Goal: Task Accomplishment & Management: Complete application form

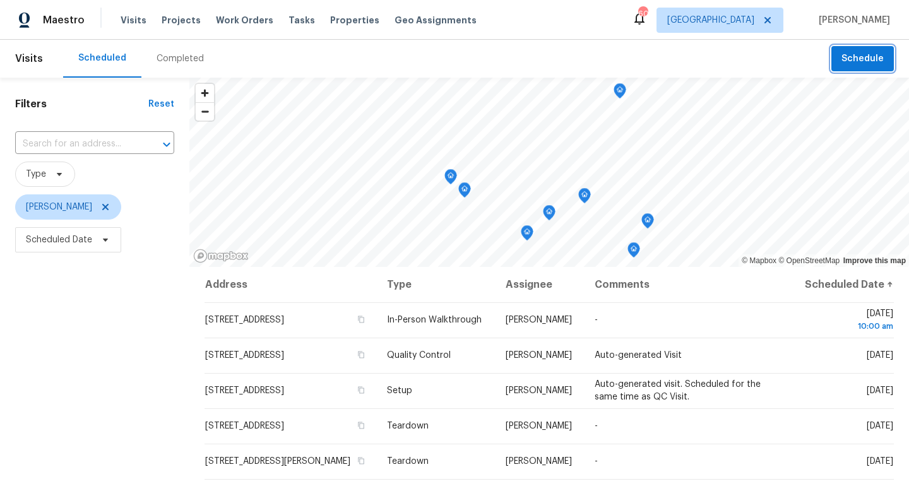
click at [864, 58] on span "Schedule" at bounding box center [862, 59] width 42 height 16
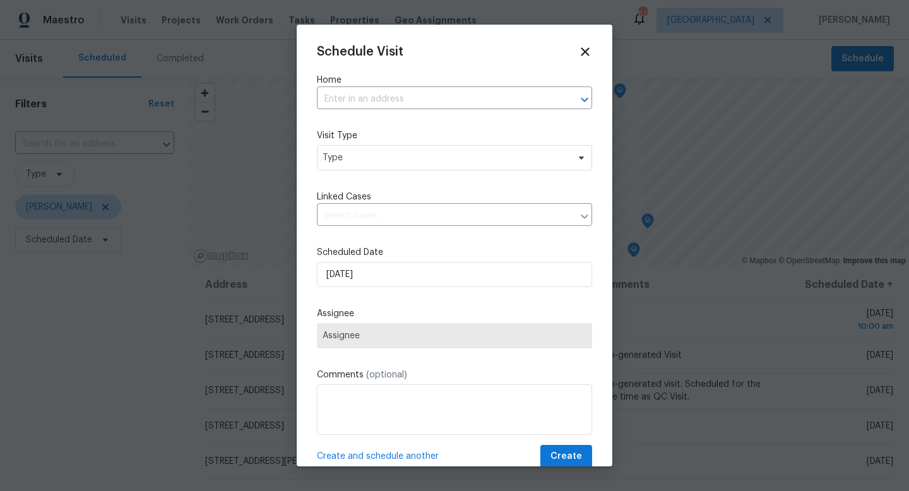
click at [488, 114] on div "Schedule Visit Home ​ Visit Type Type Linked Cases ​ Scheduled Date 8/14/2025 A…" at bounding box center [454, 256] width 275 height 423
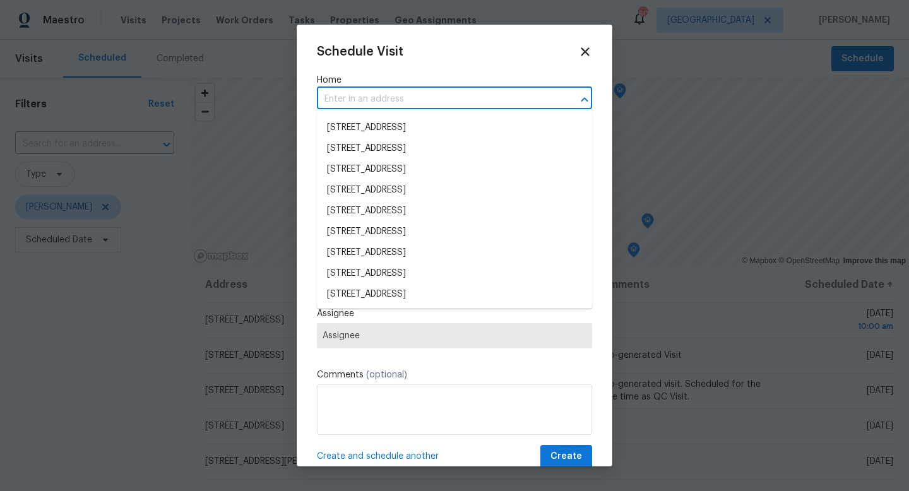
click at [482, 107] on input "text" at bounding box center [437, 100] width 240 height 20
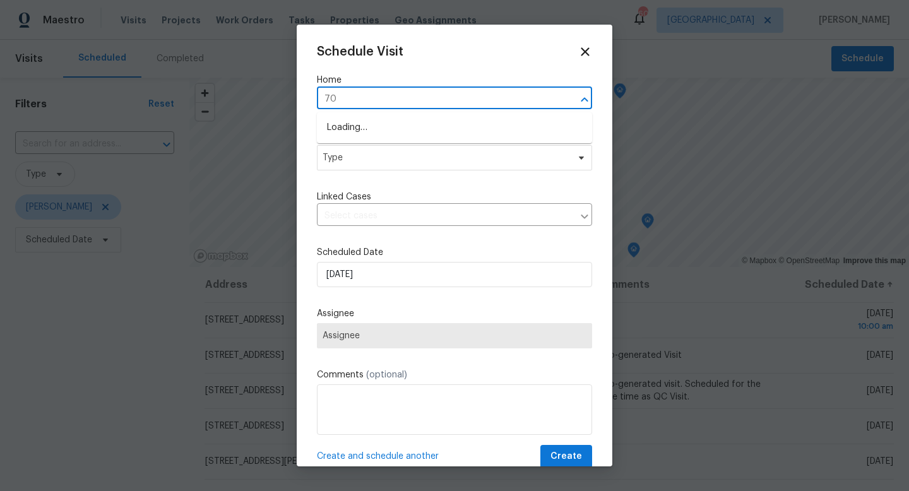
type input "7"
type input "807 old darby"
click at [456, 133] on li "807 Old Darby St, Seffner, FL 33584" at bounding box center [454, 127] width 275 height 21
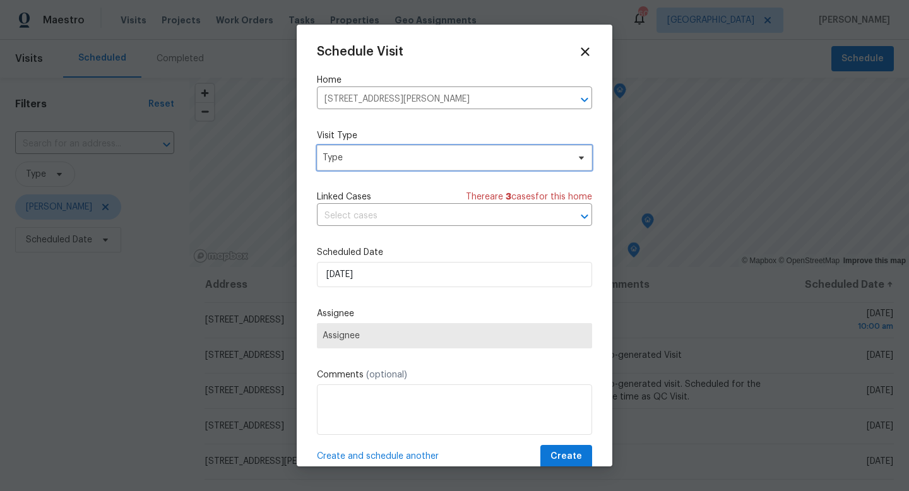
click at [388, 163] on span "Type" at bounding box center [444, 157] width 245 height 13
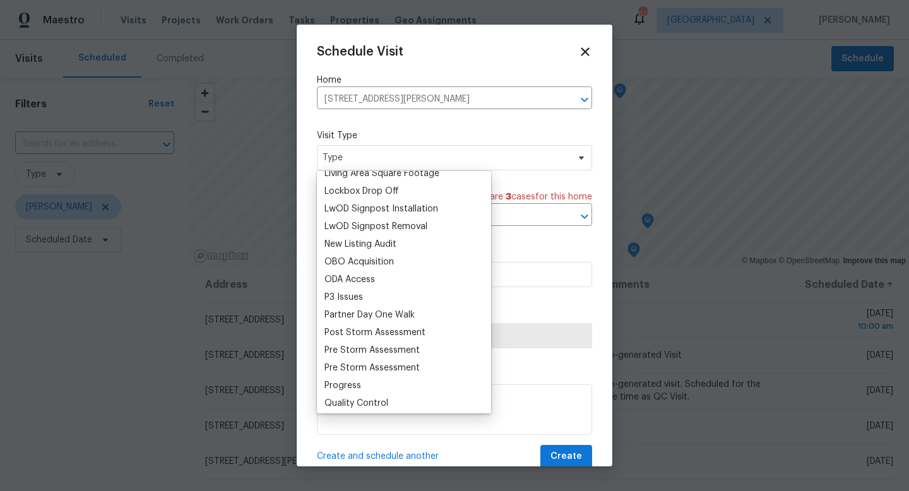
scroll to position [665, 0]
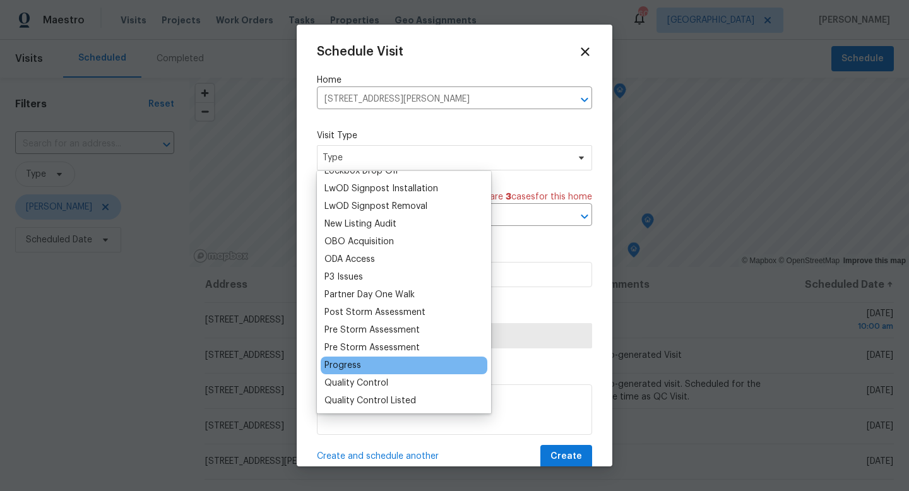
click at [355, 366] on div "Progress" at bounding box center [342, 365] width 37 height 13
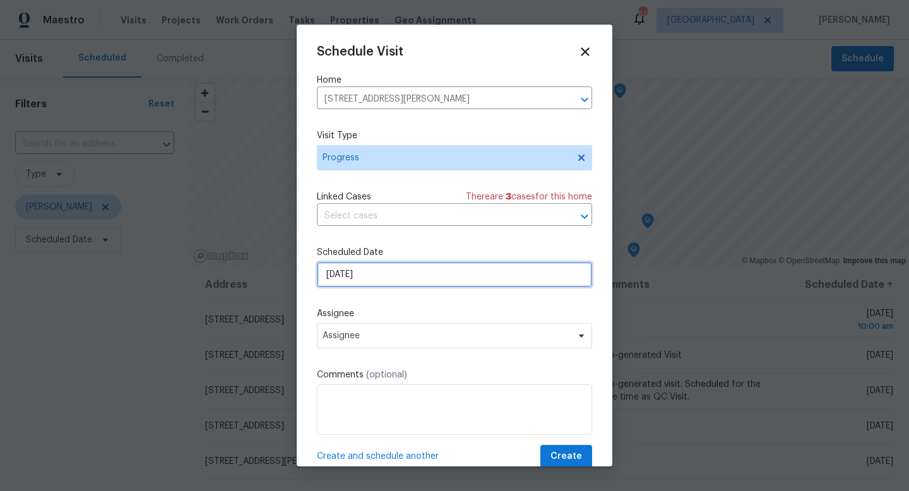
click at [374, 276] on input "[DATE]" at bounding box center [454, 274] width 275 height 25
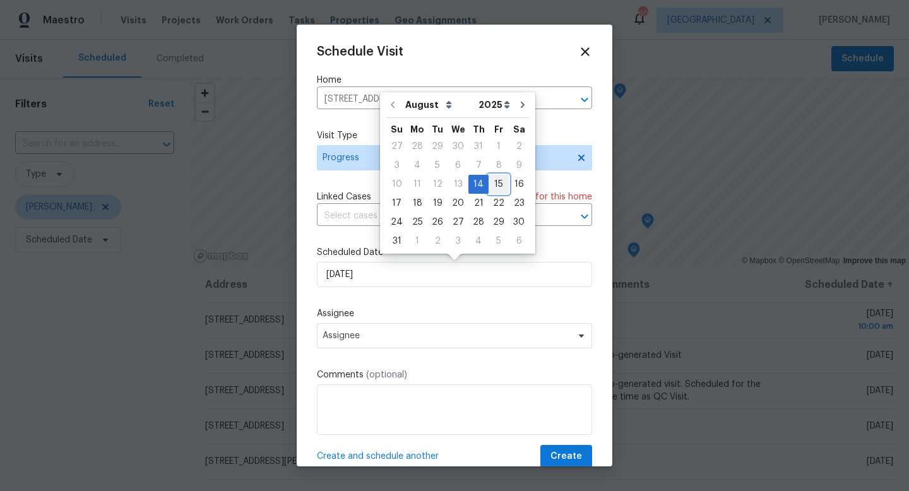
click at [493, 180] on div "15" at bounding box center [498, 184] width 20 height 18
type input "[DATE]"
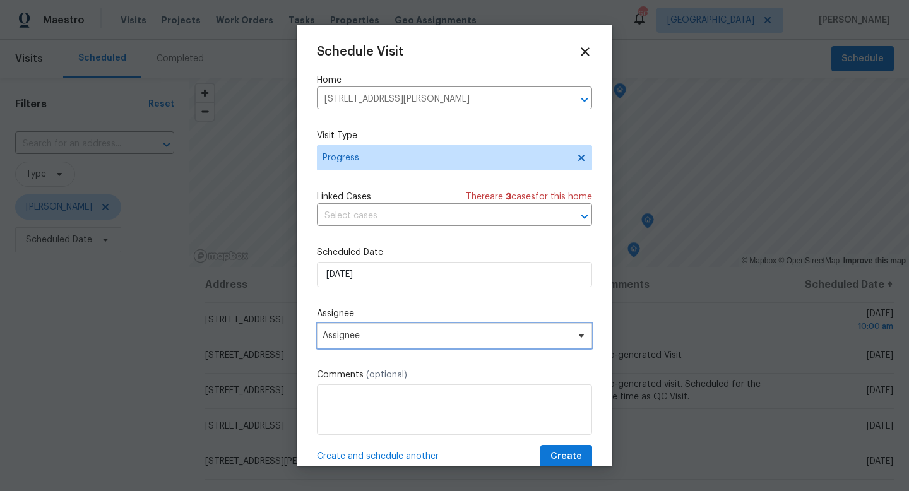
click at [388, 341] on span "Assignee" at bounding box center [445, 336] width 247 height 10
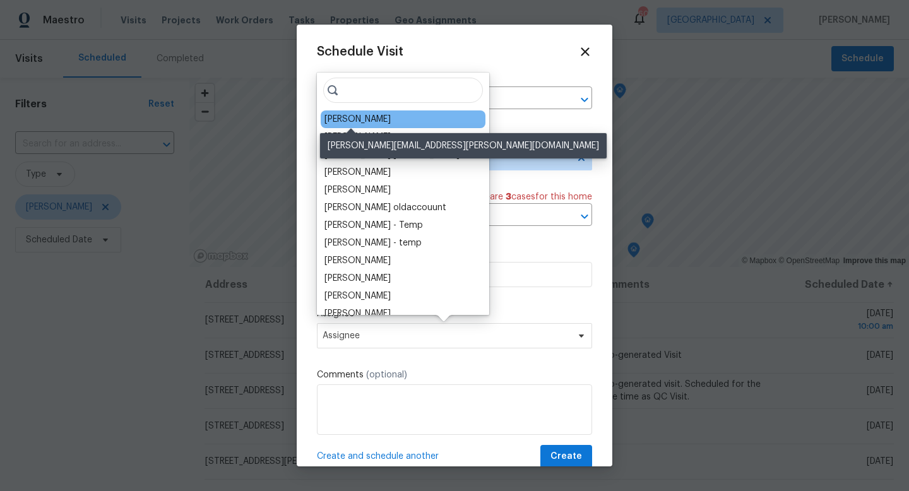
click at [364, 119] on div "[PERSON_NAME]" at bounding box center [357, 119] width 66 height 13
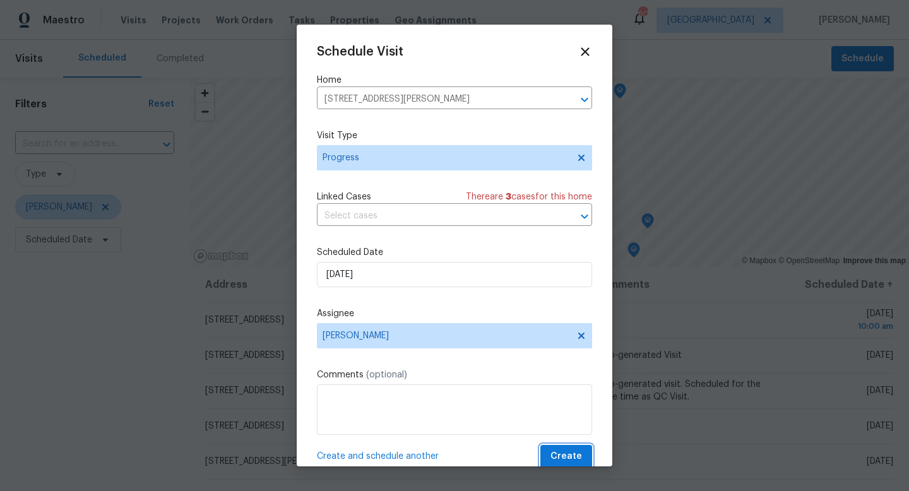
click at [558, 460] on span "Create" at bounding box center [566, 457] width 32 height 16
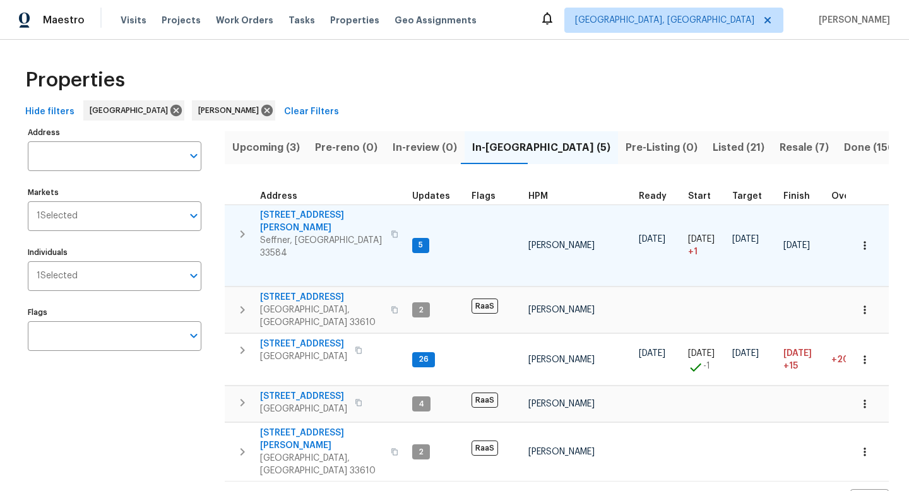
click at [305, 215] on span "[STREET_ADDRESS][PERSON_NAME]" at bounding box center [321, 221] width 123 height 25
click at [864, 242] on icon "button" at bounding box center [864, 245] width 2 height 8
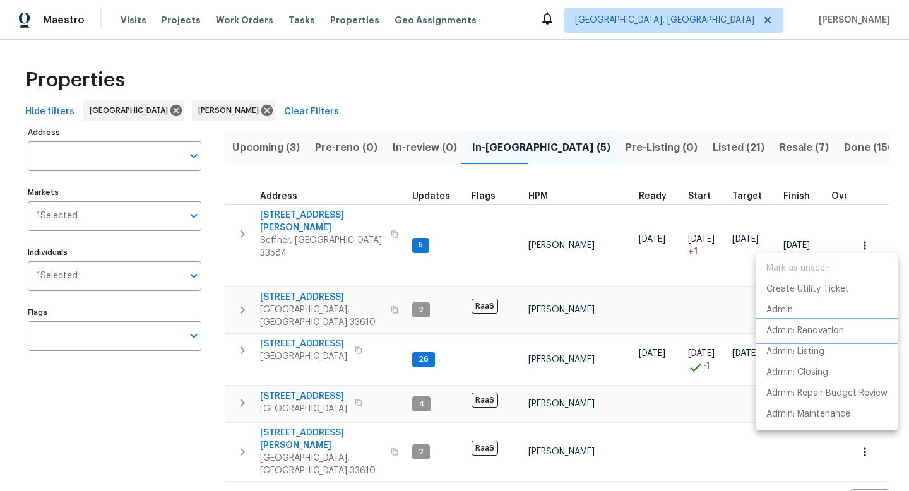
click at [821, 333] on p "Admin: Renovation" at bounding box center [805, 330] width 78 height 13
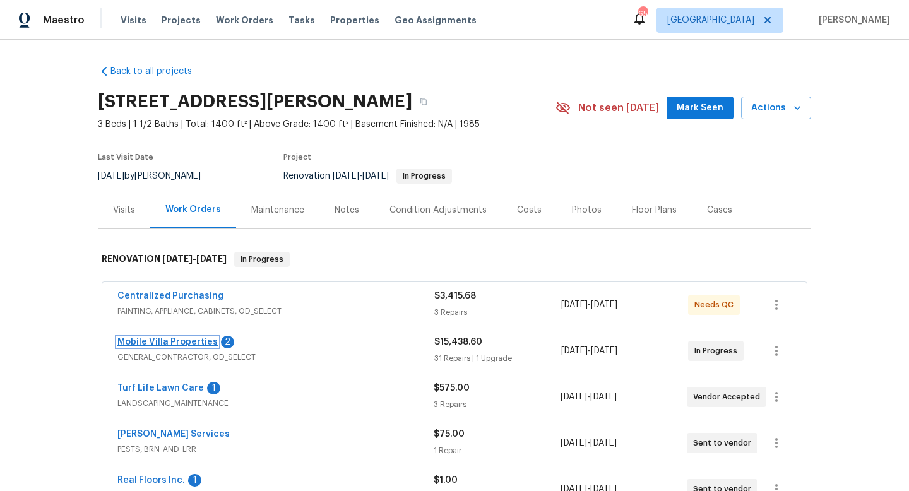
click at [167, 344] on link "Mobile Villa Properties" at bounding box center [167, 342] width 100 height 9
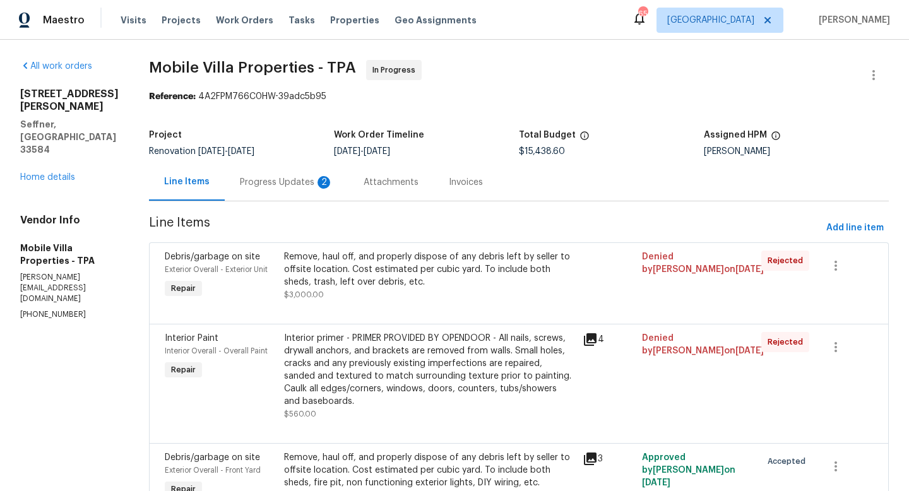
click at [240, 178] on div "Progress Updates 2" at bounding box center [286, 182] width 93 height 13
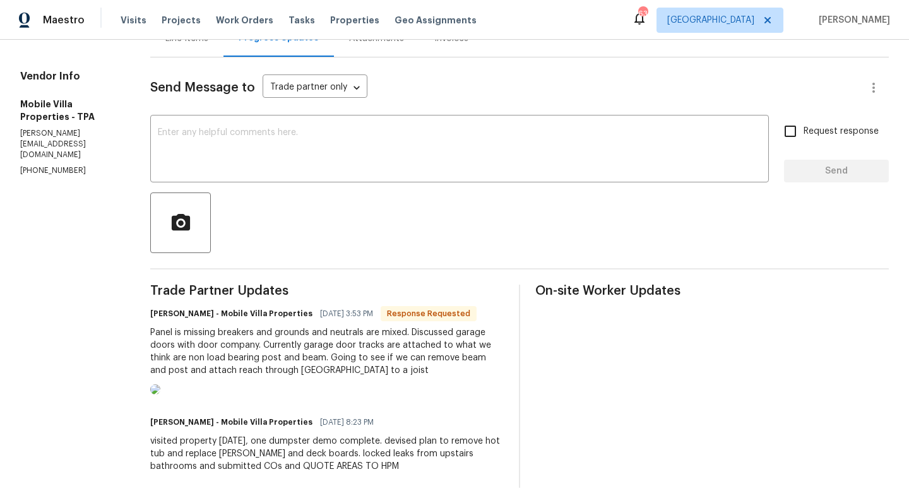
scroll to position [143, 0]
click at [199, 45] on div "Line Items" at bounding box center [186, 39] width 43 height 13
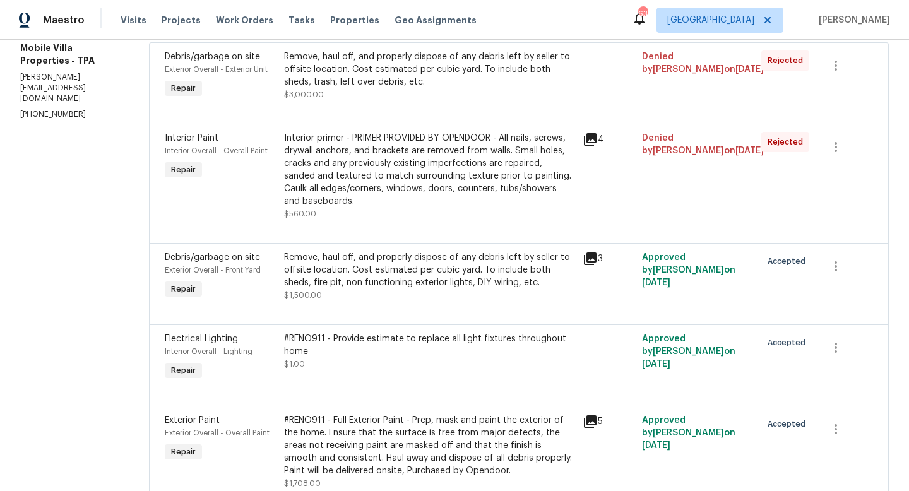
scroll to position [271, 0]
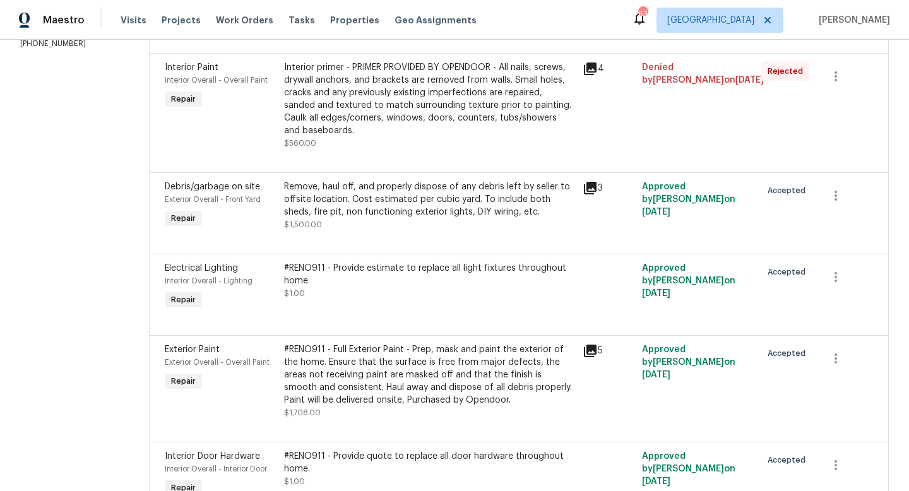
click at [319, 280] on div "#RENO911 - Provide estimate to replace all light fixtures throughout home $1.00" at bounding box center [429, 287] width 298 height 58
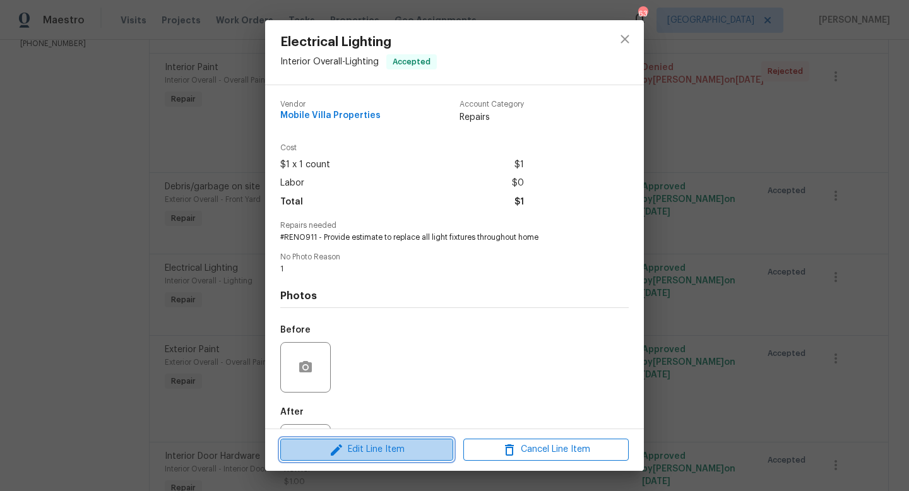
click at [340, 442] on span "Edit Line Item" at bounding box center [366, 450] width 165 height 16
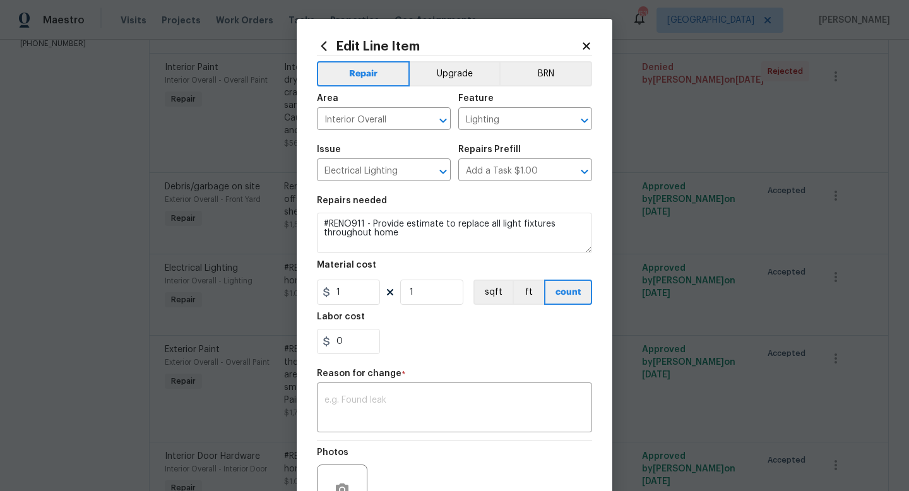
click at [579, 43] on h2 "Edit Line Item" at bounding box center [449, 46] width 264 height 14
click at [584, 44] on icon at bounding box center [585, 45] width 7 height 7
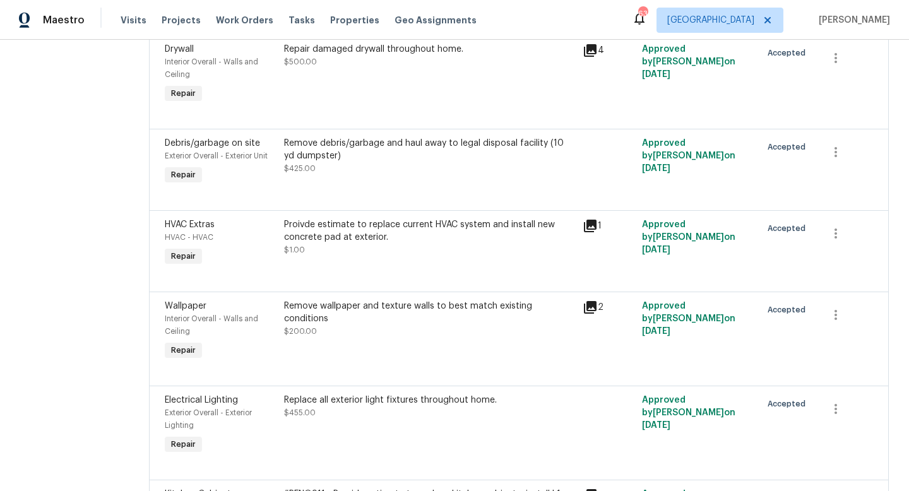
scroll to position [2265, 0]
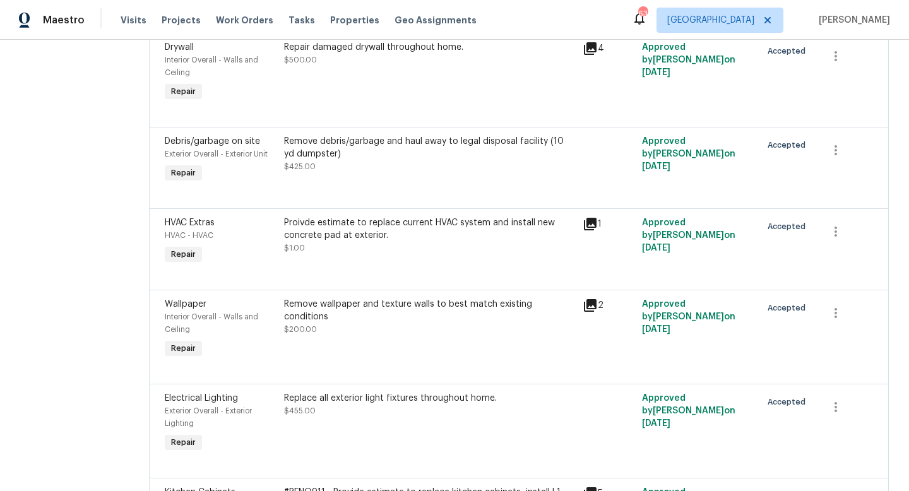
click at [331, 213] on div "Proivde estimate to replace current HVAC system and install new concrete pad at…" at bounding box center [429, 242] width 298 height 58
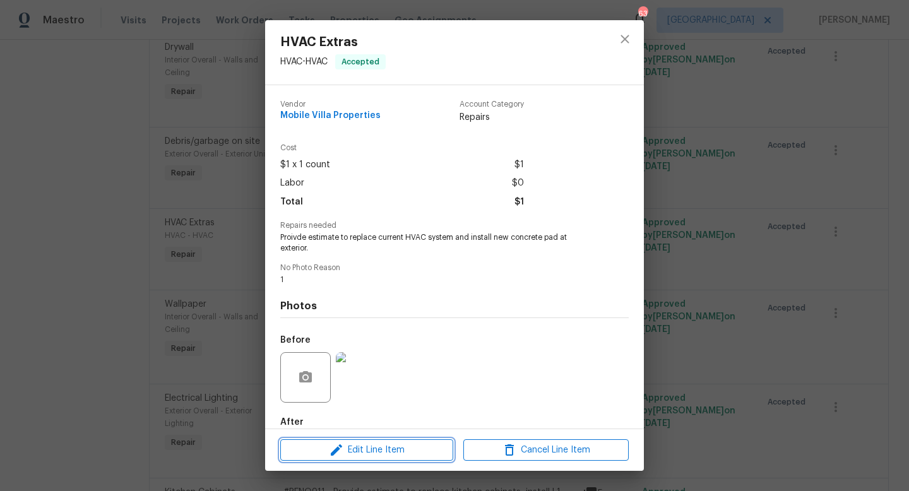
click at [356, 445] on span "Edit Line Item" at bounding box center [366, 450] width 165 height 16
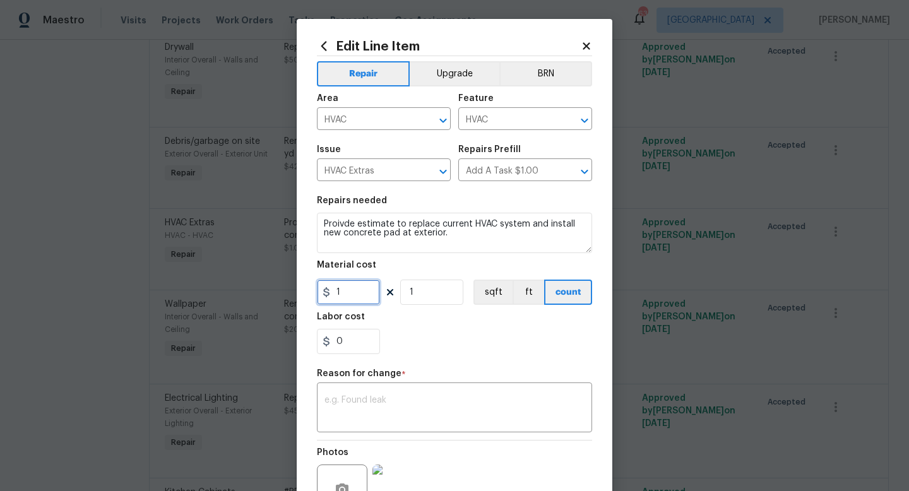
click at [362, 300] on input "1" at bounding box center [348, 291] width 63 height 25
type input "5070"
click at [399, 392] on div "Repair Upgrade BRN Area HVAC ​ Feature HVAC ​ Issue HVAC Extras ​ Repairs Prefi…" at bounding box center [454, 326] width 275 height 541
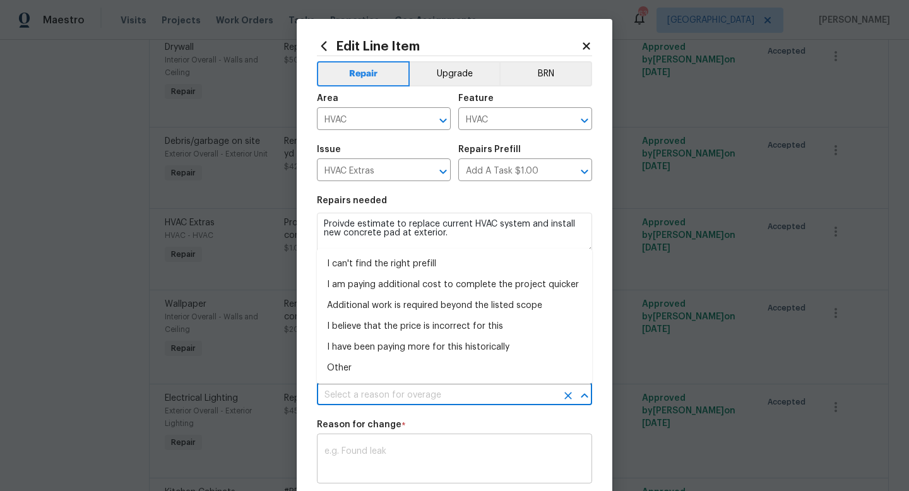
click at [399, 392] on input "text" at bounding box center [437, 395] width 240 height 20
click at [375, 261] on li "I can't find the right prefill" at bounding box center [454, 264] width 275 height 21
type input "I can't find the right prefill"
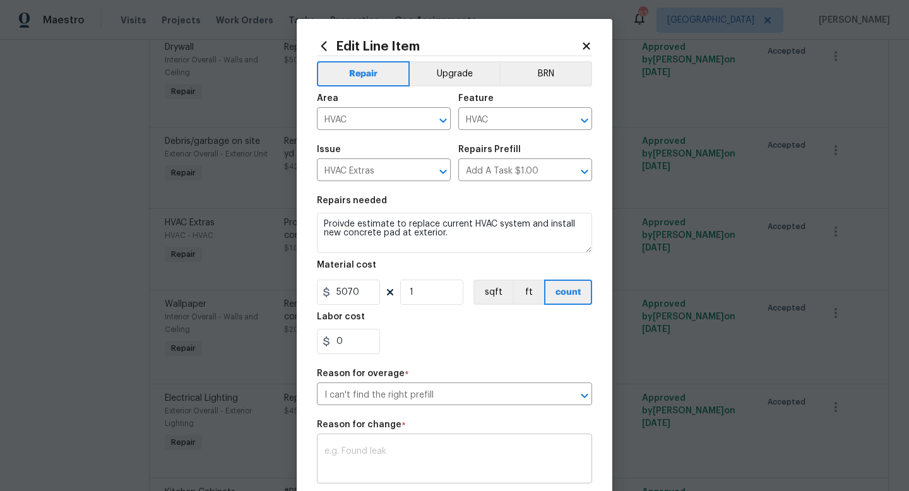
click at [379, 439] on div "x ​" at bounding box center [454, 460] width 275 height 47
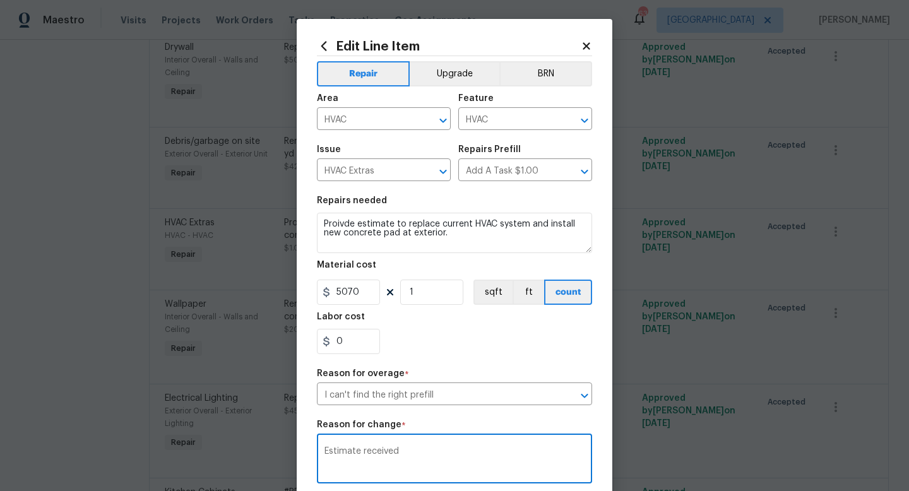
type textarea "Estimate received"
click at [461, 358] on section "Repairs needed Proivde estimate to replace current HVAC system and install new …" at bounding box center [454, 275] width 275 height 173
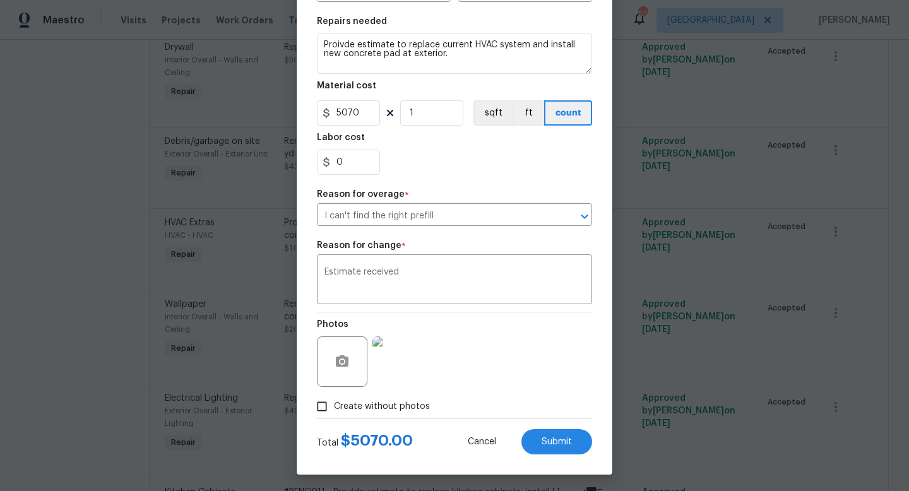
scroll to position [182, 0]
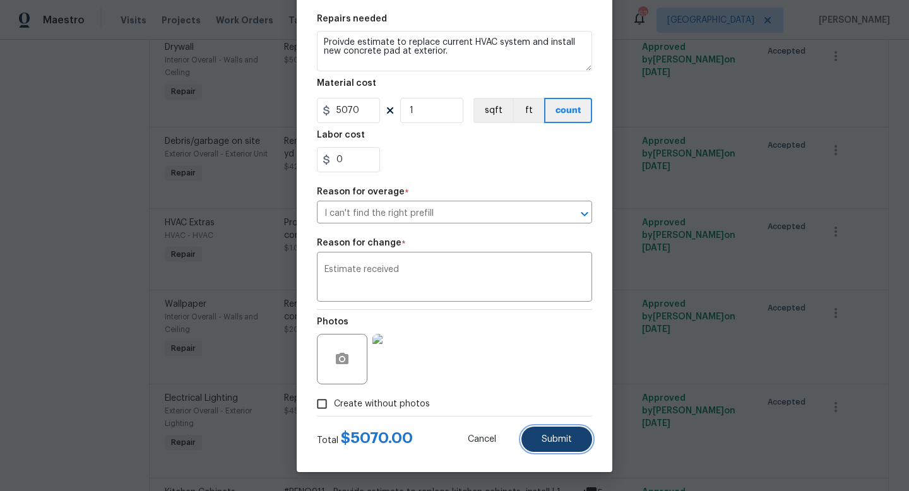
click at [550, 436] on span "Submit" at bounding box center [556, 439] width 30 height 9
type input "1"
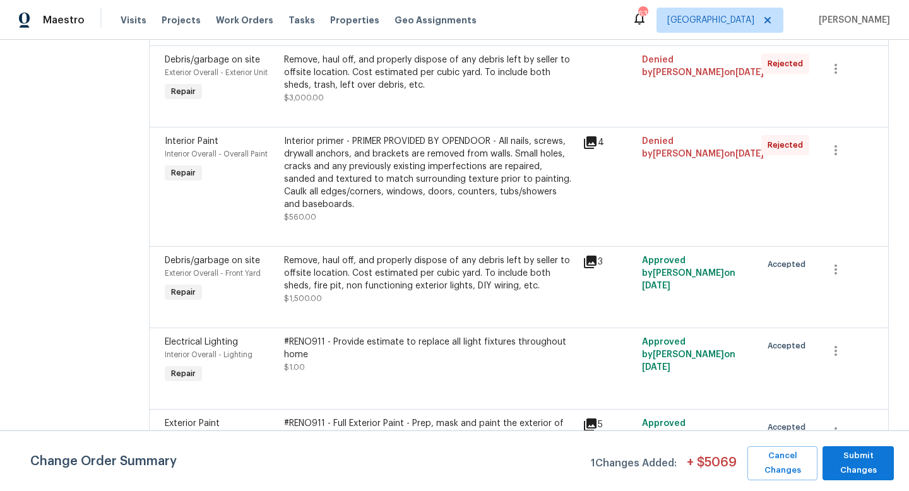
scroll to position [402, 0]
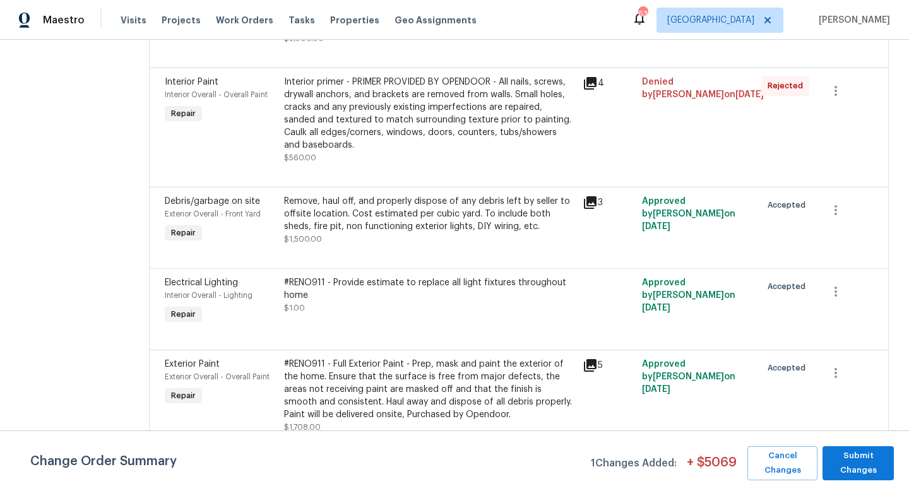
click at [428, 299] on div "#RENO911 - Provide estimate to replace all light fixtures throughout home $1.00" at bounding box center [429, 302] width 298 height 58
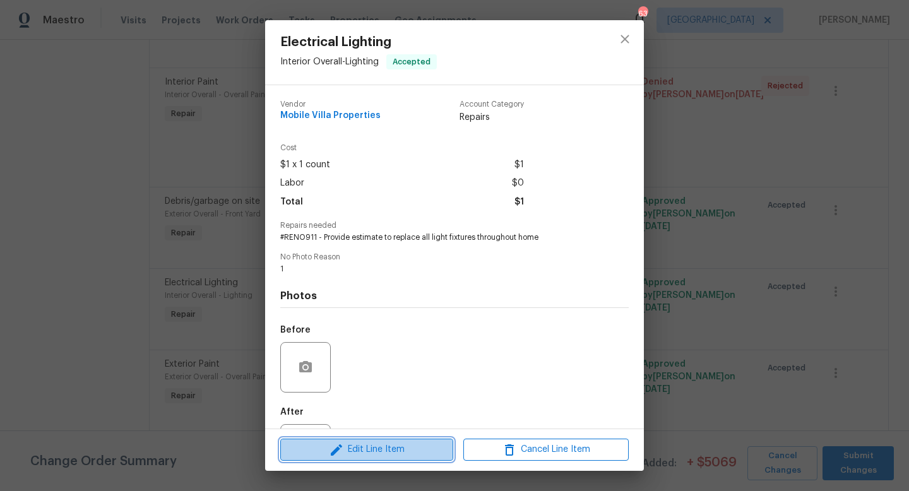
click at [367, 458] on button "Edit Line Item" at bounding box center [366, 449] width 173 height 22
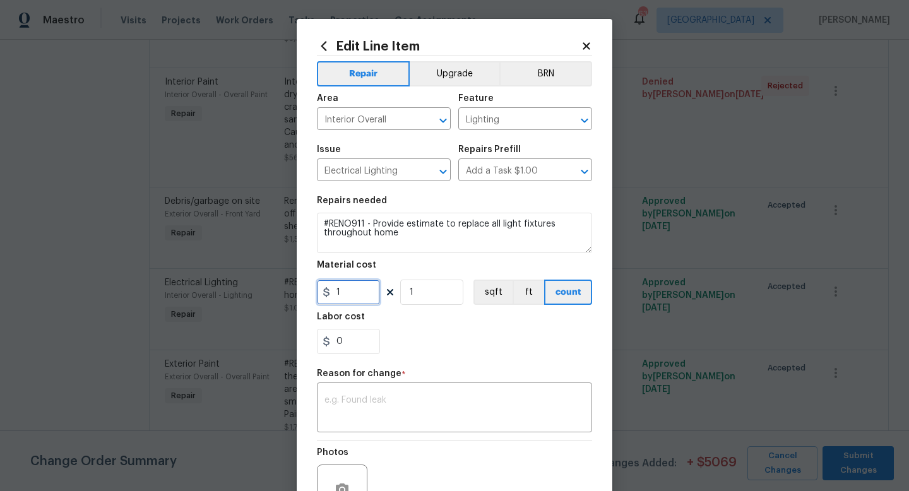
click at [346, 285] on input "1" at bounding box center [348, 291] width 63 height 25
type input "1740"
click at [360, 430] on div "x ​" at bounding box center [454, 408] width 275 height 47
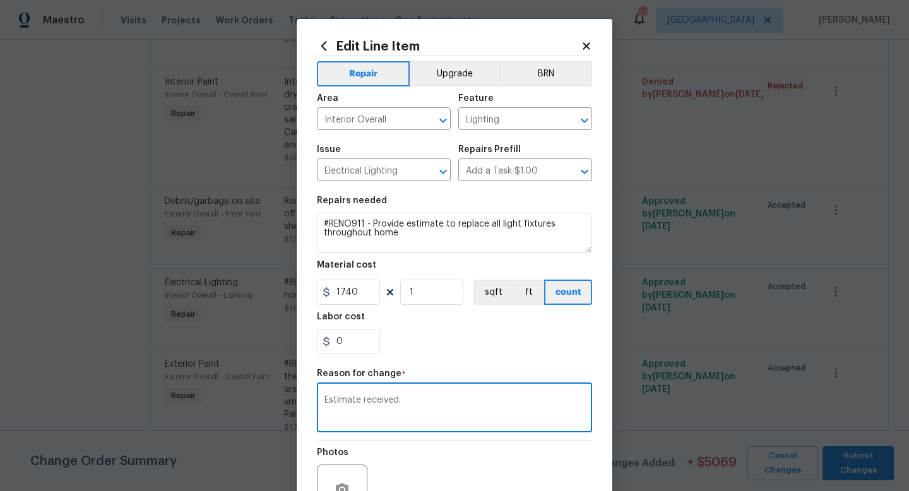
type textarea "Estimate received."
click at [476, 345] on div "0" at bounding box center [454, 341] width 275 height 25
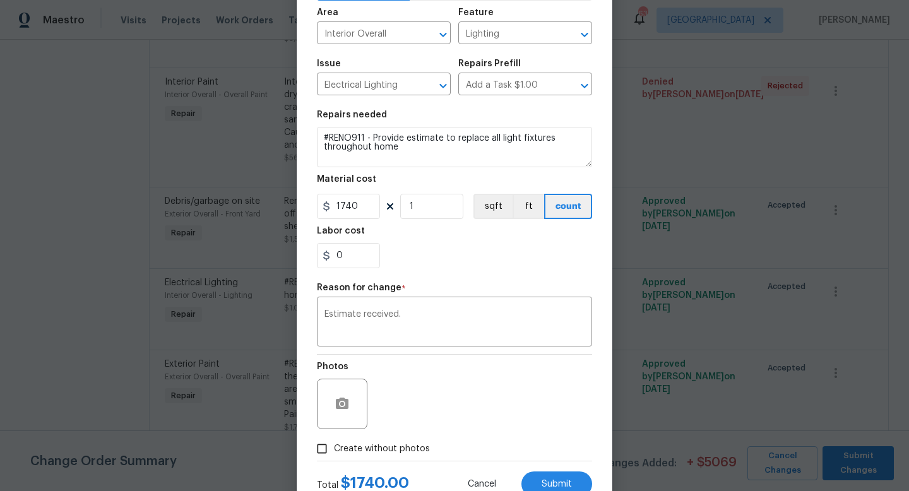
scroll to position [86, 0]
click at [550, 478] on button "Submit" at bounding box center [556, 483] width 71 height 25
type input "1"
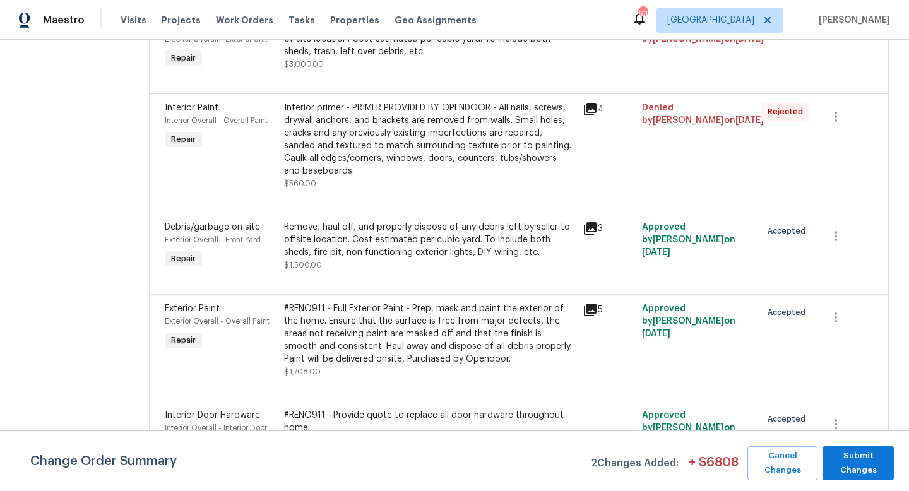
scroll to position [587, 0]
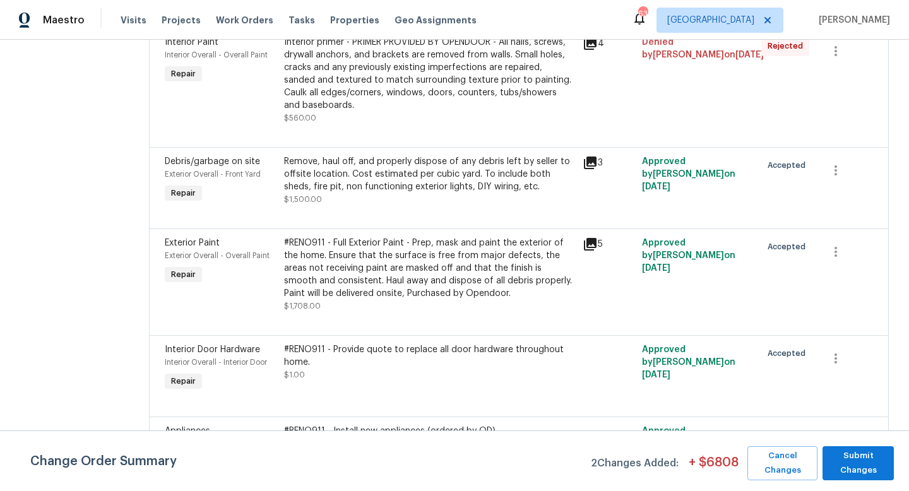
click at [447, 360] on div "#RENO911 - Provide quote to replace all door hardware throughout home. $1.00" at bounding box center [429, 368] width 298 height 58
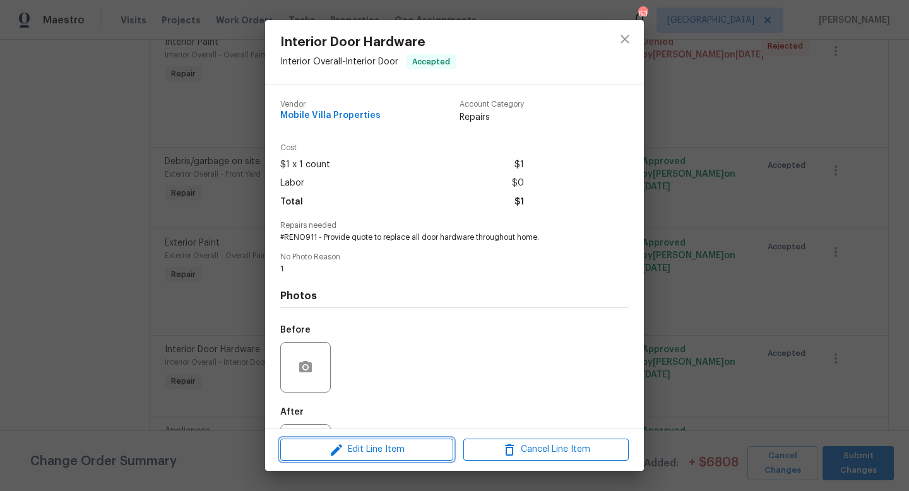
click at [372, 445] on span "Edit Line Item" at bounding box center [366, 450] width 165 height 16
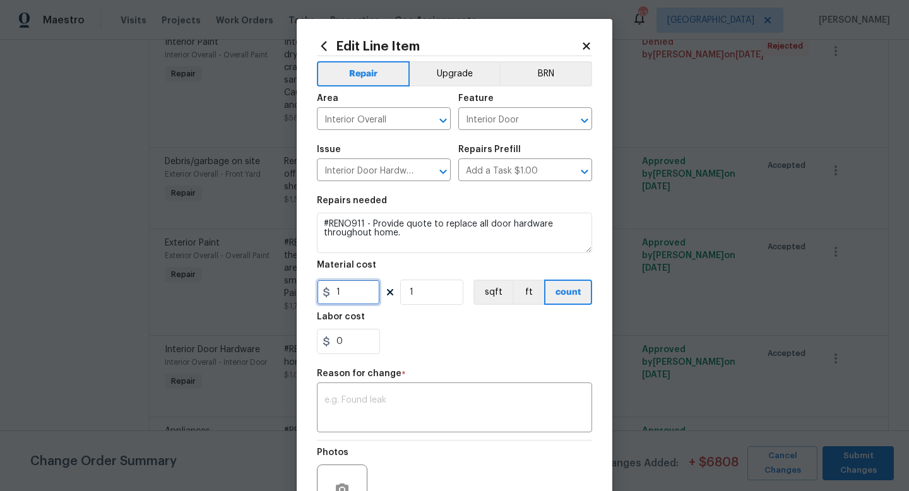
click at [358, 291] on input "1" at bounding box center [348, 291] width 63 height 25
click at [370, 400] on textarea at bounding box center [454, 409] width 260 height 26
click at [368, 295] on input "350" at bounding box center [348, 291] width 63 height 25
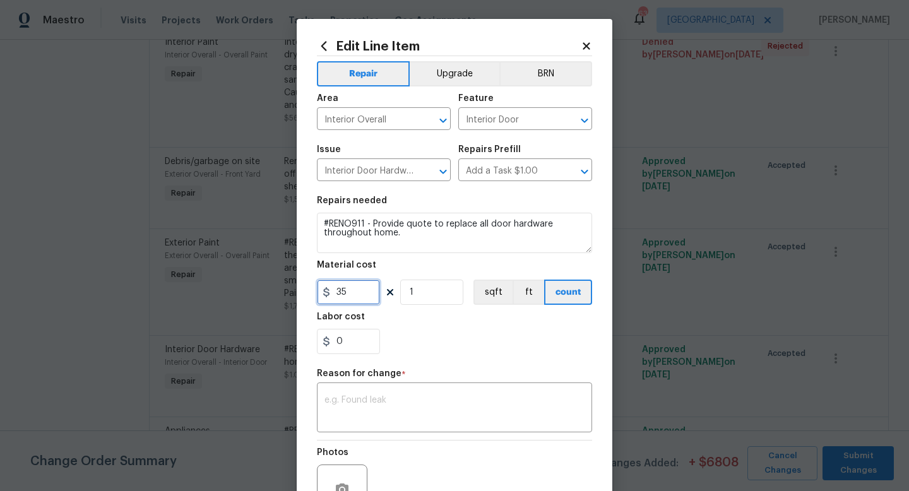
type input "35"
click at [418, 298] on input "1" at bounding box center [431, 291] width 63 height 25
type input "10"
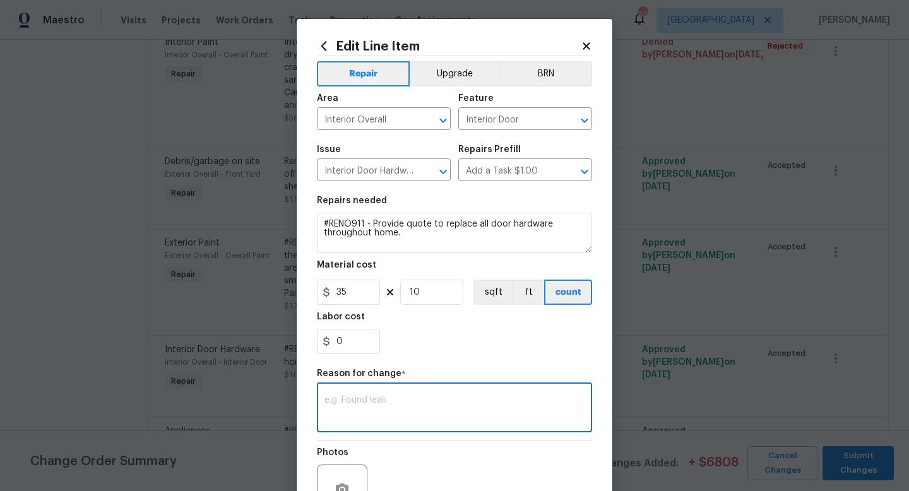
click at [367, 403] on textarea at bounding box center [454, 409] width 260 height 26
type textarea "Estimate received."
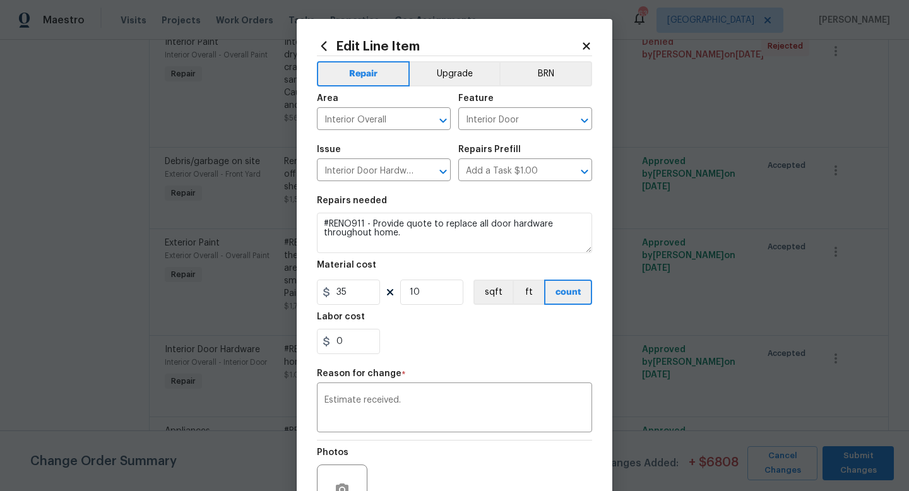
click at [440, 356] on section "Repairs needed #RENO911 - Provide quote to replace all door hardware throughout…" at bounding box center [454, 275] width 275 height 173
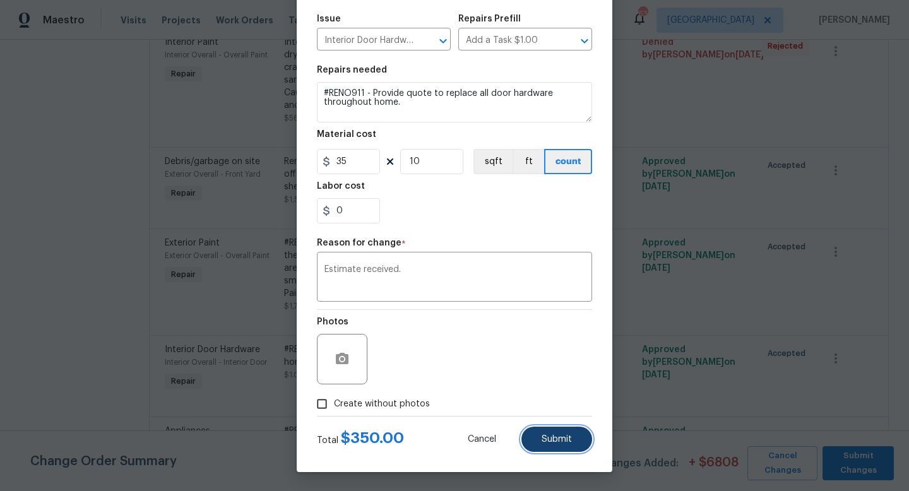
click at [558, 445] on button "Submit" at bounding box center [556, 439] width 71 height 25
type input "1"
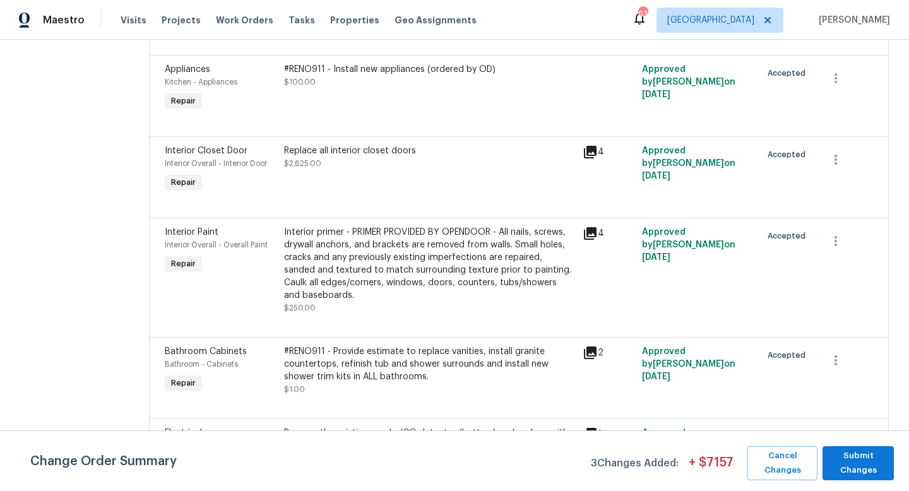
scroll to position [1014, 0]
click at [392, 363] on div "#RENO911 - Provide estimate to replace vanities, install granite countertops, r…" at bounding box center [429, 369] width 291 height 50
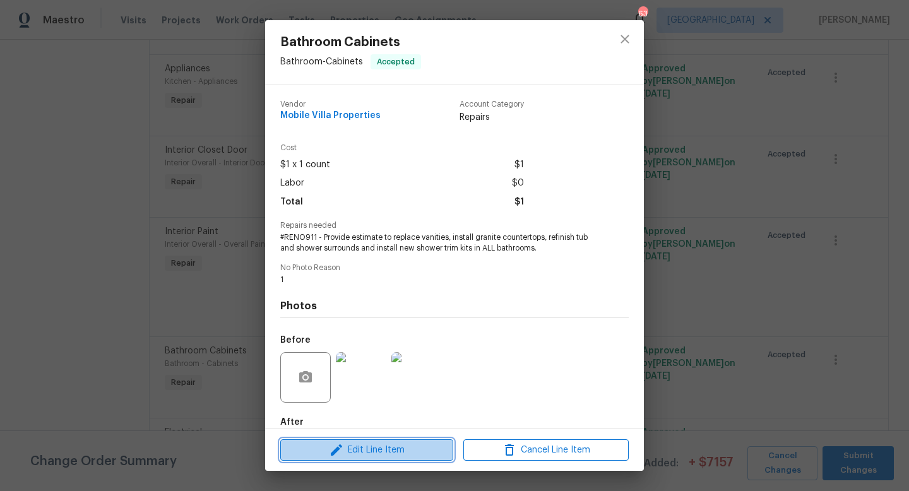
click at [358, 456] on span "Edit Line Item" at bounding box center [366, 450] width 165 height 16
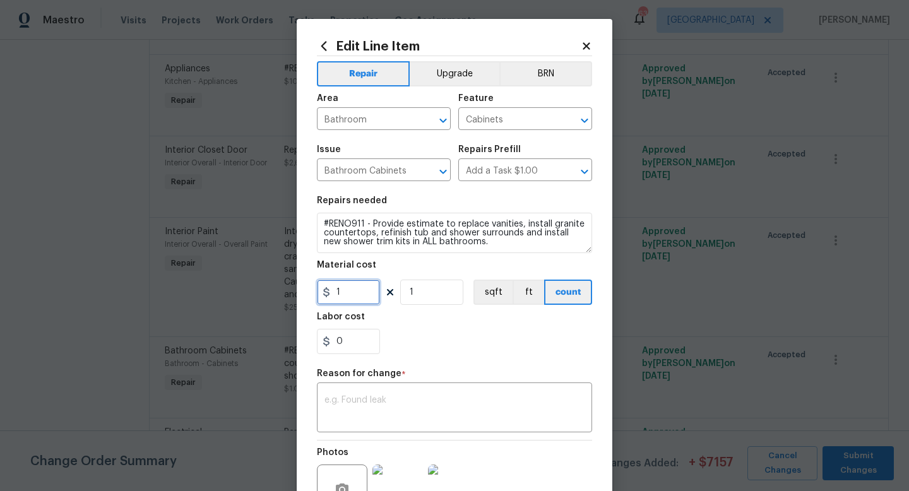
click at [354, 291] on input "1" at bounding box center [348, 291] width 63 height 25
type input "4775"
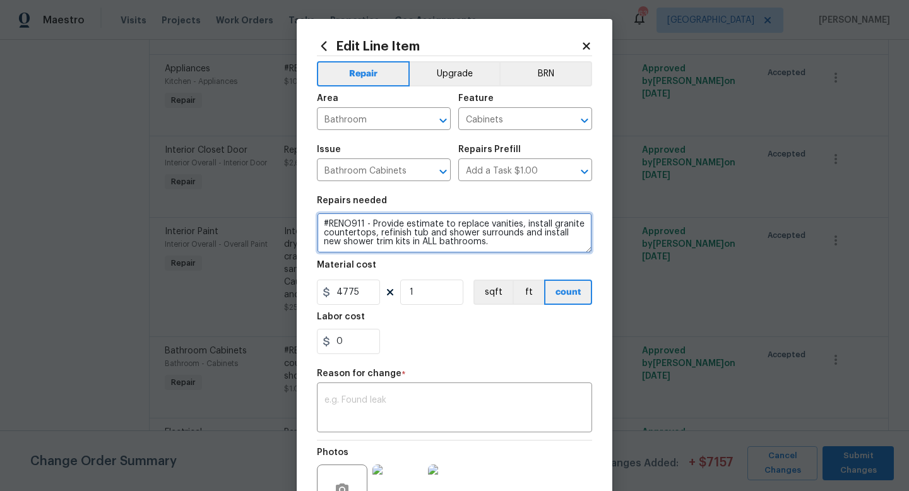
click at [486, 248] on textarea "#RENO911 - Provide estimate to replace vanities, install granite countertops, r…" at bounding box center [454, 233] width 275 height 40
click at [510, 241] on textarea "#RENO911 - Provide estimate to replace vanities, install granite countertops, r…" at bounding box center [454, 233] width 275 height 40
click at [411, 250] on textarea "#RENO911 - Provide estimate to replace vanities, install granite countertops, r…" at bounding box center [454, 233] width 275 height 40
click at [580, 250] on textarea "#RENO911 - Provide estimate to replace vanities, install granite countertops, r…" at bounding box center [454, 233] width 275 height 40
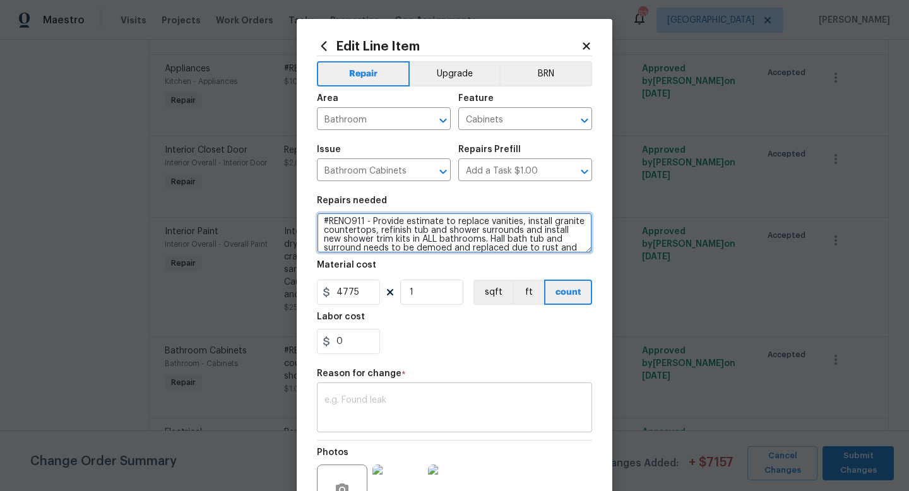
type textarea "#RENO911 - Provide estimate to replace vanities, install granite countertops, r…"
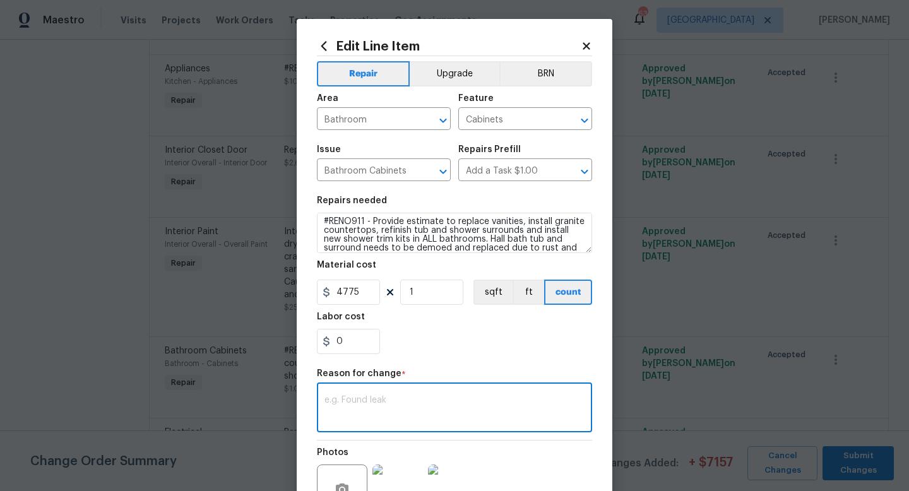
click at [445, 418] on textarea at bounding box center [454, 409] width 260 height 26
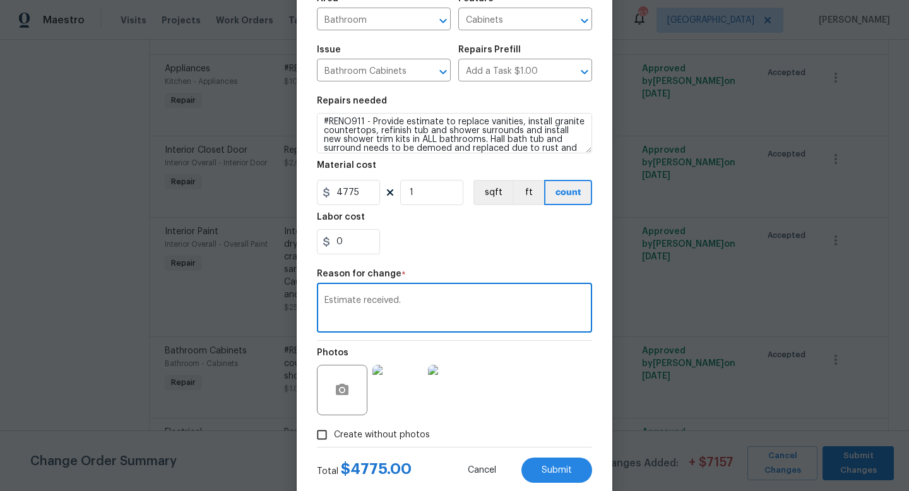
scroll to position [131, 0]
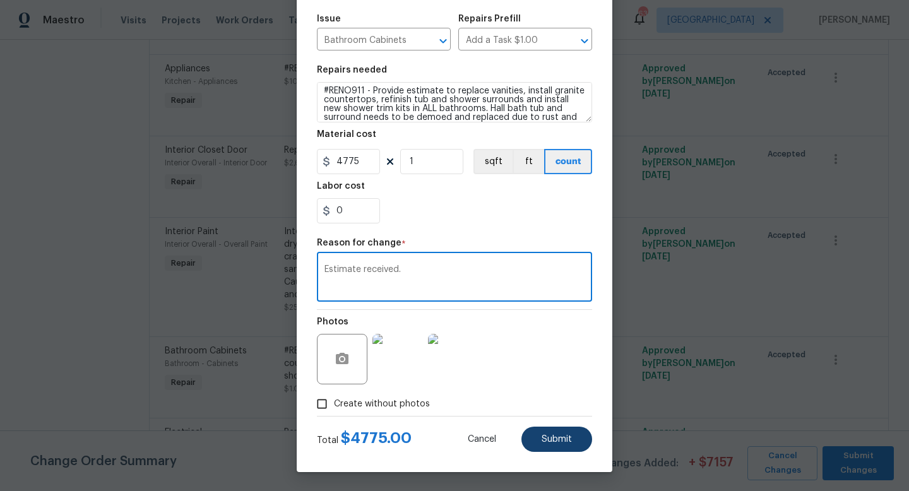
type textarea "Estimate received."
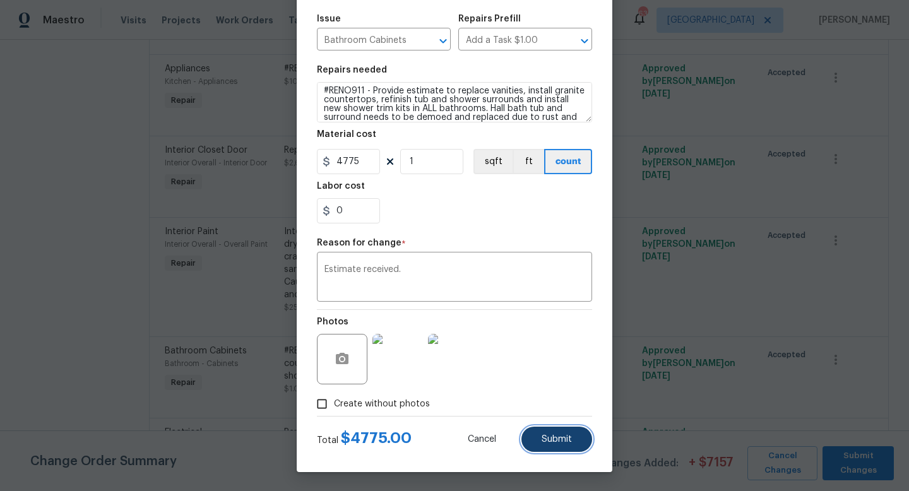
click at [560, 433] on button "Submit" at bounding box center [556, 439] width 71 height 25
type textarea "#RENO911 - Provide estimate to replace vanities, install granite countertops, r…"
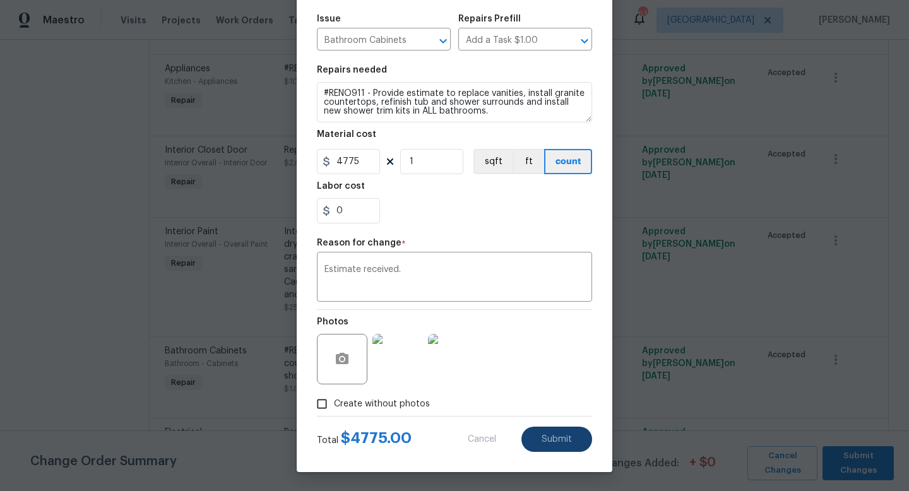
type input "1"
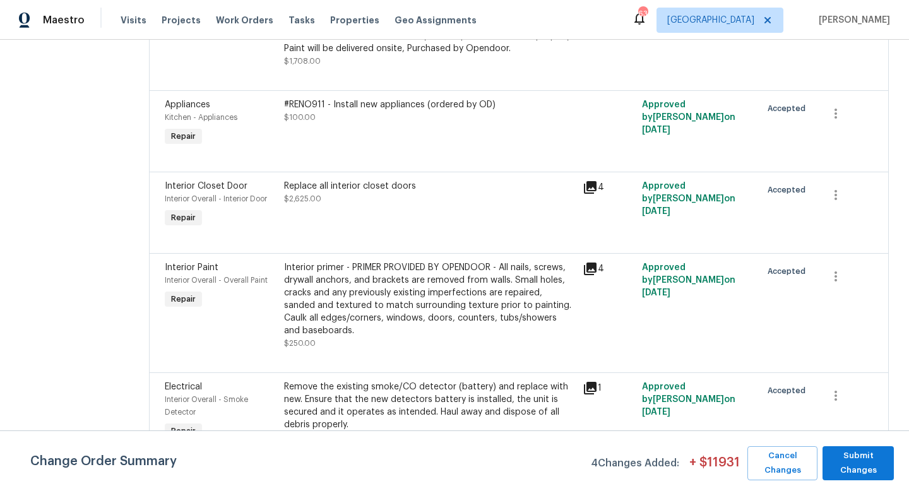
scroll to position [1234, 0]
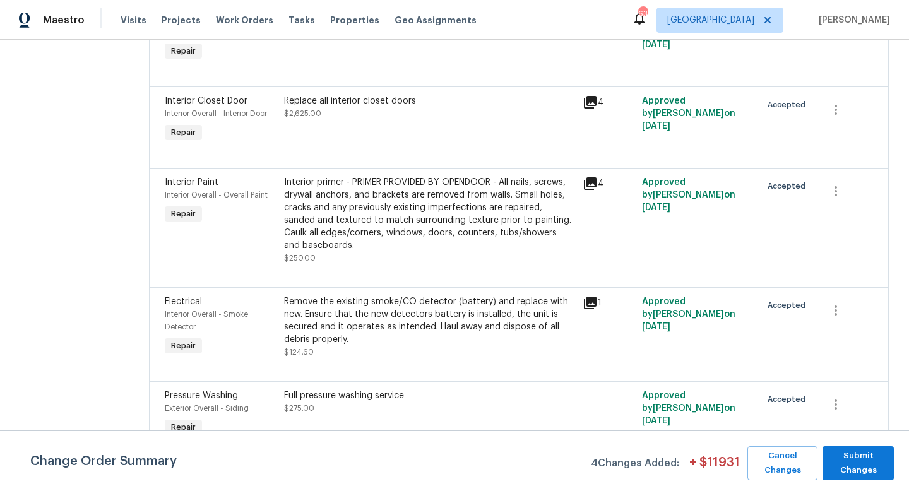
click at [355, 295] on div "Remove the existing smoke/CO detector (battery) and replace with new. Ensure th…" at bounding box center [429, 320] width 291 height 50
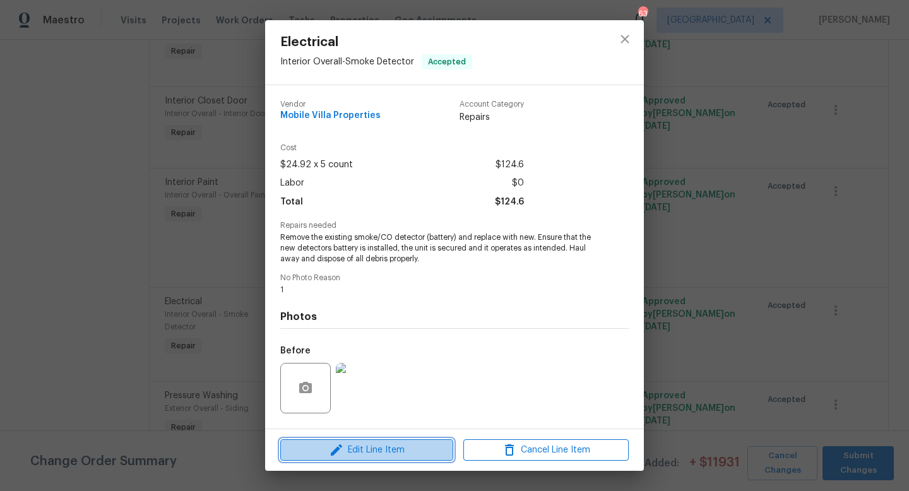
click at [365, 455] on span "Edit Line Item" at bounding box center [366, 450] width 165 height 16
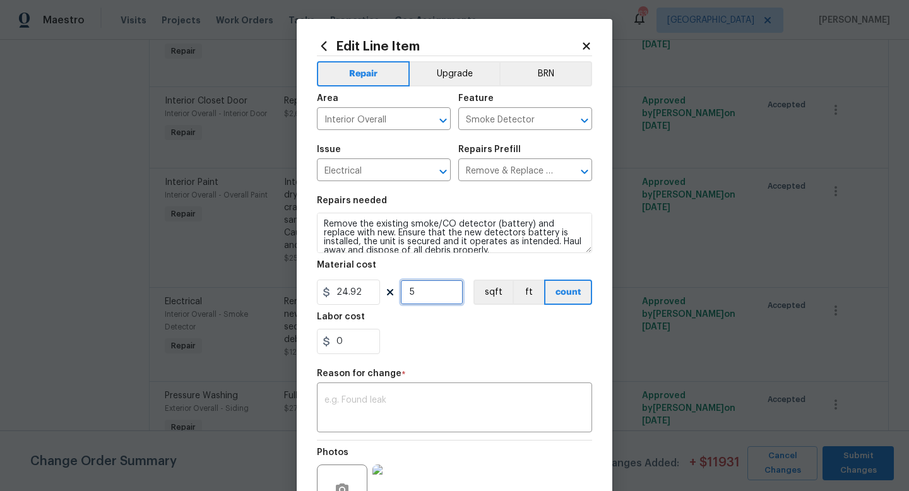
click at [423, 297] on input "5" at bounding box center [431, 291] width 63 height 25
type input "6"
click at [369, 290] on input "24.92" at bounding box center [348, 291] width 63 height 25
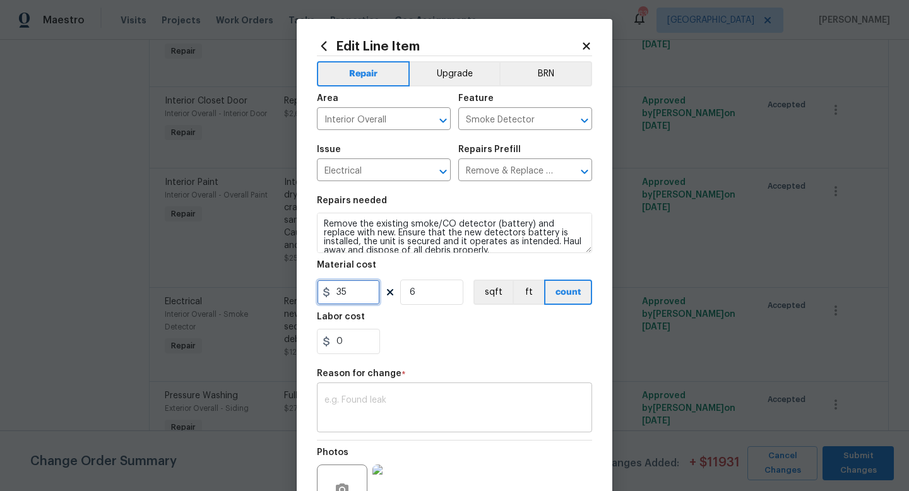
type input "35"
click at [364, 396] on textarea at bounding box center [454, 409] width 260 height 26
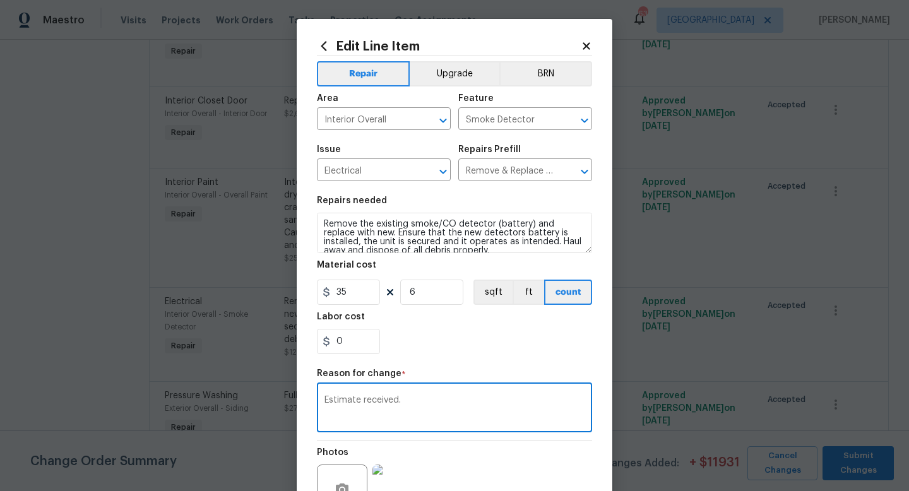
type textarea "Estimate received."
click at [462, 352] on div "0" at bounding box center [454, 341] width 275 height 25
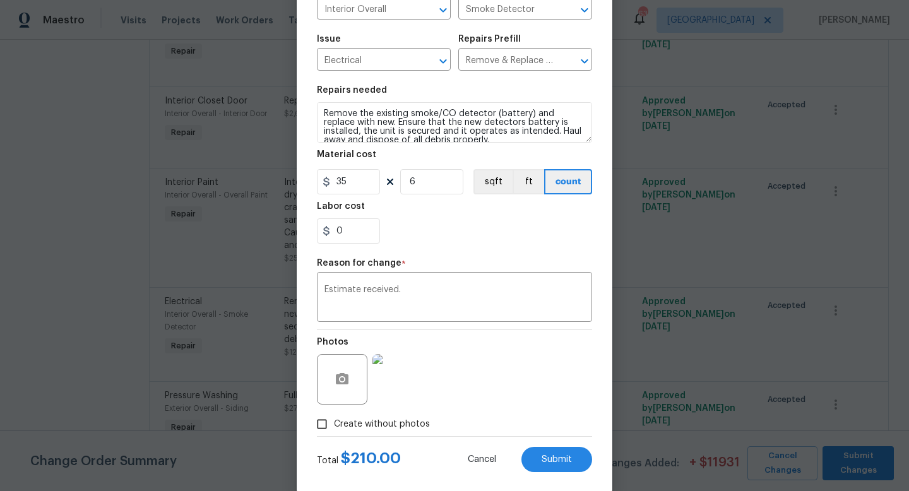
scroll to position [131, 0]
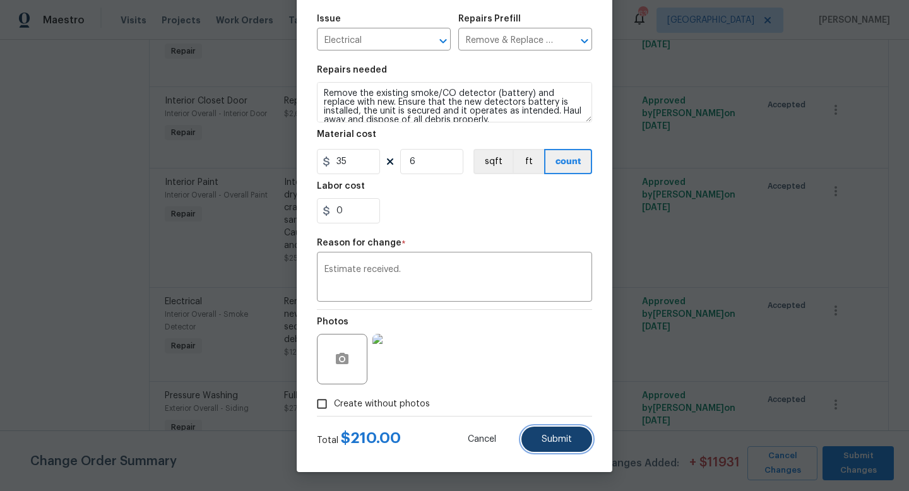
click at [550, 435] on span "Submit" at bounding box center [556, 439] width 30 height 9
type input "5"
type input "24.92"
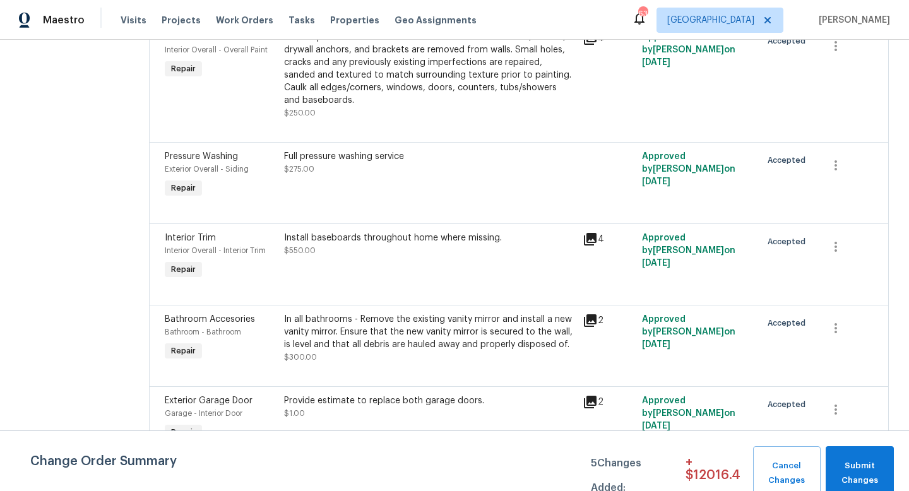
scroll to position [1591, 0]
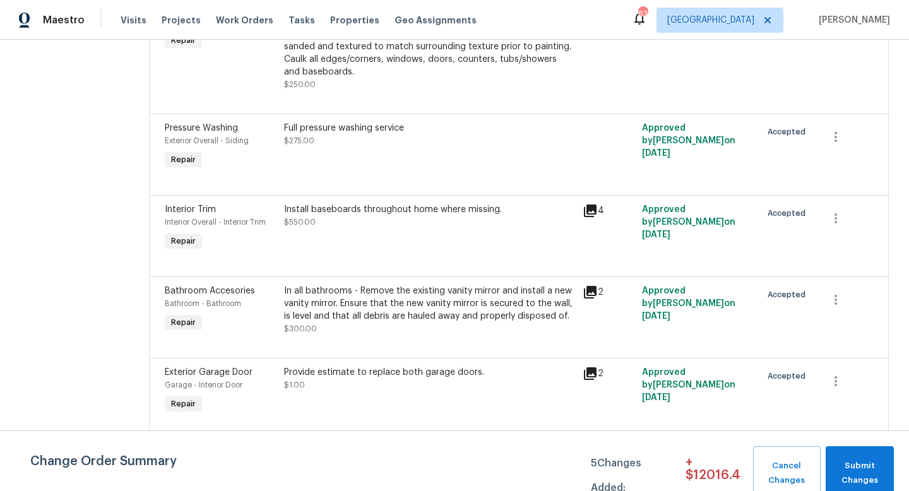
click at [377, 199] on div "Install baseboards throughout home where missing. $550.00" at bounding box center [429, 228] width 298 height 58
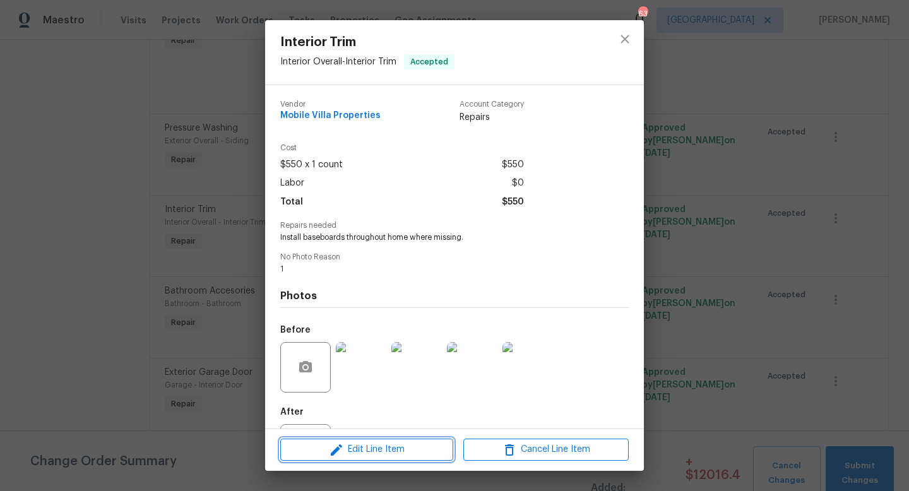
click at [369, 452] on span "Edit Line Item" at bounding box center [366, 450] width 165 height 16
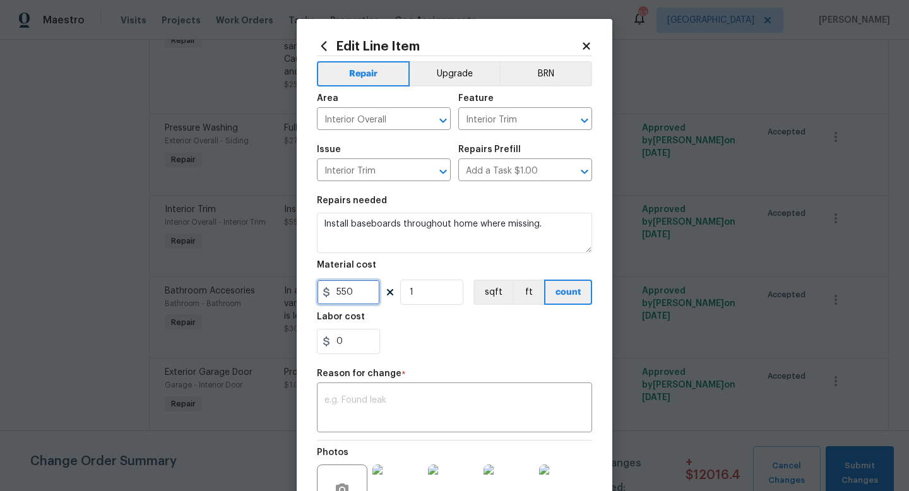
click at [357, 291] on input "550" at bounding box center [348, 291] width 63 height 25
type input "5.5"
type input "330"
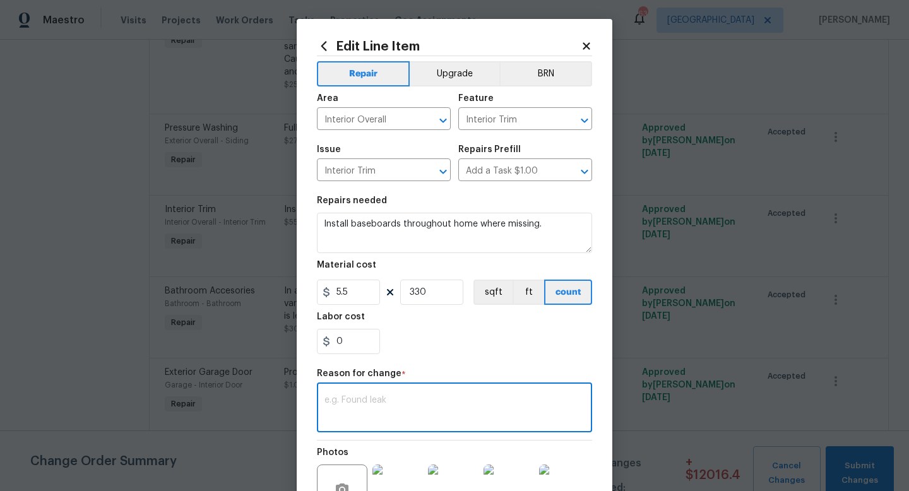
click at [367, 404] on textarea at bounding box center [454, 409] width 260 height 26
type textarea "Entire home needs baseboards."
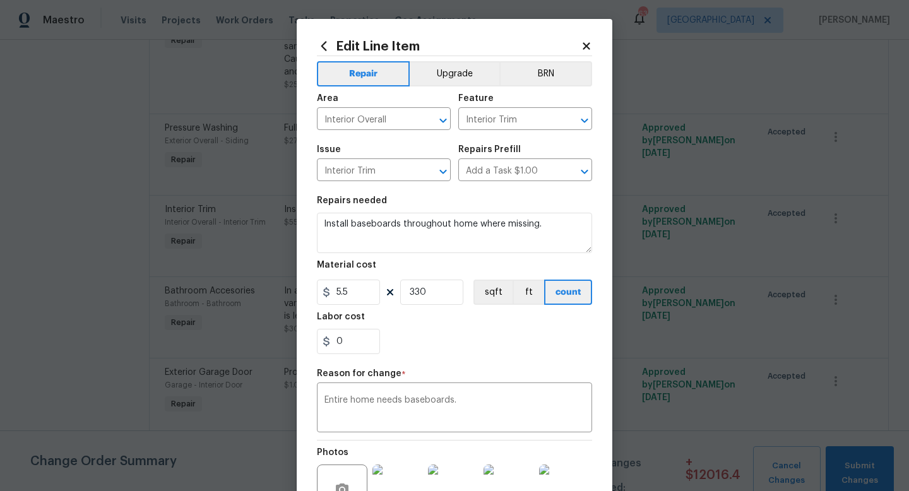
click at [413, 353] on div "0" at bounding box center [454, 341] width 275 height 25
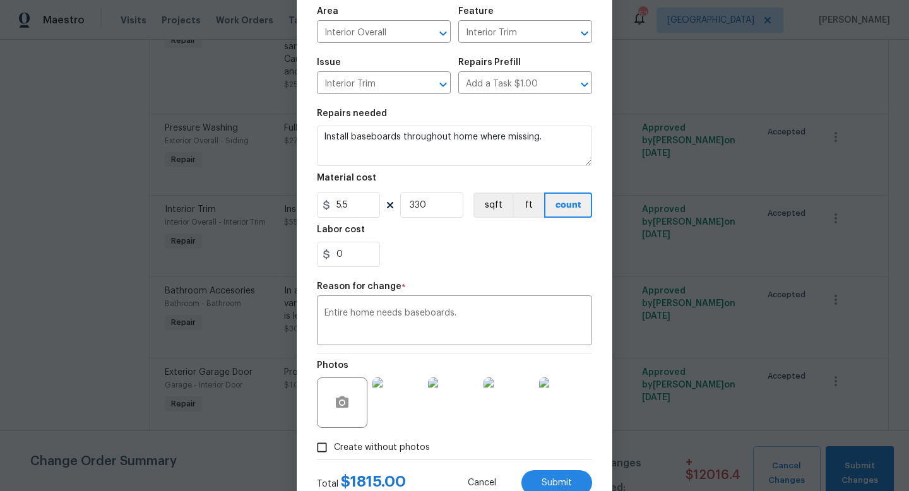
scroll to position [126, 0]
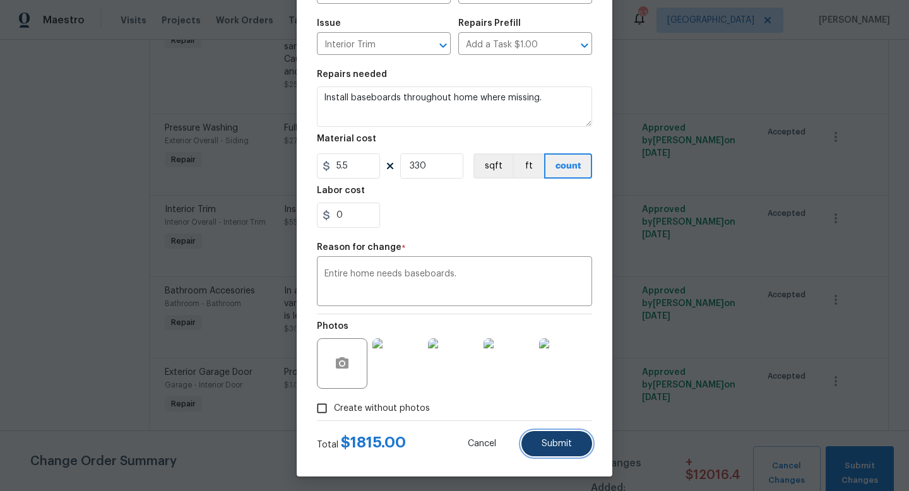
click at [546, 445] on span "Submit" at bounding box center [556, 443] width 30 height 9
type input "1"
type input "550"
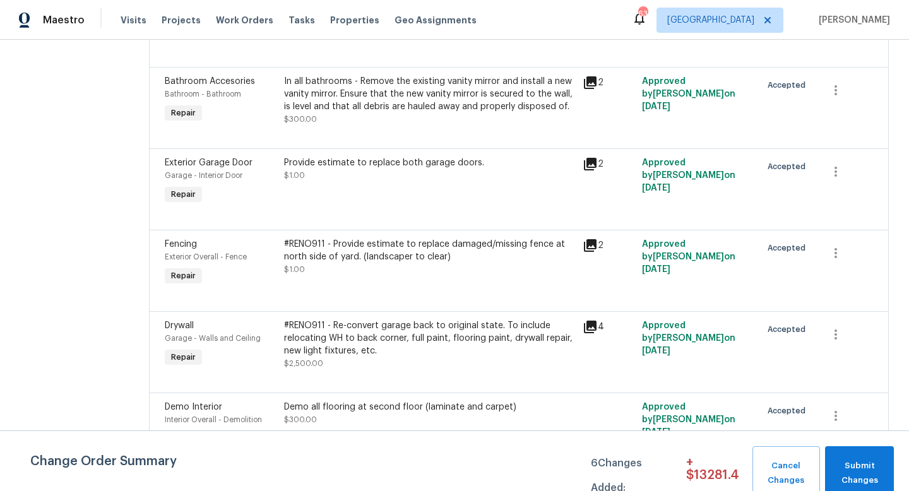
scroll to position [1866, 0]
click at [356, 151] on div "Provide estimate to replace both garage doors. $1.00" at bounding box center [429, 180] width 298 height 58
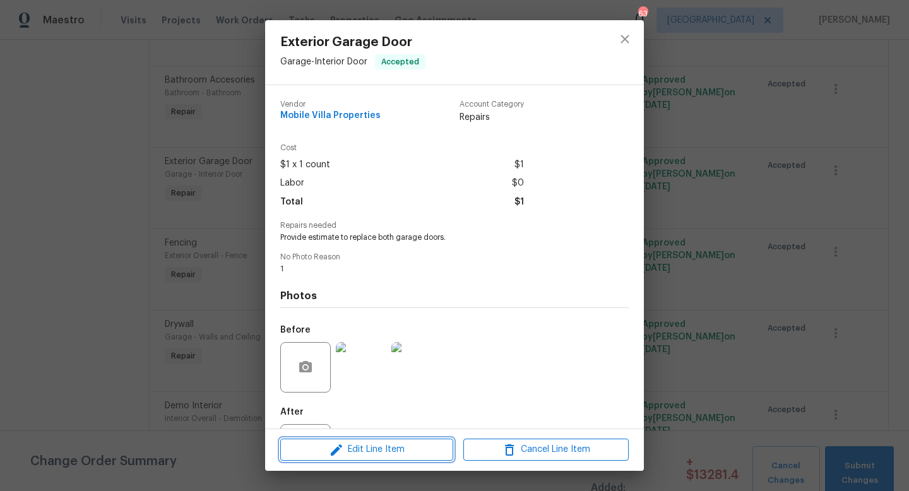
click at [360, 445] on span "Edit Line Item" at bounding box center [366, 450] width 165 height 16
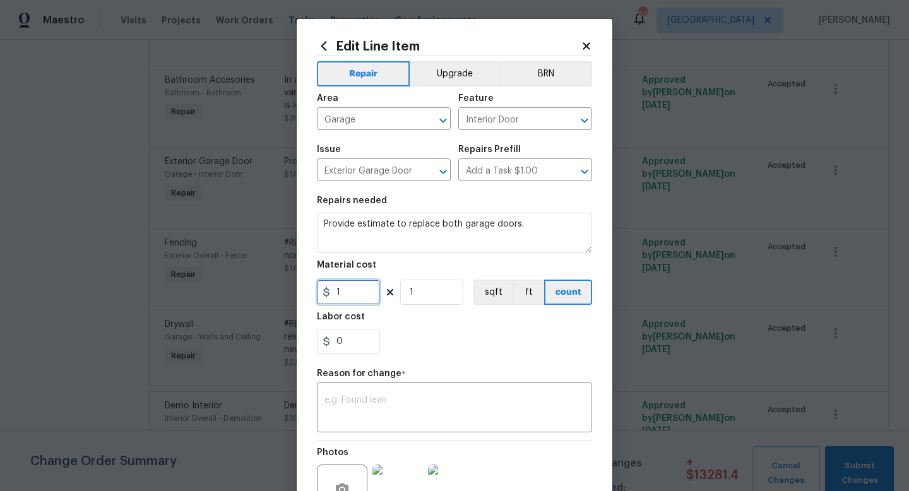
click at [365, 297] on input "1" at bounding box center [348, 291] width 63 height 25
type input "2250"
type input "2"
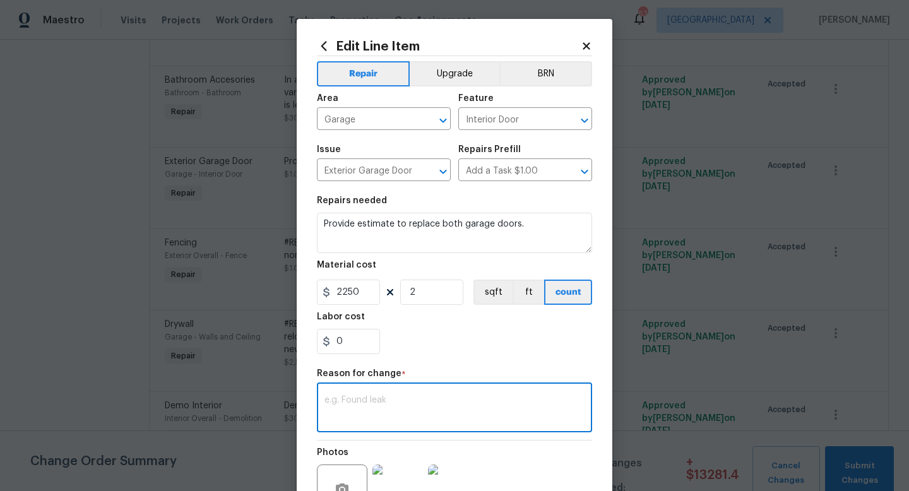
click at [380, 405] on textarea at bounding box center [454, 409] width 260 height 26
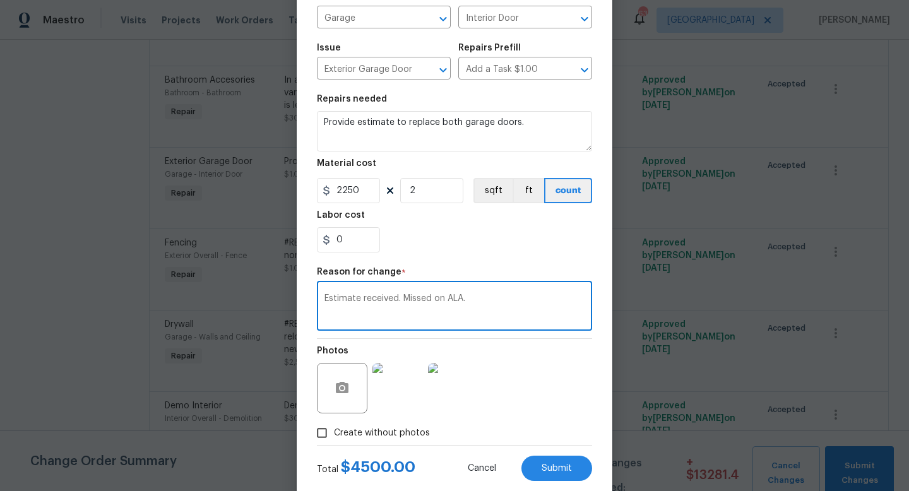
scroll to position [131, 0]
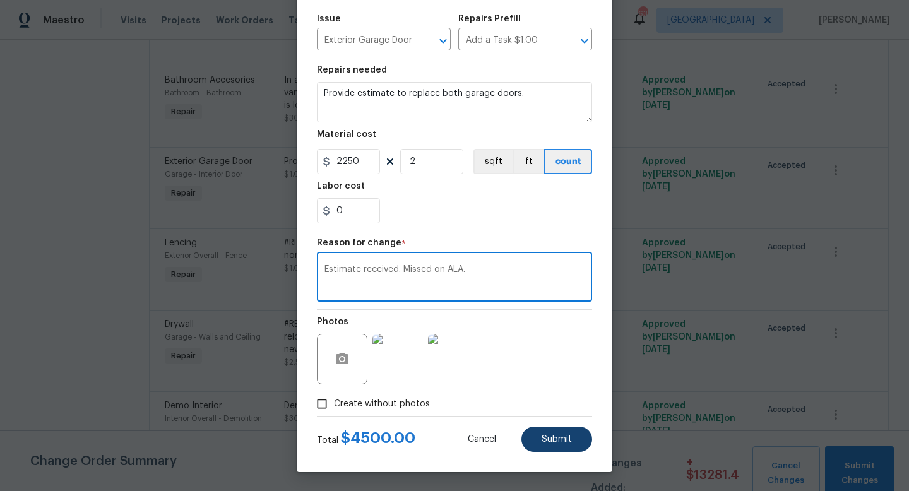
type textarea "Estimate received. Missed on ALA."
click at [553, 441] on span "Submit" at bounding box center [556, 439] width 30 height 9
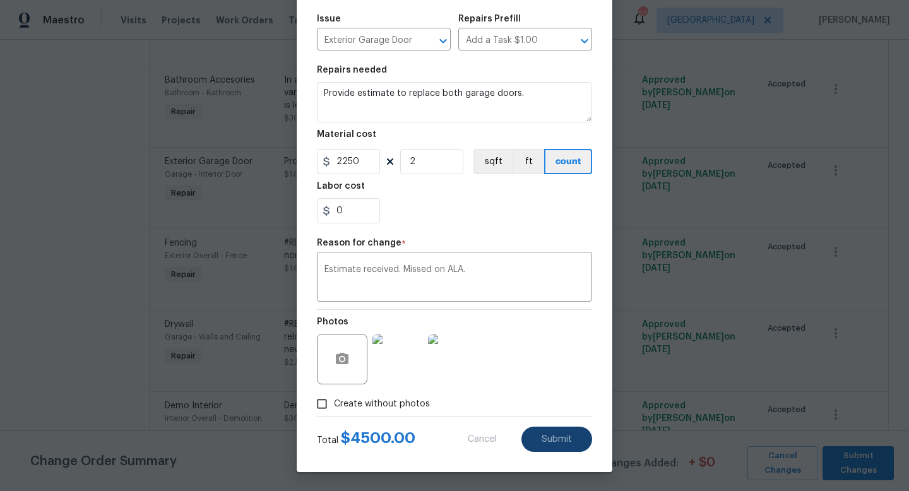
type input "1"
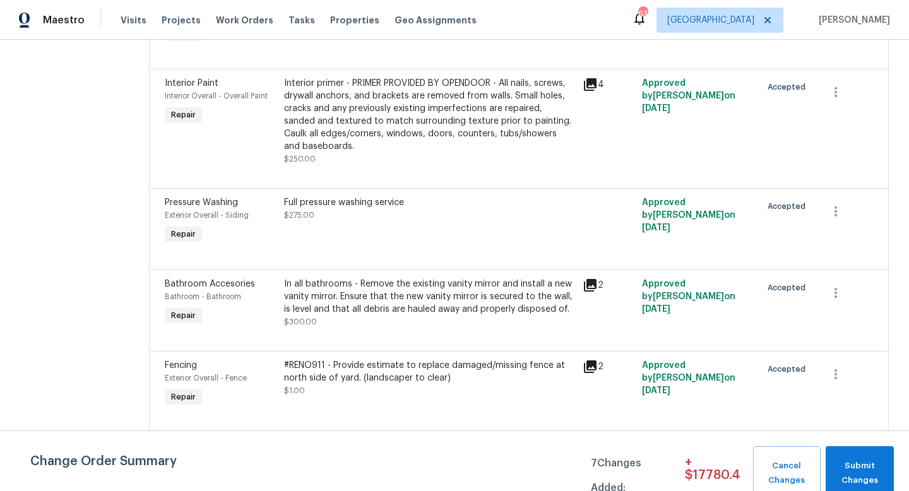
scroll to position [1810, 0]
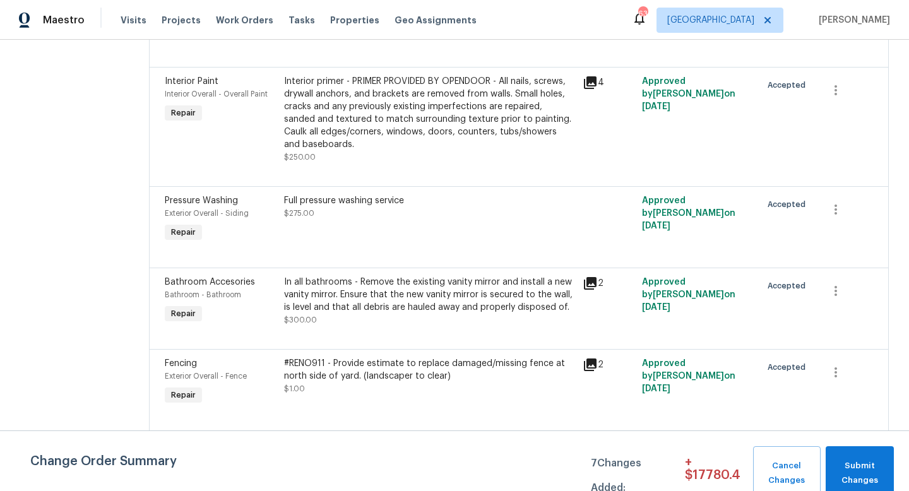
click at [485, 357] on div "#RENO911 - Provide estimate to replace damaged/missing fence at north side of y…" at bounding box center [429, 376] width 291 height 38
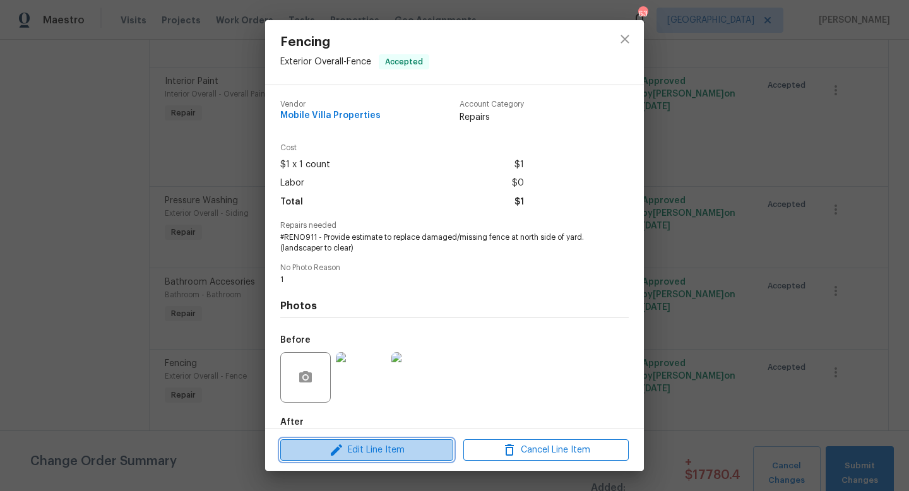
click at [406, 450] on span "Edit Line Item" at bounding box center [366, 450] width 165 height 16
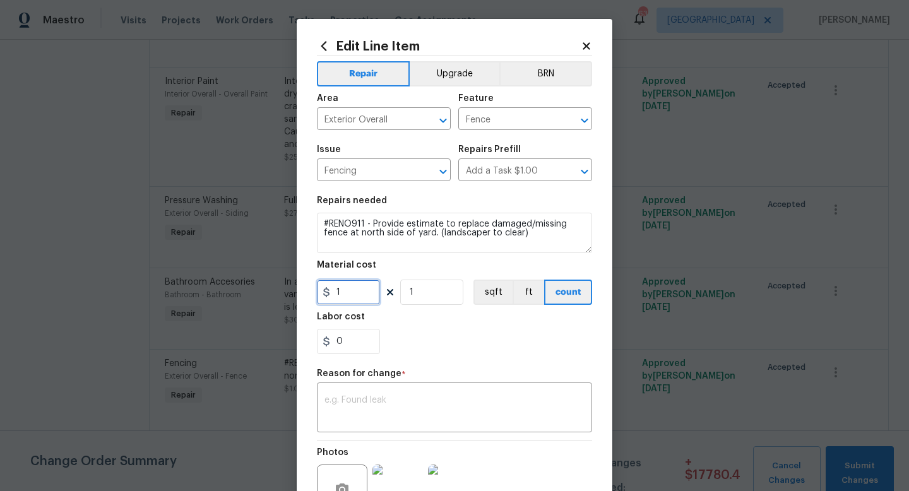
click at [350, 290] on input "1" at bounding box center [348, 291] width 63 height 25
type input "600"
click at [362, 397] on textarea at bounding box center [454, 409] width 260 height 26
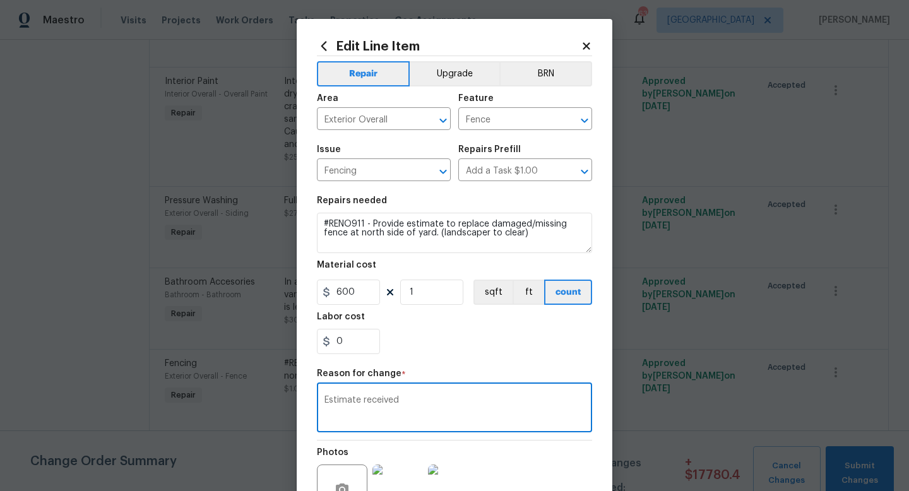
type textarea "Estimate received"
click at [487, 345] on div "0" at bounding box center [454, 341] width 275 height 25
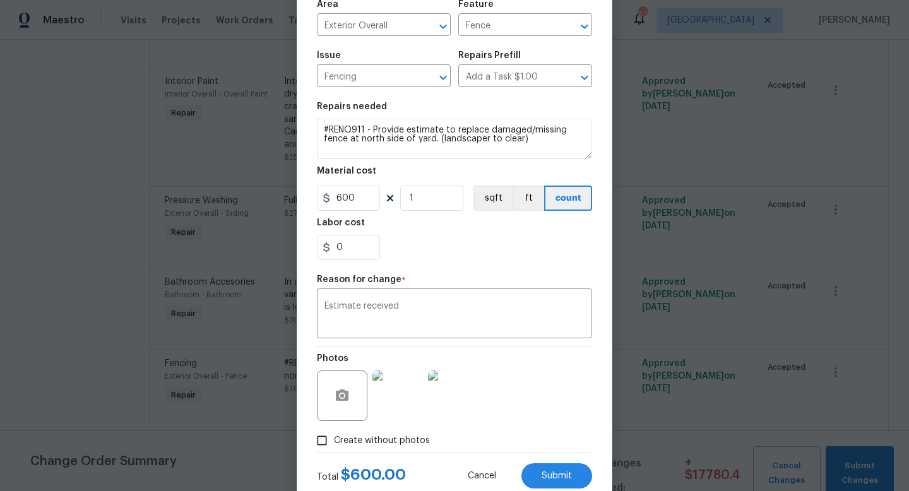
scroll to position [131, 0]
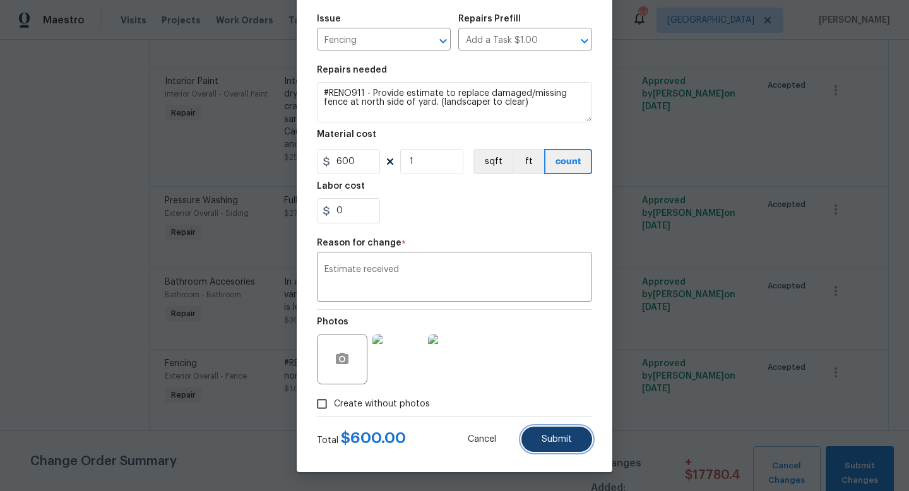
click at [534, 440] on button "Submit" at bounding box center [556, 439] width 71 height 25
type input "1"
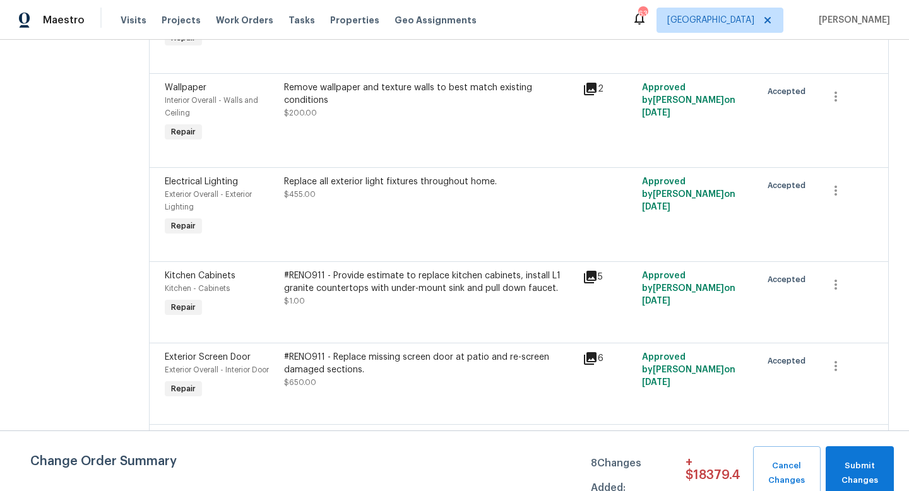
scroll to position [3039, 0]
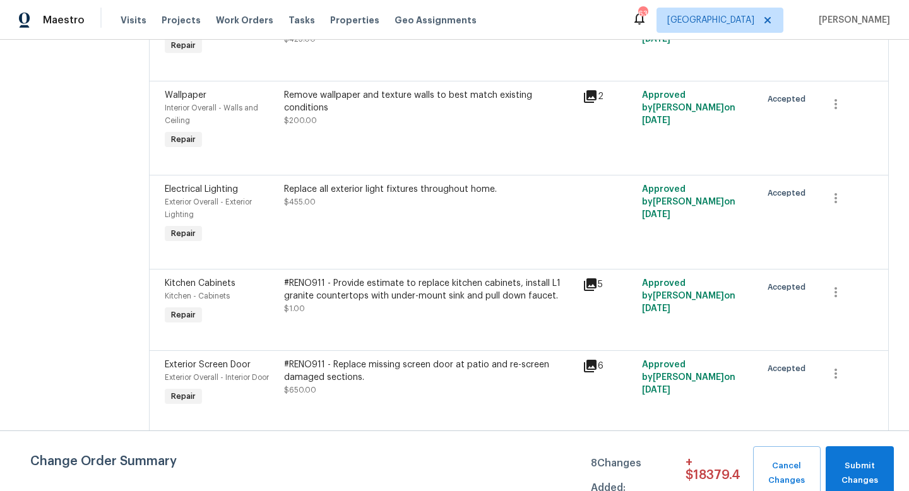
click at [379, 273] on div "#RENO911 - Provide estimate to replace kitchen cabinets, install L1 granite cou…" at bounding box center [429, 302] width 298 height 58
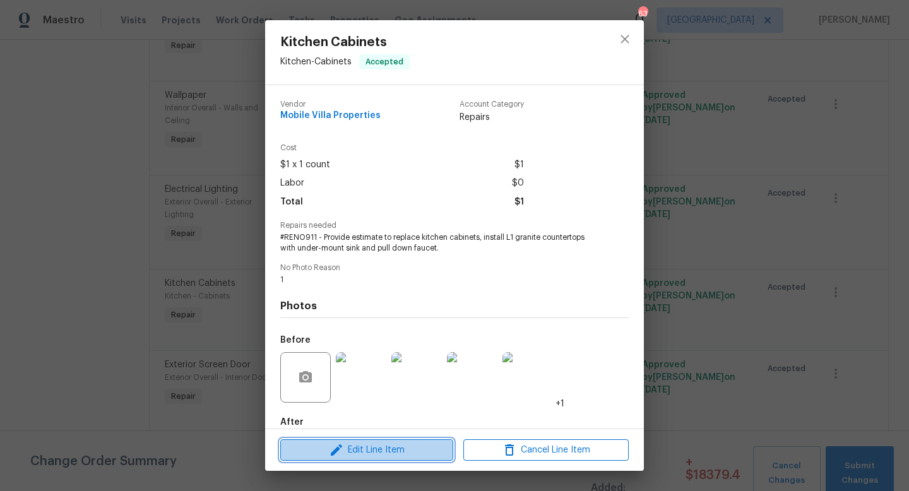
click at [372, 448] on span "Edit Line Item" at bounding box center [366, 450] width 165 height 16
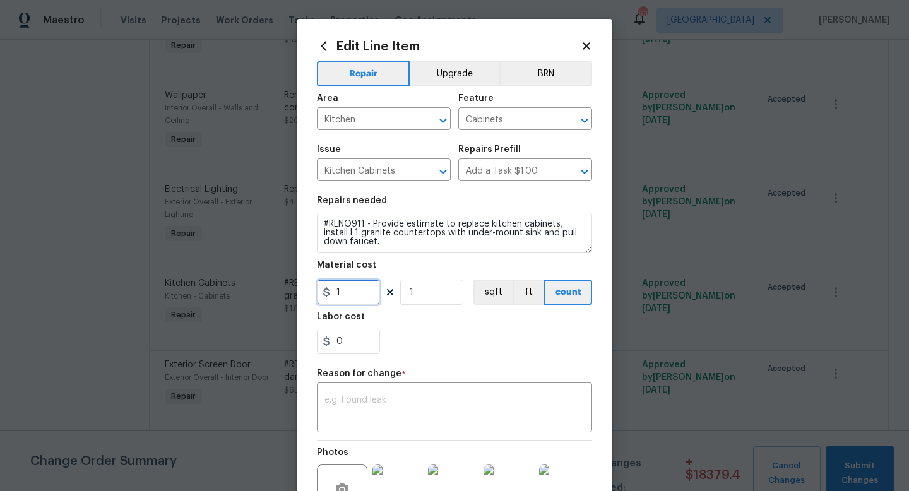
click at [365, 296] on input "1" at bounding box center [348, 291] width 63 height 25
type input "9225"
click at [396, 409] on textarea at bounding box center [454, 409] width 260 height 26
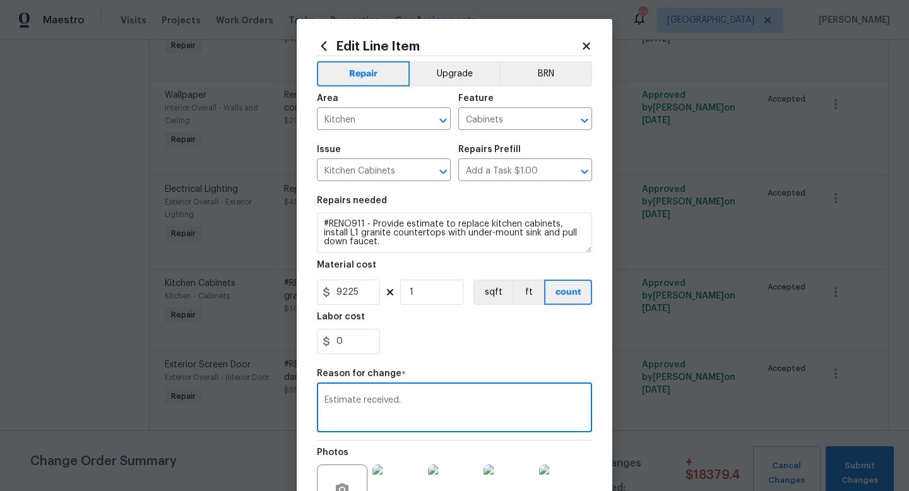
type textarea "Estimate received."
click at [440, 348] on div "0" at bounding box center [454, 341] width 275 height 25
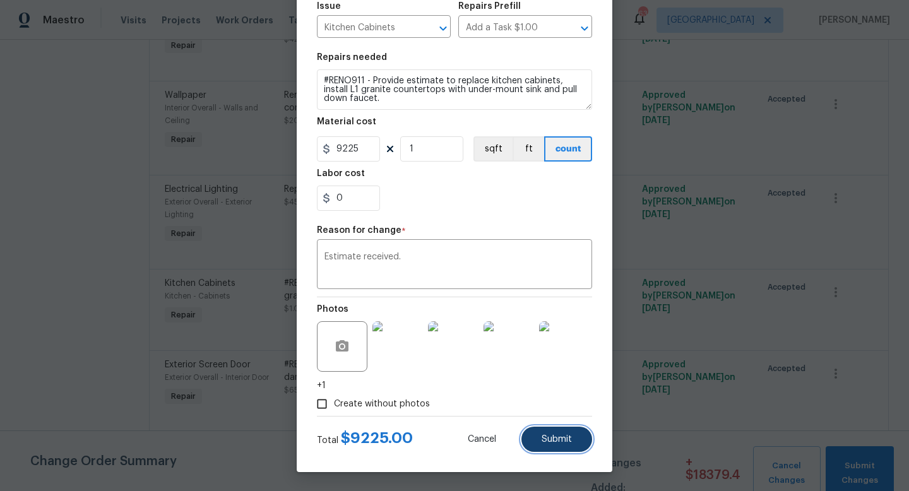
click at [564, 439] on span "Submit" at bounding box center [556, 439] width 30 height 9
type input "1"
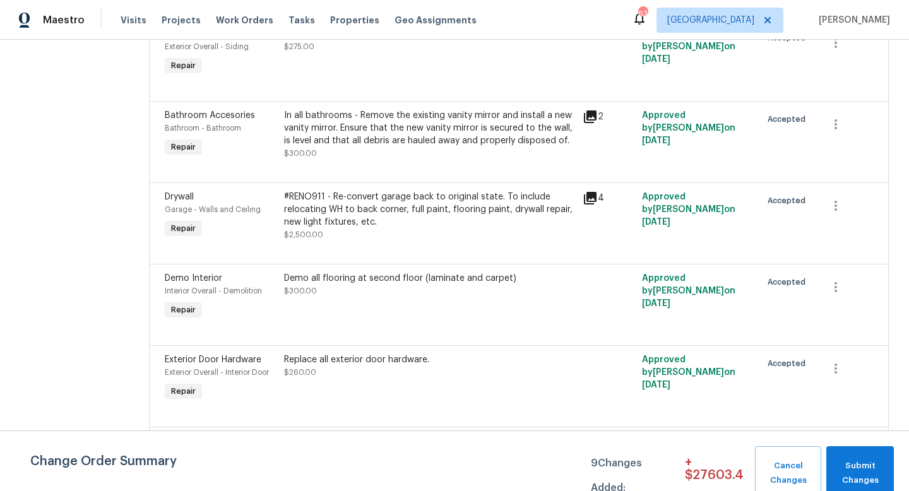
scroll to position [2285, 0]
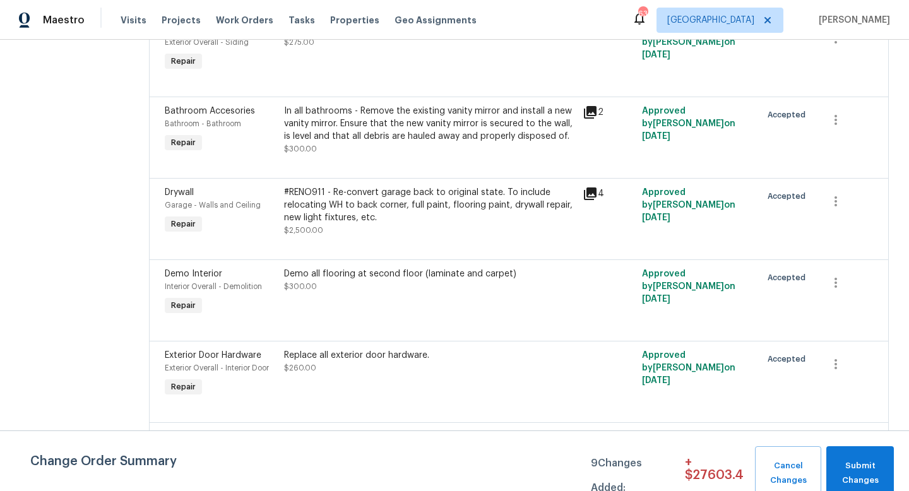
click at [437, 318] on div at bounding box center [519, 325] width 708 height 15
click at [410, 264] on div "Demo all flooring at second floor (laminate and carpet) $300.00" at bounding box center [429, 293] width 298 height 58
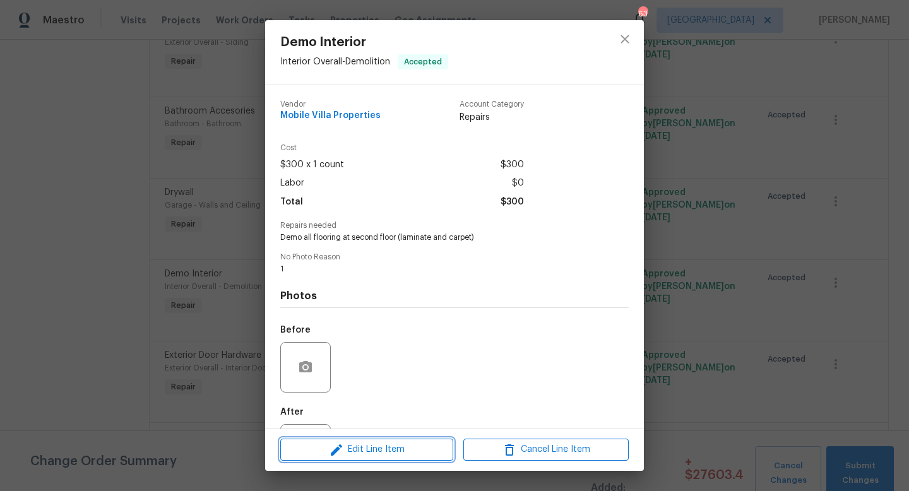
click at [374, 451] on span "Edit Line Item" at bounding box center [366, 450] width 165 height 16
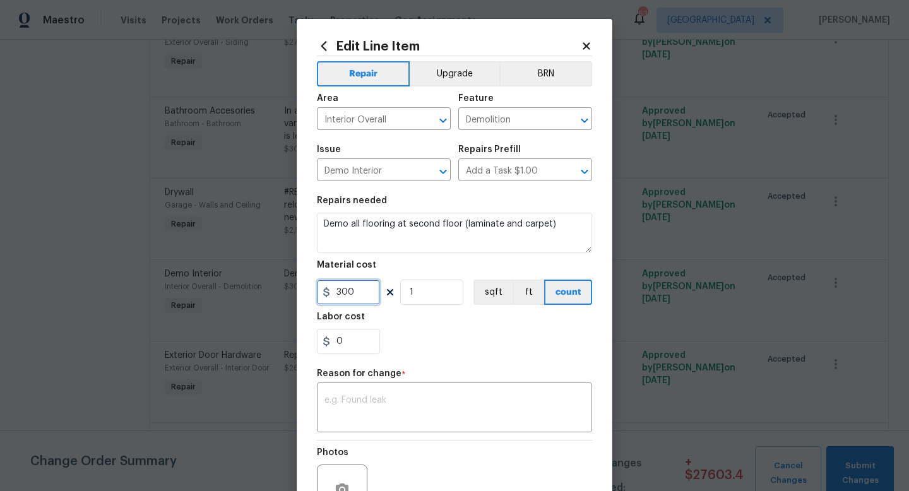
click at [362, 292] on input "300" at bounding box center [348, 291] width 63 height 25
type input "425"
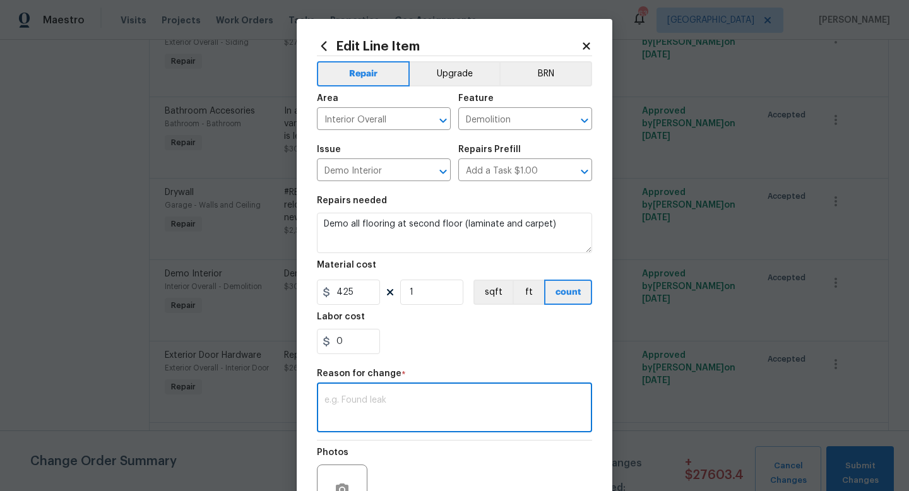
click at [406, 406] on textarea at bounding box center [454, 409] width 260 height 26
type textarea "To include minor tile work prior to LVP installation."
click at [464, 344] on div "0" at bounding box center [454, 341] width 275 height 25
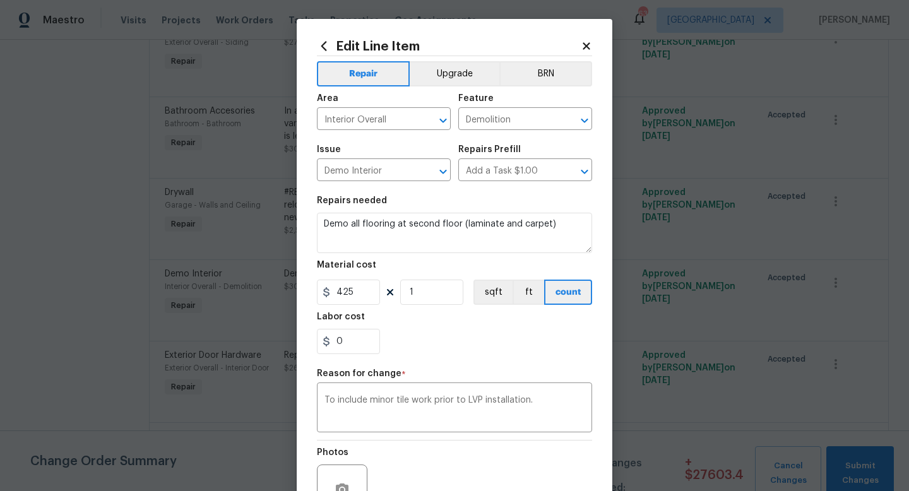
scroll to position [131, 0]
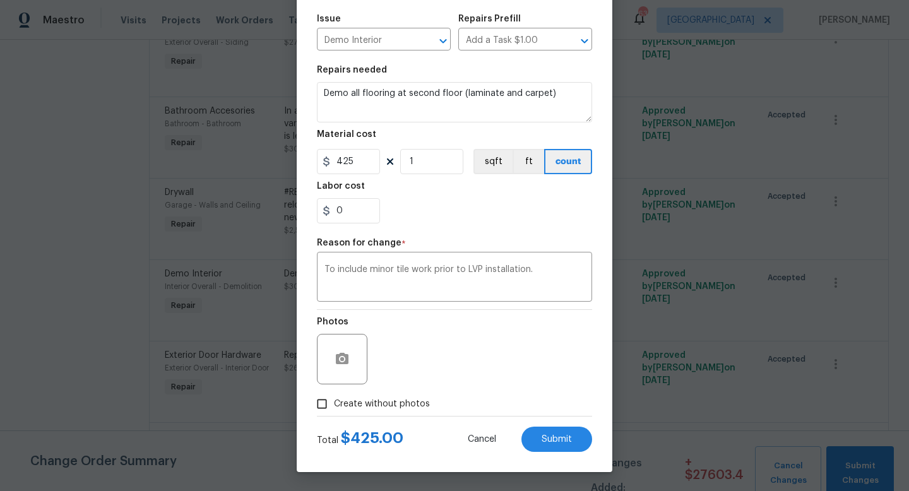
click at [415, 401] on span "Create without photos" at bounding box center [382, 403] width 96 height 13
click at [334, 401] on input "Create without photos" at bounding box center [322, 404] width 24 height 24
checkbox input "true"
click at [547, 447] on button "Submit" at bounding box center [556, 439] width 71 height 25
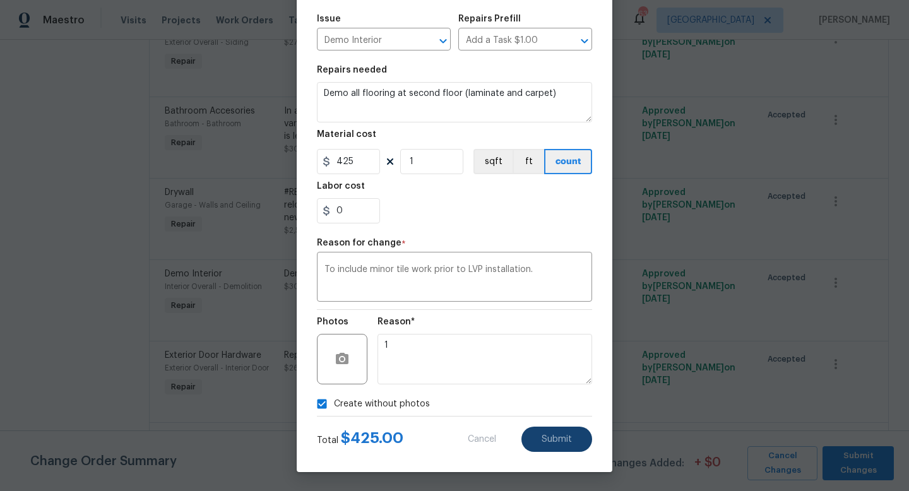
type input "300"
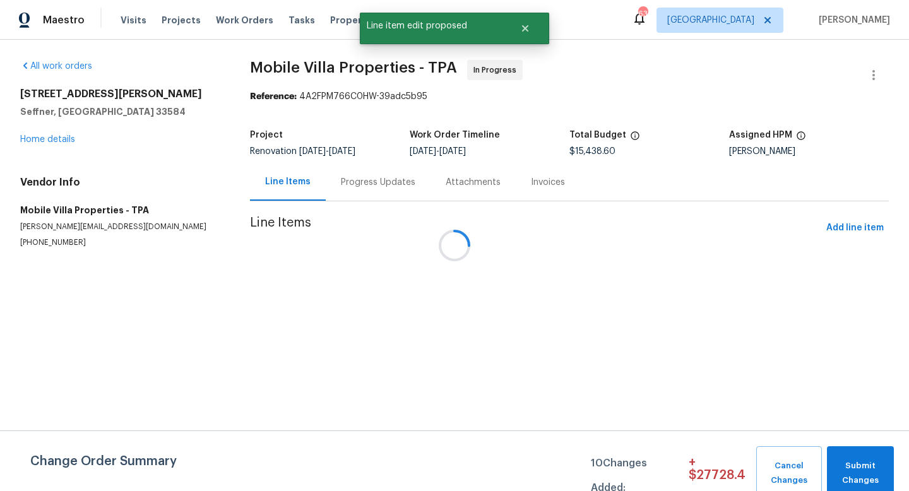
scroll to position [0, 0]
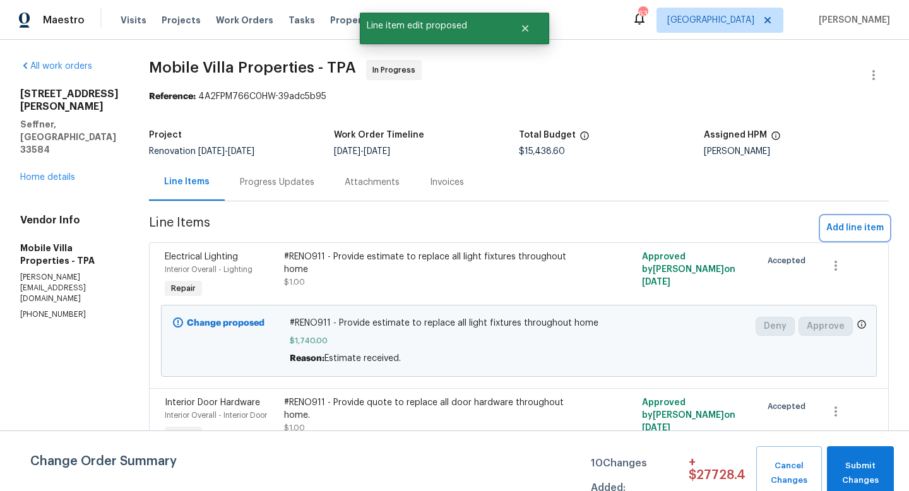
click at [841, 227] on span "Add line item" at bounding box center [854, 228] width 57 height 16
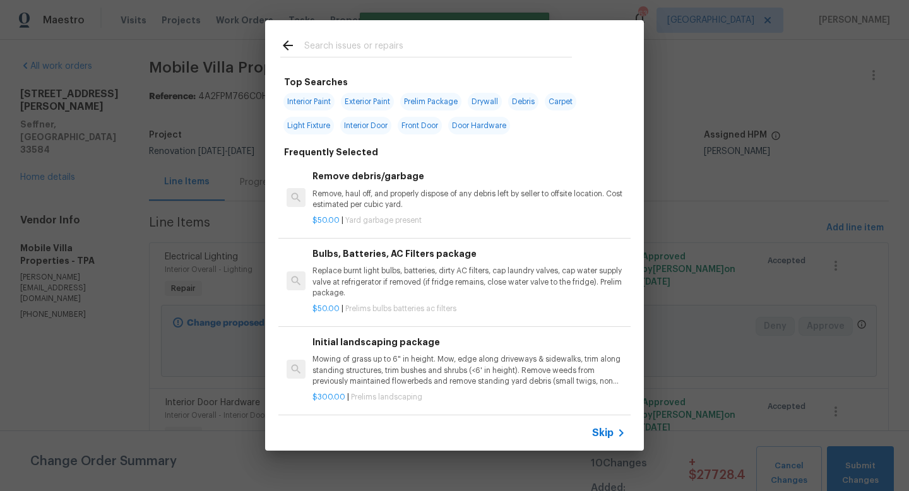
click at [598, 434] on span "Skip" at bounding box center [602, 433] width 21 height 13
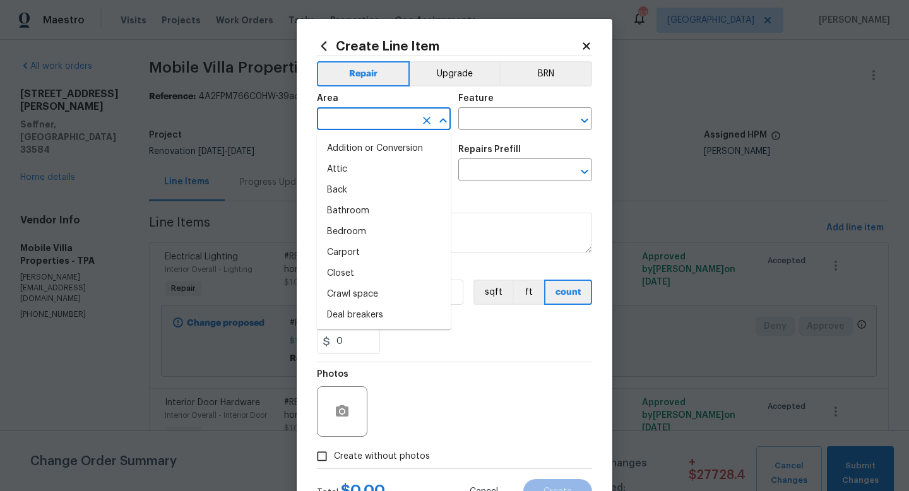
click at [348, 122] on input "text" at bounding box center [366, 120] width 98 height 20
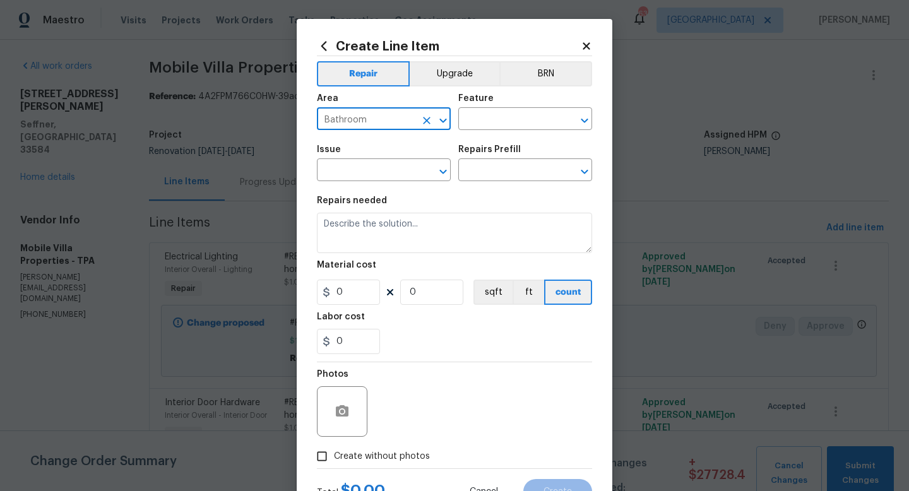
type input "Bathroom"
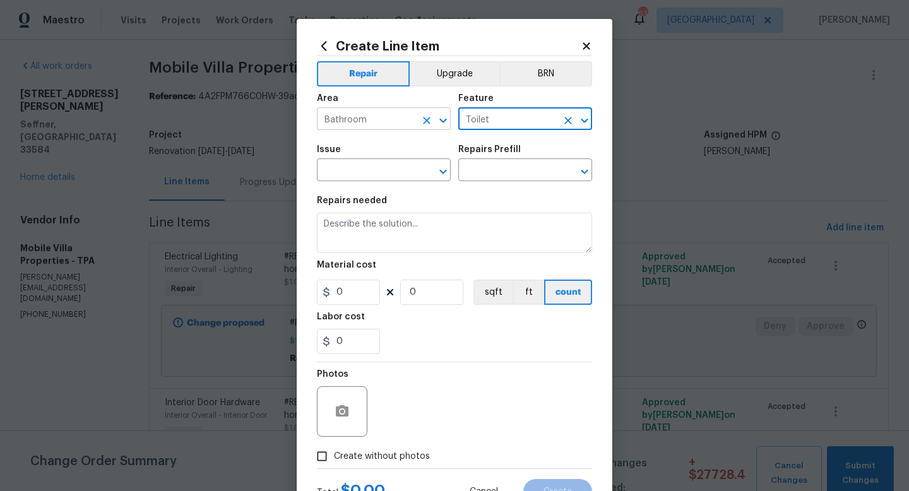
type input "Toilet"
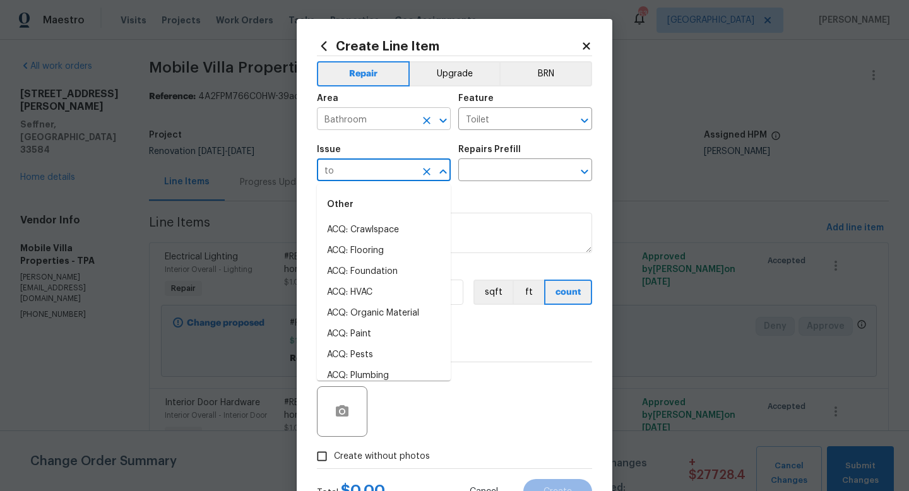
type input "t"
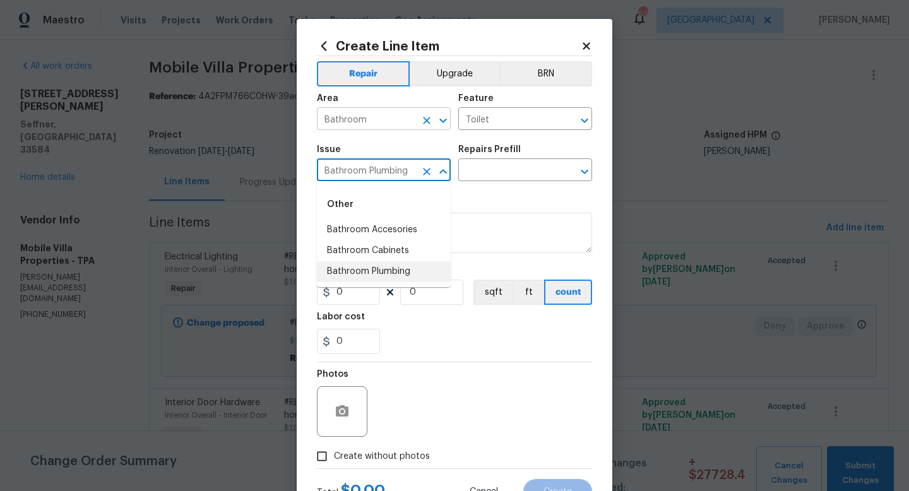
type input "Bathroom Plumbing"
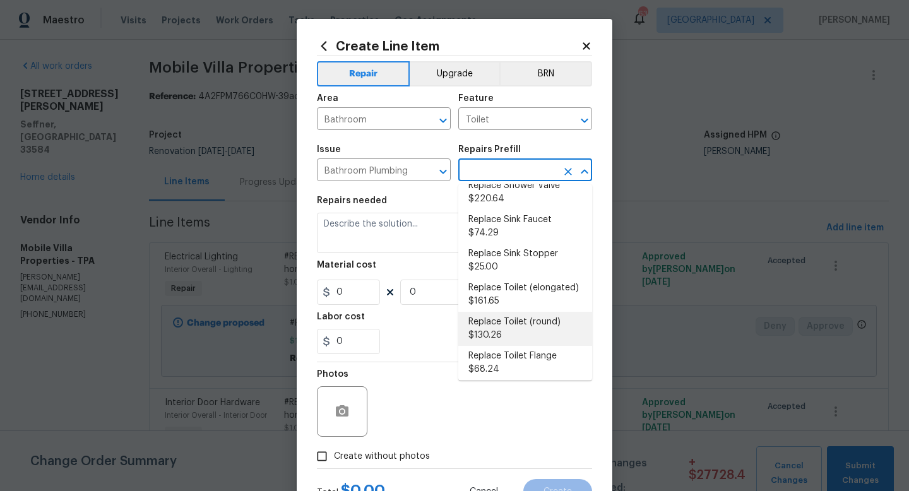
scroll to position [578, 0]
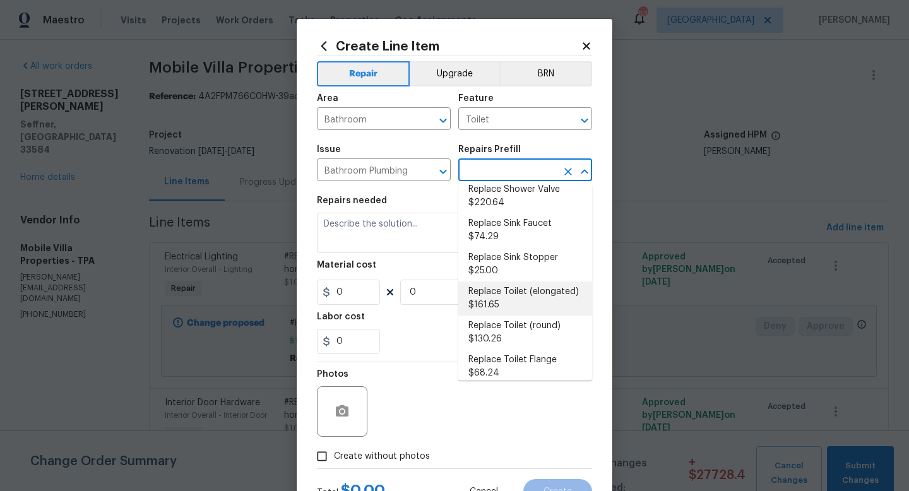
click at [509, 283] on li "Replace Toilet (elongated) $161.65" at bounding box center [525, 298] width 134 height 34
type input "Plumbing"
type input "Replace Toilet (elongated) $161.65"
type textarea "Remove the existing toilet, prep the flange, install a new elongated toilet wit…"
type input "161.65"
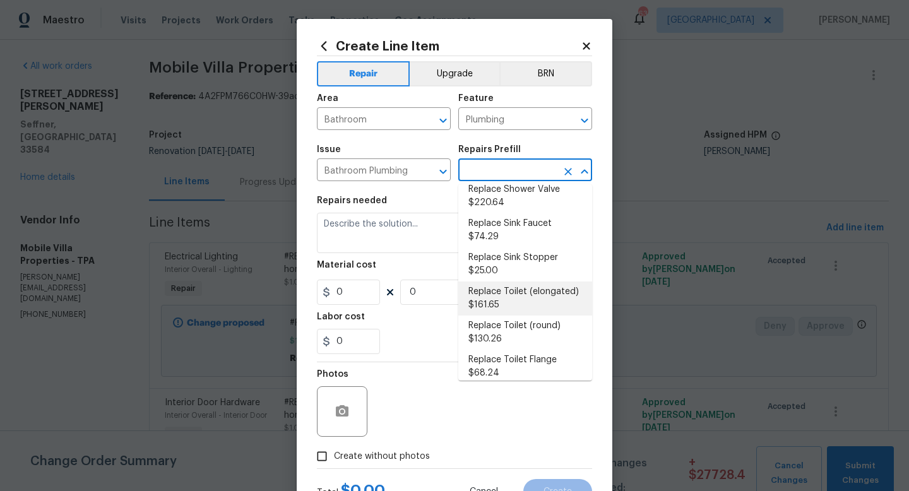
type input "1"
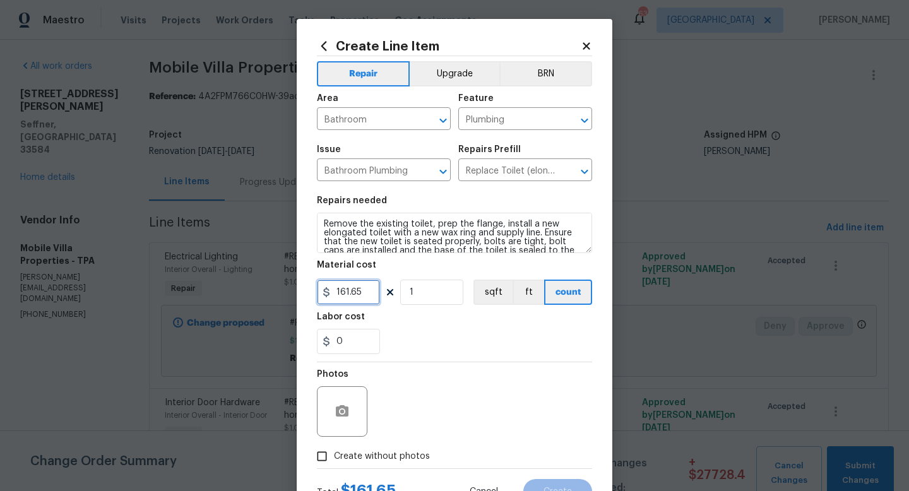
click at [369, 298] on input "161.65" at bounding box center [348, 291] width 63 height 25
type input "225"
click at [437, 298] on input "1" at bounding box center [431, 291] width 63 height 25
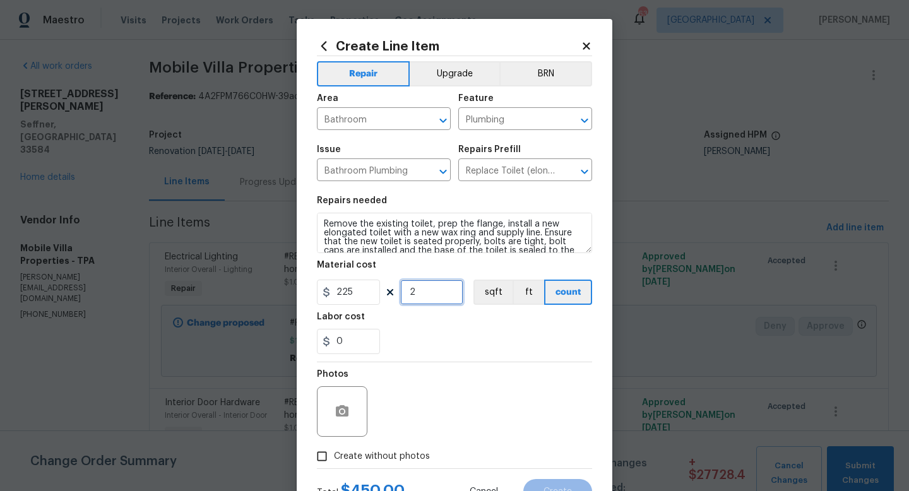
type input "2"
click at [387, 446] on label "Create without photos" at bounding box center [370, 456] width 120 height 24
click at [334, 446] on input "Create without photos" at bounding box center [322, 456] width 24 height 24
checkbox input "true"
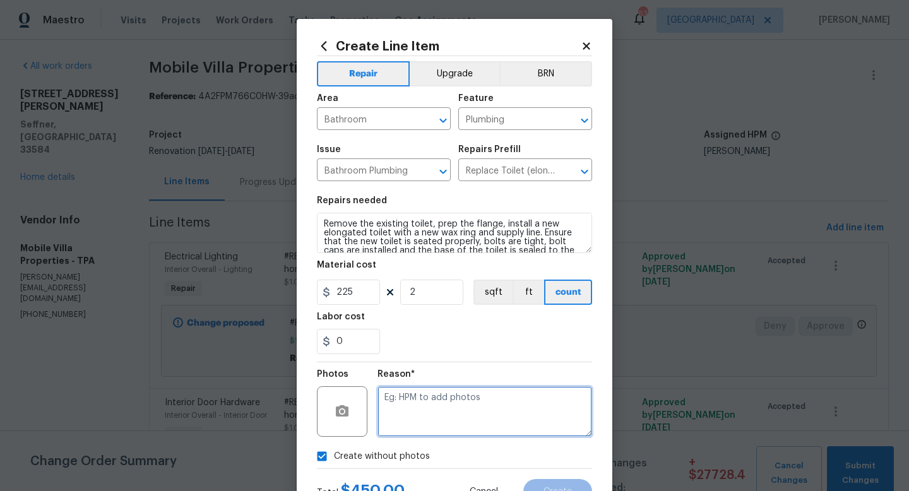
click at [408, 418] on textarea at bounding box center [484, 411] width 215 height 50
type textarea "Both toilets are not functioning and can't be repaired."
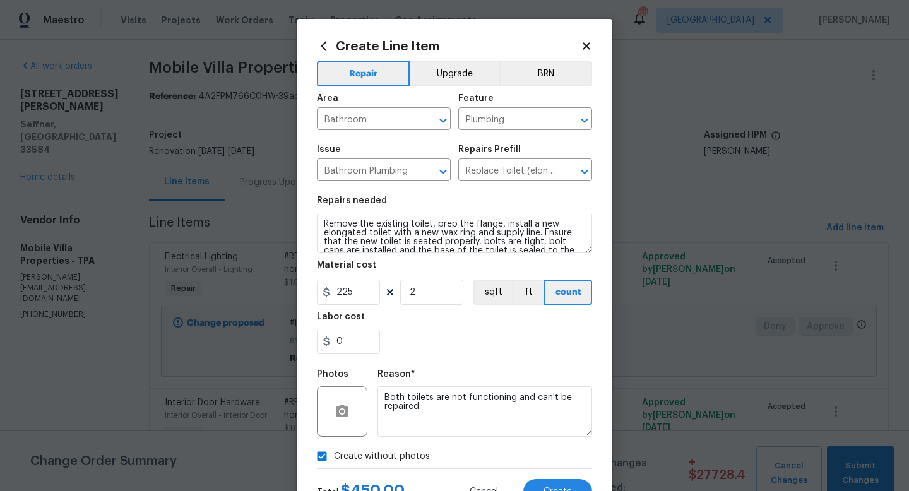
click at [428, 344] on div "0" at bounding box center [454, 341] width 275 height 25
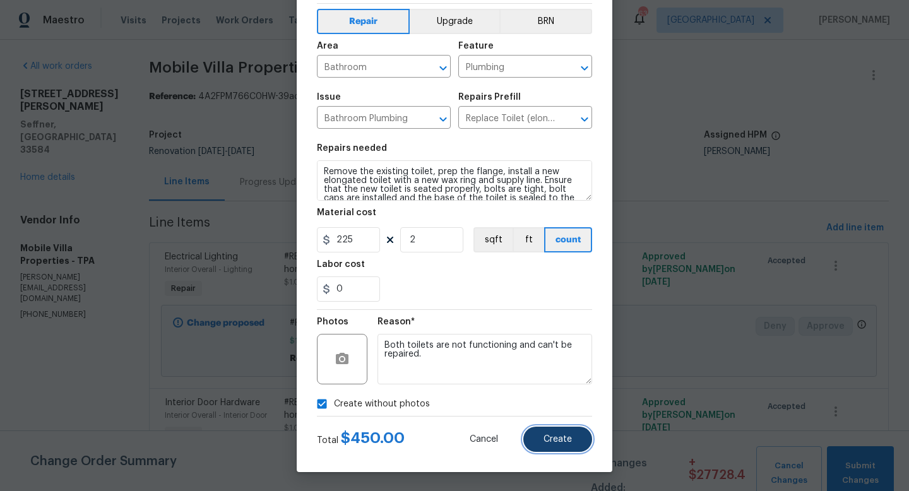
click at [574, 447] on button "Create" at bounding box center [557, 439] width 69 height 25
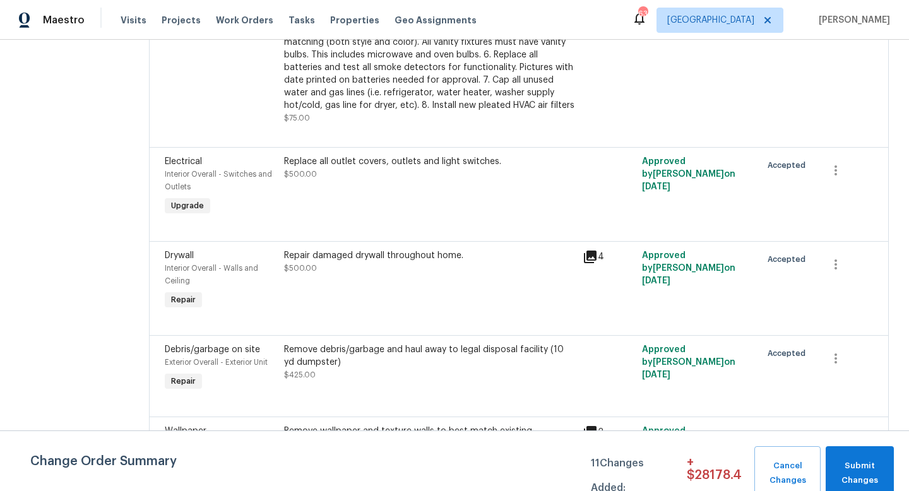
scroll to position [3105, 0]
click at [456, 343] on div "Remove debris/garbage and haul away to legal disposal facility (10 yd dumpster)…" at bounding box center [429, 362] width 291 height 38
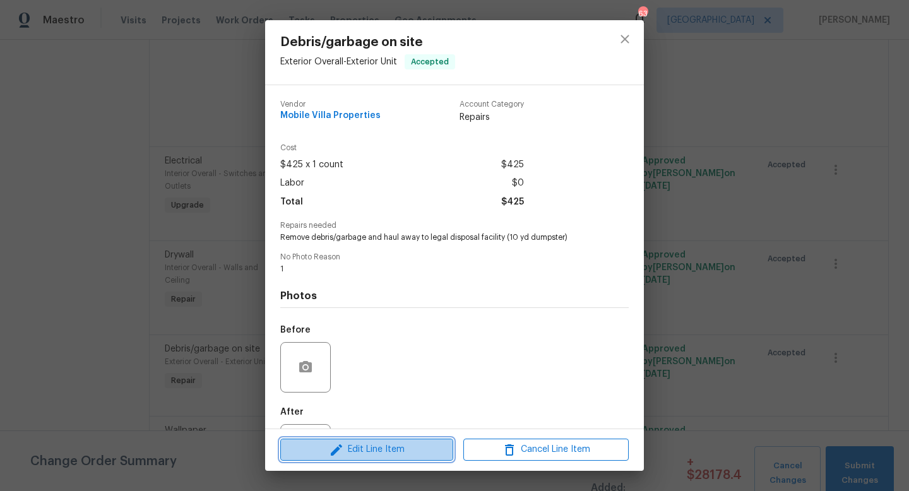
click at [406, 448] on span "Edit Line Item" at bounding box center [366, 450] width 165 height 16
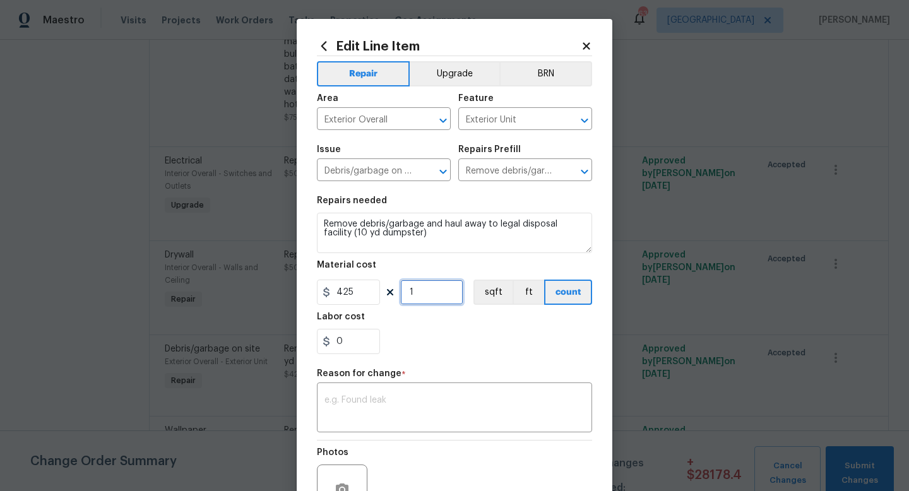
click at [423, 297] on input "1" at bounding box center [431, 291] width 63 height 25
type input "3"
click at [420, 408] on textarea at bounding box center [454, 409] width 260 height 26
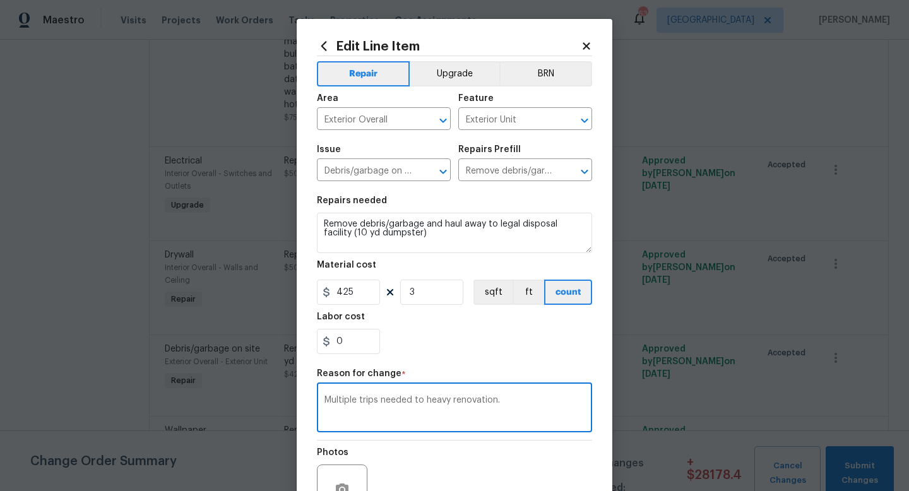
type textarea "Multiple trips needed to heavy renovation."
click at [501, 354] on div "0" at bounding box center [454, 341] width 275 height 25
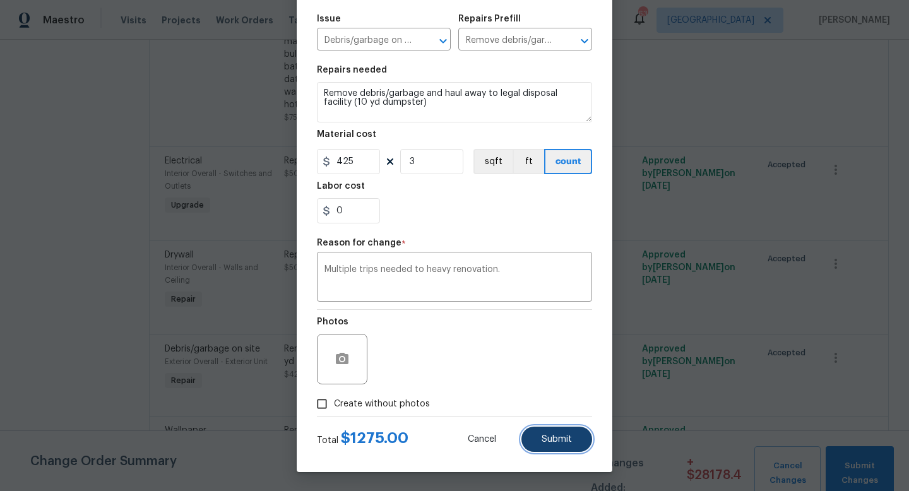
click at [553, 447] on button "Submit" at bounding box center [556, 439] width 71 height 25
type input "1"
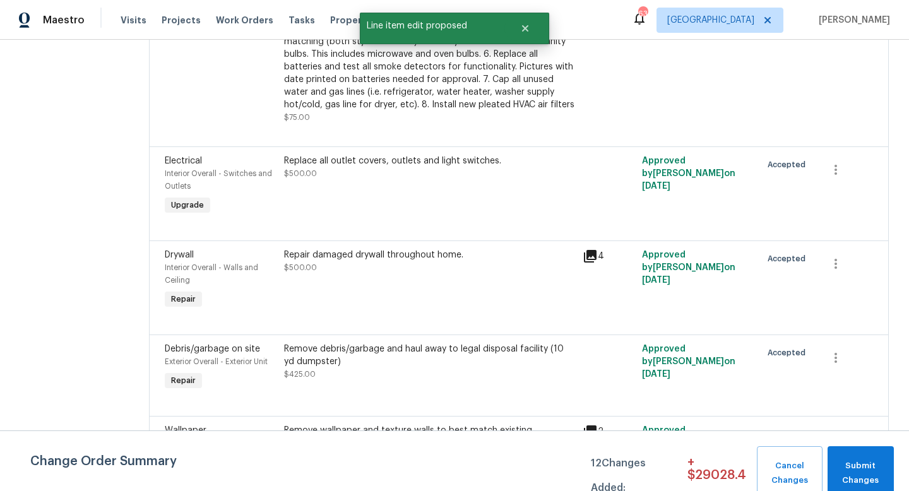
scroll to position [0, 0]
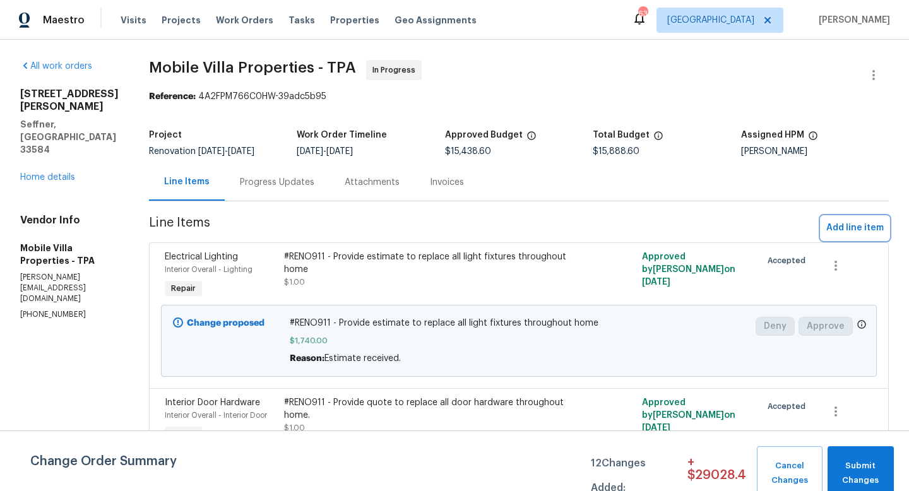
click at [842, 233] on span "Add line item" at bounding box center [854, 228] width 57 height 16
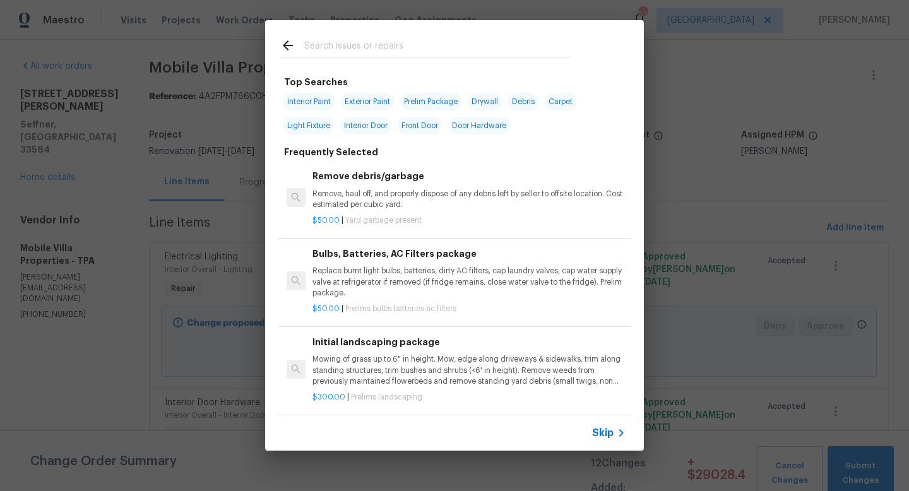
click at [606, 432] on span "Skip" at bounding box center [602, 433] width 21 height 13
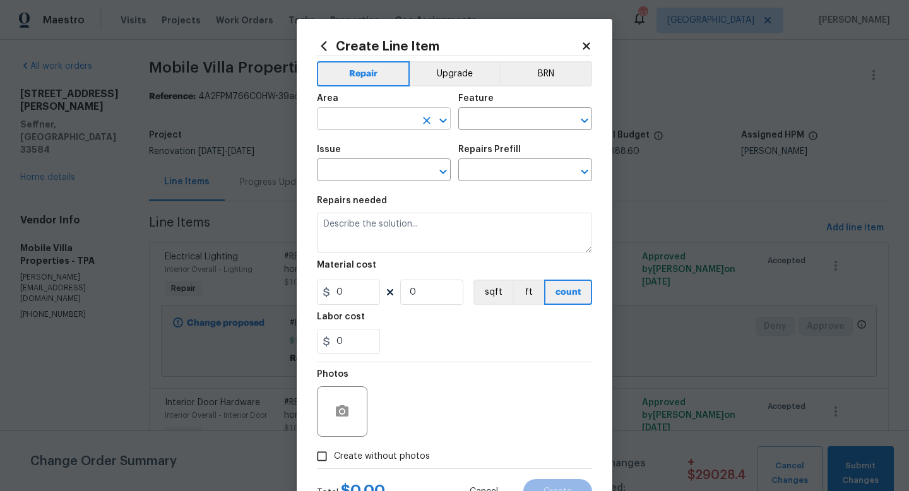
click at [369, 117] on input "text" at bounding box center [366, 120] width 98 height 20
type input "Interior Overall"
type input "Stairs"
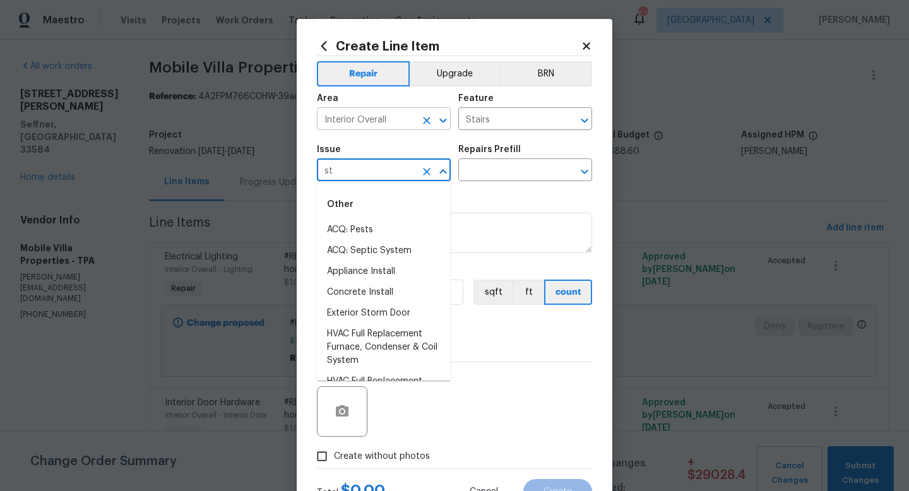
type input "s"
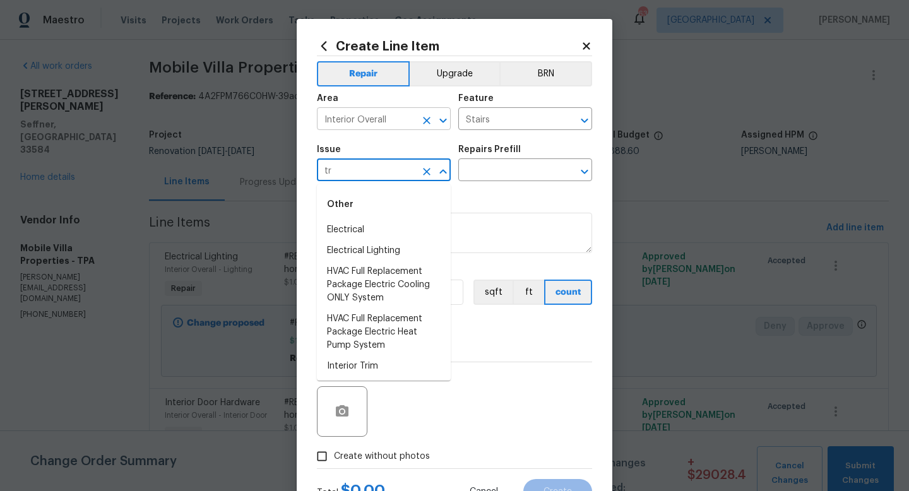
type input "t"
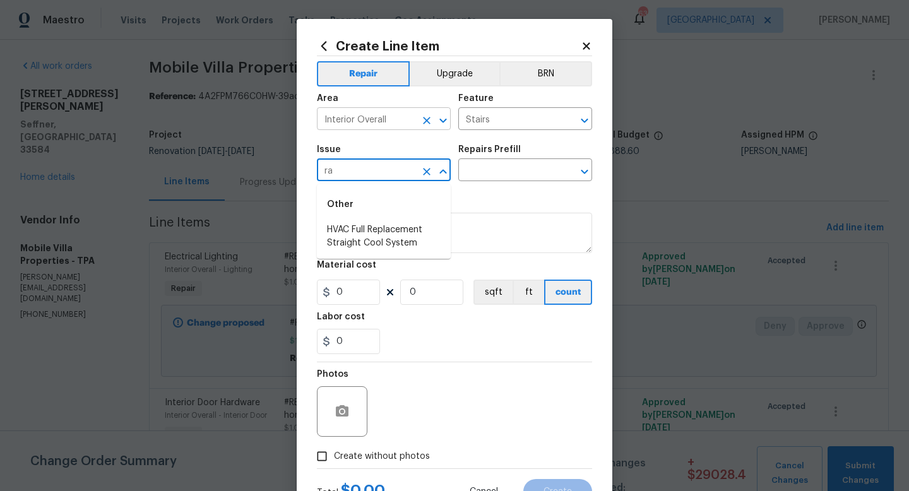
type input "r"
type input "Interior Trim"
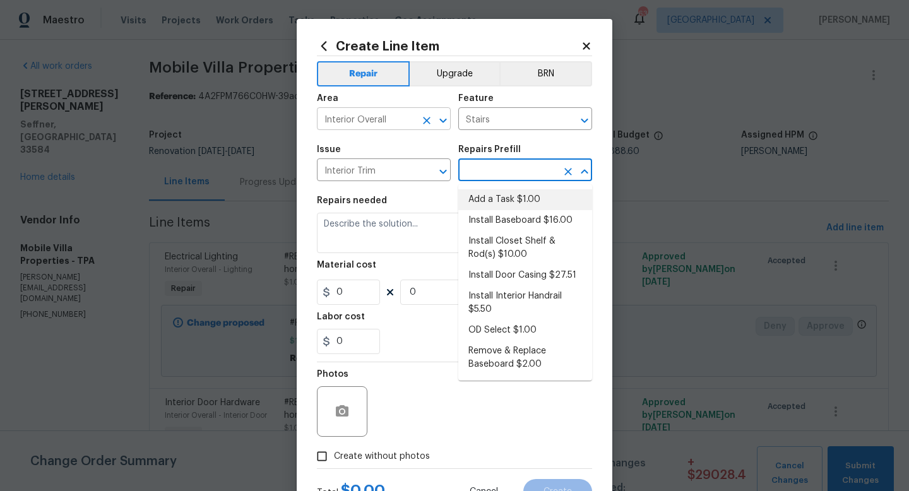
type input "Interior Trim"
type input "Add a Task $1.00"
type textarea "HPM to detail"
type input "1"
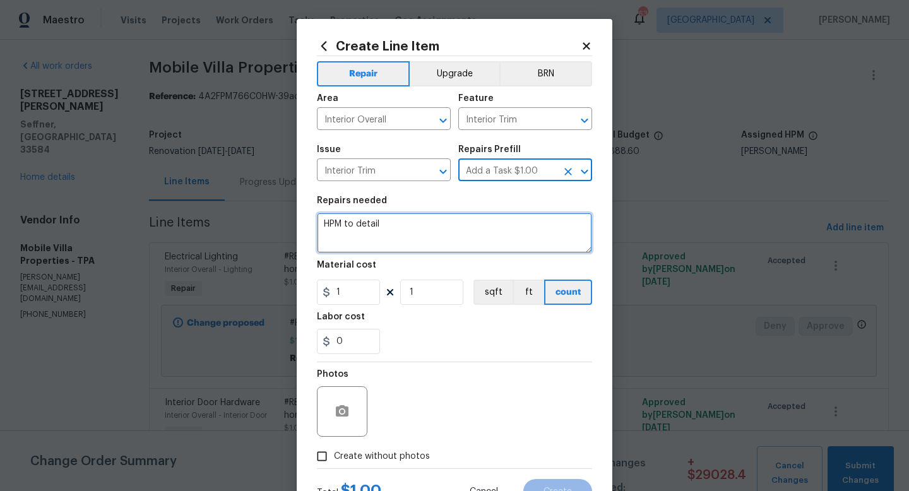
click at [335, 235] on textarea "HPM to detail" at bounding box center [454, 233] width 275 height 40
type textarea "Re-secure railing."
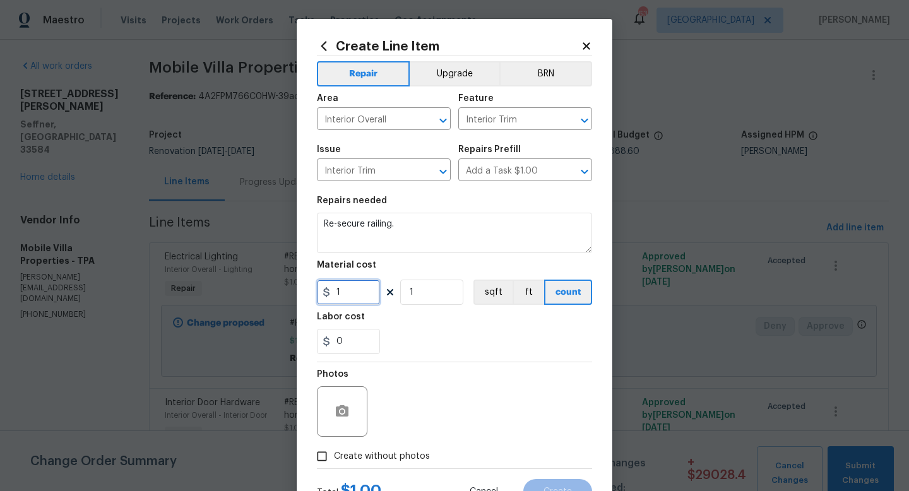
click at [353, 296] on input "1" at bounding box center [348, 291] width 63 height 25
type input "75"
click at [406, 456] on span "Create without photos" at bounding box center [382, 456] width 96 height 13
click at [334, 456] on input "Create without photos" at bounding box center [322, 456] width 24 height 24
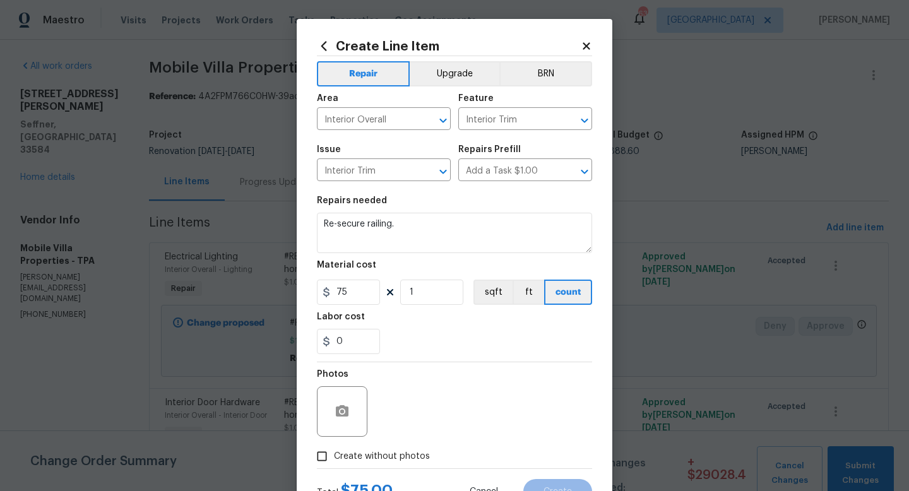
checkbox input "true"
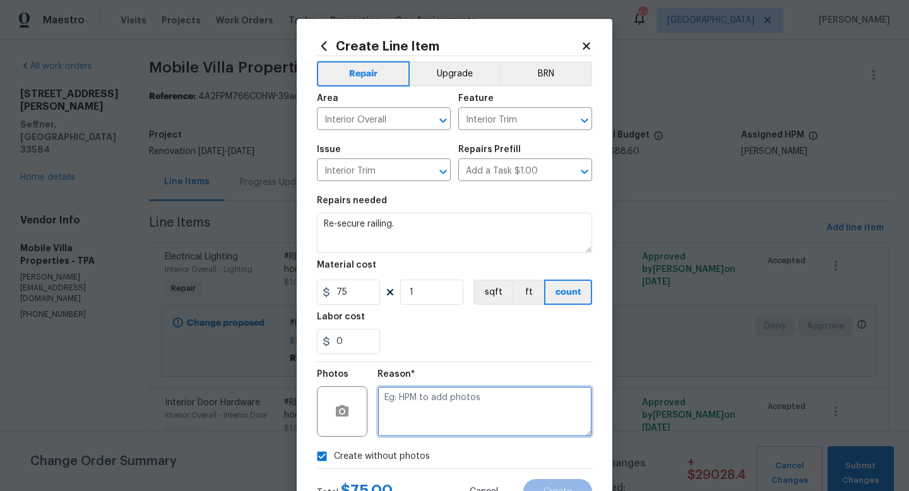
click at [445, 406] on textarea at bounding box center [484, 411] width 215 height 50
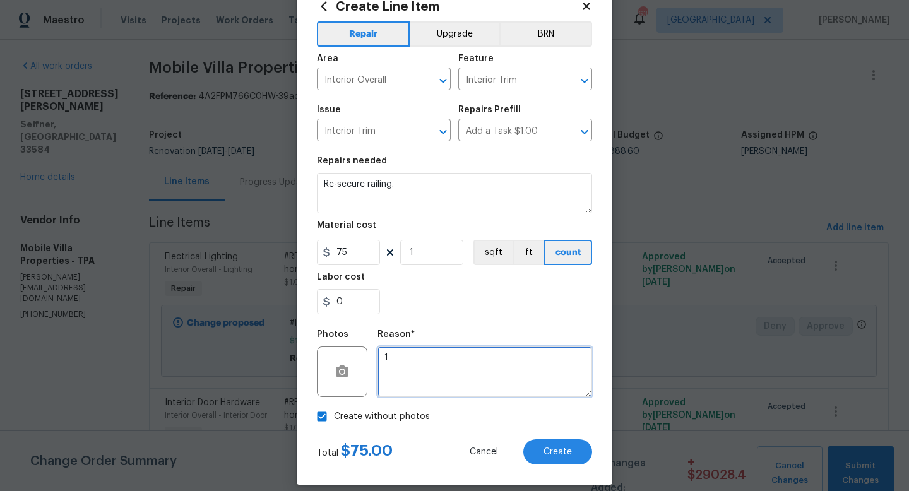
scroll to position [53, 0]
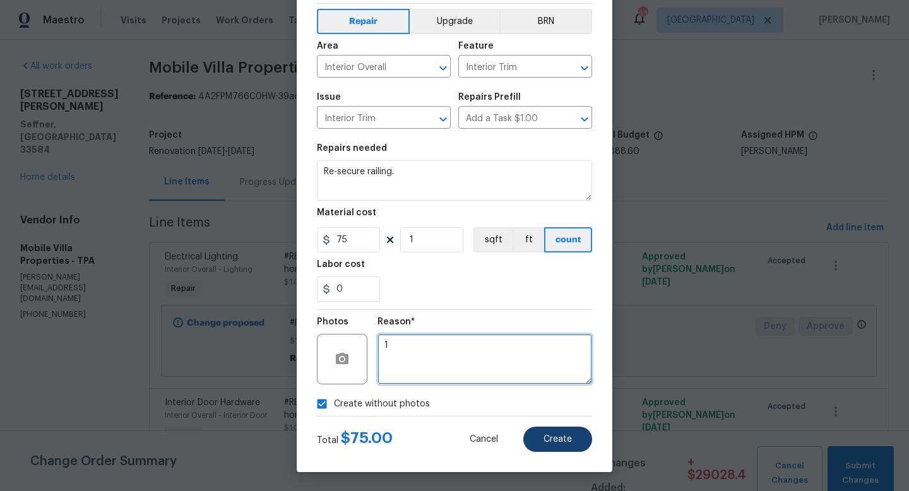
type textarea "1"
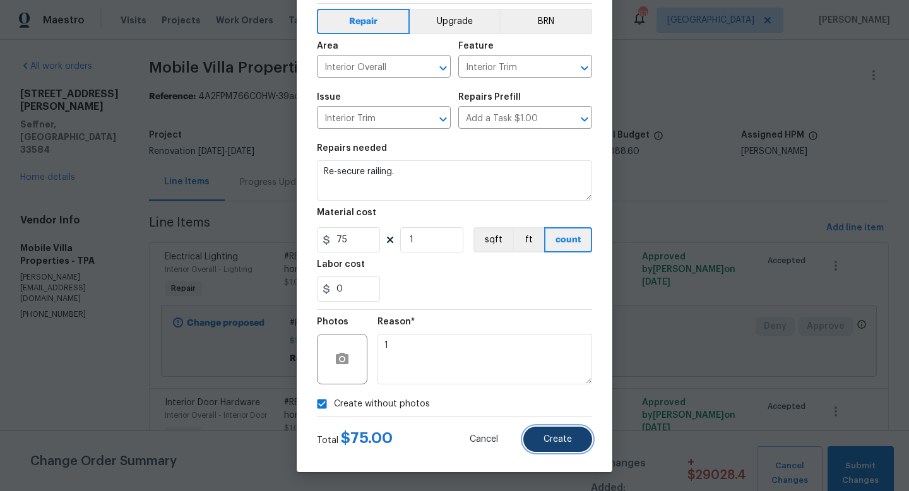
click at [556, 442] on span "Create" at bounding box center [557, 439] width 28 height 9
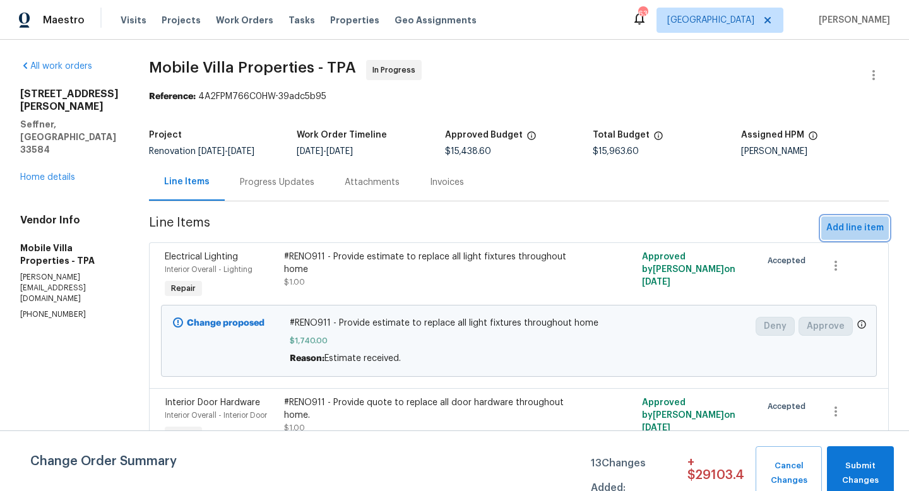
click at [838, 231] on span "Add line item" at bounding box center [854, 228] width 57 height 16
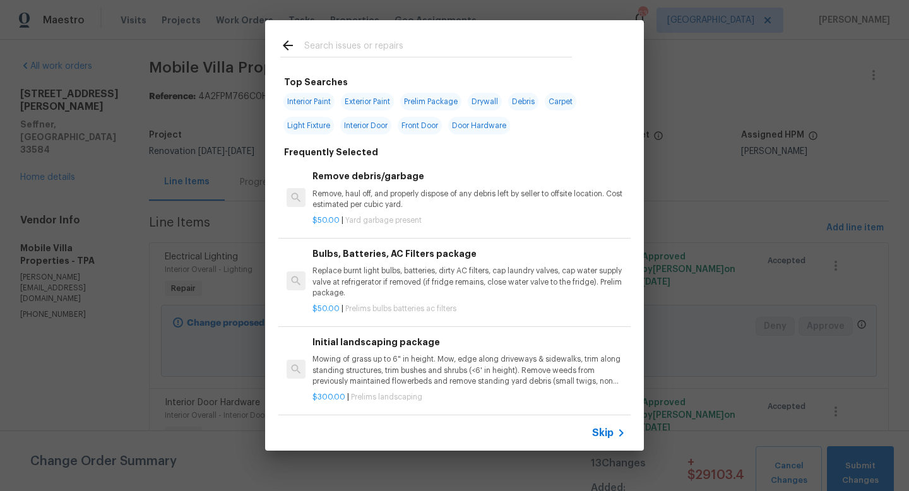
click at [592, 429] on span "Skip" at bounding box center [602, 433] width 21 height 13
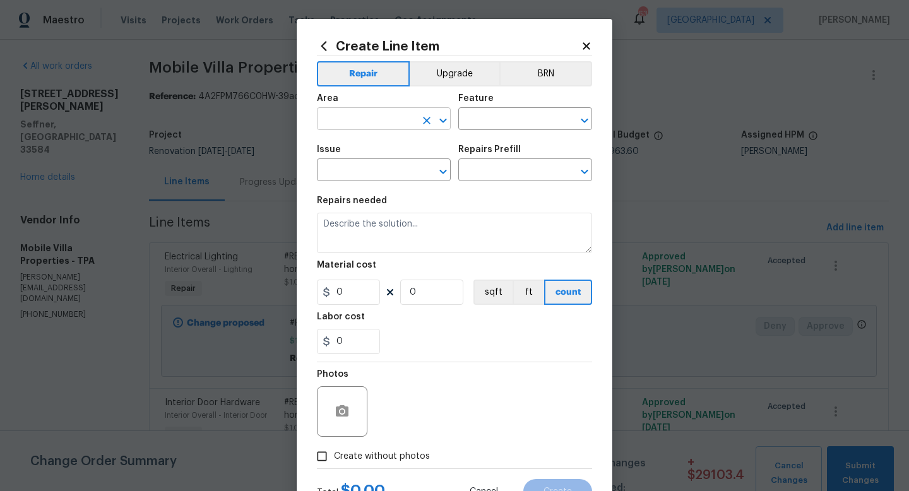
click at [358, 117] on input "text" at bounding box center [366, 120] width 98 height 20
type input "Garage"
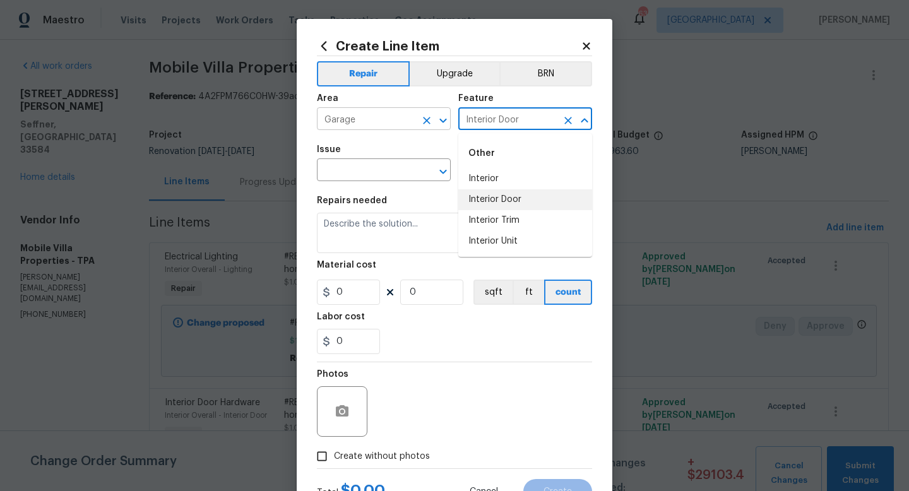
type input "Interior Door"
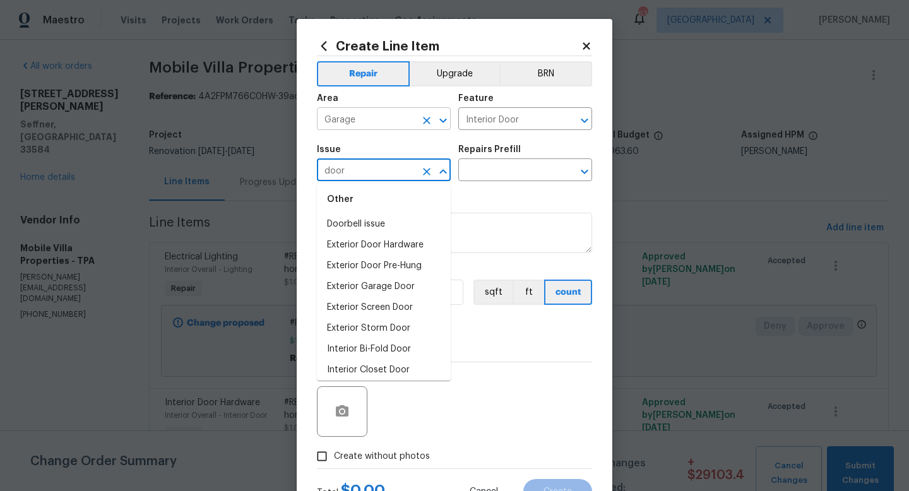
scroll to position [26, 0]
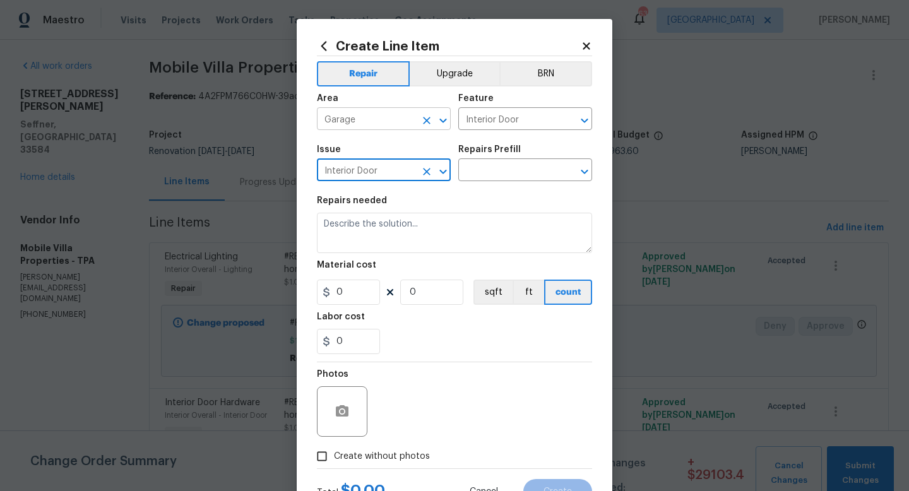
type input "Interior Door"
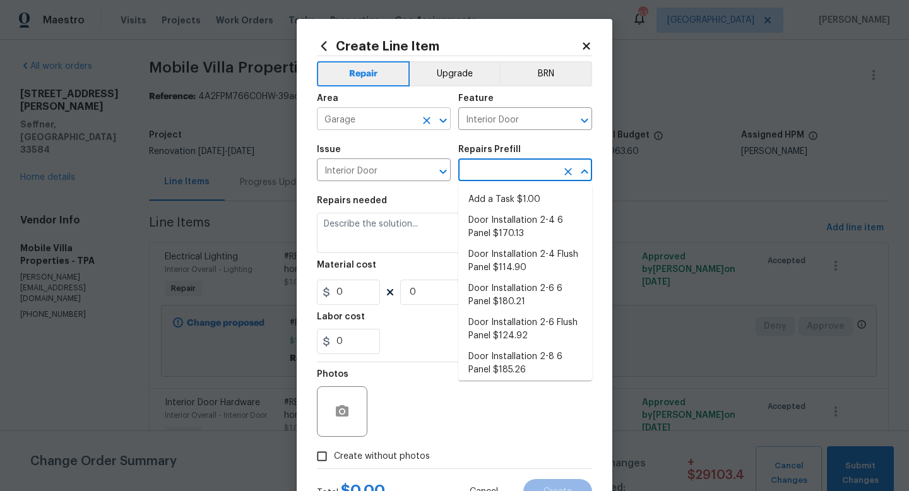
type input "Add a Task $1.00"
type textarea "HPM to detail"
type input "1"
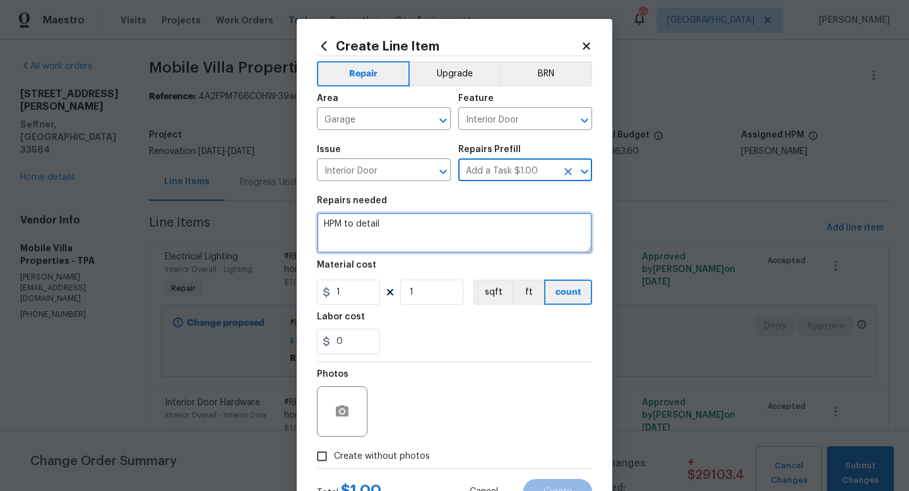
click at [364, 243] on textarea "HPM to detail" at bounding box center [454, 233] width 275 height 40
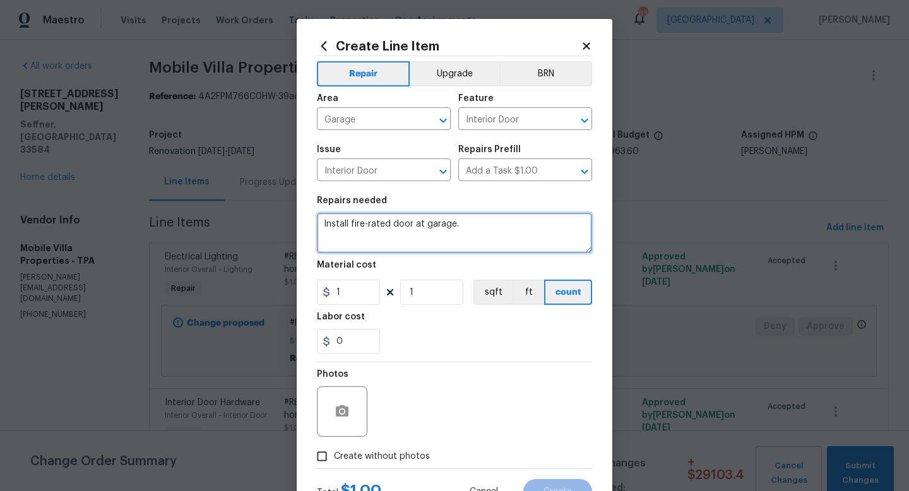
type textarea "Install fire-rated door at garage."
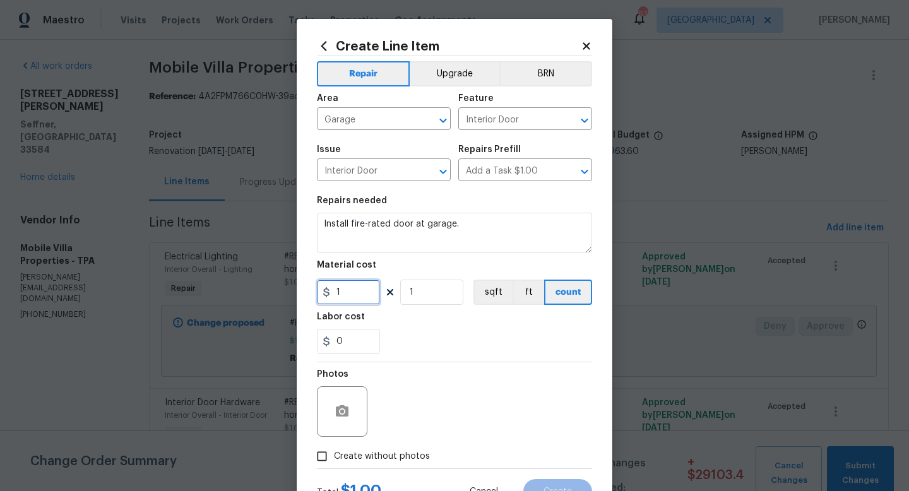
click at [358, 304] on input "1" at bounding box center [348, 291] width 63 height 25
type input "475"
click at [363, 460] on span "Create without photos" at bounding box center [382, 456] width 96 height 13
click at [334, 460] on input "Create without photos" at bounding box center [322, 456] width 24 height 24
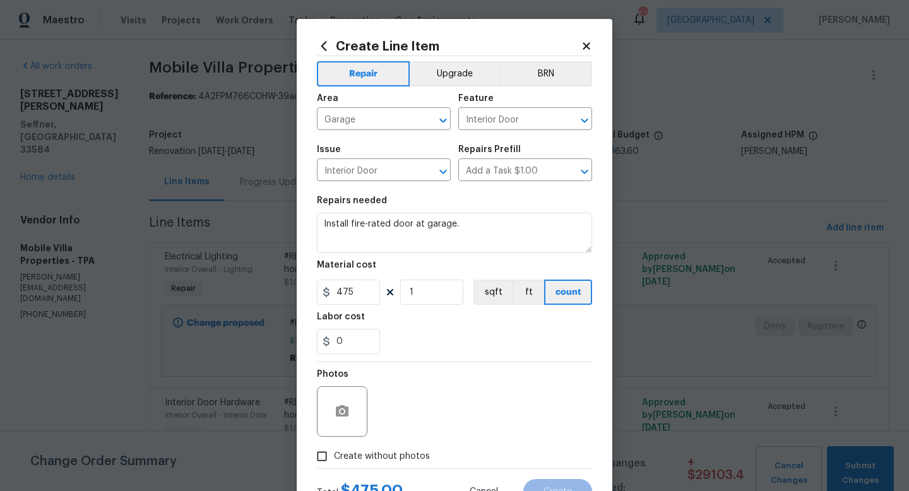
checkbox input "true"
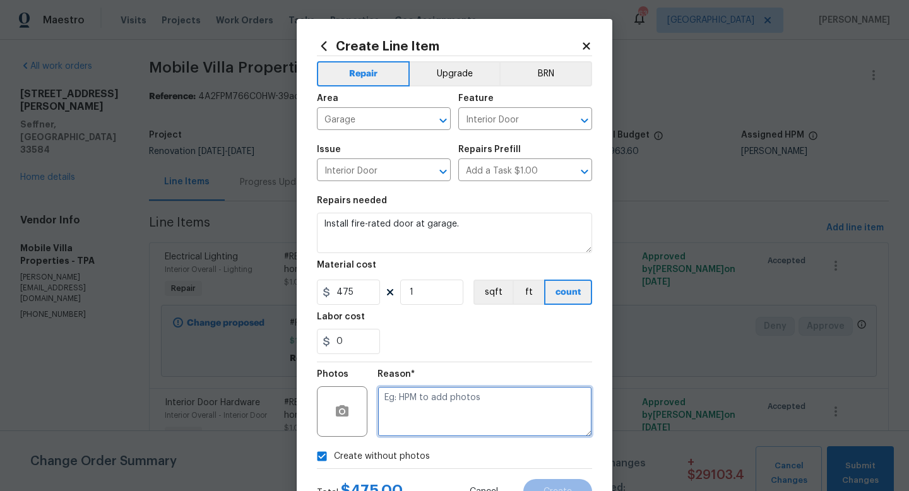
click at [418, 415] on textarea at bounding box center [484, 411] width 215 height 50
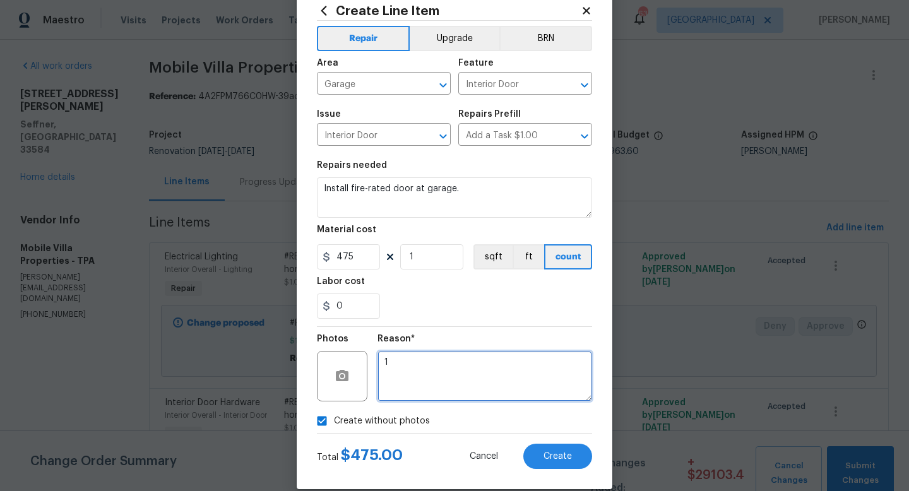
scroll to position [42, 0]
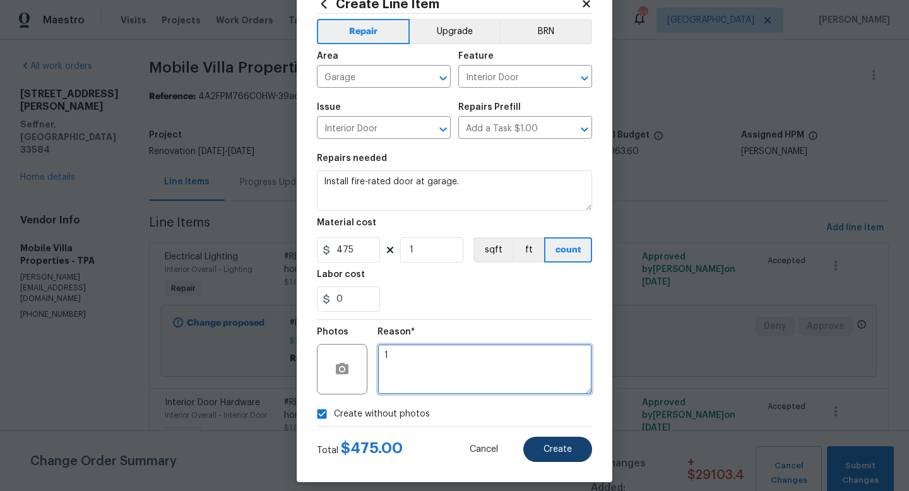
type textarea "1"
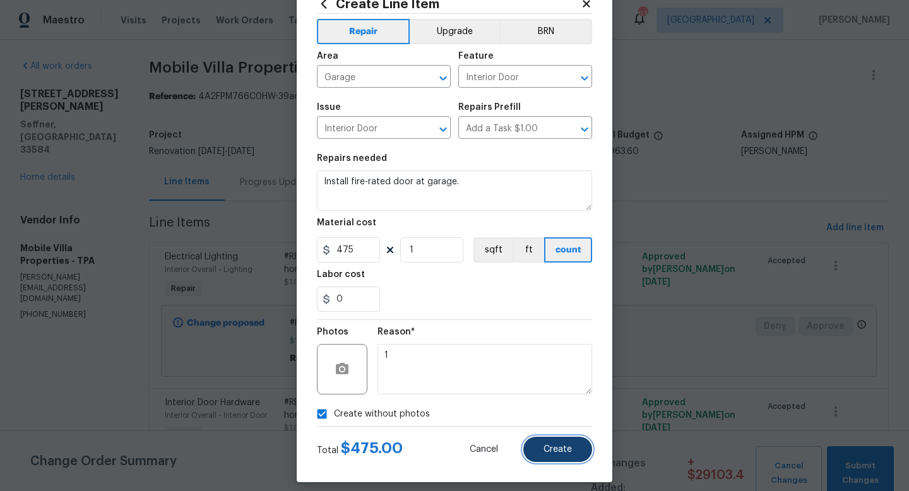
click at [572, 450] on button "Create" at bounding box center [557, 449] width 69 height 25
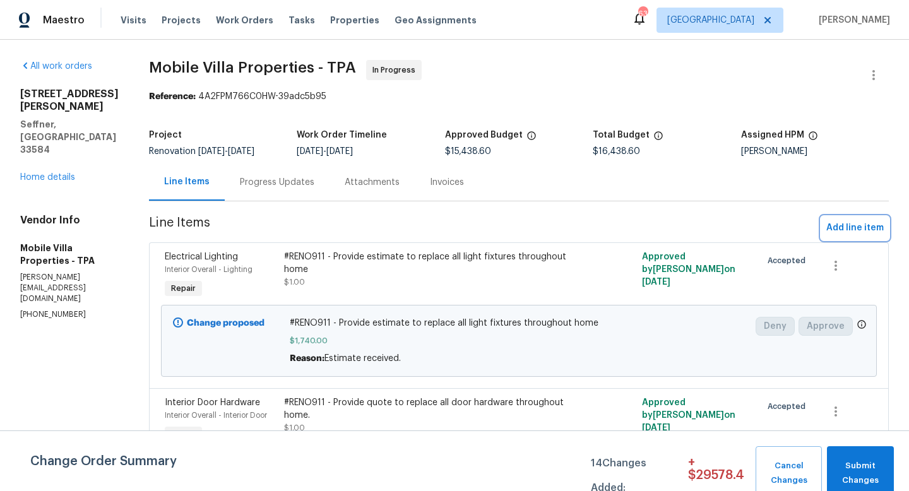
click at [843, 237] on button "Add line item" at bounding box center [855, 227] width 68 height 23
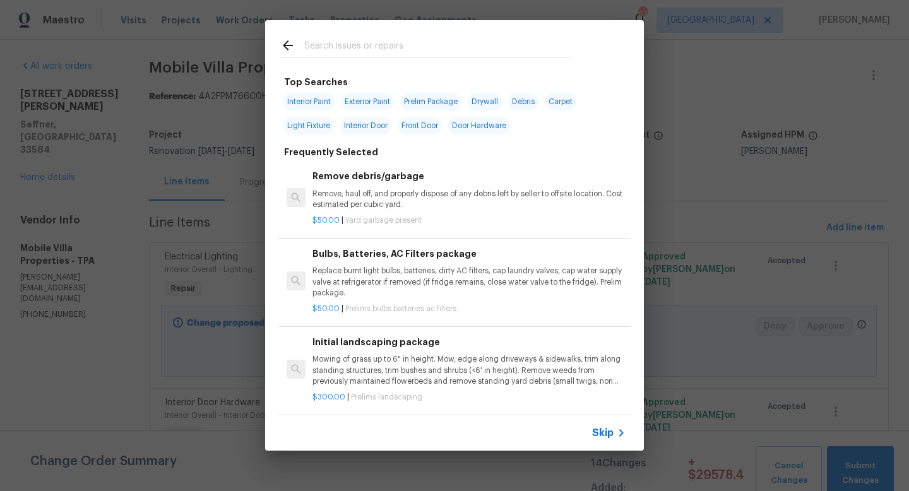
click at [614, 432] on icon at bounding box center [620, 432] width 15 height 15
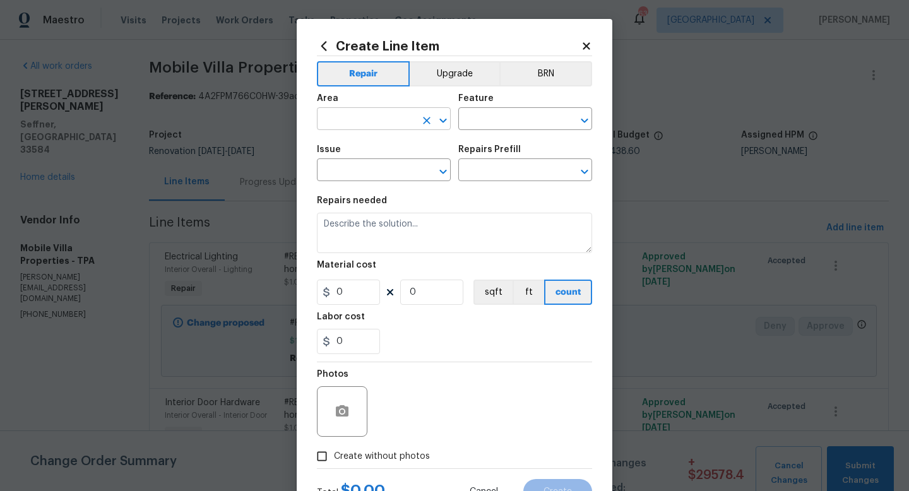
click at [331, 122] on input "text" at bounding box center [366, 120] width 98 height 20
type input "Front"
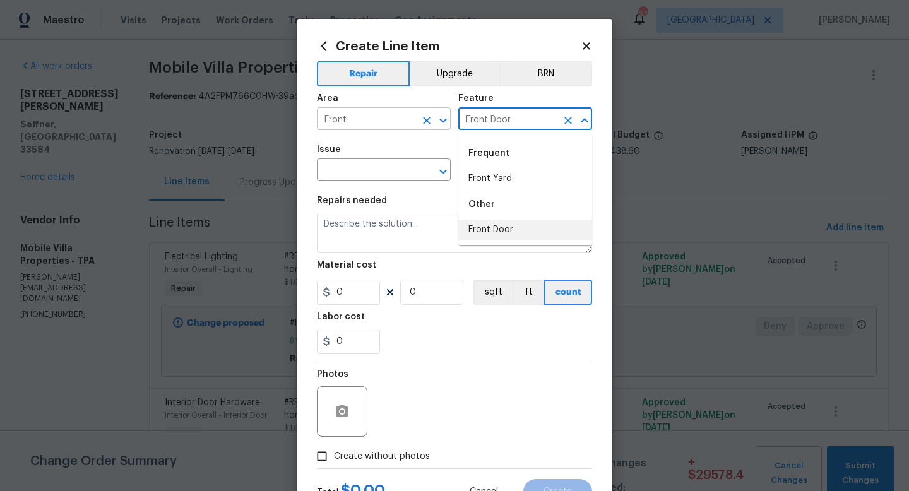
type input "Front Door"
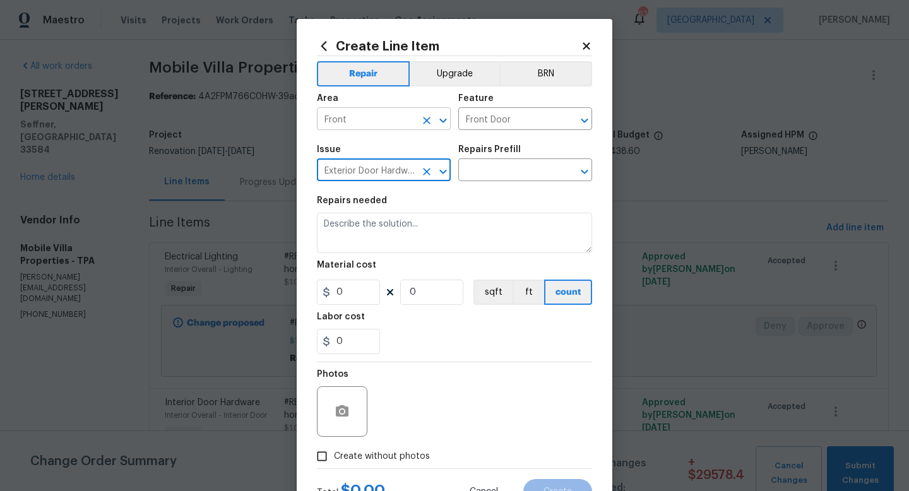
type input "Exterior Door Hardware"
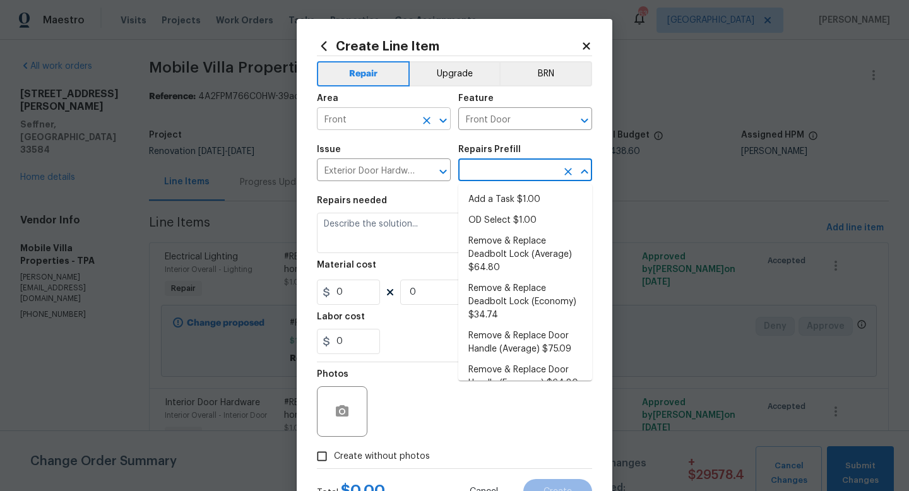
type input "Interior Door"
type input "Add a Task $1.00"
type textarea "HPM to detail"
type input "1"
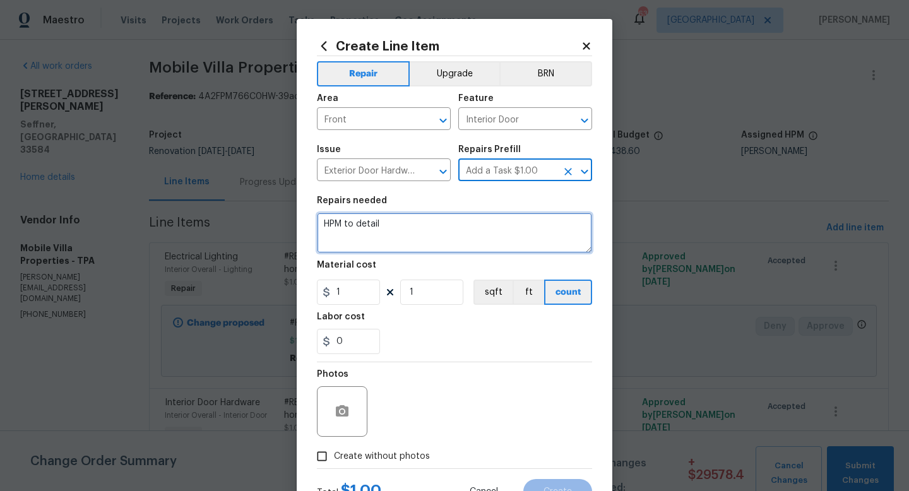
click at [347, 232] on textarea "HPM to detail" at bounding box center [454, 233] width 275 height 40
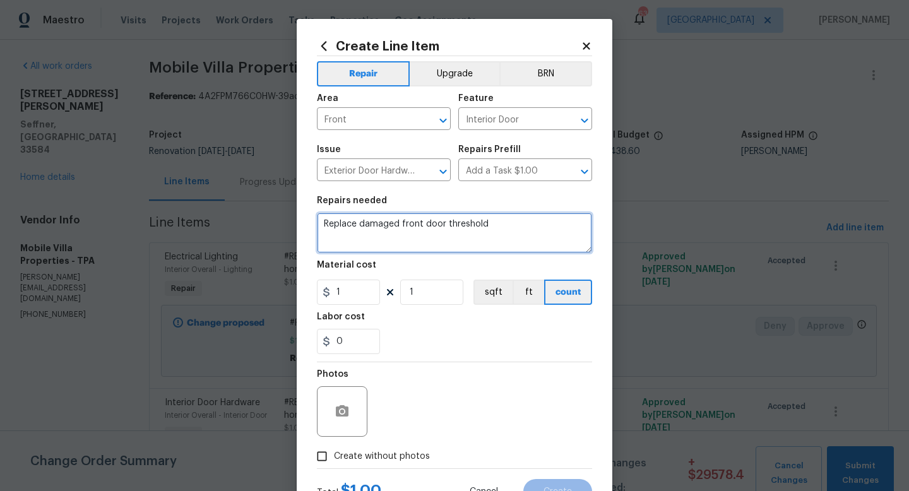
type textarea "Replace damaged front door threshold"
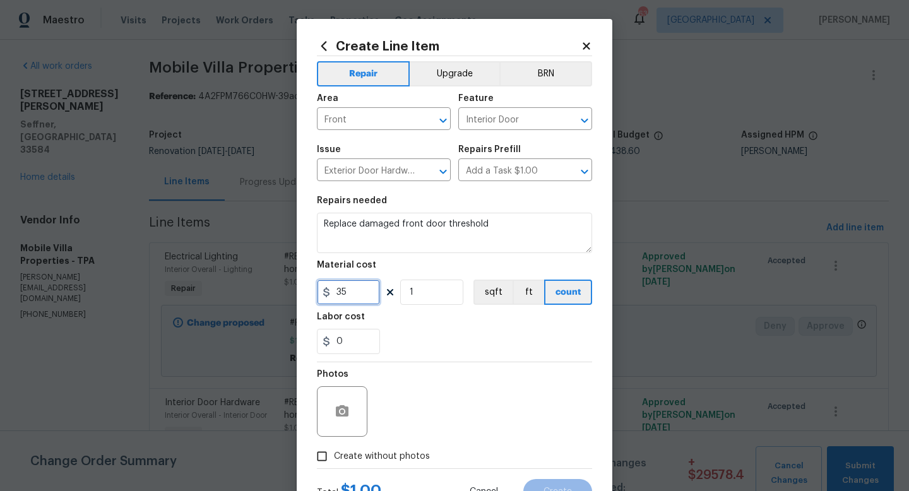
type input "35"
click at [386, 451] on span "Create without photos" at bounding box center [382, 456] width 96 height 13
click at [334, 451] on input "Create without photos" at bounding box center [322, 456] width 24 height 24
checkbox input "true"
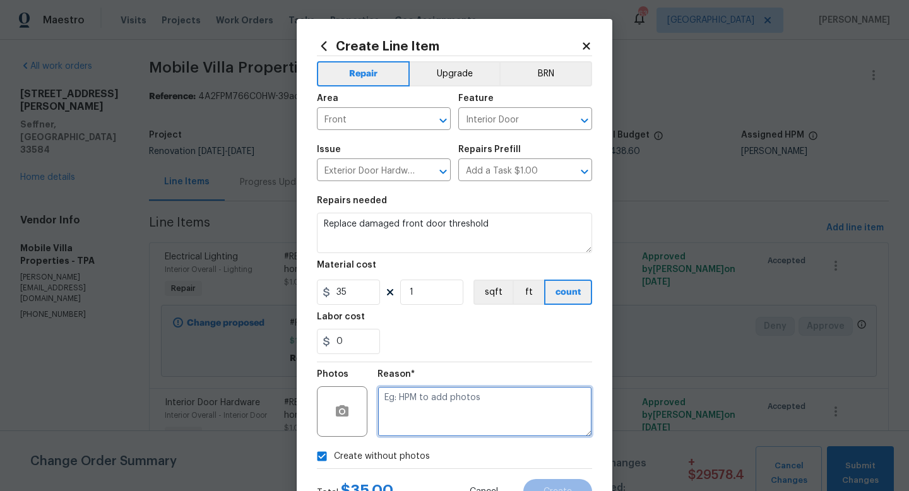
click at [428, 409] on textarea at bounding box center [484, 411] width 215 height 50
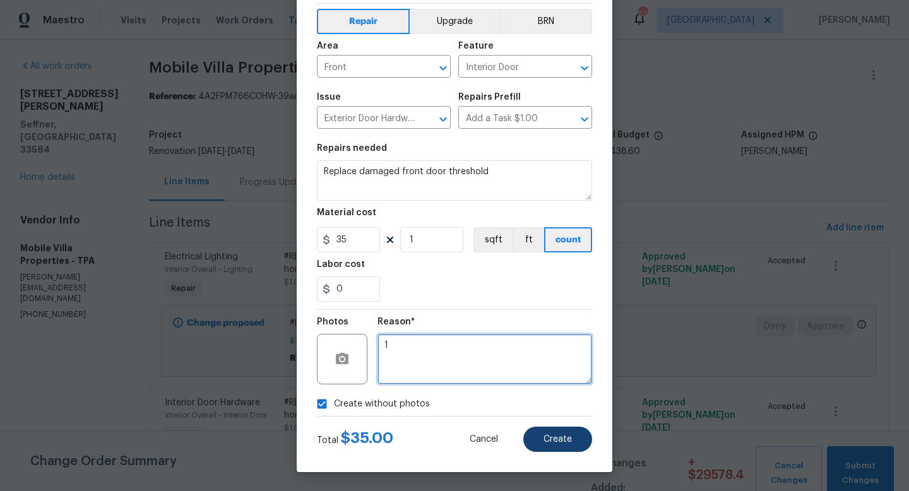
type textarea "1"
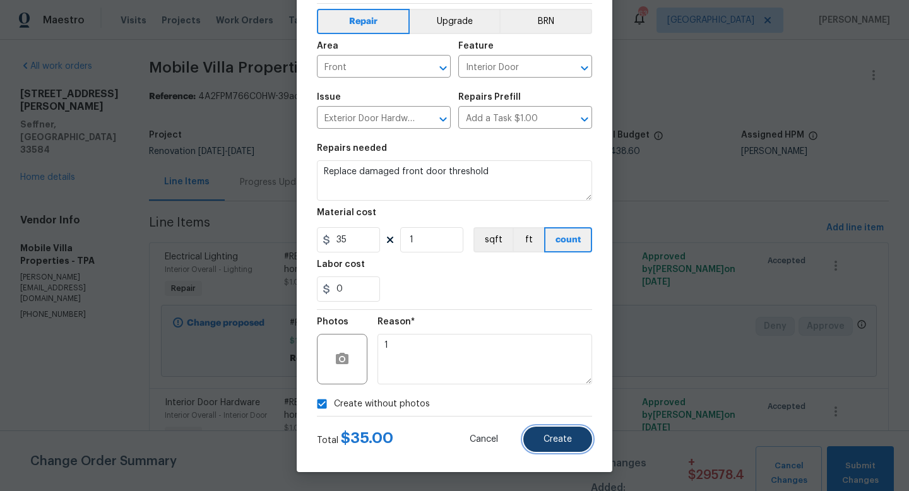
click at [557, 435] on span "Create" at bounding box center [557, 439] width 28 height 9
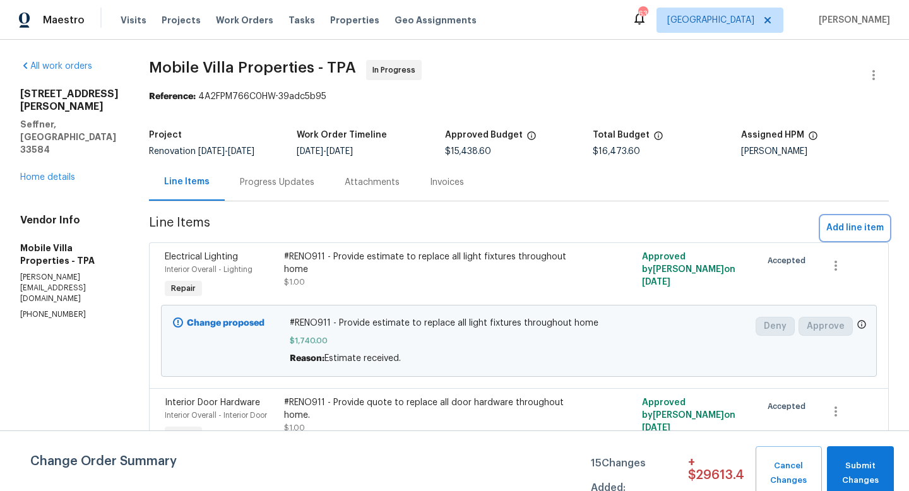
click at [857, 230] on span "Add line item" at bounding box center [854, 228] width 57 height 16
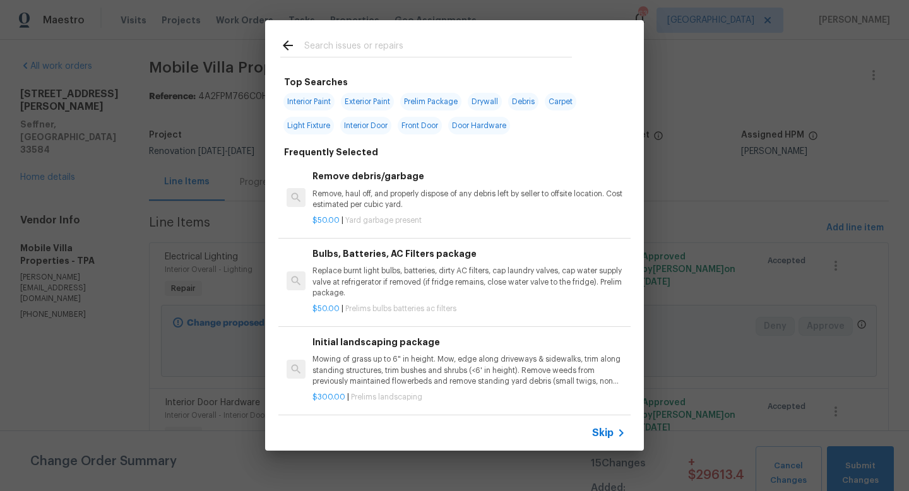
click at [606, 431] on span "Skip" at bounding box center [602, 433] width 21 height 13
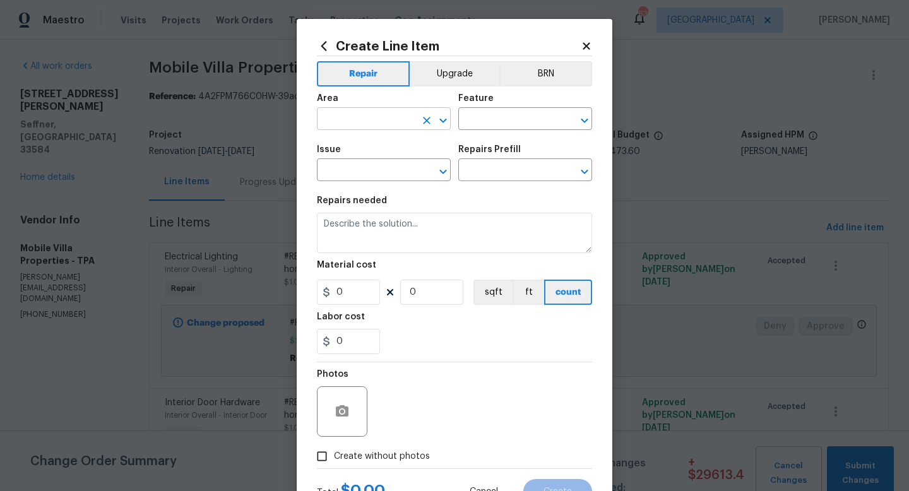
click at [409, 119] on input "text" at bounding box center [366, 120] width 98 height 20
type input "Garage"
click at [588, 46] on icon at bounding box center [585, 45] width 11 height 11
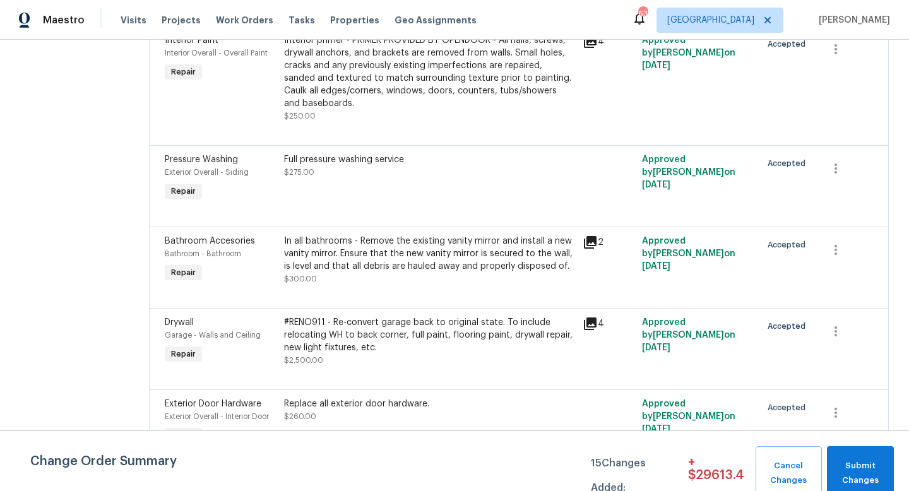
scroll to position [3028, 0]
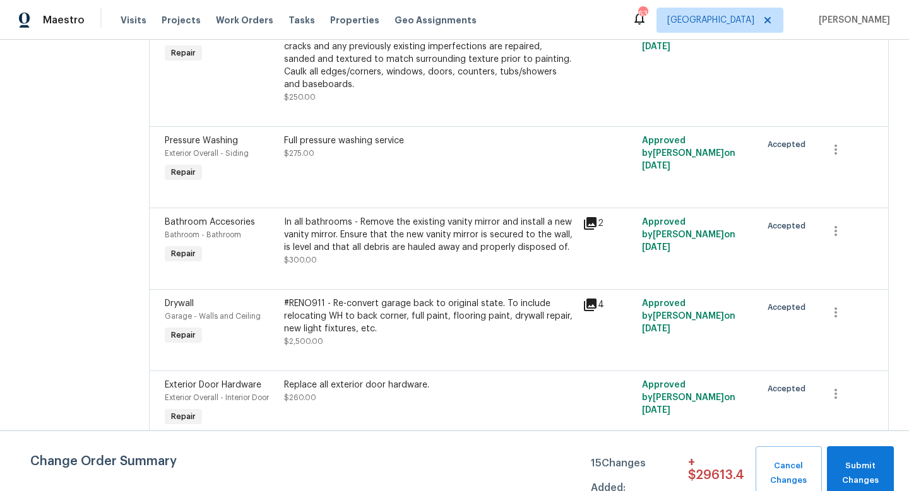
click at [427, 297] on div "#RENO911 - Re-convert garage back to original state. To include relocating WH t…" at bounding box center [429, 316] width 291 height 38
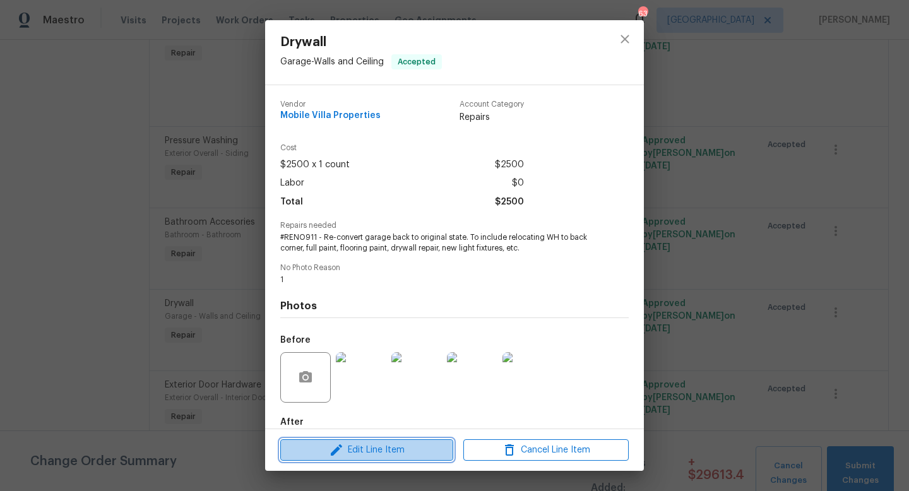
click at [378, 460] on button "Edit Line Item" at bounding box center [366, 450] width 173 height 22
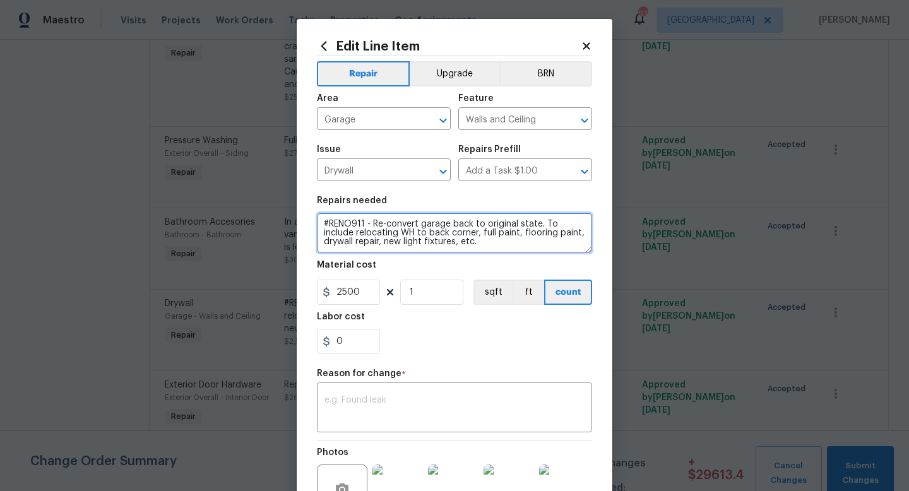
click at [493, 242] on textarea "#RENO911 - Re-convert garage back to original state. To include relocating WH t…" at bounding box center [454, 233] width 275 height 40
type textarea "#RENO911 - Re-convert garage back to original state. To include relocating WH t…"
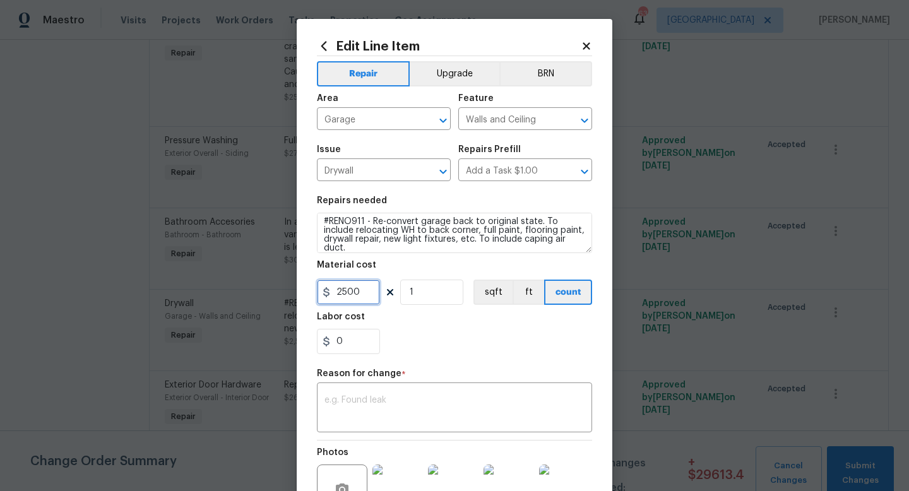
click at [367, 293] on input "2500" at bounding box center [348, 291] width 63 height 25
type input "2535"
click at [379, 415] on textarea at bounding box center [454, 409] width 260 height 26
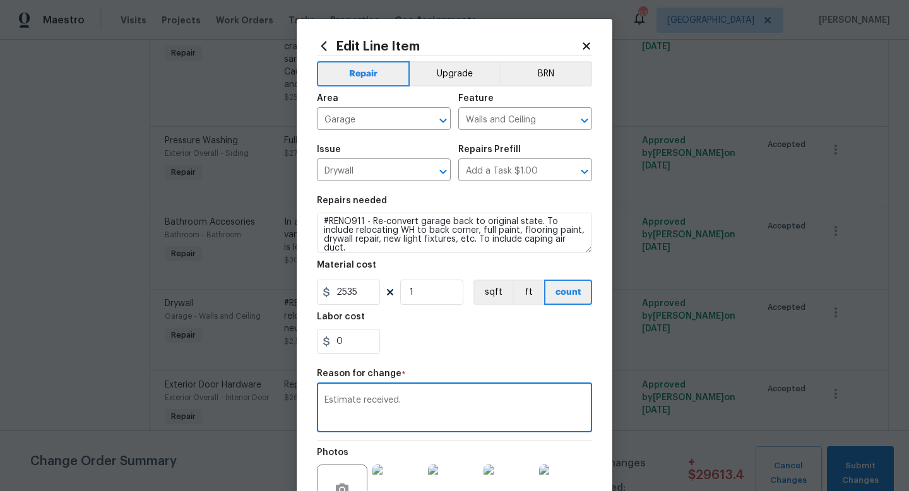
type textarea "Estimate received."
click at [443, 344] on div "0" at bounding box center [454, 341] width 275 height 25
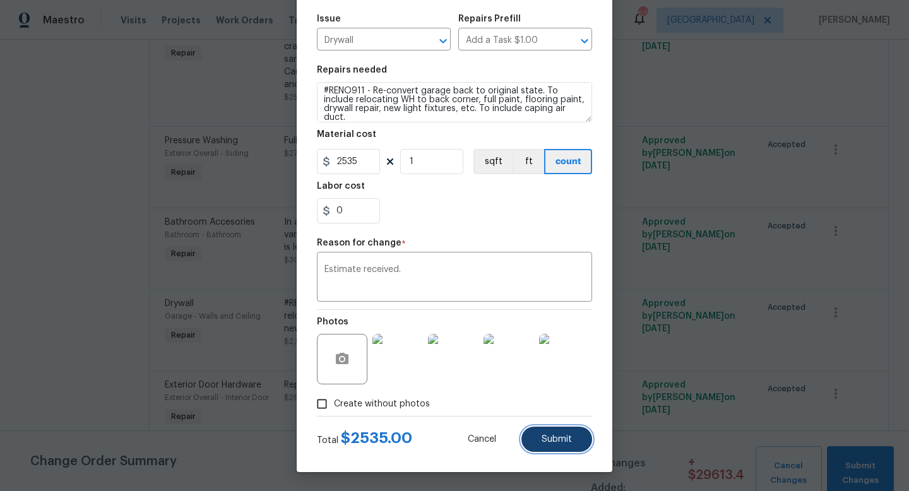
click at [551, 437] on span "Submit" at bounding box center [556, 439] width 30 height 9
type textarea "#RENO911 - Re-convert garage back to original state. To include relocating WH t…"
type input "2500"
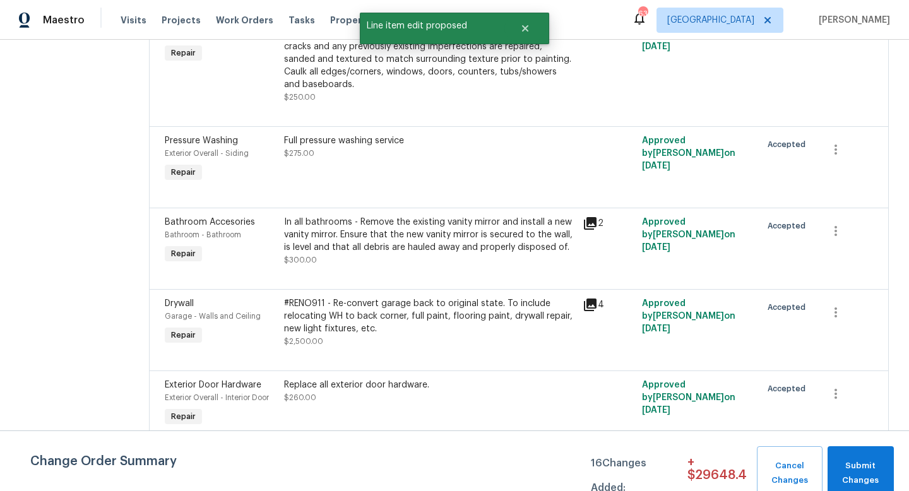
scroll to position [0, 0]
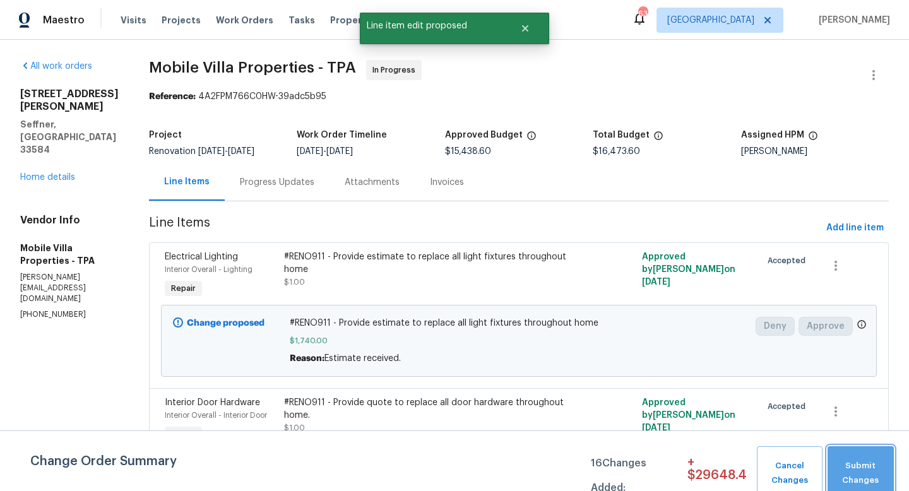
click at [843, 477] on span "Submit Changes" at bounding box center [860, 473] width 54 height 29
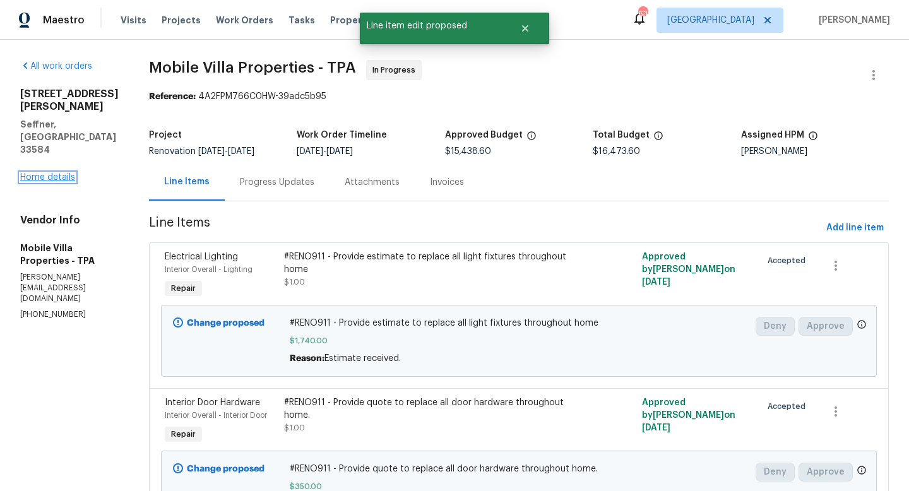
click at [36, 182] on link "Home details" at bounding box center [47, 177] width 55 height 9
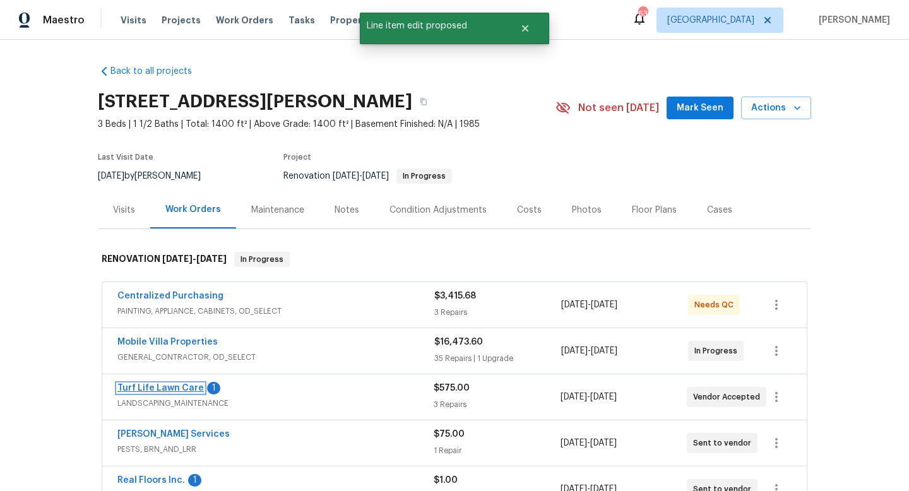
click at [172, 386] on link "Turf Life Lawn Care" at bounding box center [160, 388] width 86 height 9
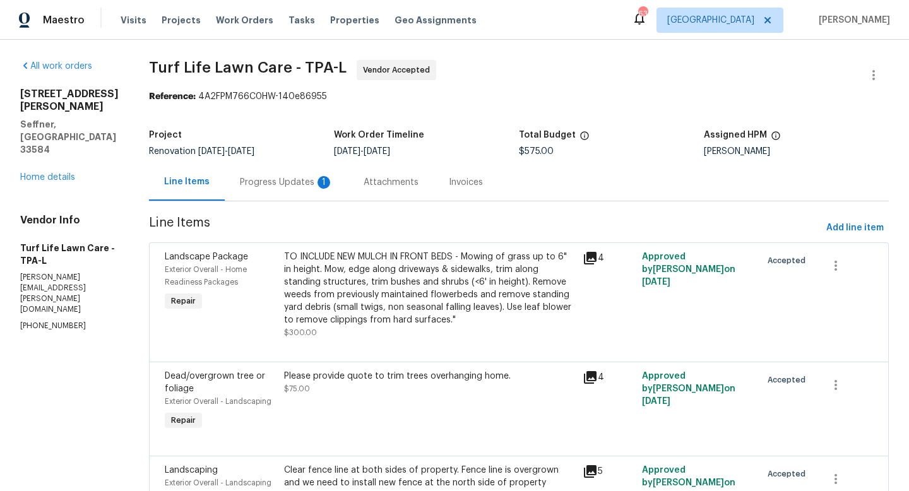
click at [269, 191] on div "Progress Updates 1" at bounding box center [287, 181] width 124 height 37
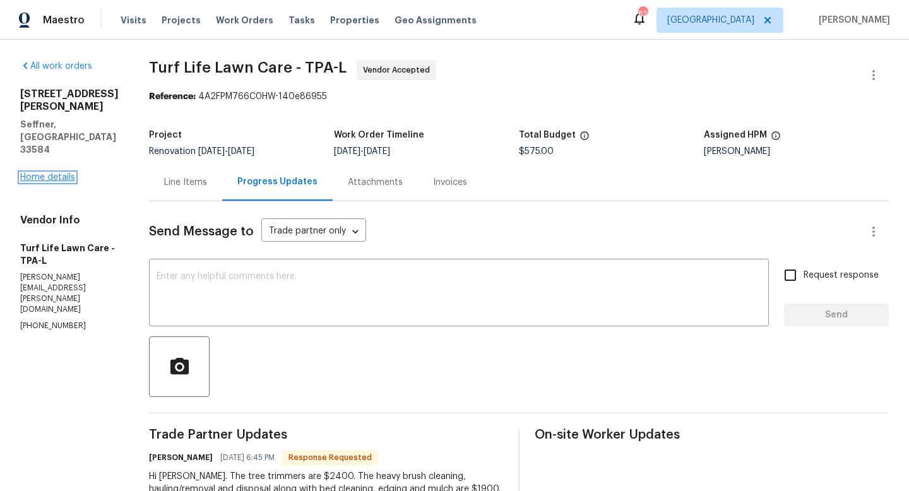
click at [52, 173] on link "Home details" at bounding box center [47, 177] width 55 height 9
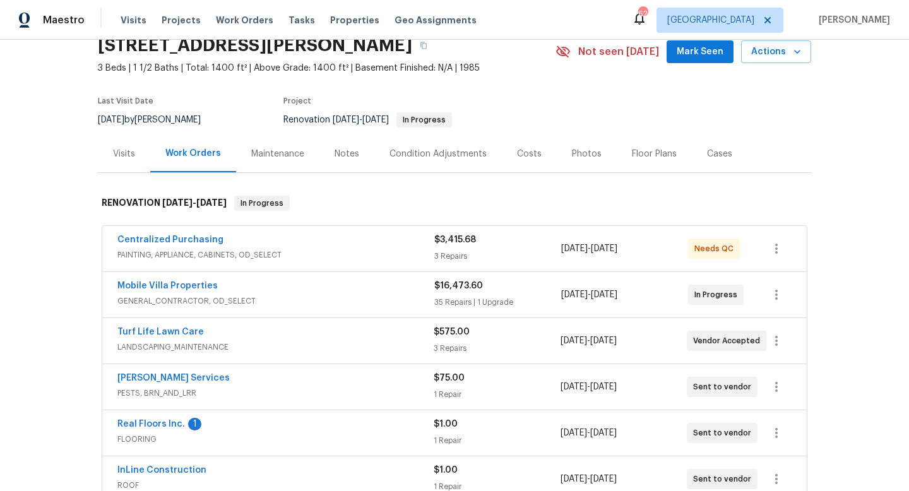
scroll to position [57, 0]
click at [164, 423] on link "Real Floors Inc." at bounding box center [151, 423] width 68 height 9
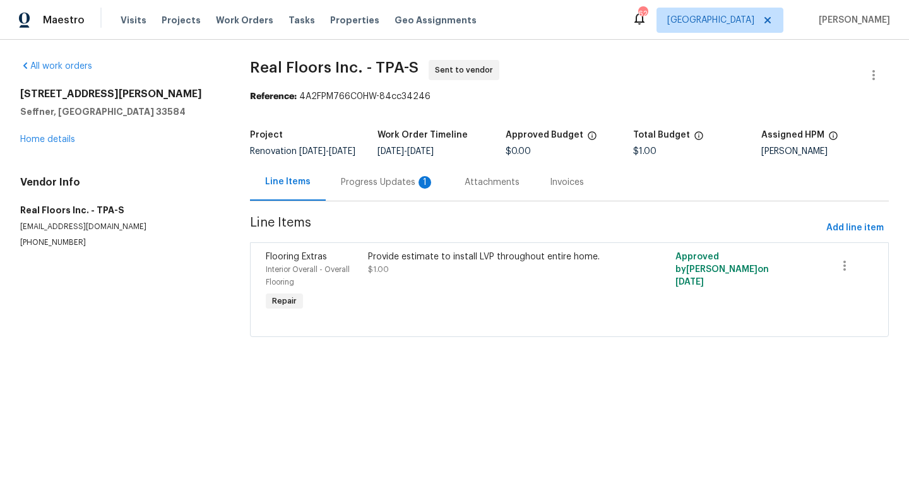
click at [353, 187] on div "Progress Updates 1" at bounding box center [387, 182] width 93 height 13
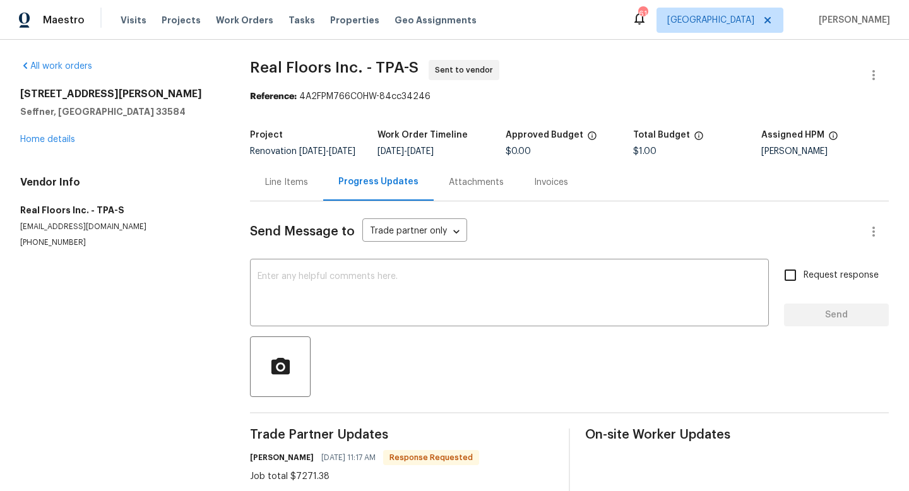
scroll to position [36, 0]
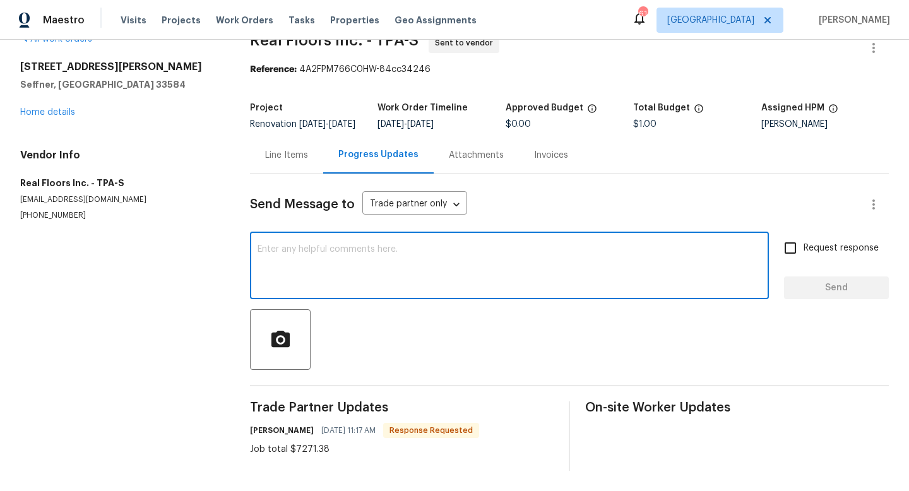
click at [313, 269] on textarea at bounding box center [508, 267] width 503 height 44
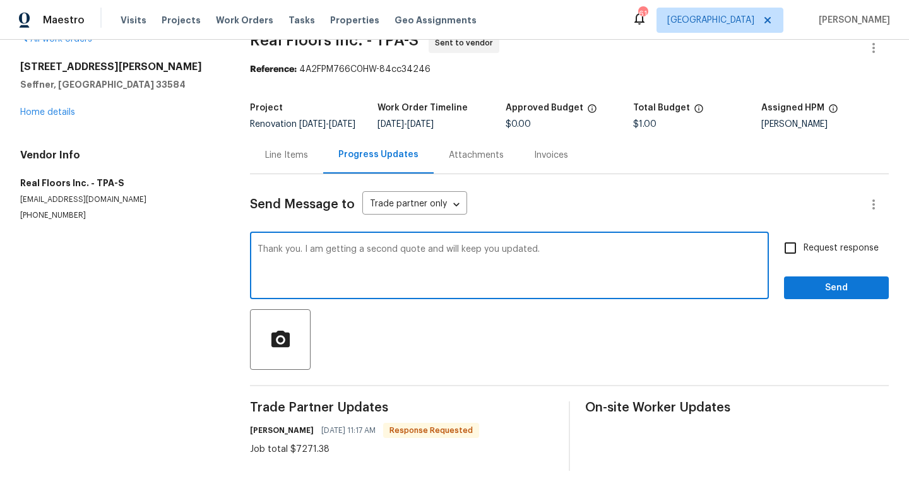
type textarea "Thank you. I am getting a second quote and will keep you updated."
click at [792, 251] on input "Request response" at bounding box center [790, 248] width 26 height 26
checkbox input "true"
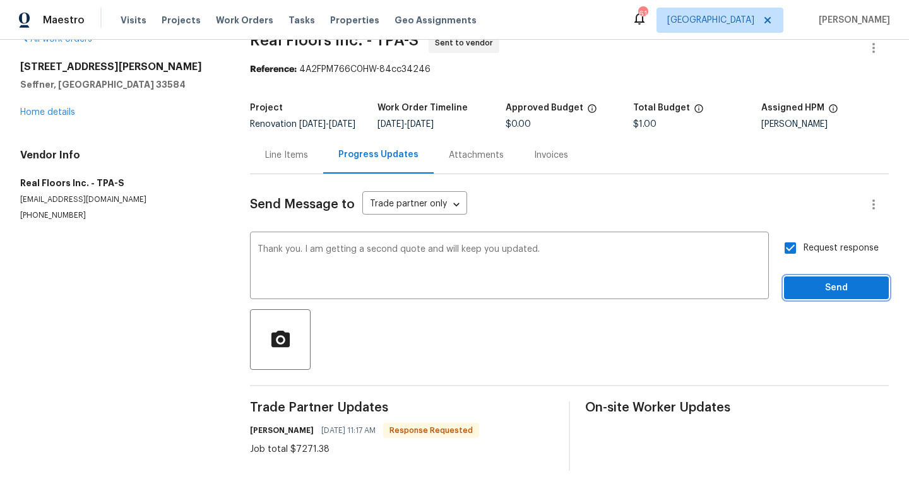
click at [801, 278] on button "Send" at bounding box center [836, 287] width 105 height 23
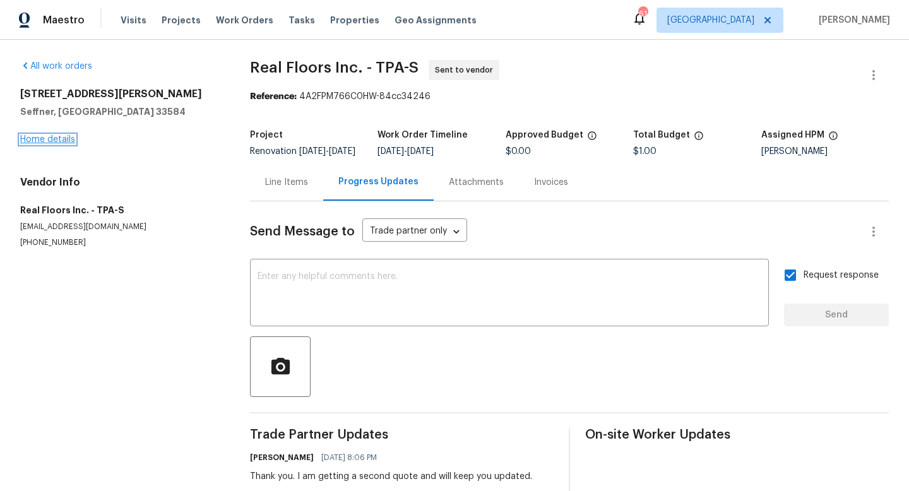
click at [64, 141] on link "Home details" at bounding box center [47, 139] width 55 height 9
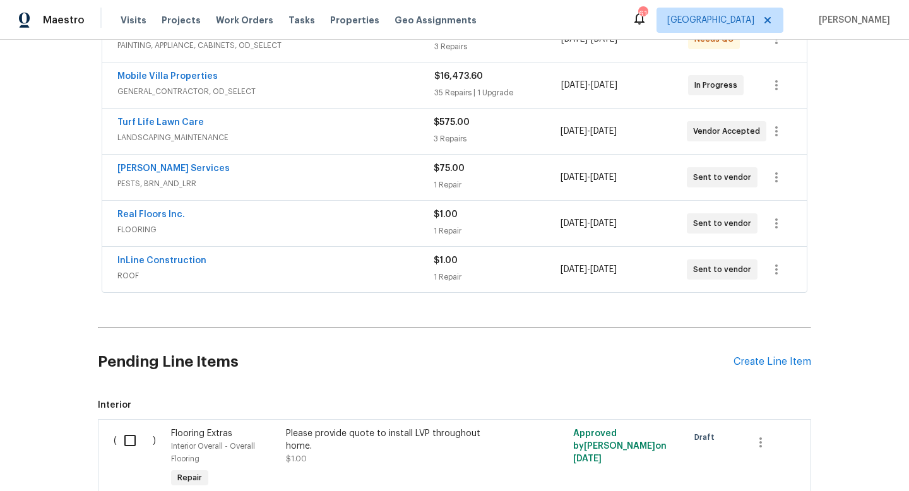
scroll to position [266, 0]
click at [131, 445] on input "checkbox" at bounding box center [135, 440] width 36 height 26
checkbox input "true"
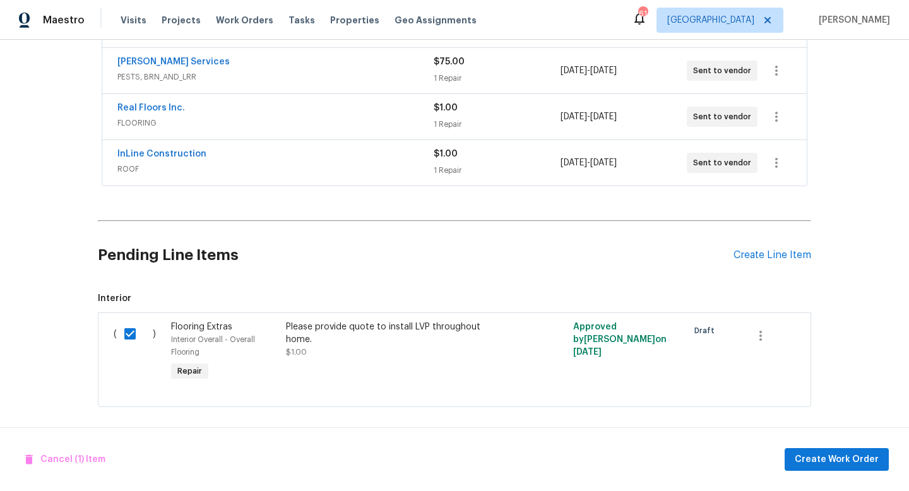
scroll to position [375, 0]
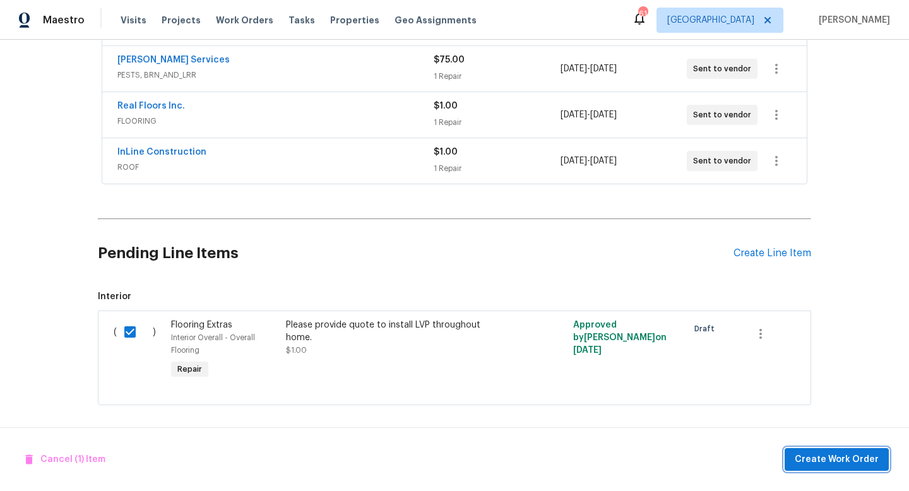
click at [816, 456] on span "Create Work Order" at bounding box center [836, 460] width 84 height 16
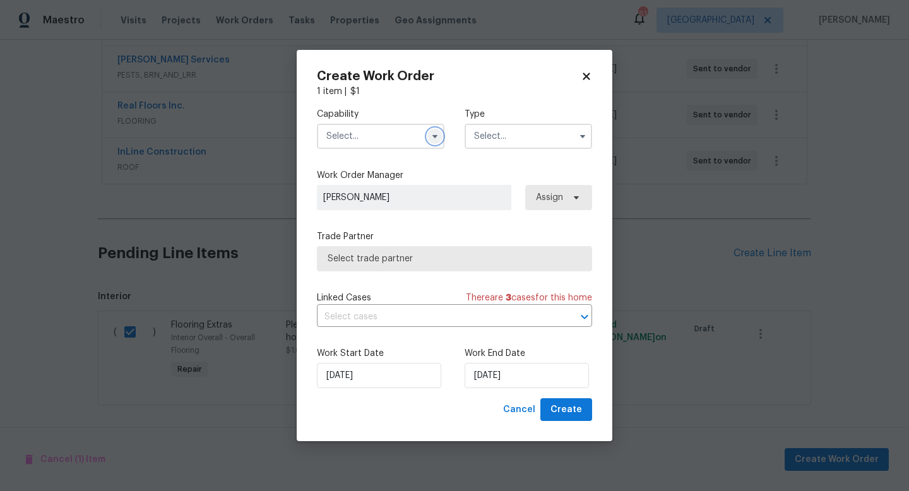
click at [437, 135] on icon "button" at bounding box center [434, 136] width 5 height 3
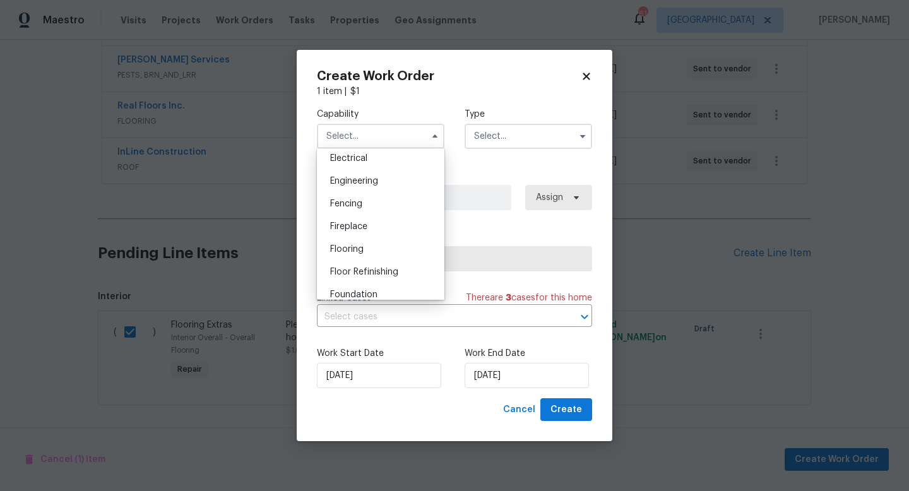
scroll to position [417, 0]
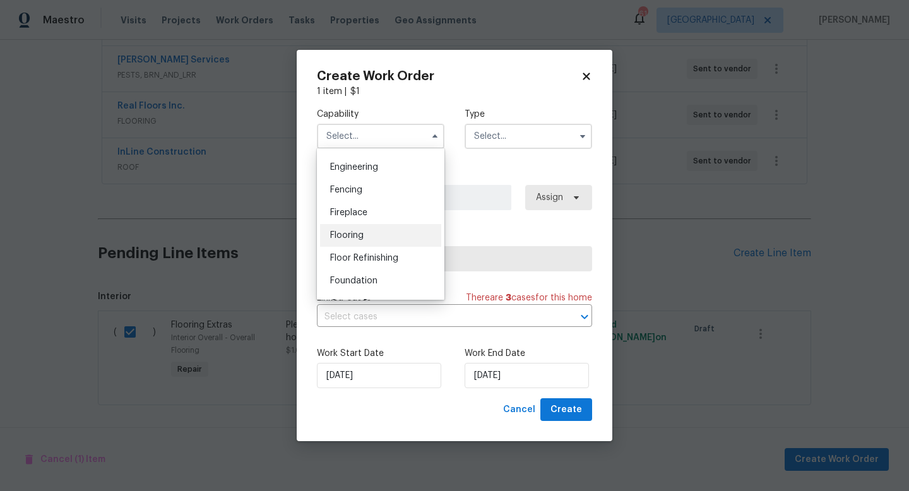
click at [351, 239] on span "Flooring" at bounding box center [346, 235] width 33 height 9
type input "Flooring"
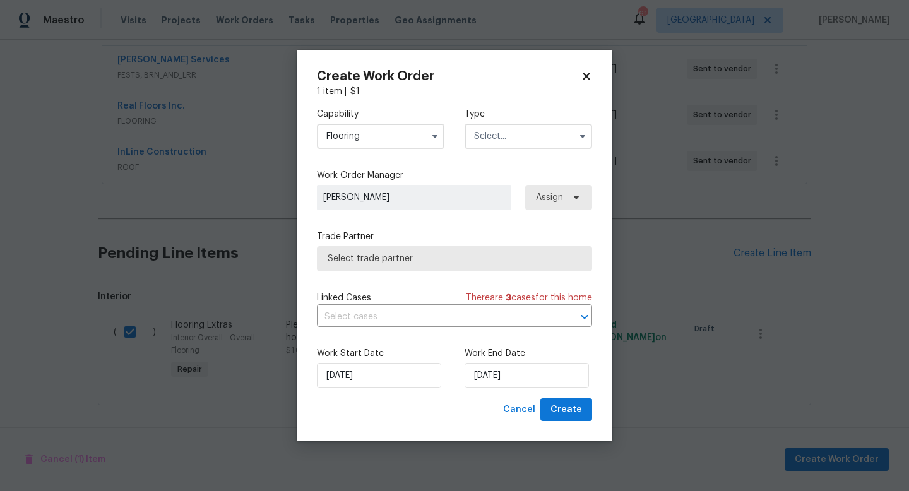
click at [502, 153] on div "Capability Flooring Type" at bounding box center [454, 128] width 275 height 61
click at [503, 145] on input "text" at bounding box center [527, 136] width 127 height 25
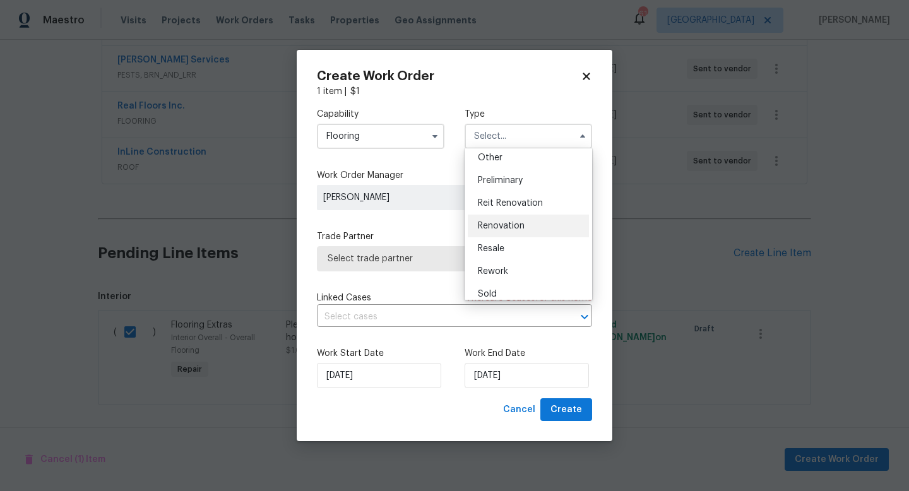
scroll to position [256, 0]
click at [510, 230] on div "Renovation" at bounding box center [528, 225] width 121 height 23
type input "Renovation"
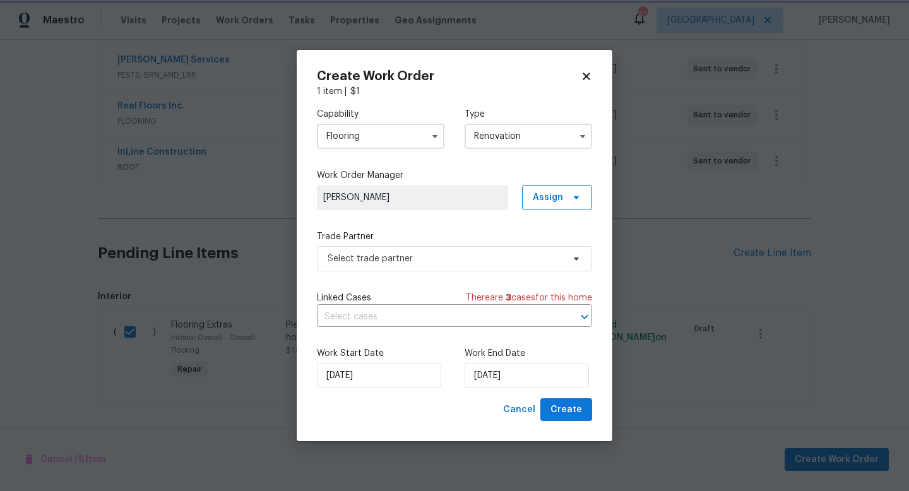
scroll to position [0, 0]
click at [449, 262] on span "Select trade partner" at bounding box center [444, 258] width 235 height 13
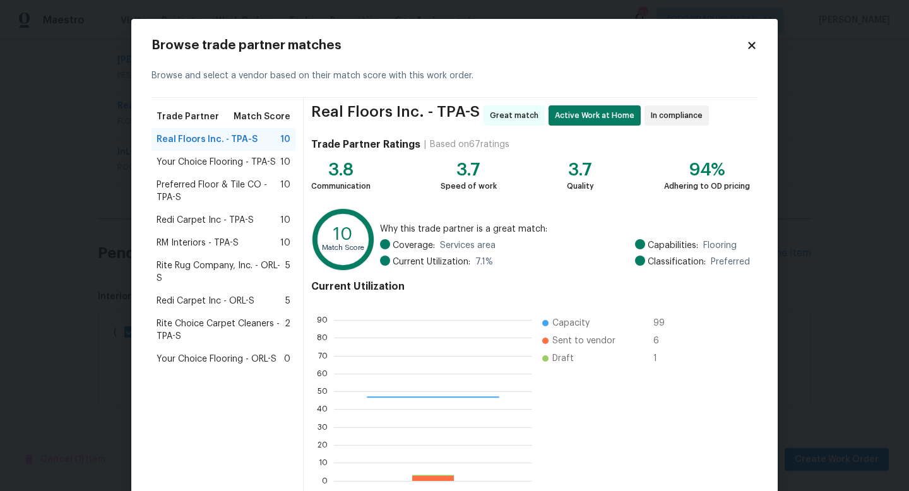
scroll to position [177, 198]
click at [226, 191] on span "Preferred Floor & Tile CO - TPA-S" at bounding box center [218, 191] width 124 height 25
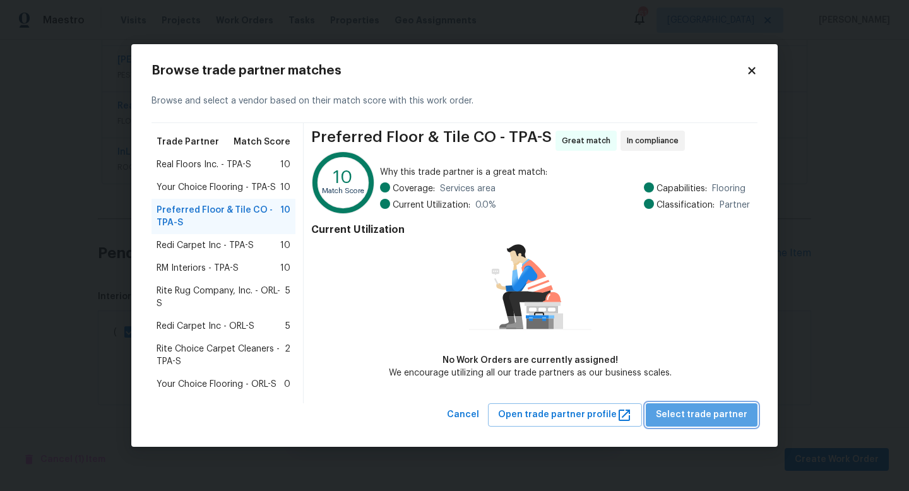
click at [731, 415] on span "Select trade partner" at bounding box center [701, 415] width 91 height 16
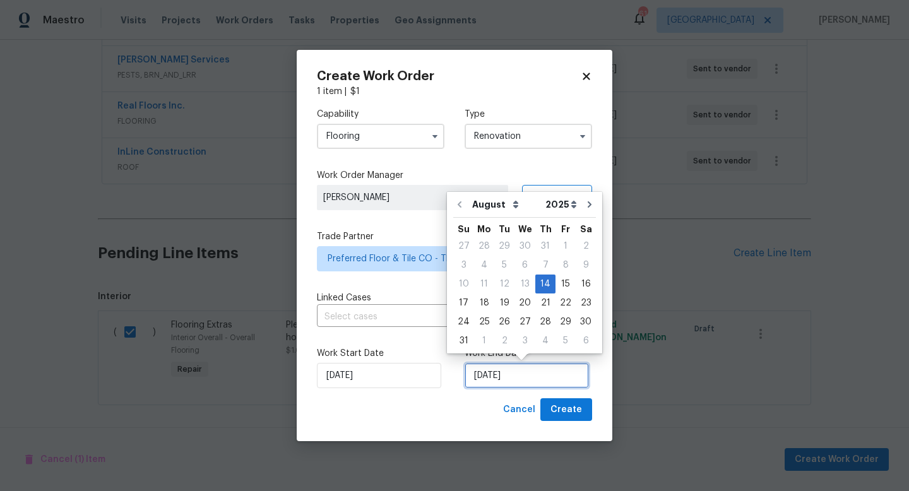
click at [527, 377] on input "8/14/2025" at bounding box center [526, 375] width 124 height 25
click at [542, 301] on div "21" at bounding box center [545, 303] width 20 height 18
type input "8/21/2025"
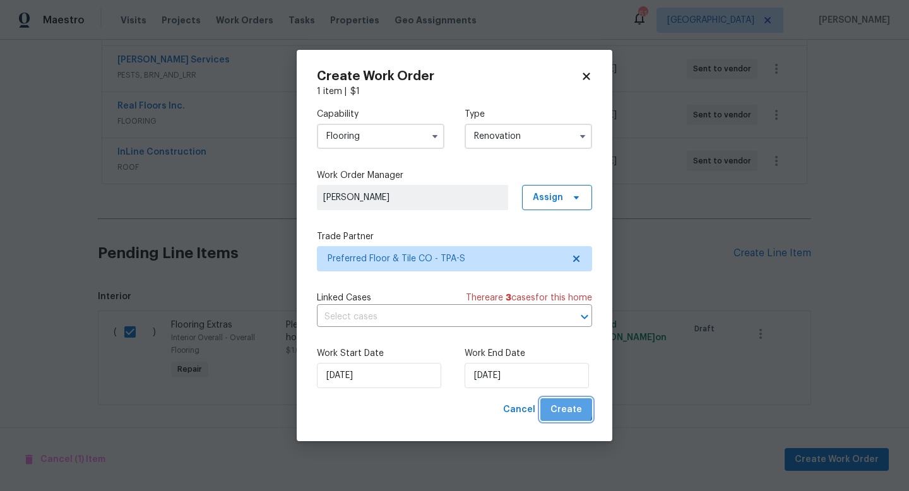
click at [558, 404] on span "Create" at bounding box center [566, 410] width 32 height 16
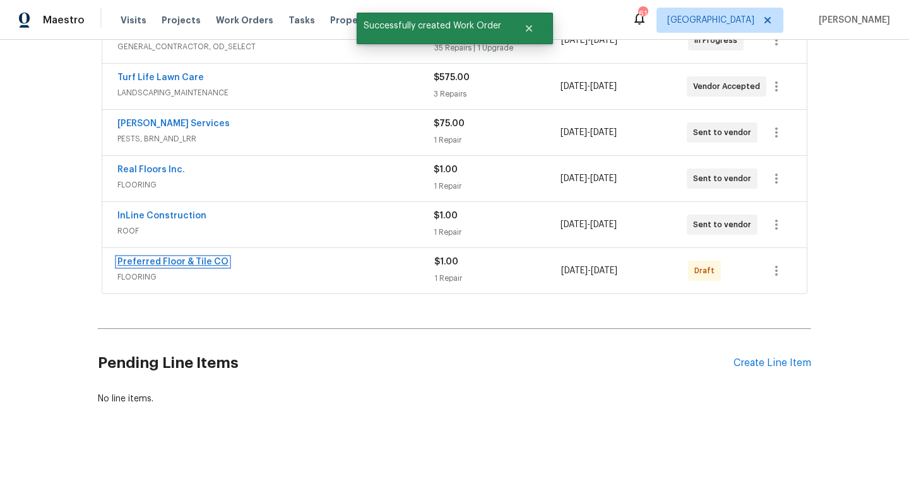
click at [195, 259] on link "Preferred Floor & Tile CO" at bounding box center [172, 261] width 111 height 9
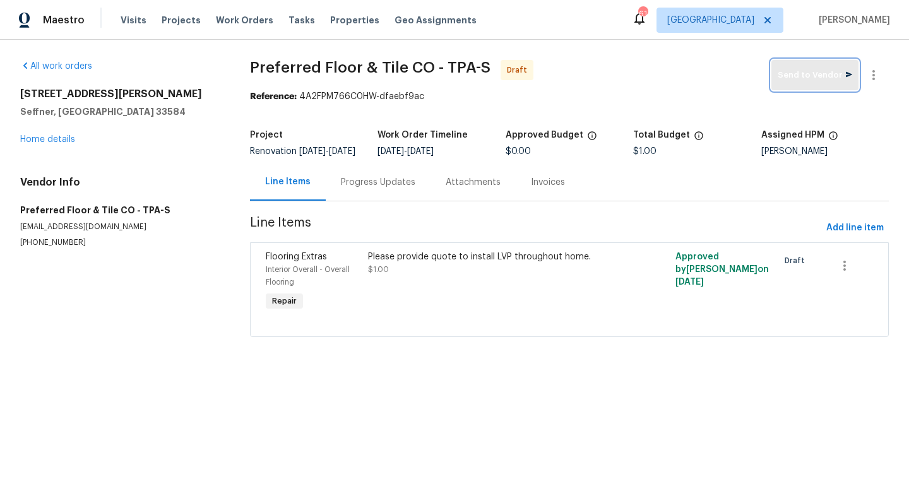
click at [810, 75] on span "Send to Vendor" at bounding box center [814, 75] width 74 height 15
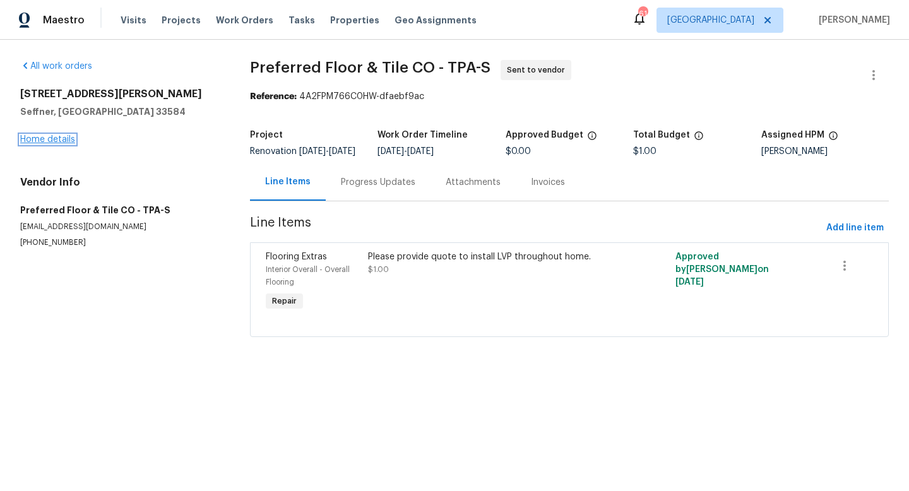
click at [67, 139] on link "Home details" at bounding box center [47, 139] width 55 height 9
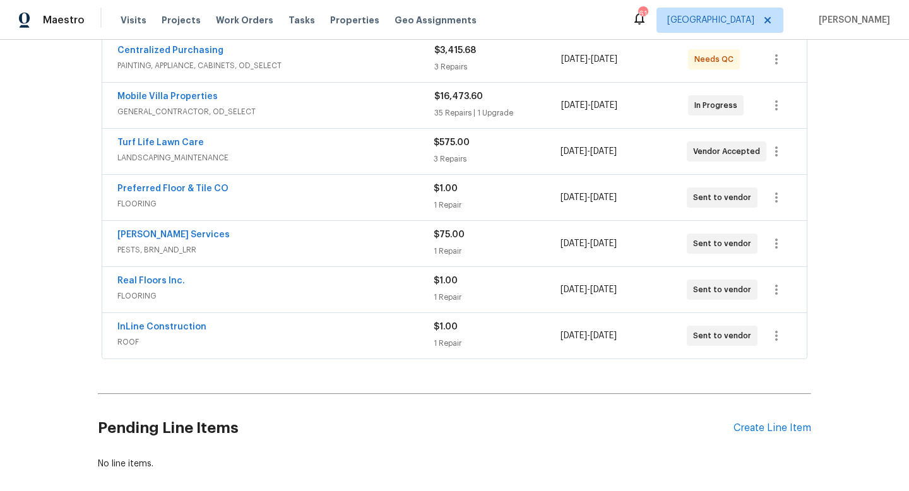
scroll to position [246, 0]
click at [764, 425] on div "Create Line Item" at bounding box center [772, 427] width 78 height 12
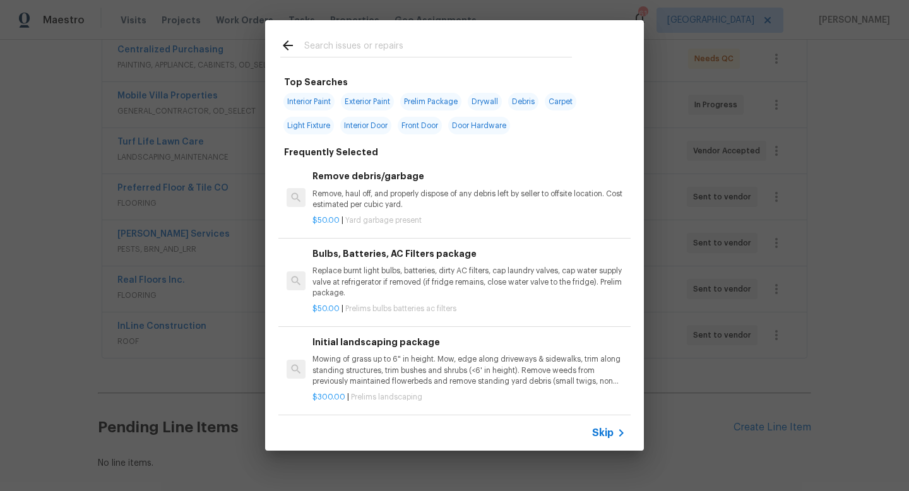
click at [603, 433] on span "Skip" at bounding box center [602, 433] width 21 height 13
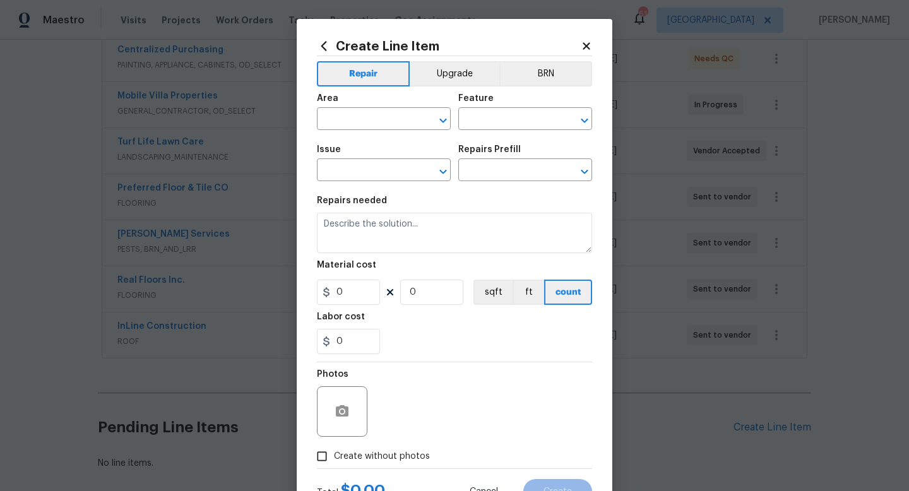
click at [381, 133] on span "Area ​" at bounding box center [384, 111] width 134 height 51
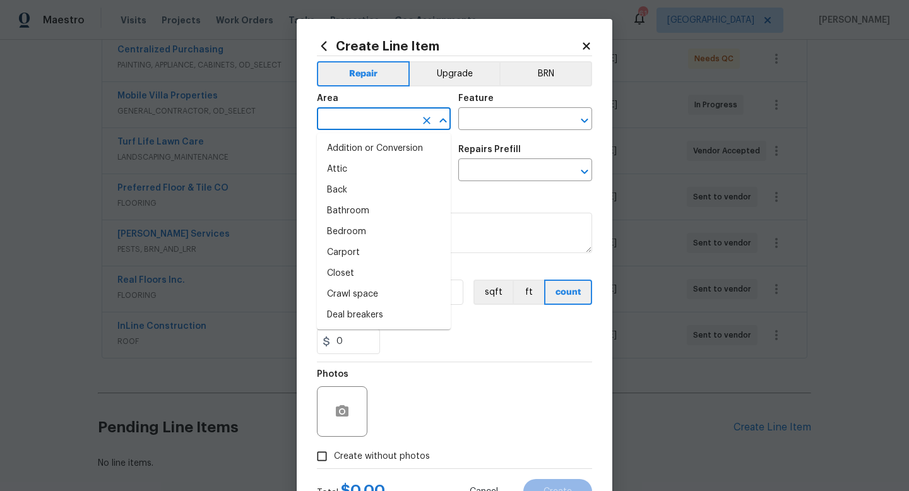
click at [383, 124] on input "text" at bounding box center [366, 120] width 98 height 20
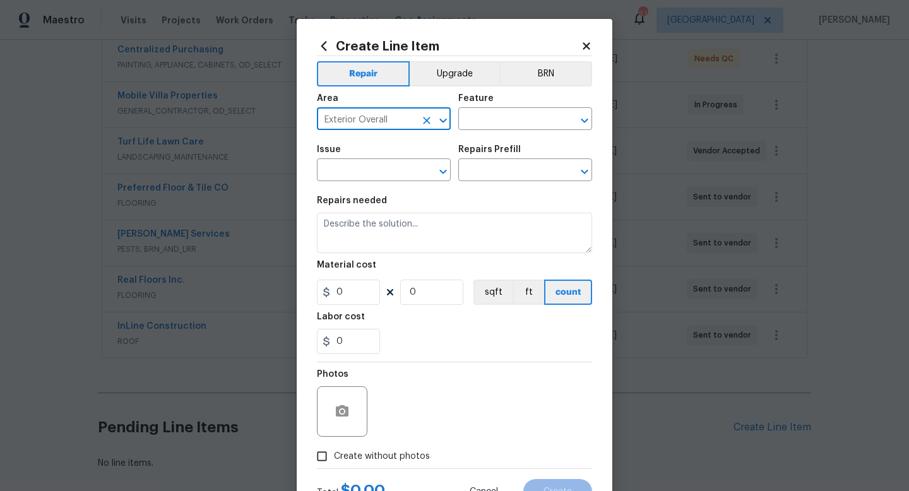
type input "Exterior Overall"
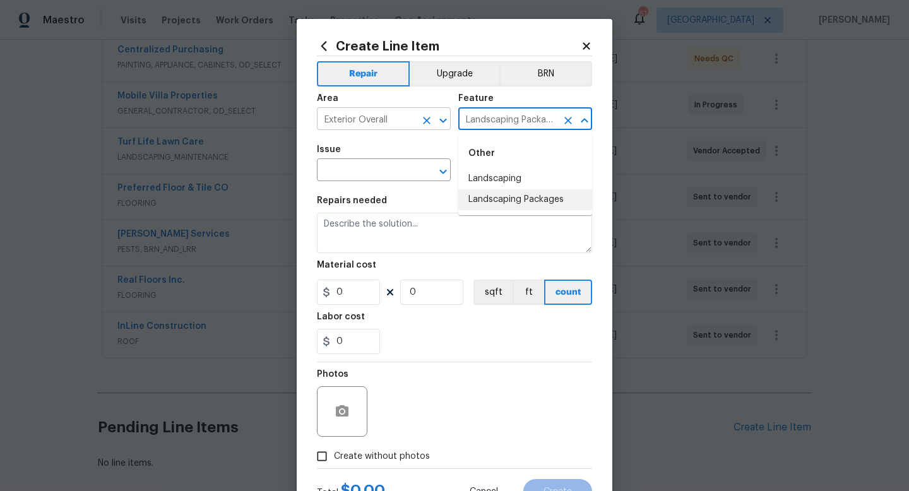
type input "Landscaping Packages"
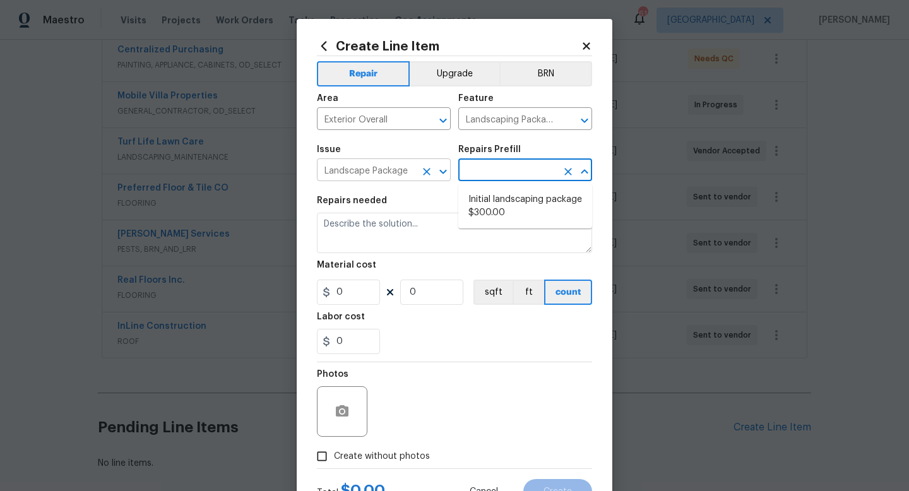
click at [396, 165] on input "Landscape Package" at bounding box center [366, 172] width 98 height 20
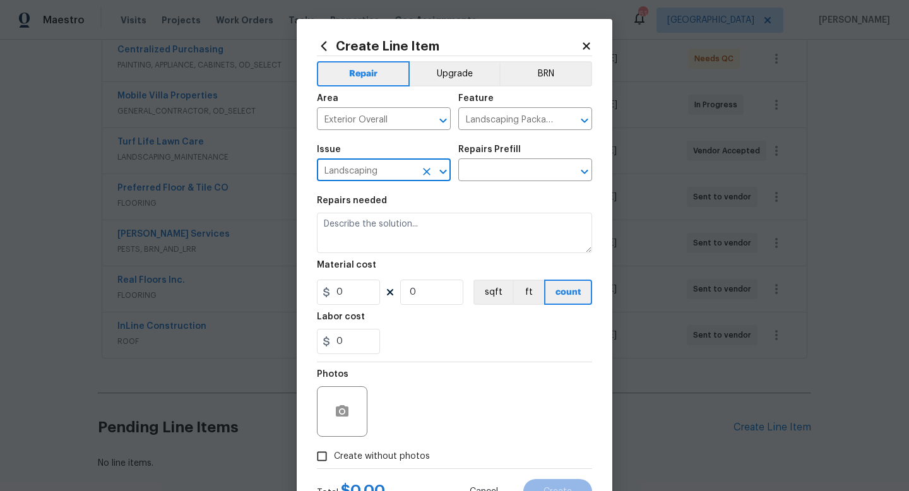
type input "Landscaping"
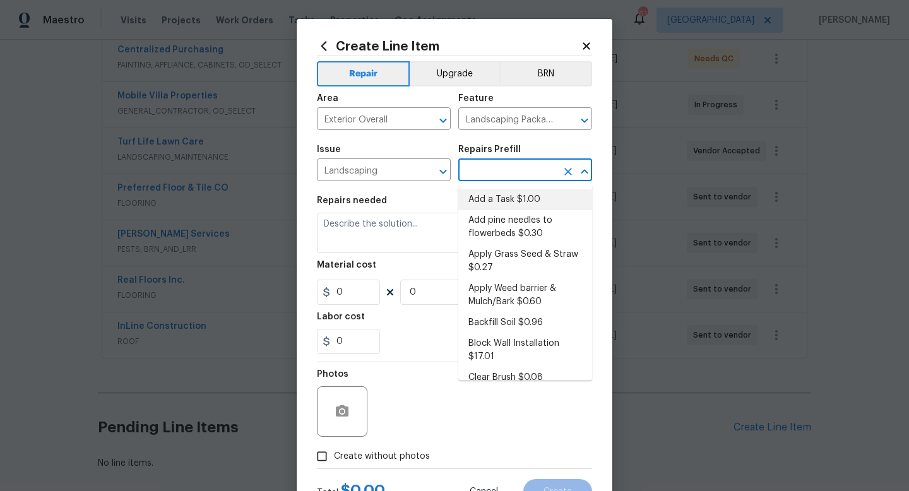
type input "Add a Task $1.00"
type textarea "HPM to detail"
type input "1"
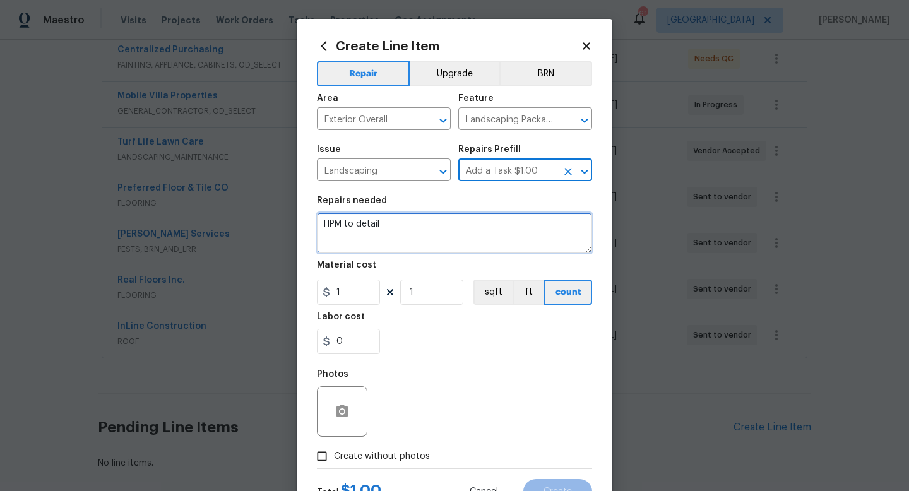
click at [353, 245] on textarea "HPM to detail" at bounding box center [454, 233] width 275 height 40
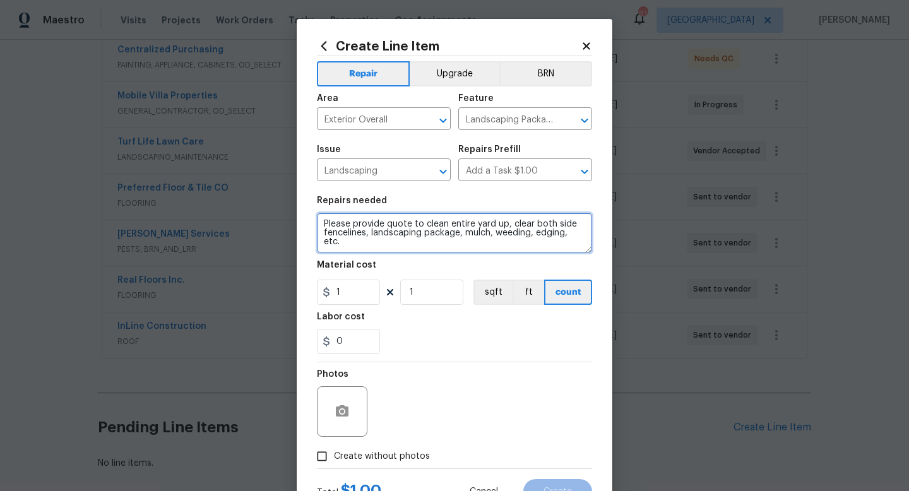
type textarea "Please provide quote to clean entire yard up, clear both side fencelines, lands…"
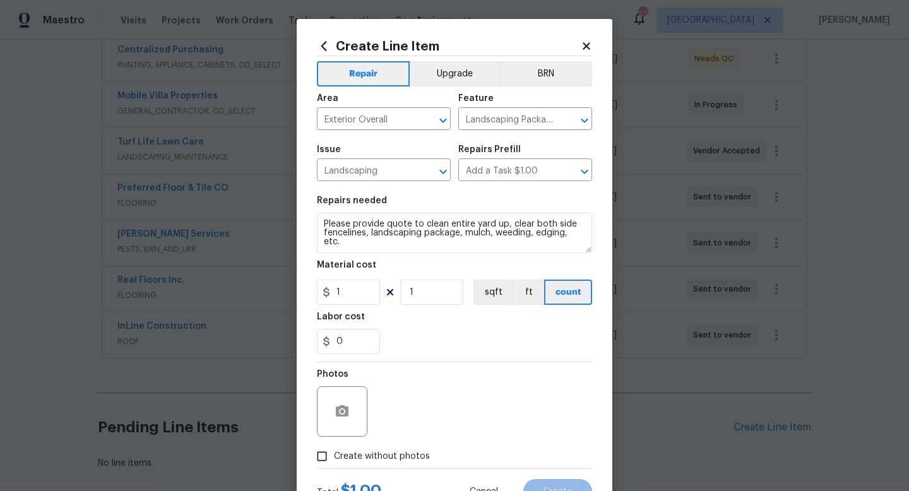
click at [353, 464] on label "Create without photos" at bounding box center [370, 456] width 120 height 24
click at [334, 464] on input "Create without photos" at bounding box center [322, 456] width 24 height 24
checkbox input "true"
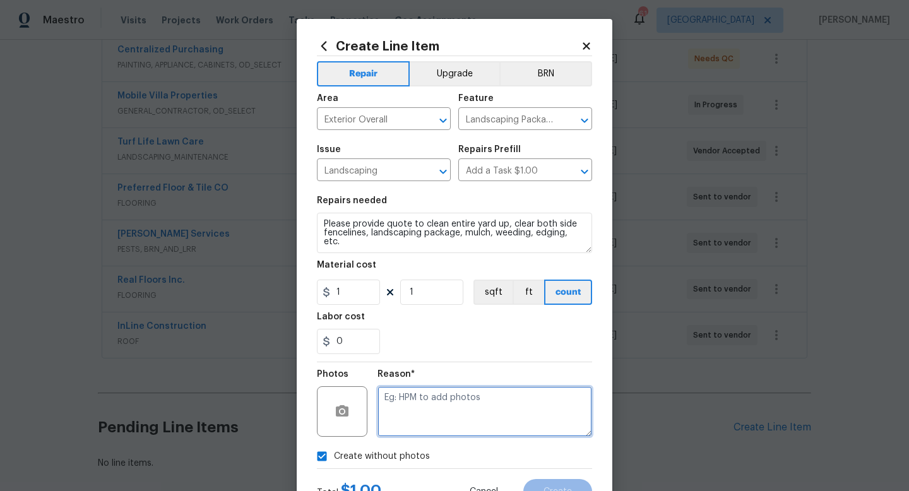
click at [401, 417] on textarea at bounding box center [484, 411] width 215 height 50
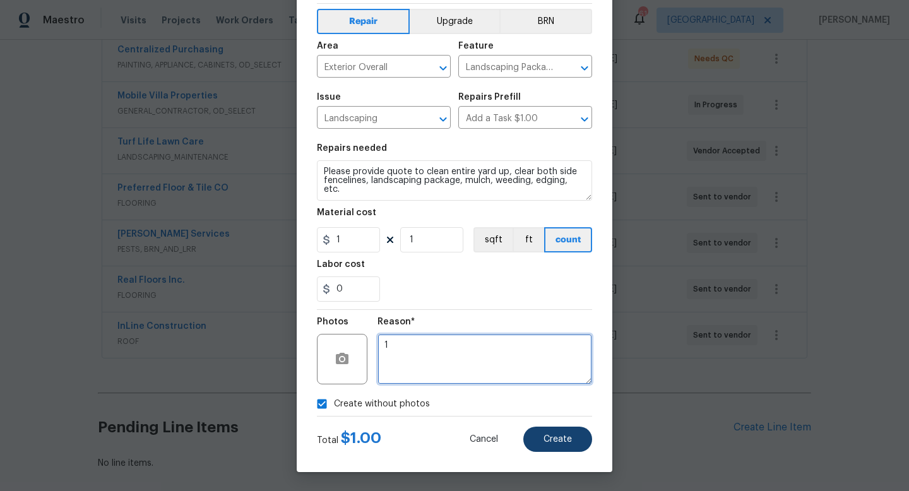
type textarea "1"
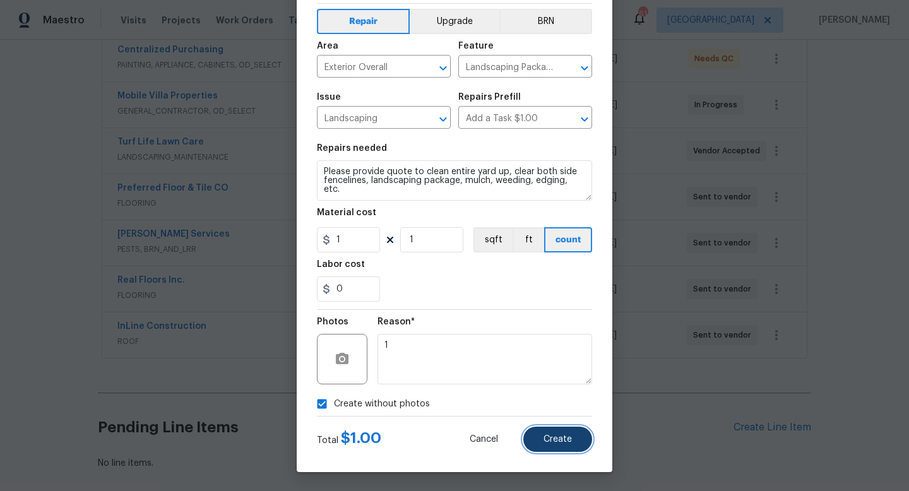
click at [570, 441] on span "Create" at bounding box center [557, 439] width 28 height 9
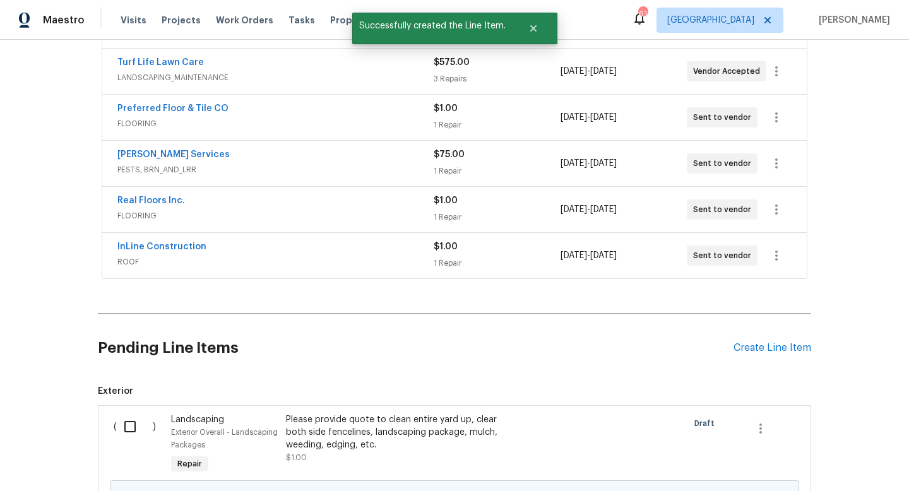
scroll to position [346, 0]
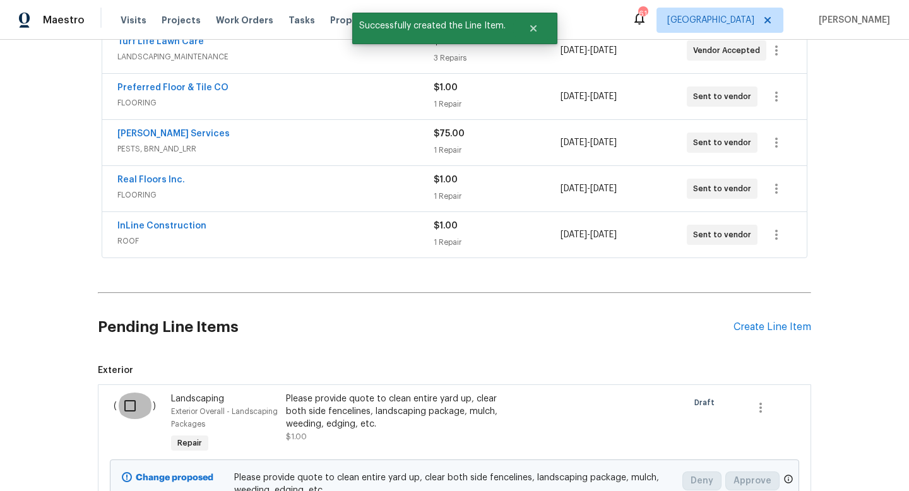
click at [122, 398] on input "checkbox" at bounding box center [135, 405] width 36 height 26
checkbox input "true"
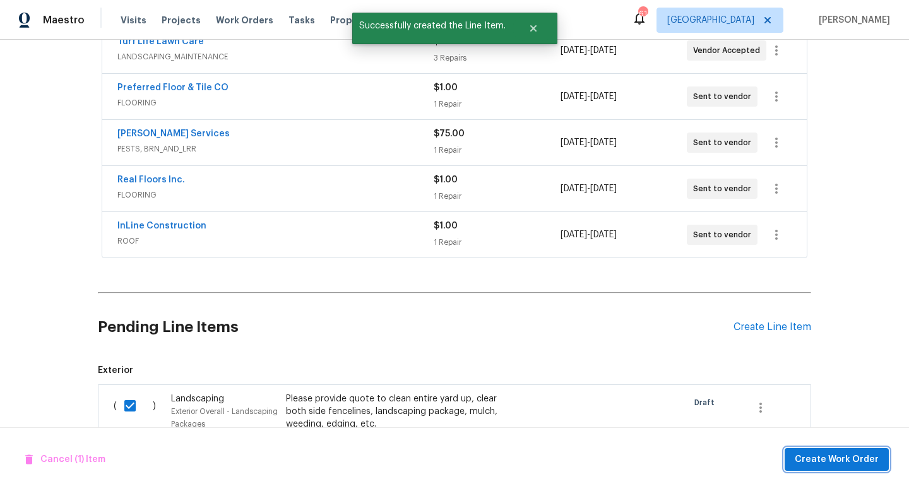
click at [821, 448] on button "Create Work Order" at bounding box center [836, 459] width 104 height 23
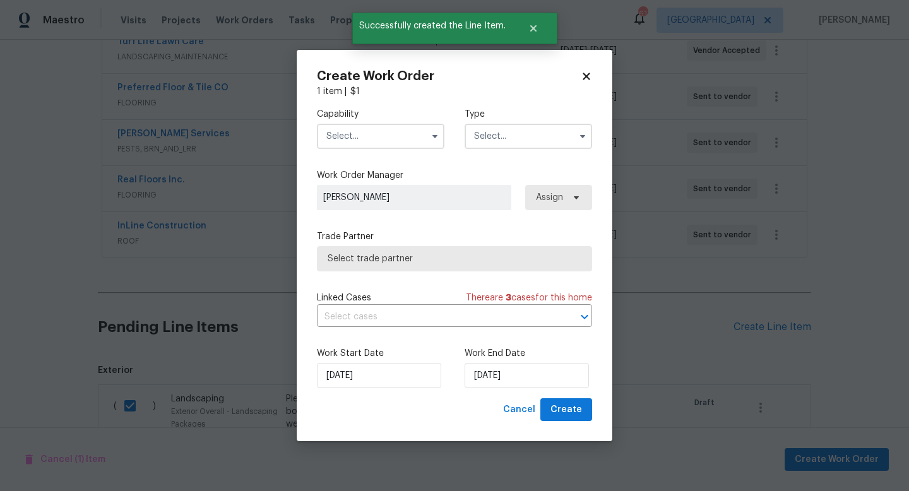
click at [354, 136] on input "text" at bounding box center [380, 136] width 127 height 25
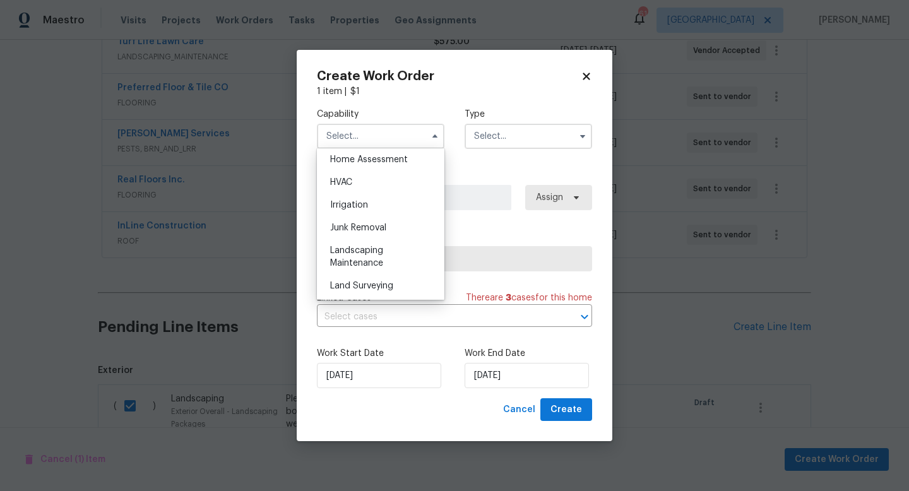
scroll to position [827, 0]
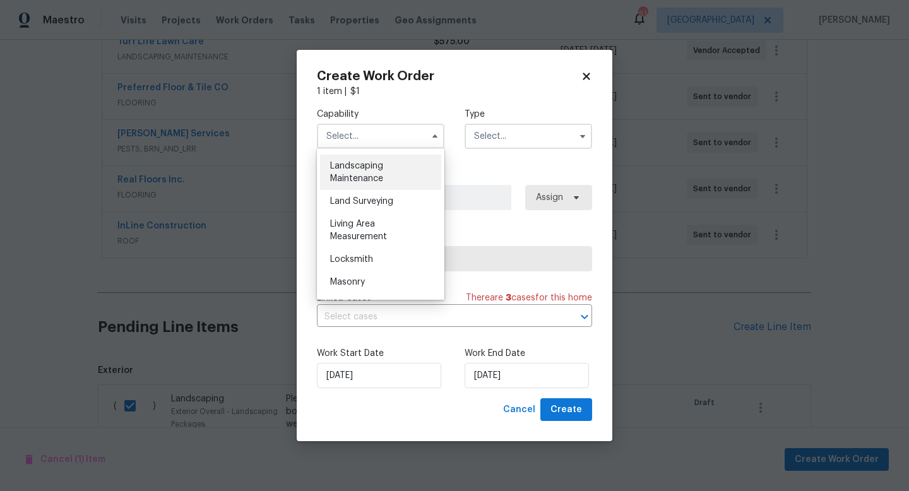
click at [367, 170] on span "Landscaping Maintenance" at bounding box center [356, 172] width 53 height 21
type input "Landscaping Maintenance"
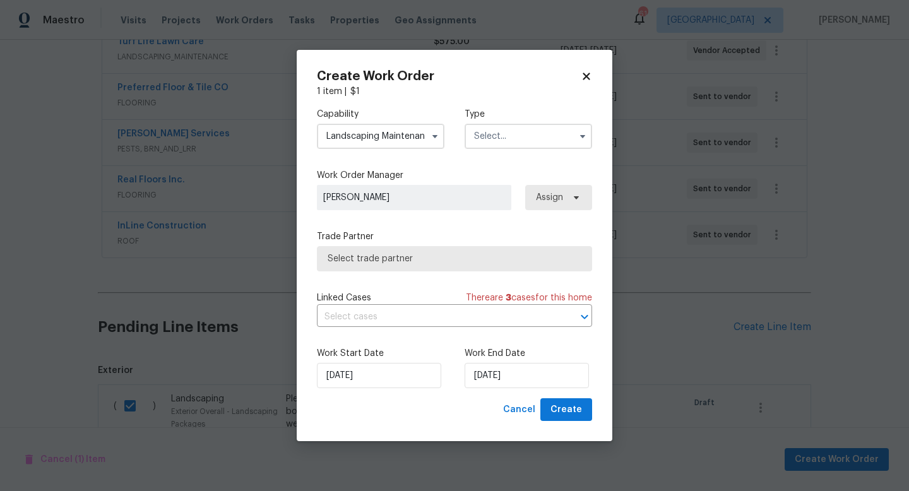
click at [500, 136] on input "text" at bounding box center [527, 136] width 127 height 25
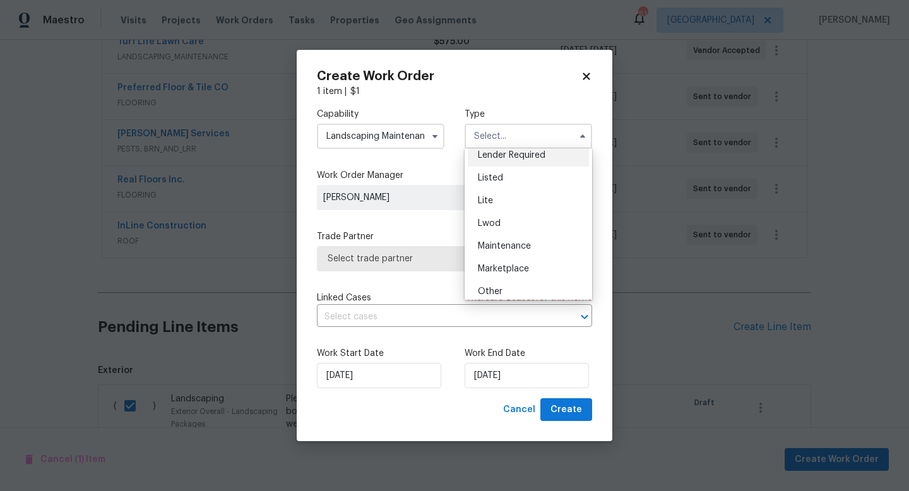
scroll to position [252, 0]
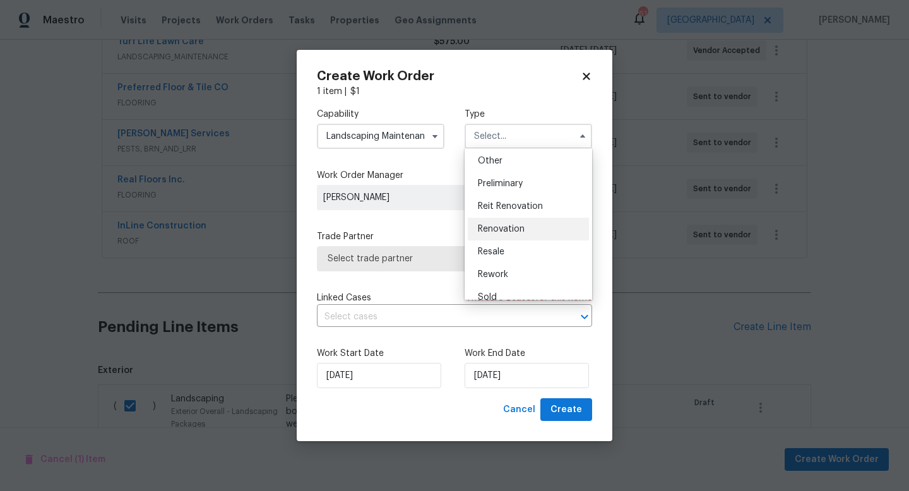
click at [506, 227] on span "Renovation" at bounding box center [501, 229] width 47 height 9
type input "Renovation"
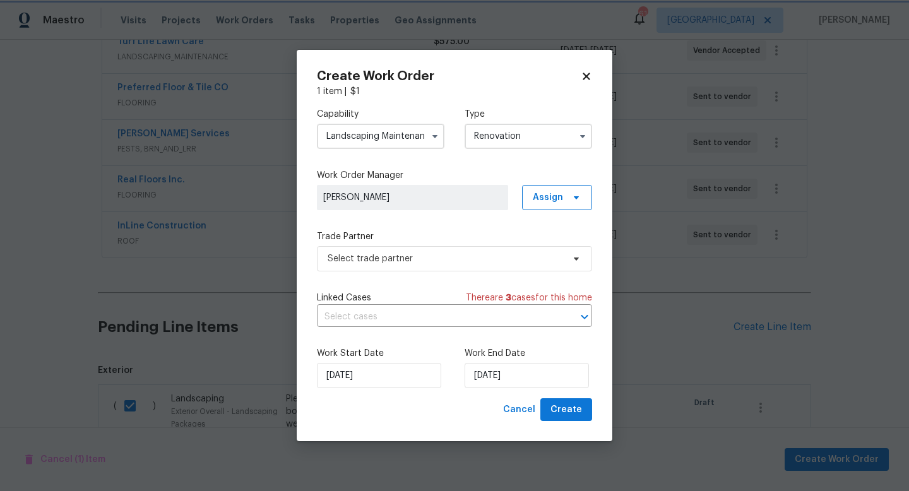
scroll to position [0, 0]
click at [434, 257] on span "Select trade partner" at bounding box center [444, 258] width 235 height 13
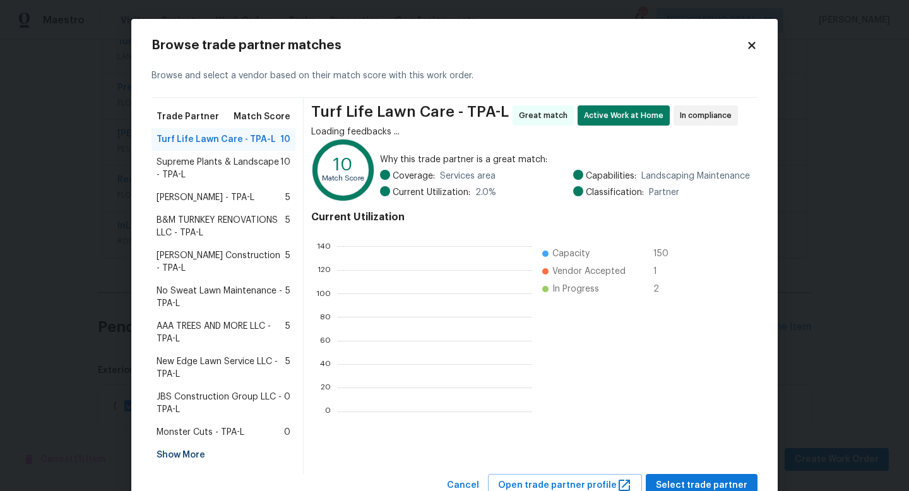
scroll to position [177, 194]
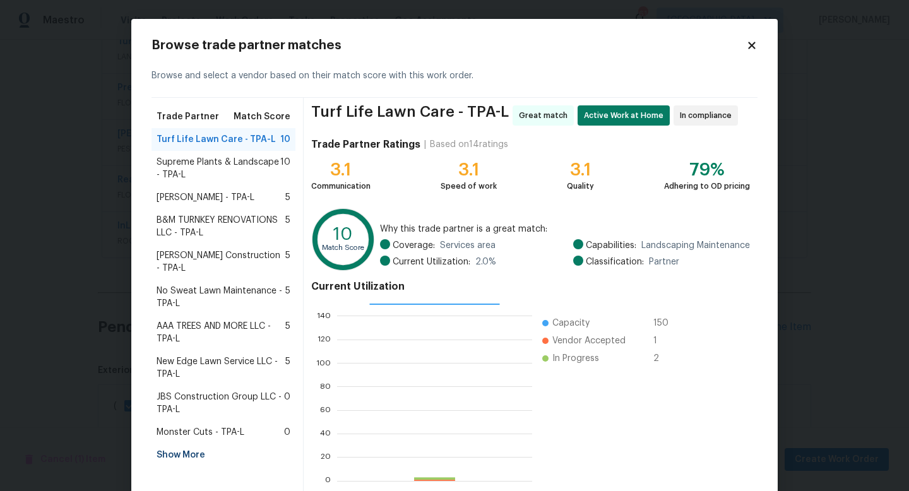
click at [199, 355] on span "New Edge Lawn Service LLC - TPA-L" at bounding box center [220, 367] width 129 height 25
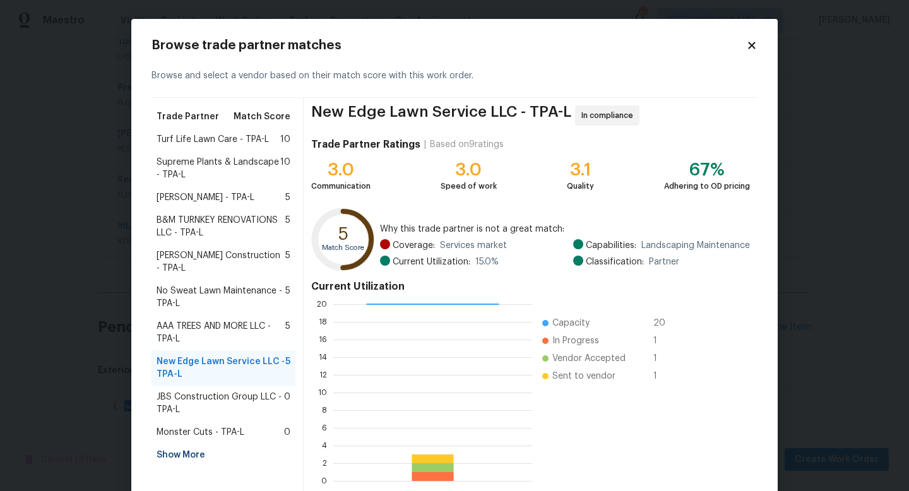
scroll to position [66, 0]
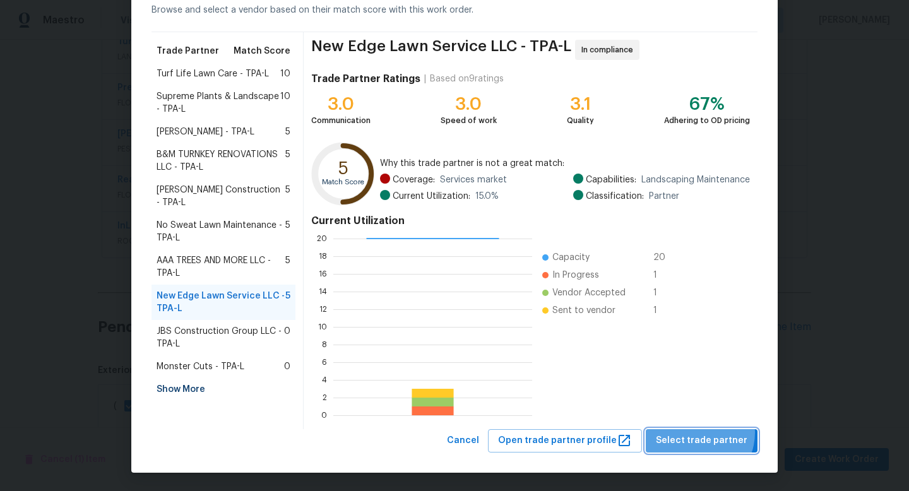
click at [698, 432] on button "Select trade partner" at bounding box center [701, 440] width 112 height 23
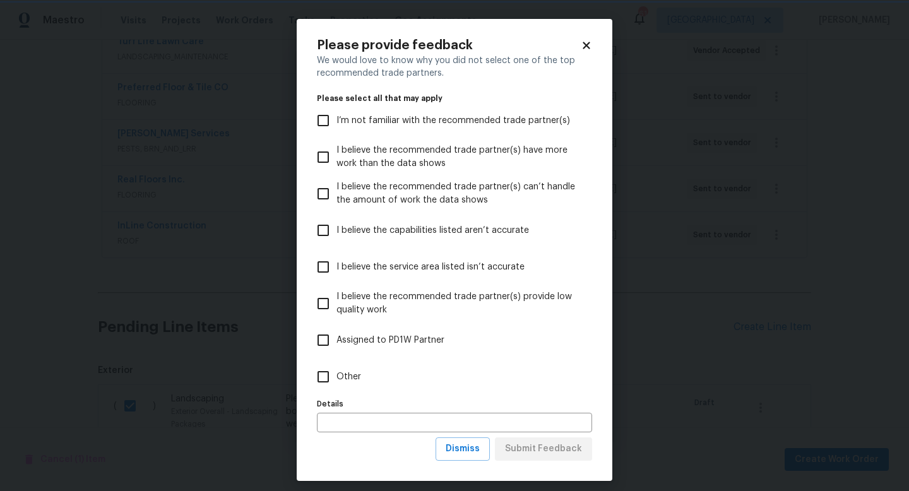
scroll to position [0, 0]
click at [351, 372] on span "Other" at bounding box center [348, 376] width 25 height 13
click at [336, 372] on input "Other" at bounding box center [323, 376] width 26 height 26
checkbox input "true"
click at [559, 456] on span "Submit Feedback" at bounding box center [543, 449] width 77 height 16
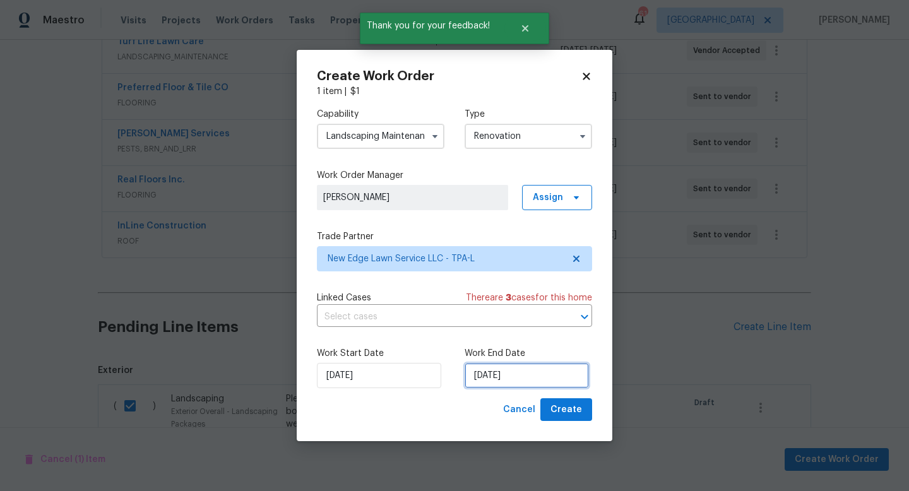
click at [522, 370] on input "8/14/2025" at bounding box center [526, 375] width 124 height 25
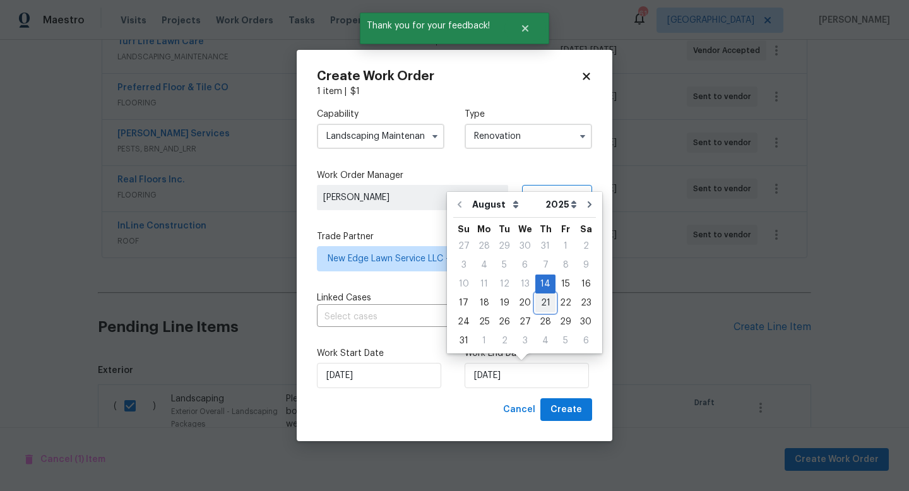
click at [535, 302] on div "21" at bounding box center [545, 303] width 20 height 18
type input "8/21/2025"
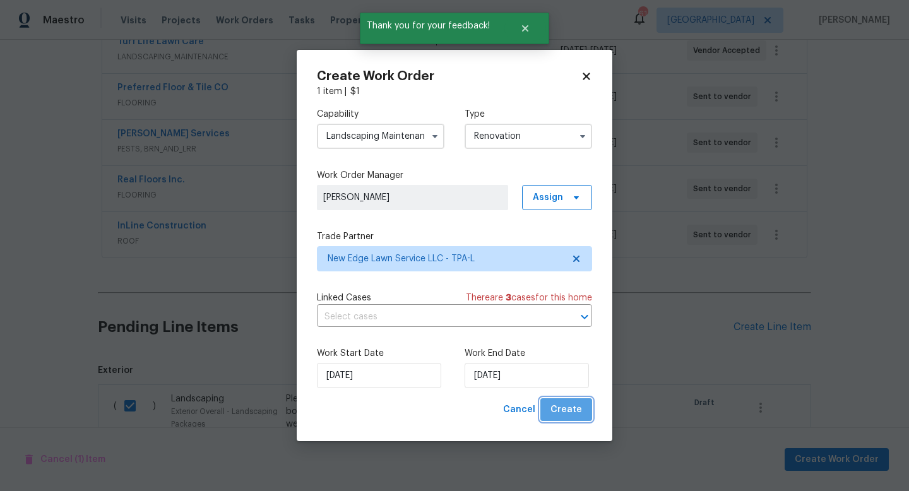
click at [575, 414] on span "Create" at bounding box center [566, 410] width 32 height 16
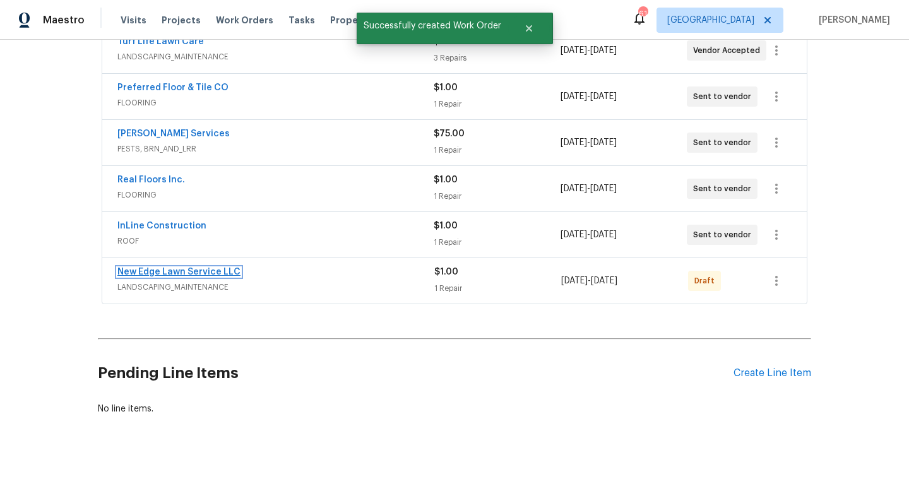
click at [197, 272] on link "New Edge Lawn Service LLC" at bounding box center [178, 272] width 123 height 9
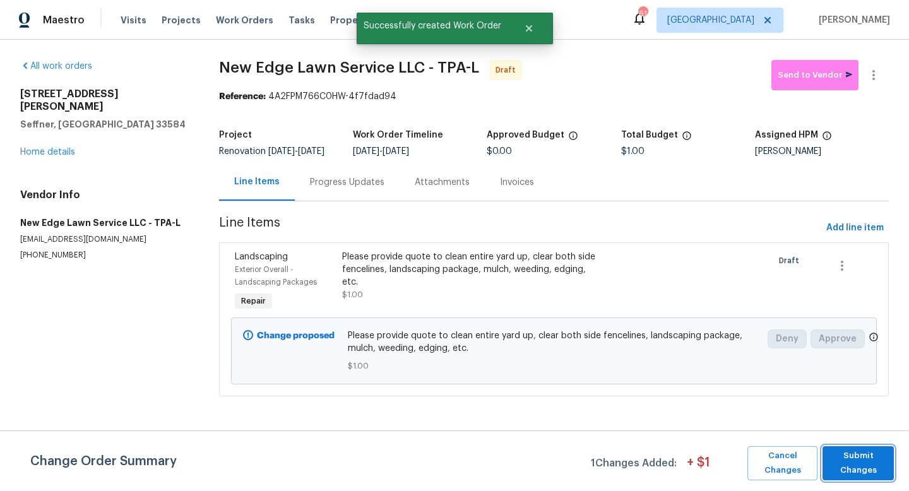
click at [867, 471] on span "Submit Changes" at bounding box center [857, 463] width 59 height 29
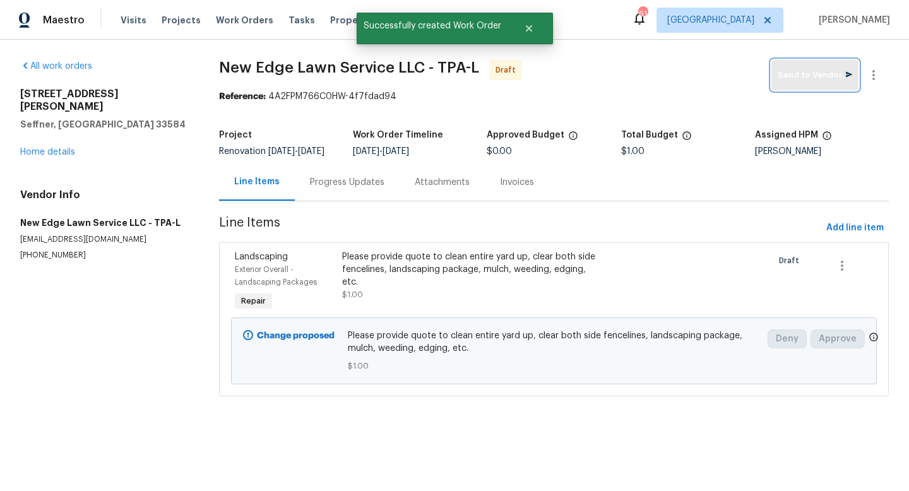
click at [802, 74] on span "Send to Vendor" at bounding box center [814, 75] width 74 height 15
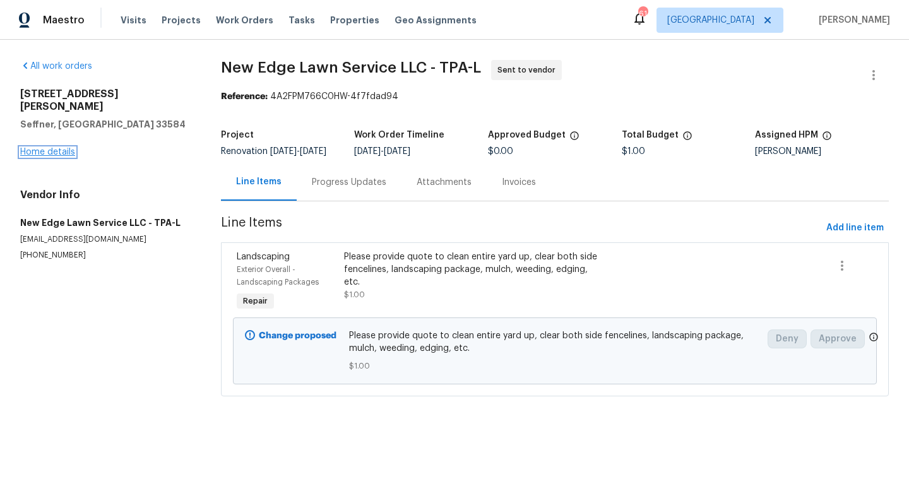
click at [64, 148] on link "Home details" at bounding box center [47, 152] width 55 height 9
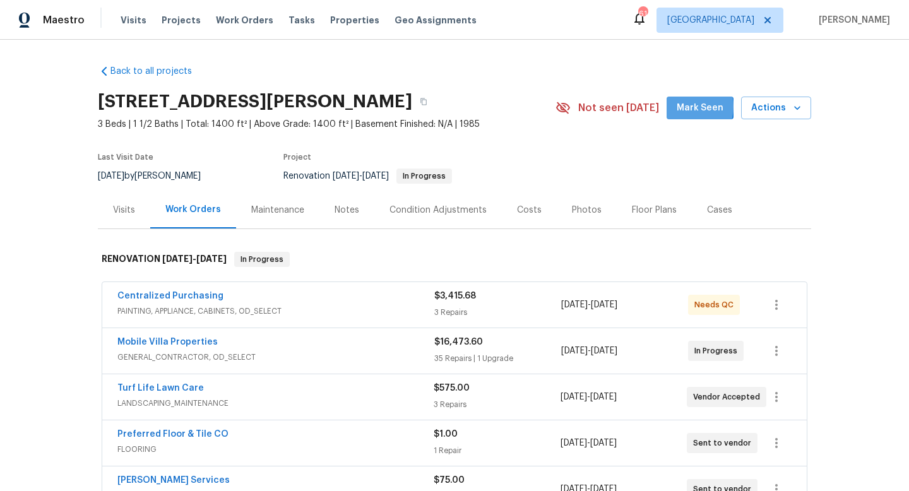
click at [686, 107] on span "Mark Seen" at bounding box center [699, 108] width 47 height 16
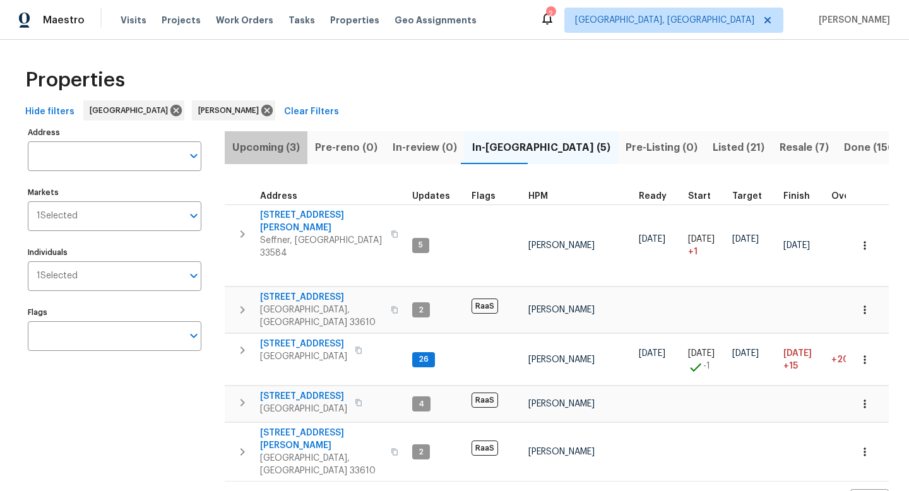
click at [294, 149] on span "Upcoming (3)" at bounding box center [266, 148] width 68 height 18
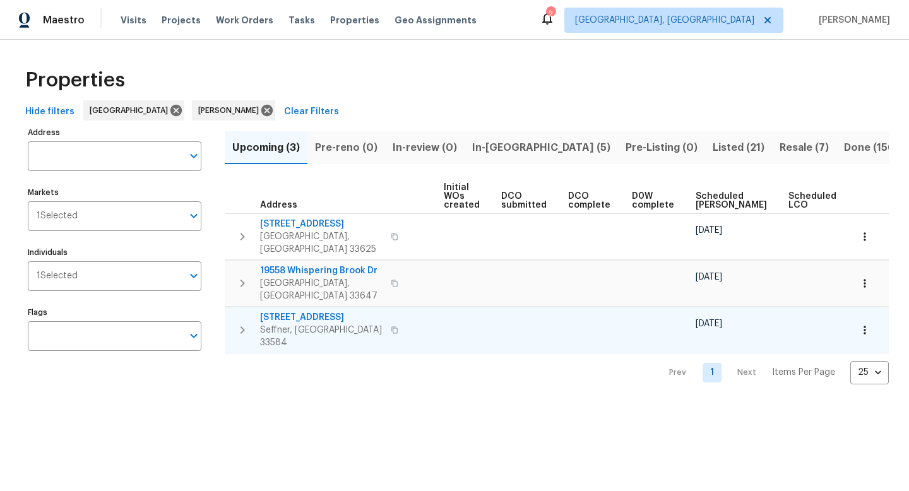
scroll to position [0, 138]
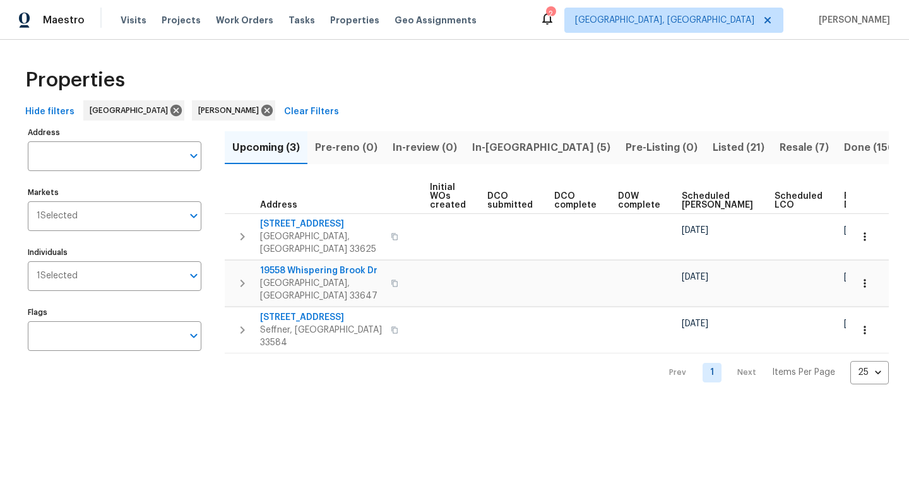
click at [844, 201] on span "Ready Date" at bounding box center [858, 201] width 28 height 18
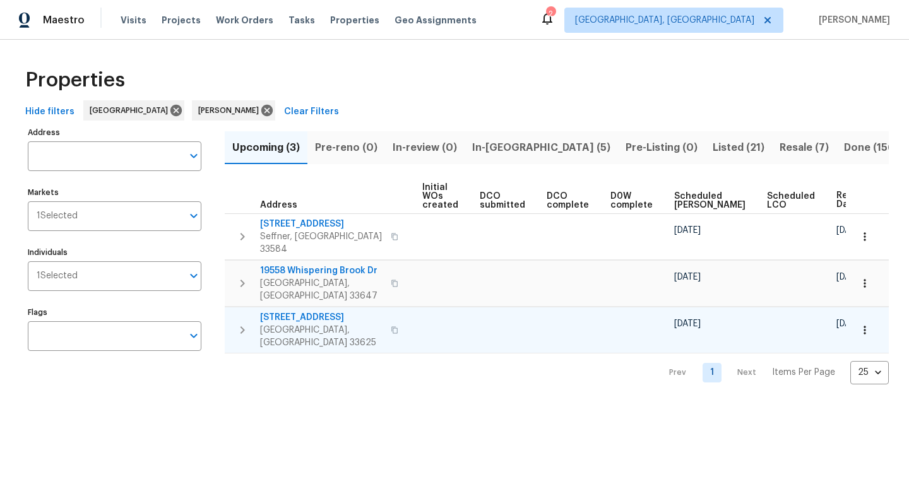
scroll to position [0, 153]
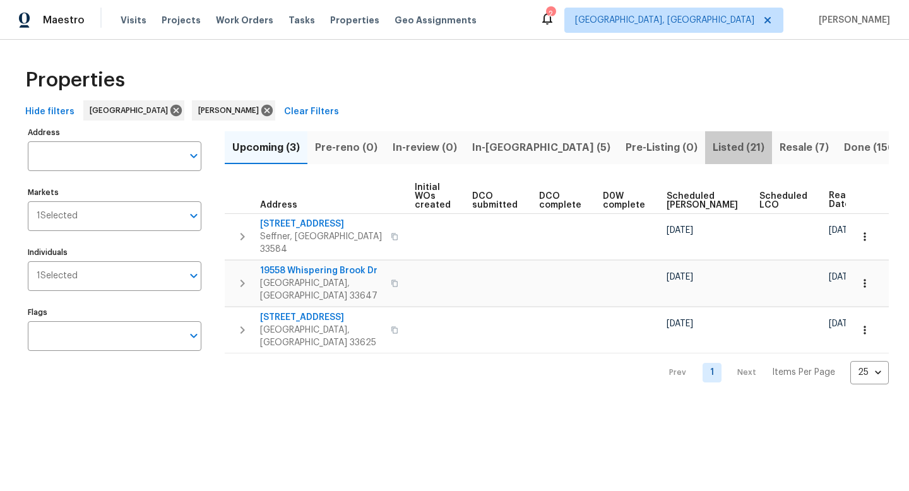
click at [705, 156] on button "Listed (21)" at bounding box center [738, 147] width 67 height 33
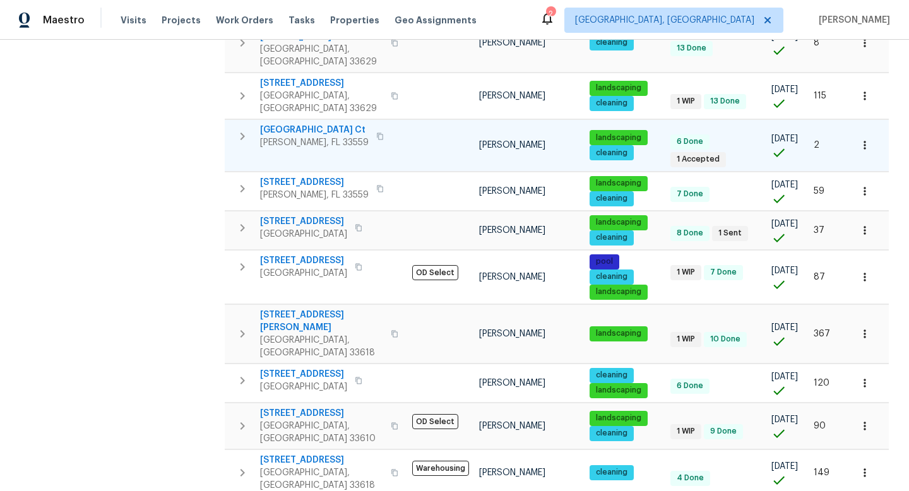
scroll to position [548, 0]
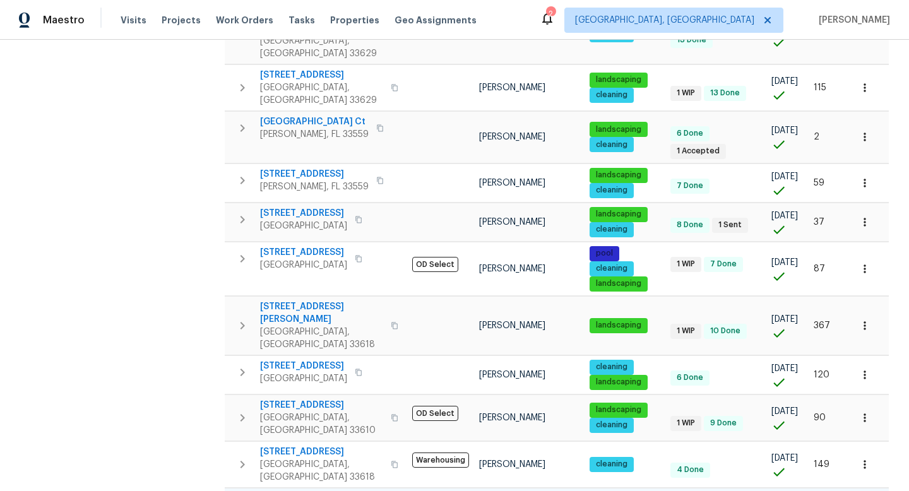
click at [322, 490] on span "[STREET_ADDRESS]" at bounding box center [303, 498] width 87 height 13
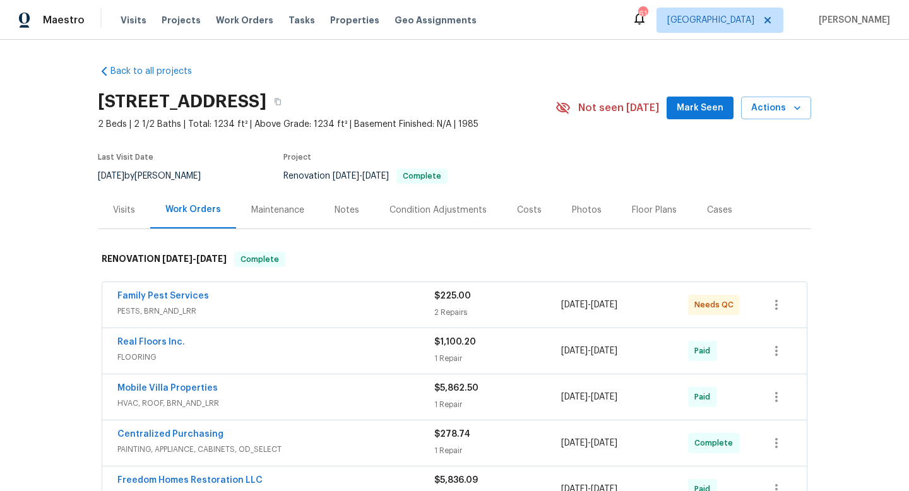
click at [183, 301] on span "Family Pest Services" at bounding box center [162, 296] width 91 height 13
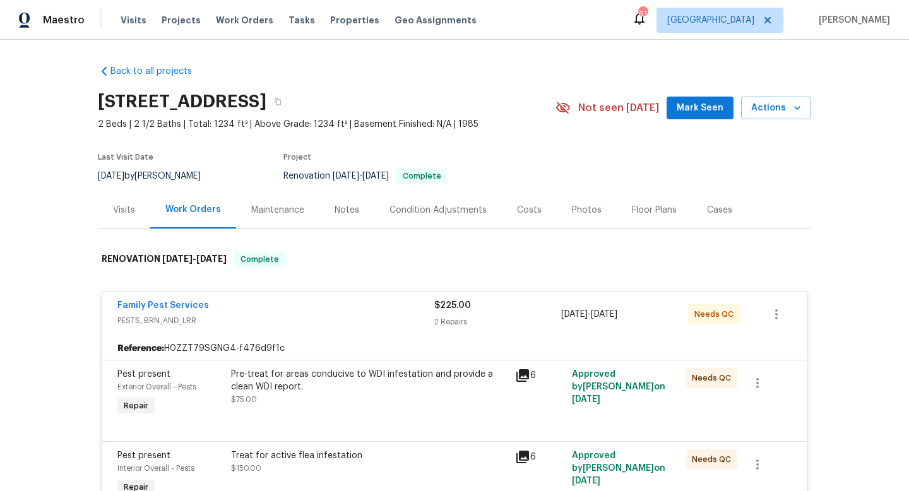
click at [179, 296] on div "Family Pest Services PESTS, BRN_AND_LRR $225.00 2 Repairs [DATE] - [DATE] Needs…" at bounding box center [454, 313] width 704 height 45
click at [177, 307] on link "Family Pest Services" at bounding box center [162, 305] width 91 height 9
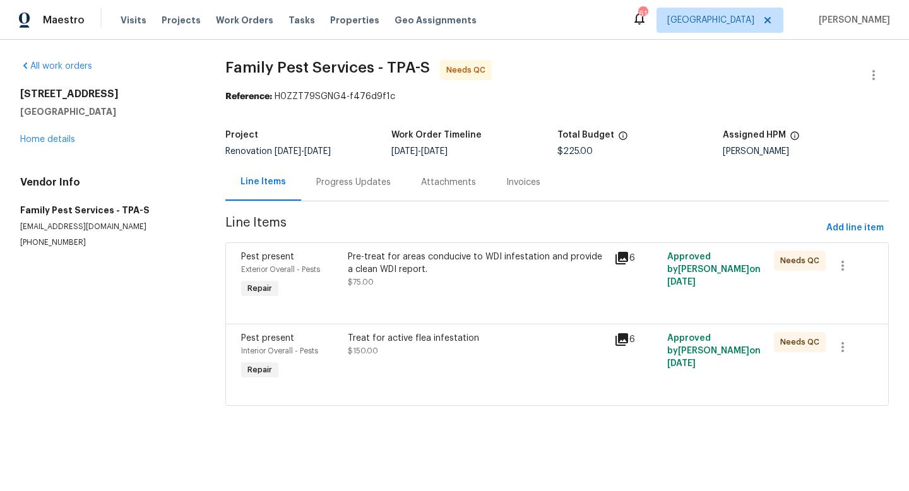
click at [355, 190] on div "Progress Updates" at bounding box center [353, 181] width 105 height 37
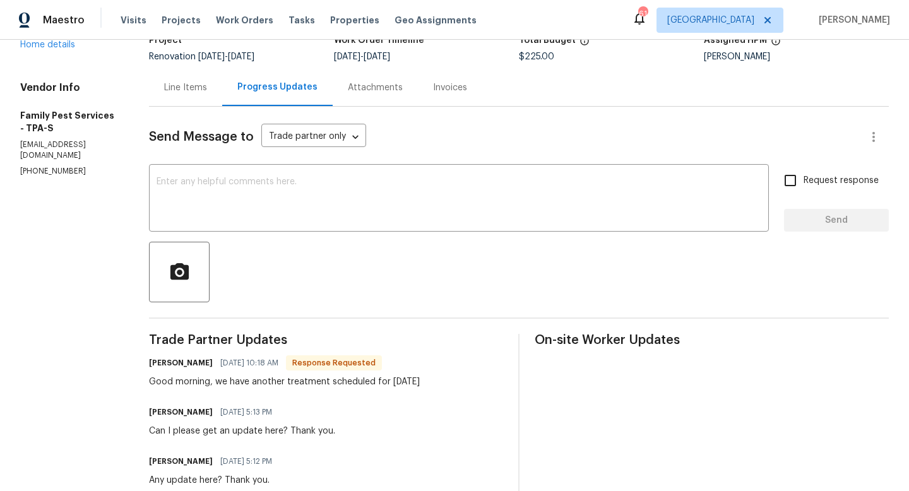
scroll to position [16, 0]
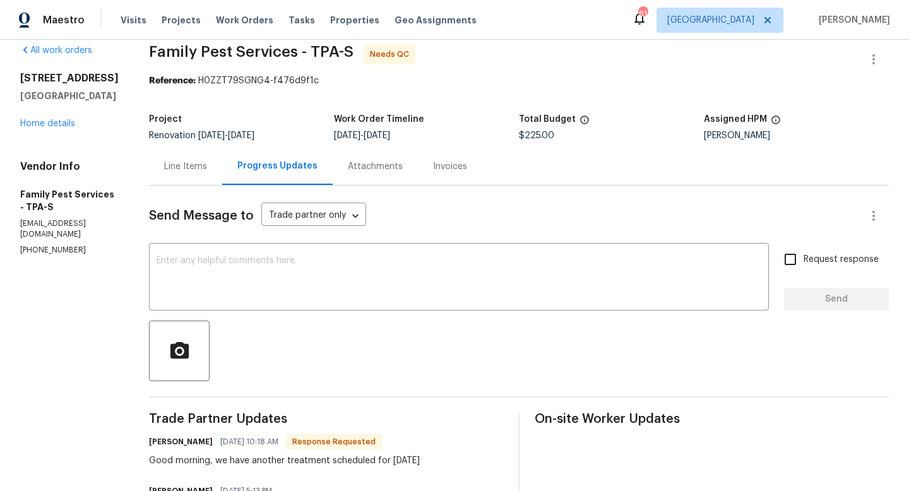
click at [199, 158] on div "Line Items" at bounding box center [185, 166] width 73 height 37
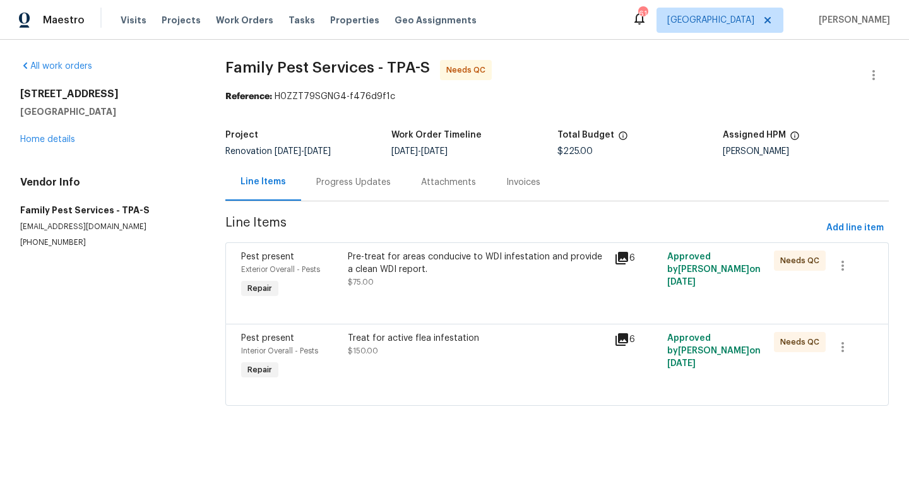
click at [463, 282] on div "Pre-treat for areas conducive to WDI infestation and provide a clean WDI report…" at bounding box center [477, 269] width 259 height 38
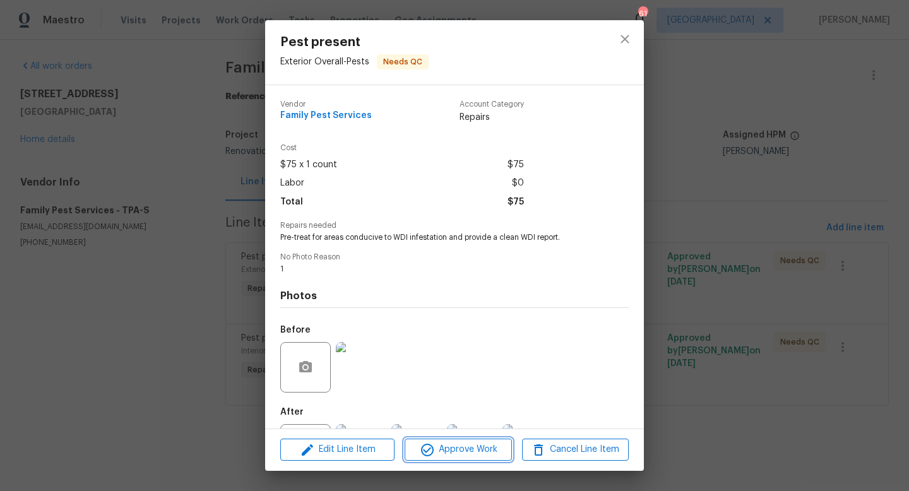
click at [479, 449] on span "Approve Work" at bounding box center [457, 450] width 99 height 16
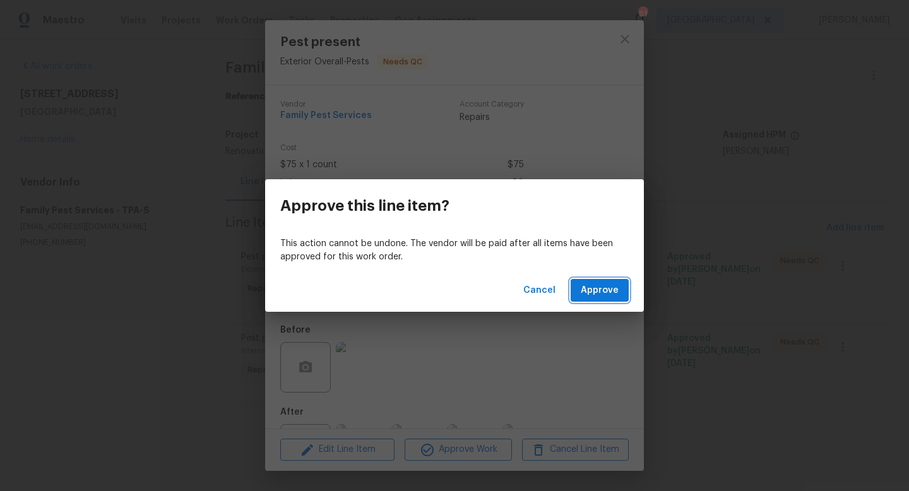
click at [606, 294] on span "Approve" at bounding box center [599, 291] width 38 height 16
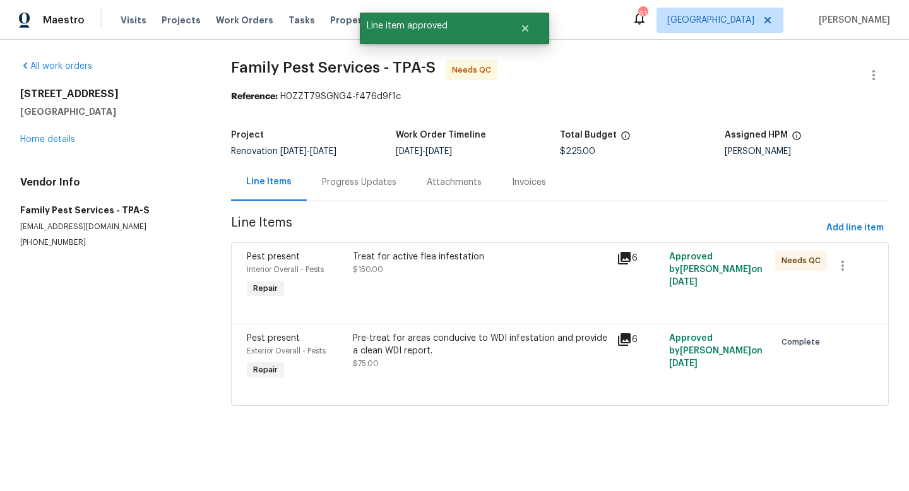
click at [443, 279] on div "Treat for active flea infestation $150.00" at bounding box center [481, 276] width 264 height 58
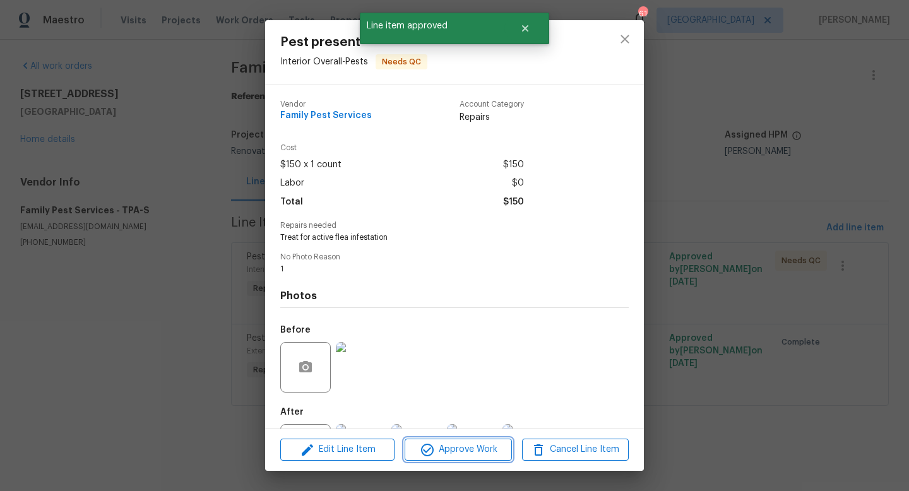
click at [450, 445] on span "Approve Work" at bounding box center [457, 450] width 99 height 16
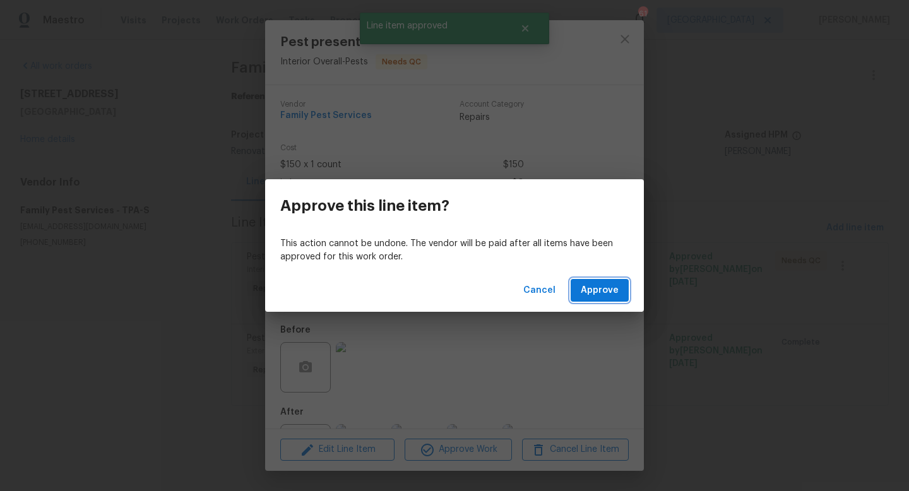
click at [598, 295] on span "Approve" at bounding box center [599, 291] width 38 height 16
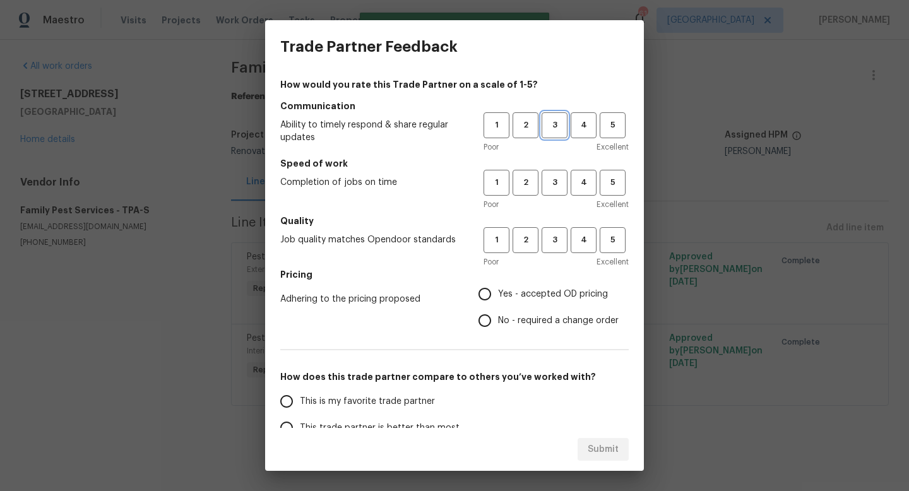
click at [552, 132] on button "3" at bounding box center [554, 125] width 26 height 26
click at [552, 188] on span "3" at bounding box center [554, 182] width 23 height 15
click at [552, 245] on span "3" at bounding box center [554, 240] width 23 height 15
click at [529, 293] on span "Yes - accepted OD pricing" at bounding box center [553, 294] width 110 height 13
click at [498, 293] on input "Yes - accepted OD pricing" at bounding box center [484, 294] width 26 height 26
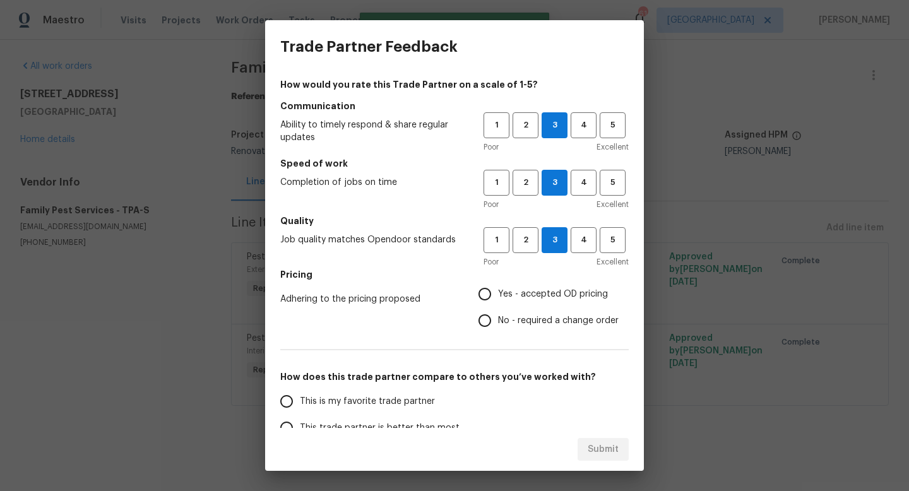
radio input "true"
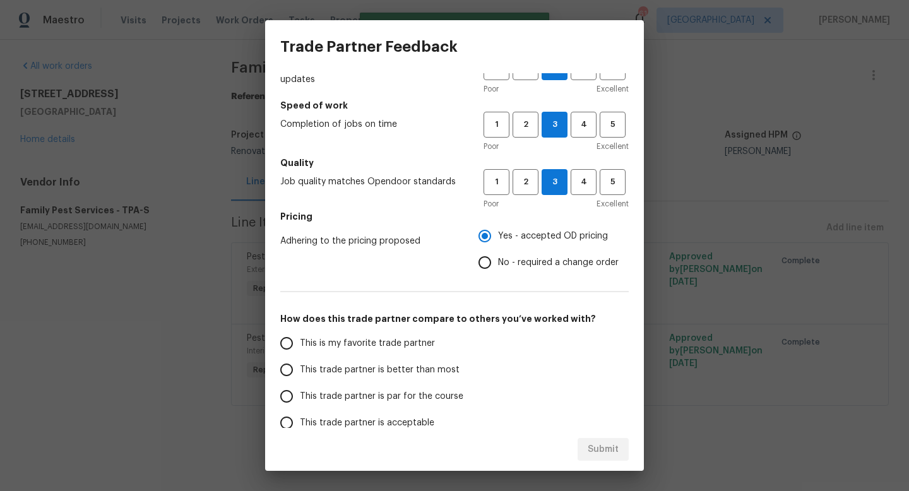
scroll to position [71, 0]
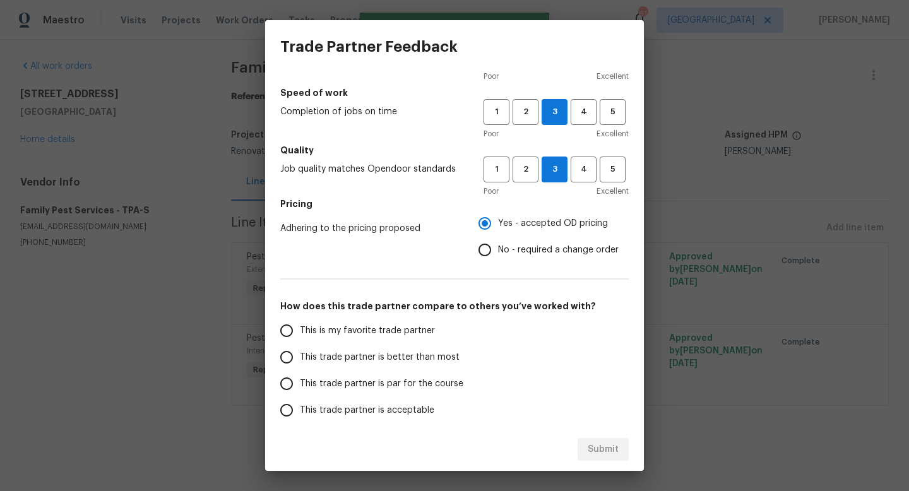
click at [392, 383] on span "This trade partner is par for the course" at bounding box center [381, 383] width 163 height 13
click at [300, 383] on input "This trade partner is par for the course" at bounding box center [286, 383] width 26 height 26
click at [599, 447] on span "Submit" at bounding box center [602, 450] width 31 height 16
radio input "true"
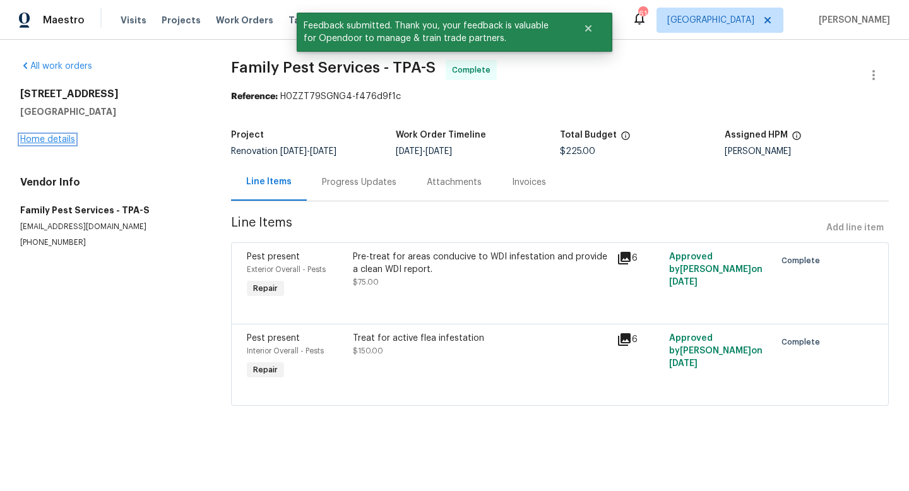
click at [57, 138] on link "Home details" at bounding box center [47, 139] width 55 height 9
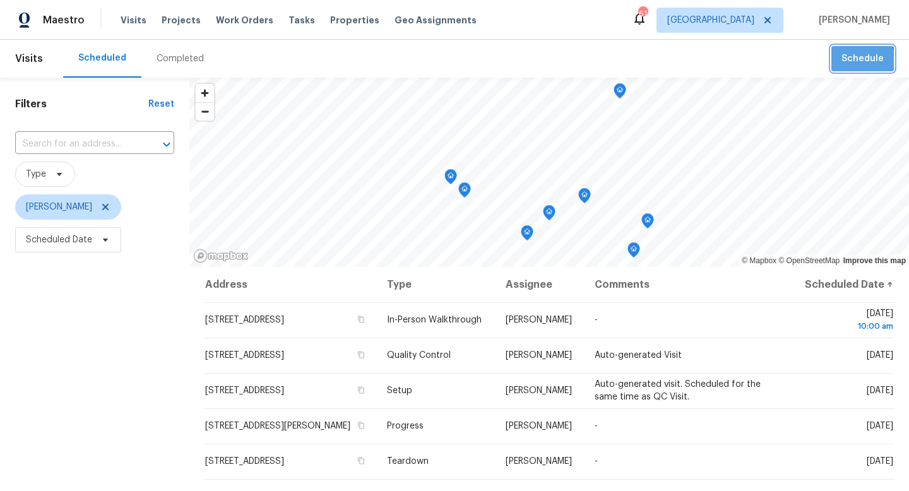
click at [756, 63] on span "Schedule" at bounding box center [862, 59] width 42 height 16
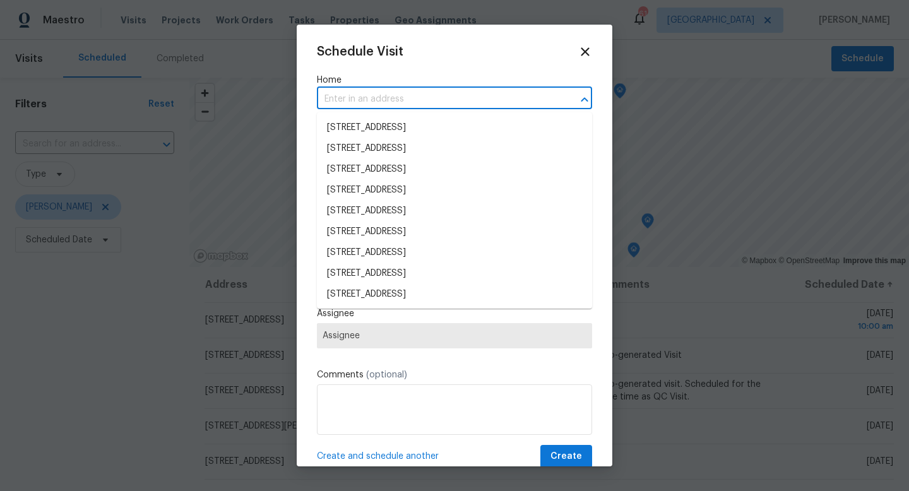
click at [466, 103] on input "text" at bounding box center [437, 100] width 240 height 20
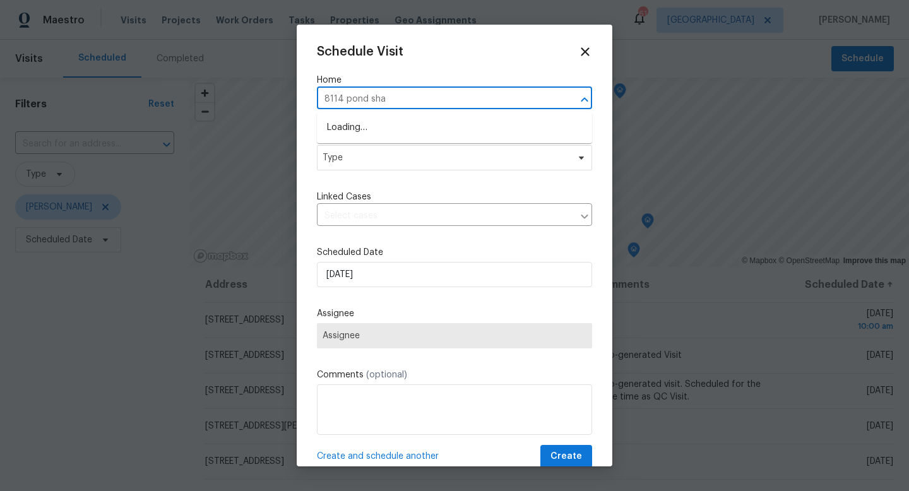
type input "8114 pond shad"
click at [434, 127] on li "8114 Pond Shadow Ln, Tampa, FL 33635" at bounding box center [454, 127] width 275 height 21
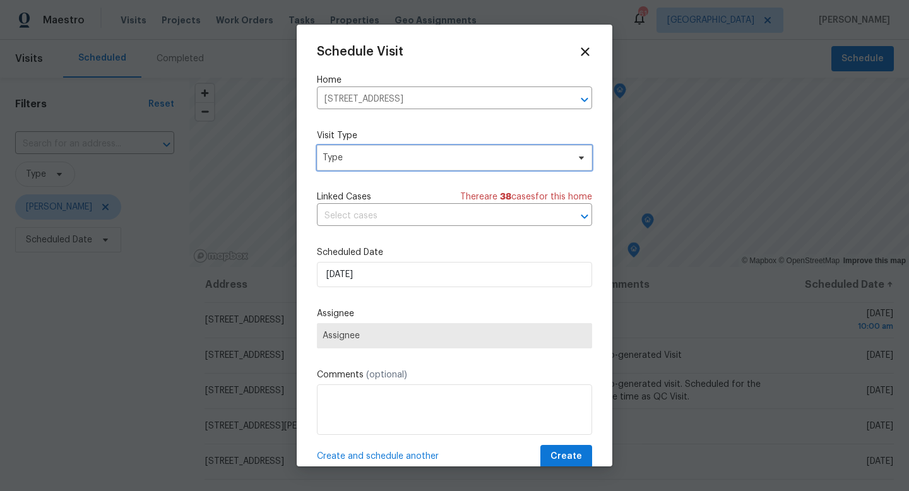
click at [348, 162] on span "Type" at bounding box center [444, 157] width 245 height 13
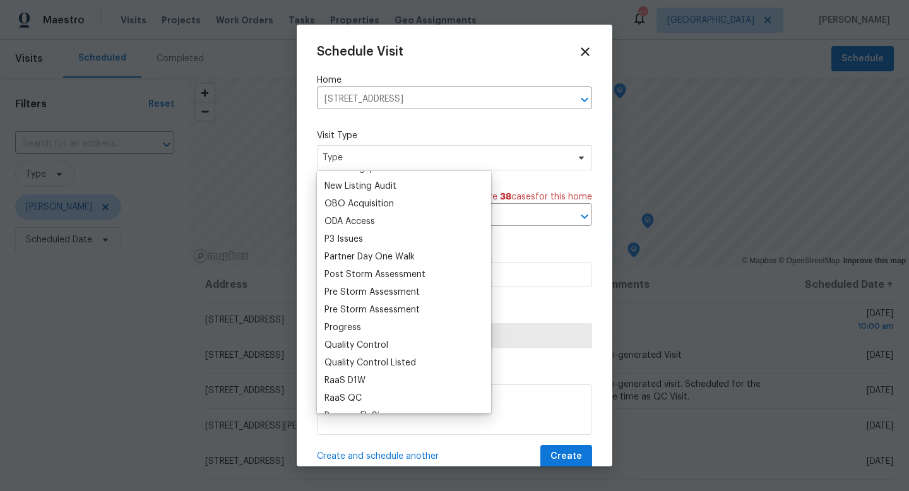
scroll to position [731, 0]
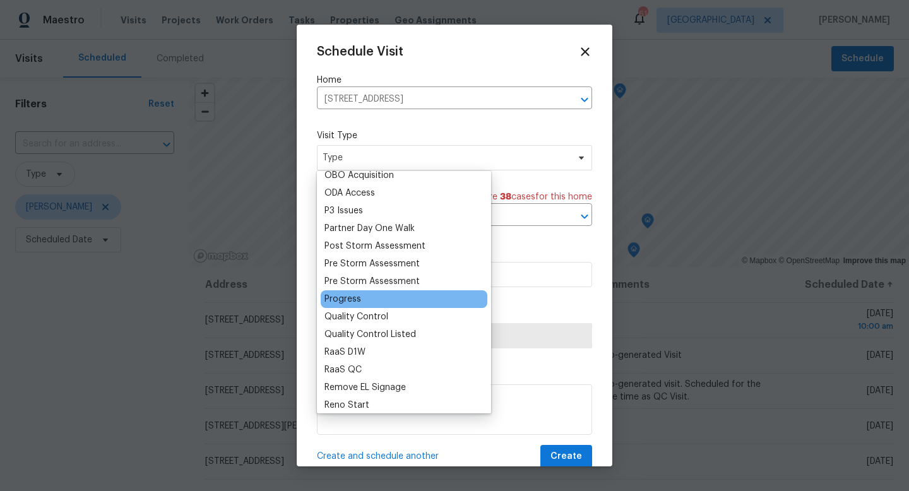
click at [339, 302] on div "Progress" at bounding box center [342, 299] width 37 height 13
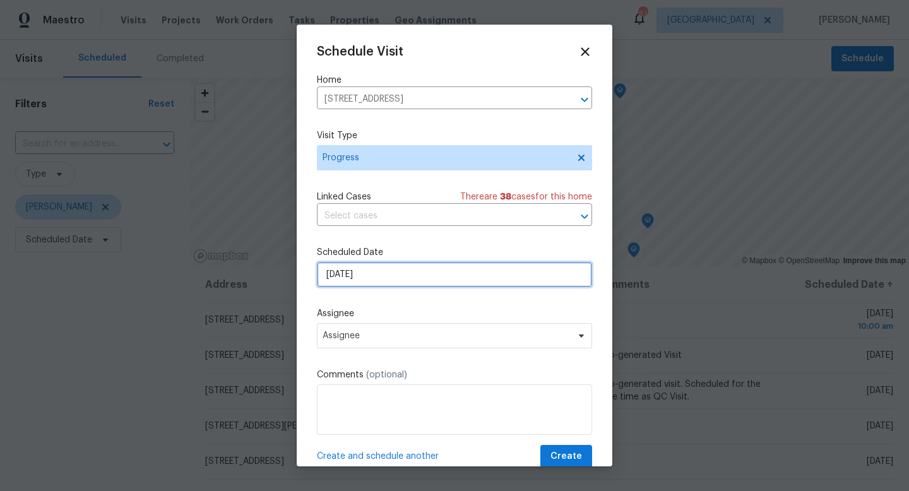
click at [358, 267] on input "[DATE]" at bounding box center [454, 274] width 275 height 25
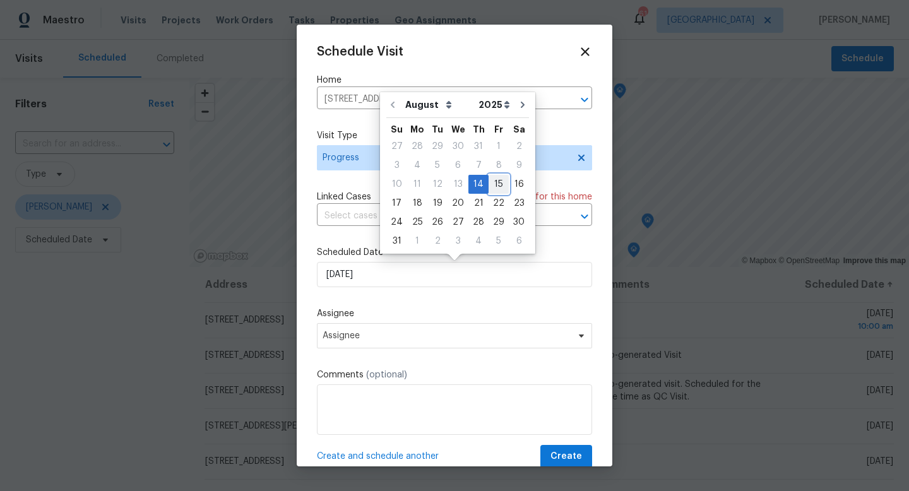
click at [490, 190] on div "15" at bounding box center [498, 184] width 20 height 18
type input "8/15/2025"
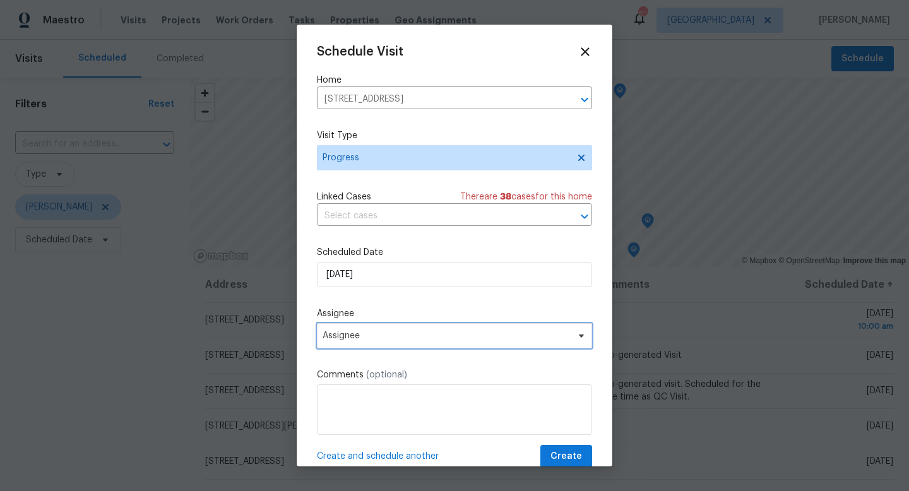
click at [389, 341] on span "Assignee" at bounding box center [445, 336] width 247 height 10
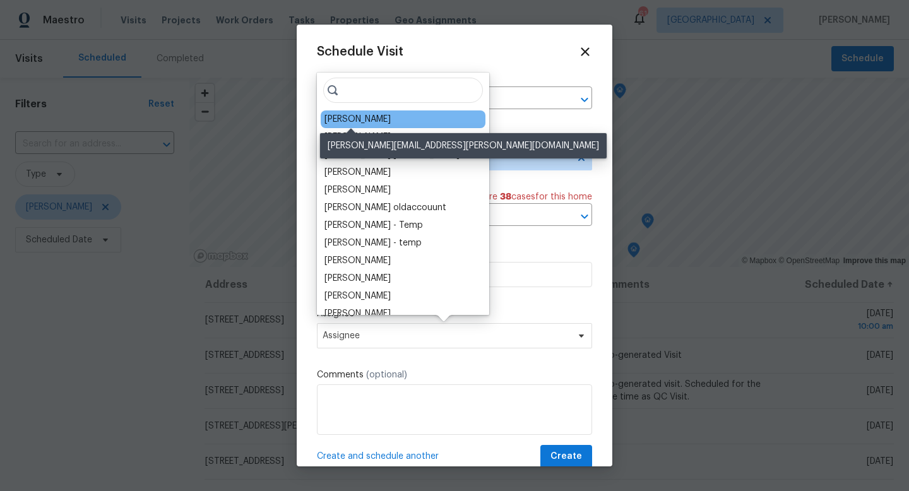
click at [358, 117] on div "[PERSON_NAME]" at bounding box center [357, 119] width 66 height 13
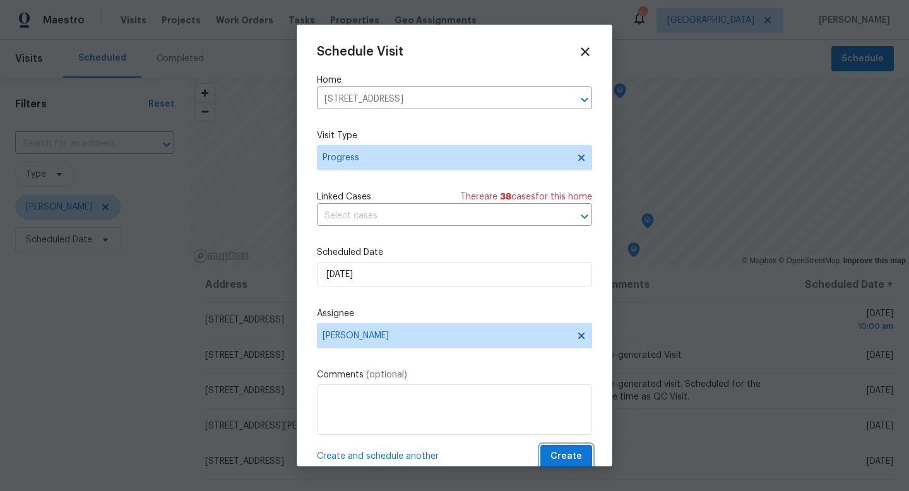
click at [553, 394] on button "Create" at bounding box center [566, 456] width 52 height 23
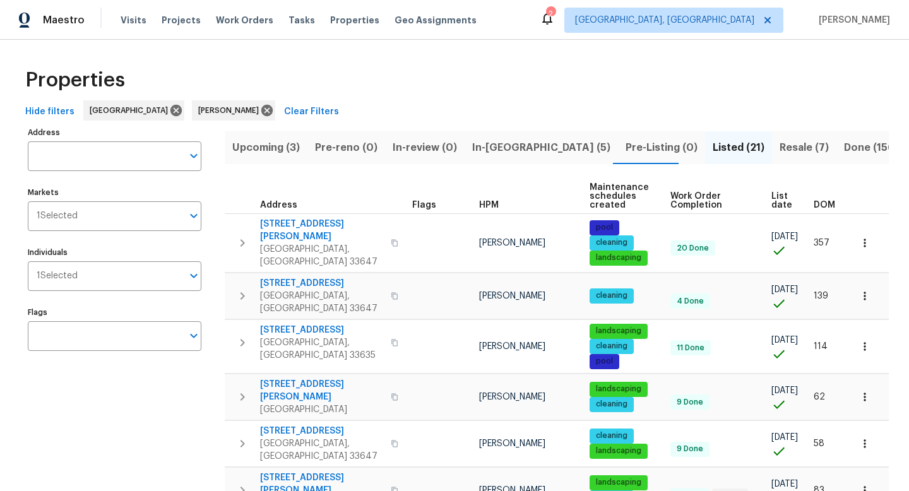
click at [756, 150] on span "Resale (7)" at bounding box center [803, 148] width 49 height 18
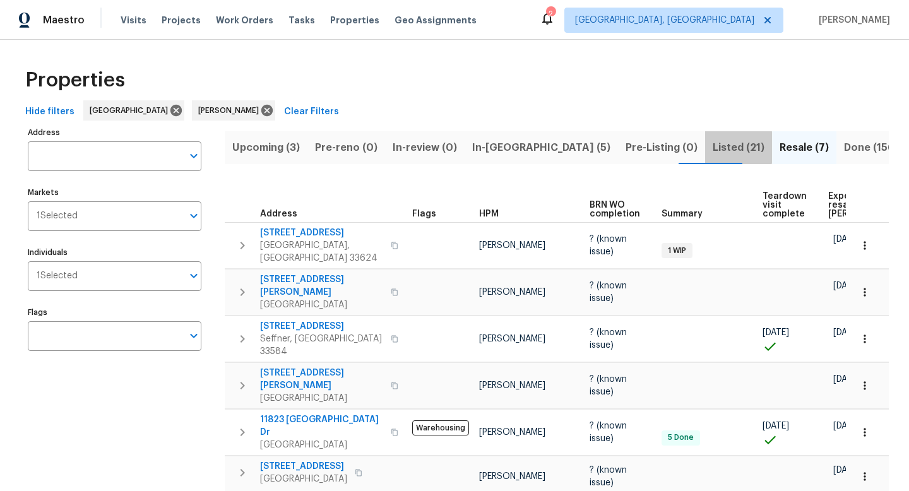
click at [712, 147] on span "Listed (21)" at bounding box center [738, 148] width 52 height 18
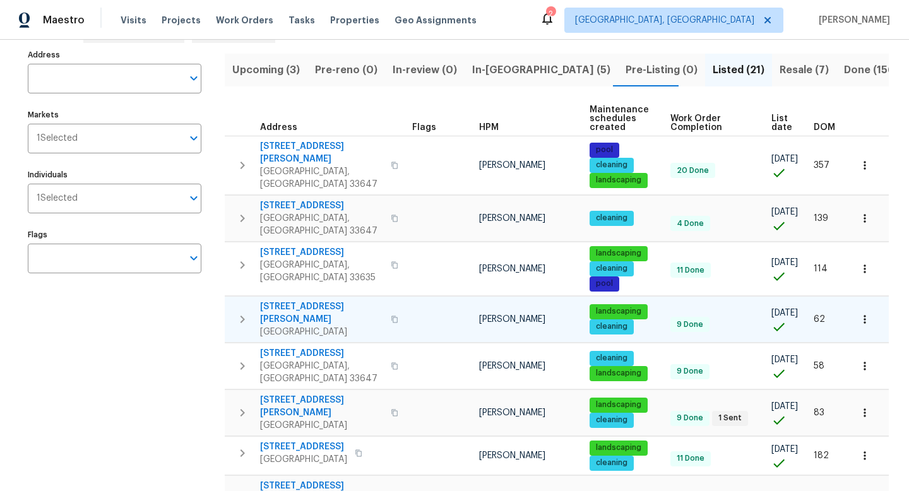
scroll to position [91, 0]
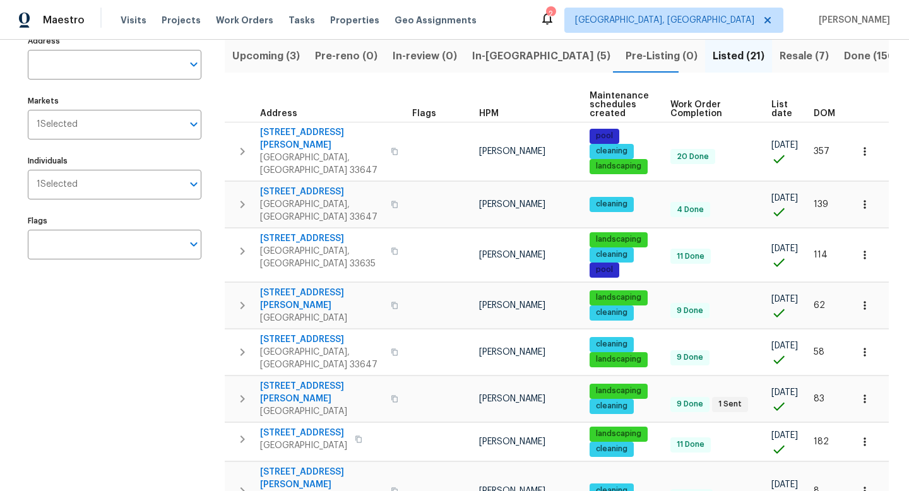
click at [756, 112] on span "DOM" at bounding box center [823, 113] width 21 height 9
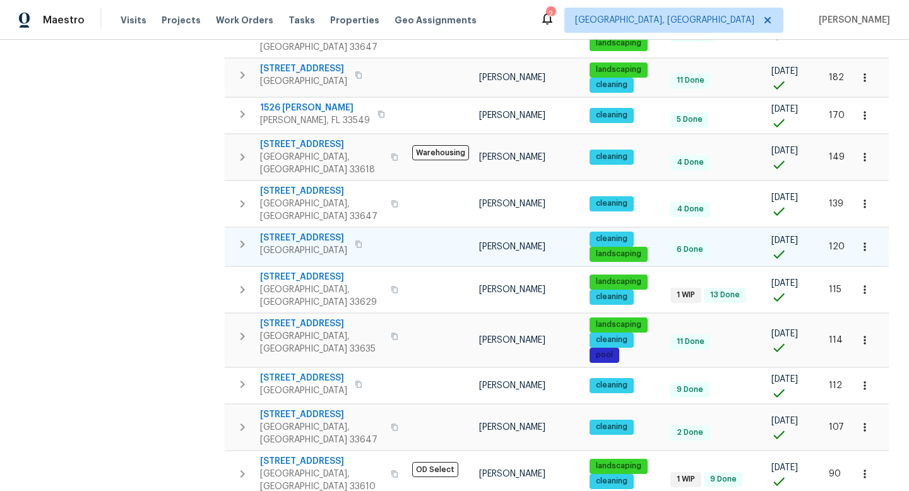
scroll to position [353, 0]
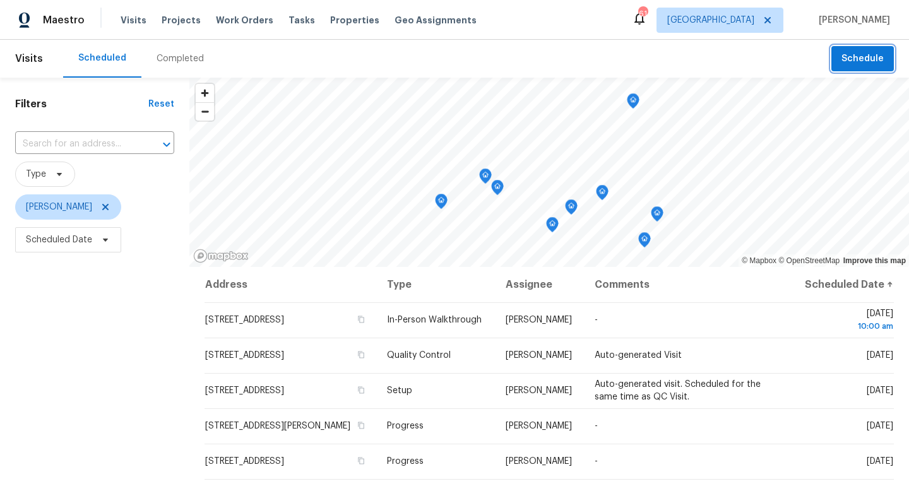
click at [875, 57] on span "Schedule" at bounding box center [862, 59] width 42 height 16
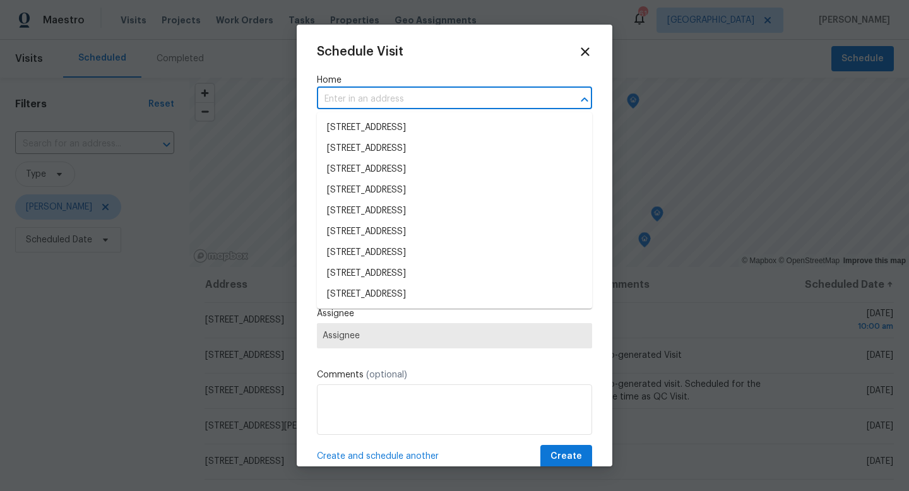
click at [396, 104] on input "text" at bounding box center [437, 100] width 240 height 20
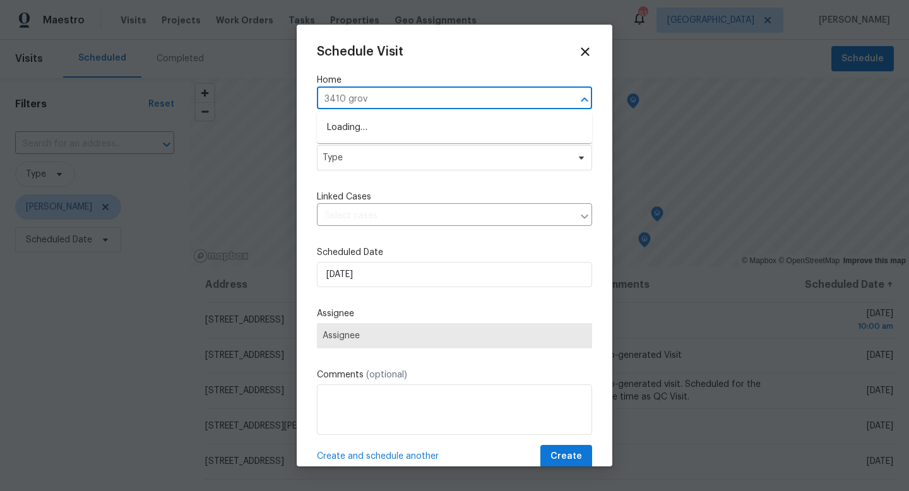
type input "[GEOGRAPHIC_DATA]"
click at [356, 129] on li "[STREET_ADDRESS]" at bounding box center [454, 127] width 275 height 21
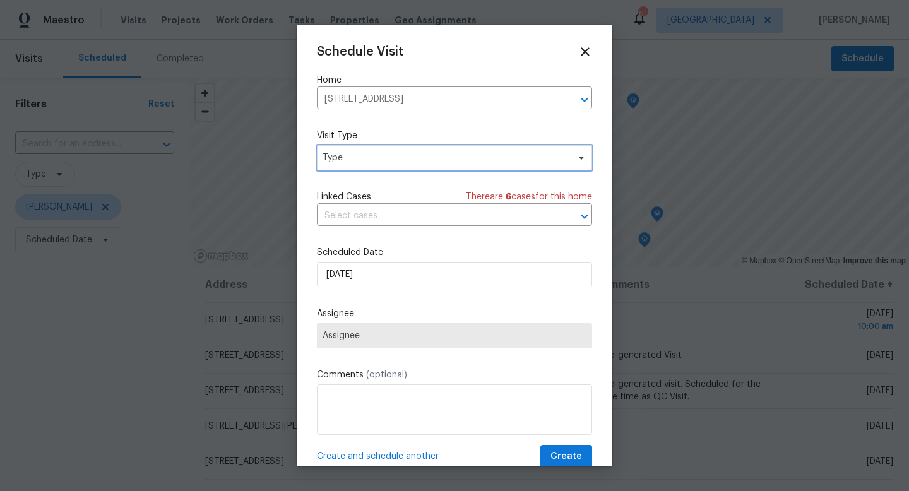
click at [346, 153] on span "Type" at bounding box center [444, 157] width 245 height 13
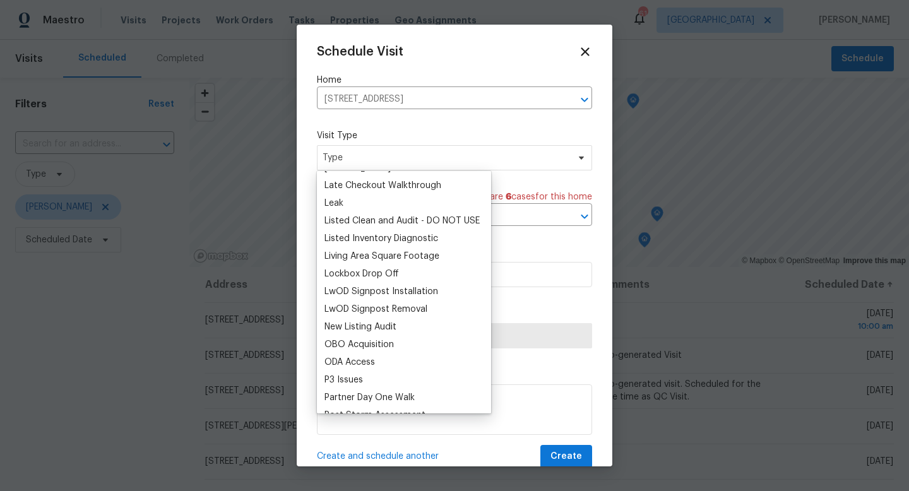
scroll to position [665, 0]
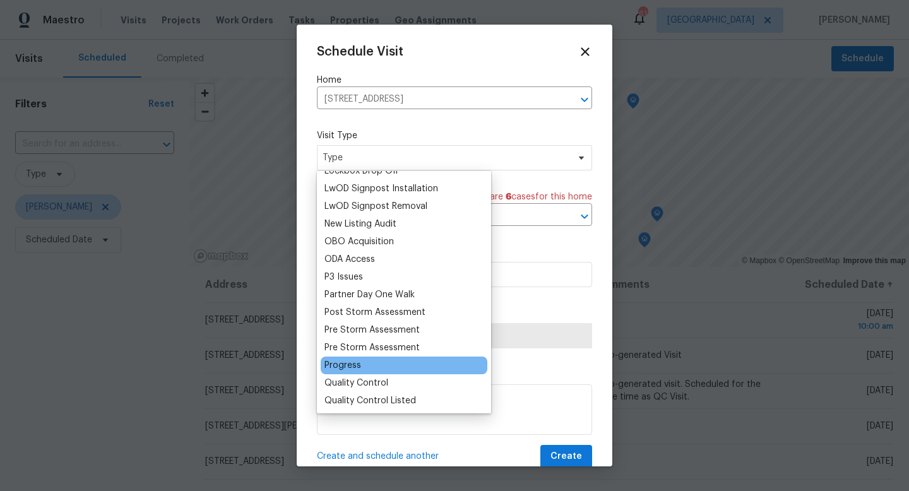
click at [351, 367] on div "Progress" at bounding box center [342, 365] width 37 height 13
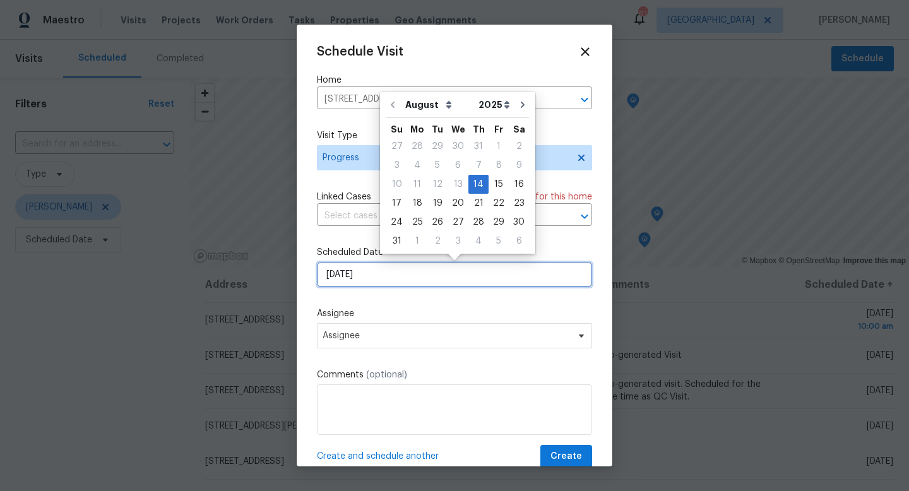
click at [358, 269] on input "[DATE]" at bounding box center [454, 274] width 275 height 25
click at [494, 185] on div "15" at bounding box center [498, 184] width 20 height 18
type input "[DATE]"
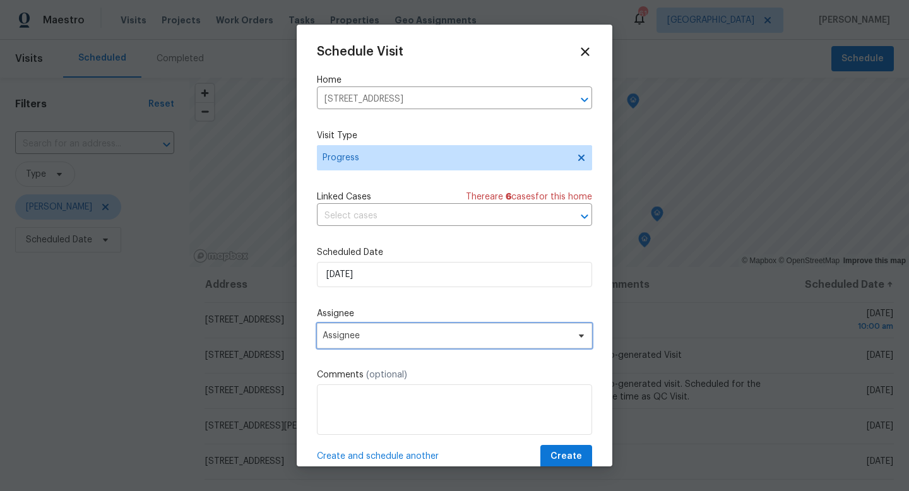
click at [405, 341] on span "Assignee" at bounding box center [454, 335] width 275 height 25
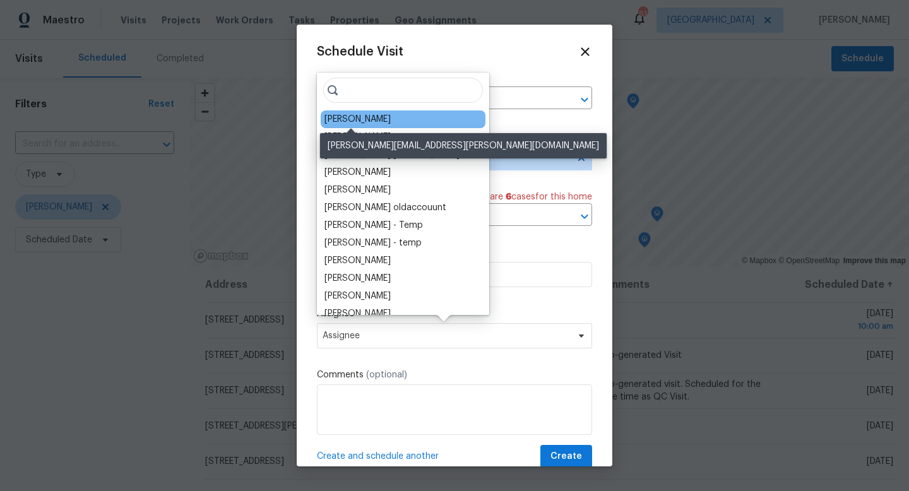
click at [356, 114] on div "[PERSON_NAME]" at bounding box center [357, 119] width 66 height 13
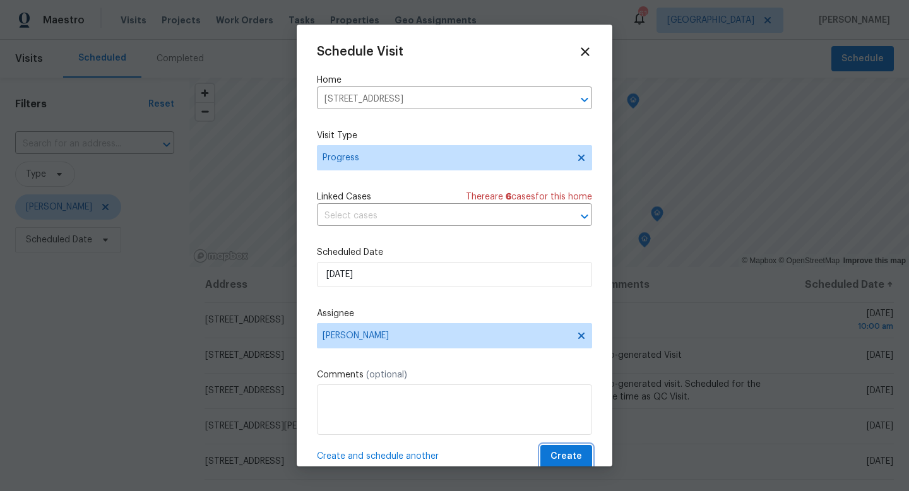
click at [556, 464] on span "Create" at bounding box center [566, 457] width 32 height 16
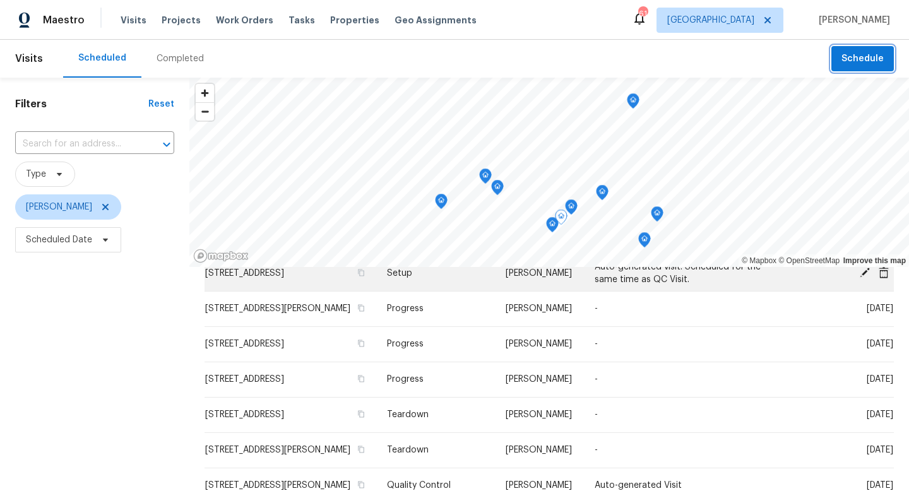
scroll to position [68, 0]
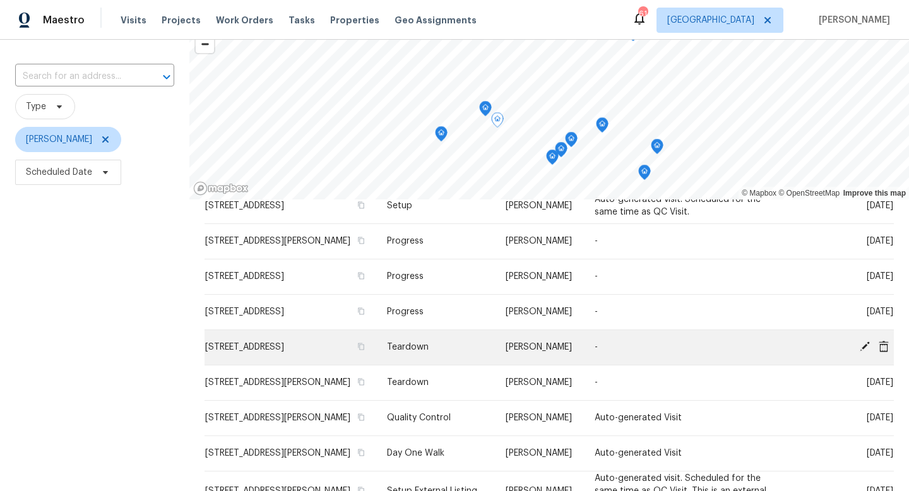
click at [859, 348] on icon at bounding box center [864, 346] width 11 height 11
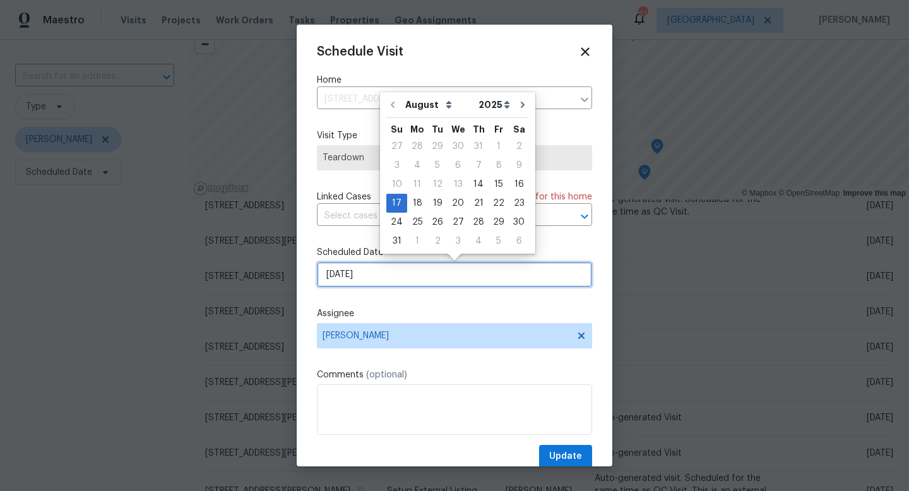
click at [399, 281] on input "[DATE]" at bounding box center [454, 274] width 275 height 25
click at [419, 204] on div "18" at bounding box center [417, 203] width 20 height 18
type input "[DATE]"
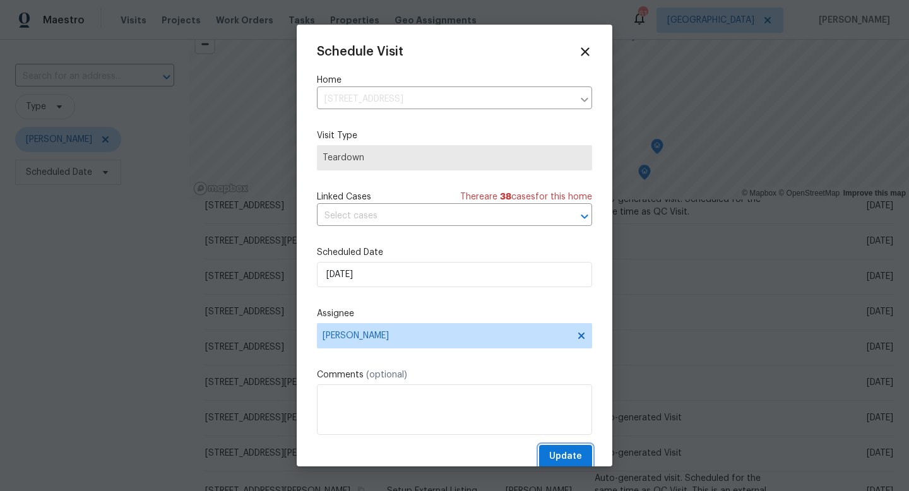
click at [547, 450] on button "Update" at bounding box center [565, 456] width 53 height 23
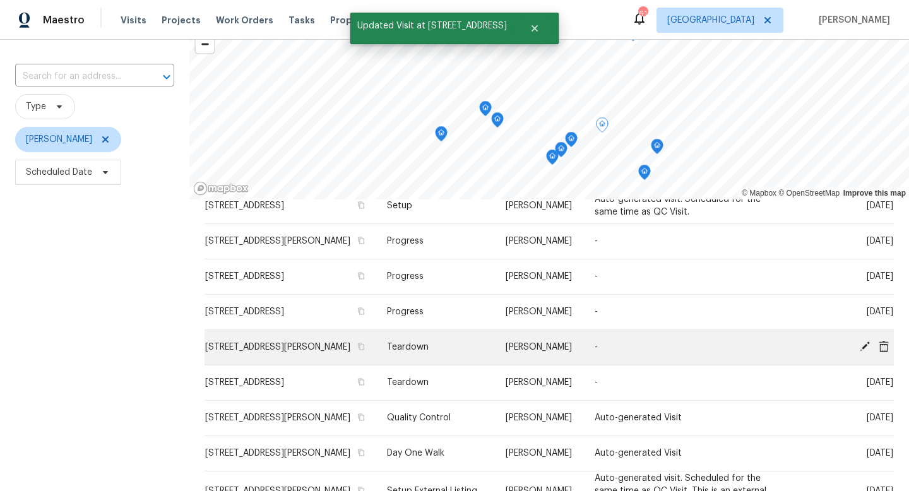
click at [865, 351] on icon at bounding box center [864, 346] width 11 height 11
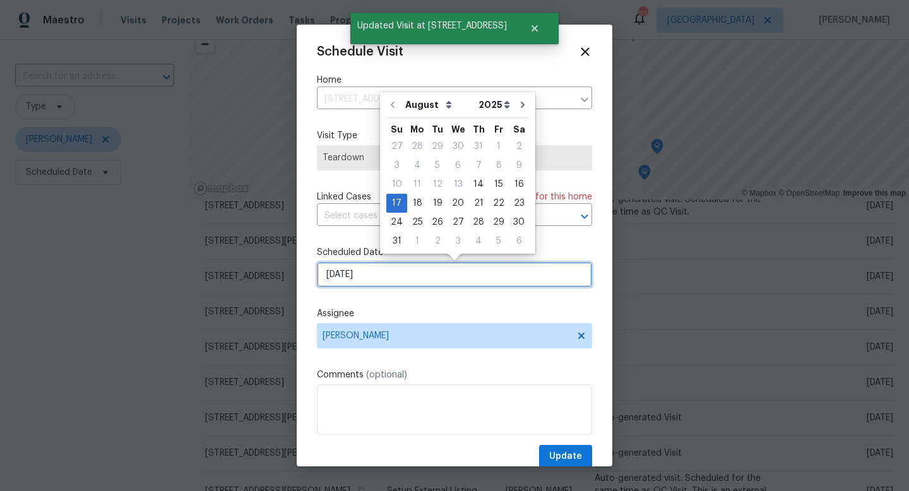
click at [367, 269] on input "[DATE]" at bounding box center [454, 274] width 275 height 25
click at [412, 206] on div "18" at bounding box center [417, 203] width 20 height 18
type input "[DATE]"
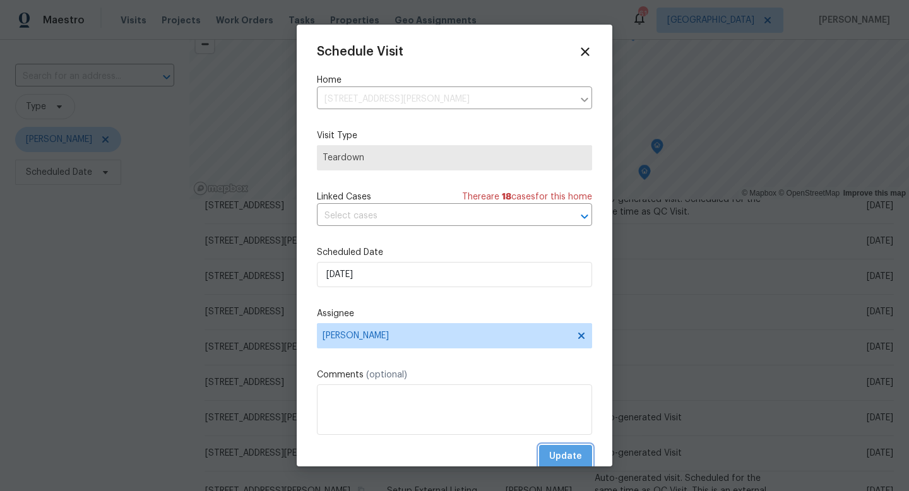
click at [571, 464] on span "Update" at bounding box center [565, 457] width 33 height 16
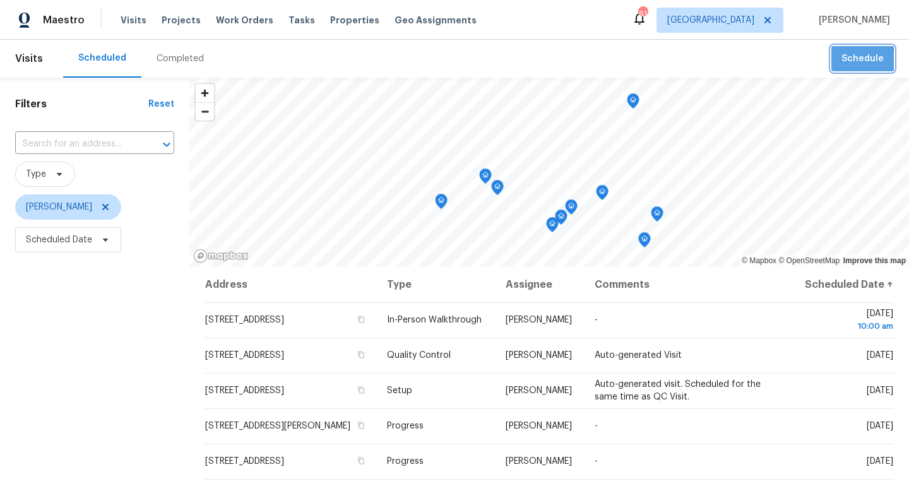
click at [856, 59] on span "Schedule" at bounding box center [862, 59] width 42 height 16
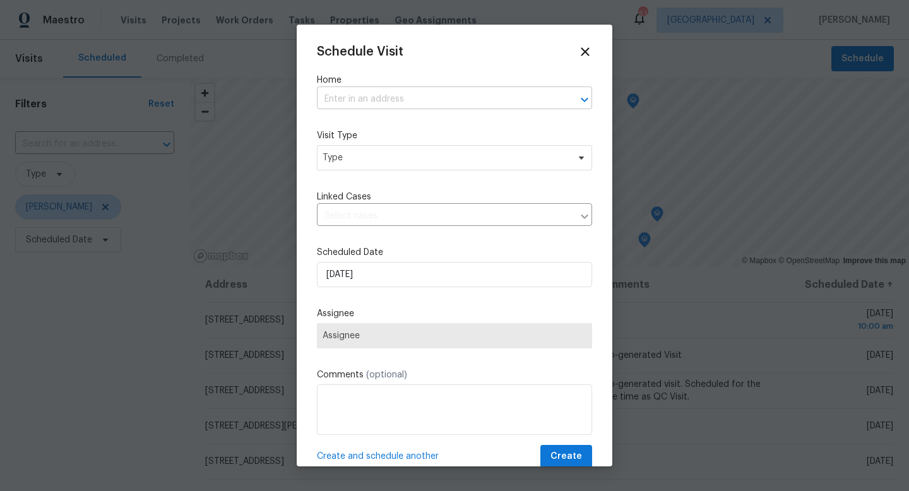
click at [374, 98] on input "text" at bounding box center [437, 100] width 240 height 20
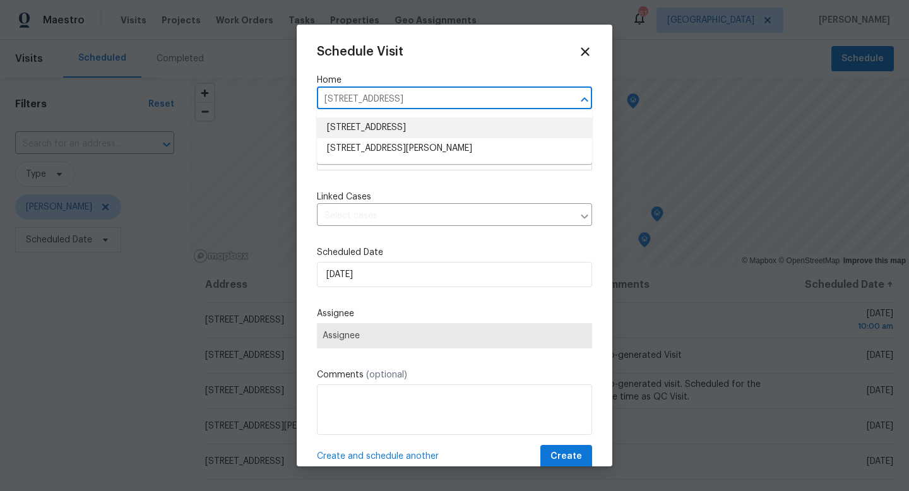
type input "[STREET_ADDRESS][PERSON_NAME]"
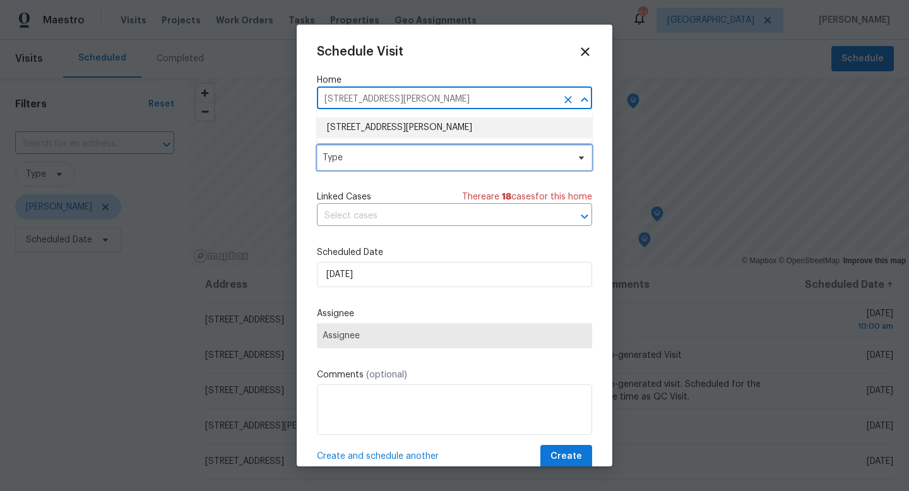
click at [345, 158] on span "Type" at bounding box center [444, 157] width 245 height 13
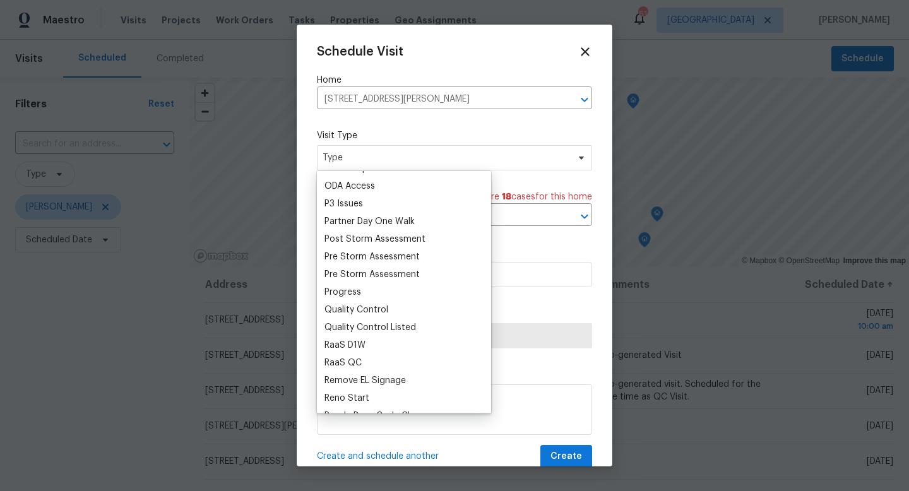
scroll to position [763, 0]
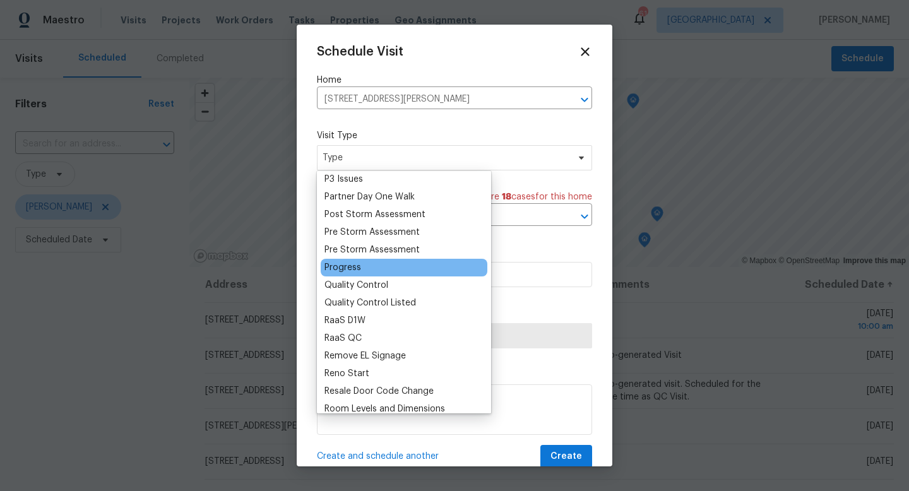
click at [348, 261] on div "Progress" at bounding box center [342, 267] width 37 height 13
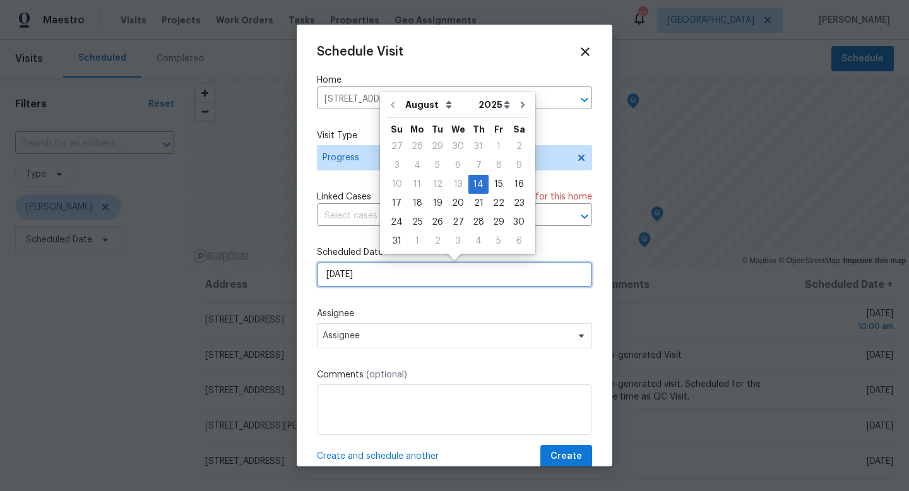
click at [353, 283] on input "[DATE]" at bounding box center [454, 274] width 275 height 25
click at [488, 184] on div "15" at bounding box center [498, 184] width 20 height 18
type input "[DATE]"
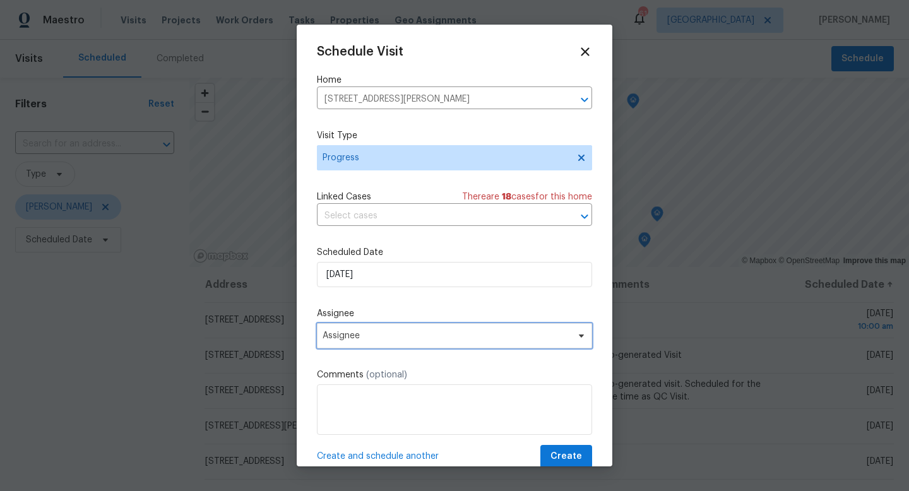
click at [326, 324] on span "Assignee" at bounding box center [454, 335] width 275 height 25
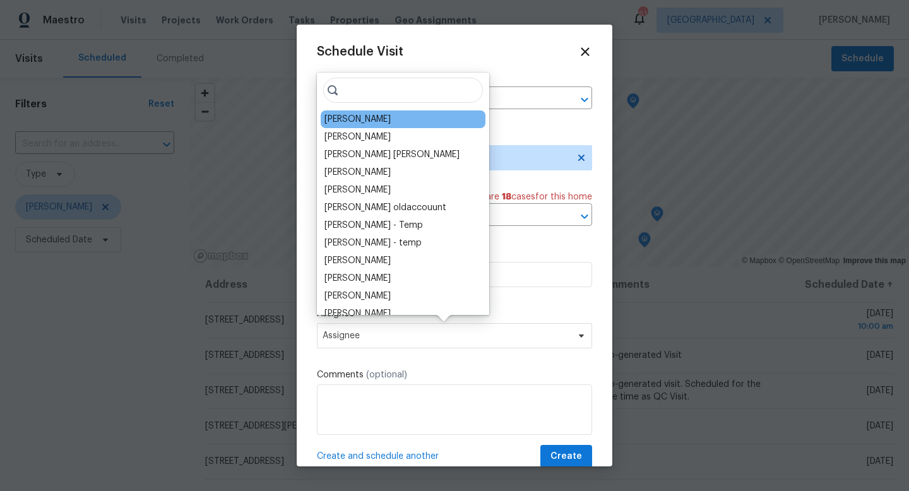
click at [332, 110] on div "[PERSON_NAME]" at bounding box center [403, 119] width 165 height 18
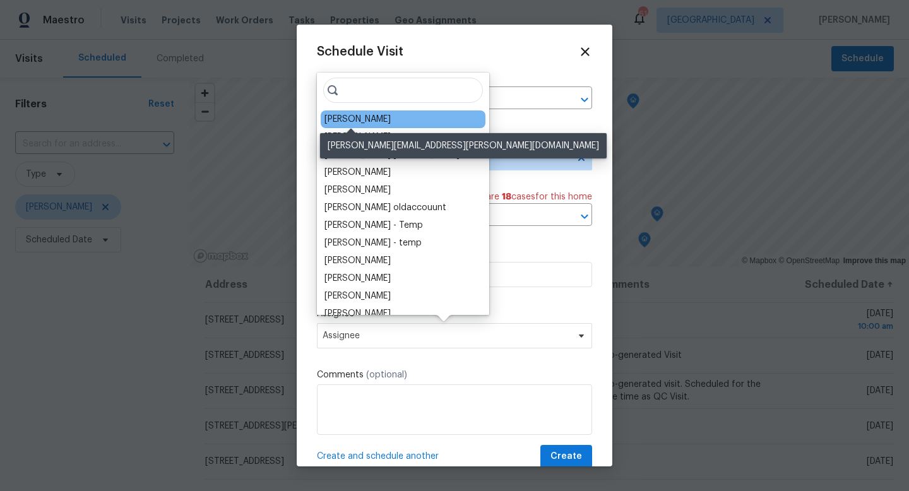
click at [332, 118] on div "[PERSON_NAME]" at bounding box center [357, 119] width 66 height 13
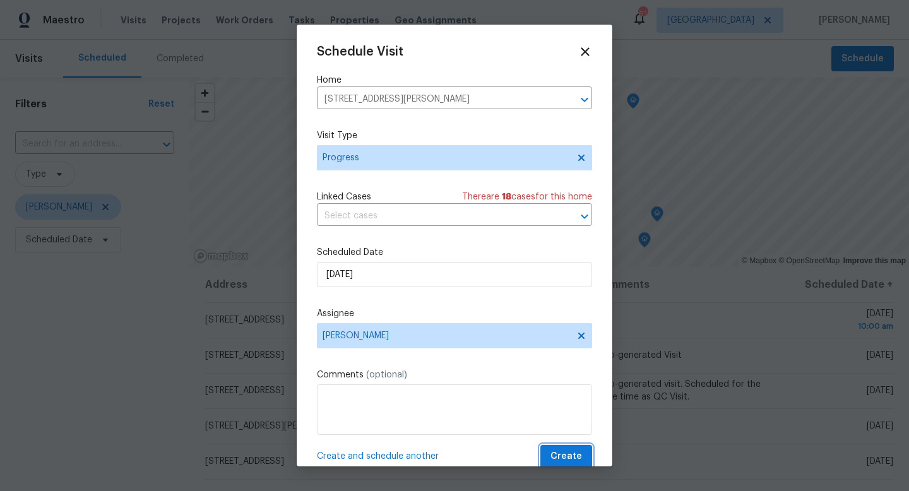
click at [569, 458] on span "Create" at bounding box center [566, 457] width 32 height 16
